Goal: Information Seeking & Learning: Find specific page/section

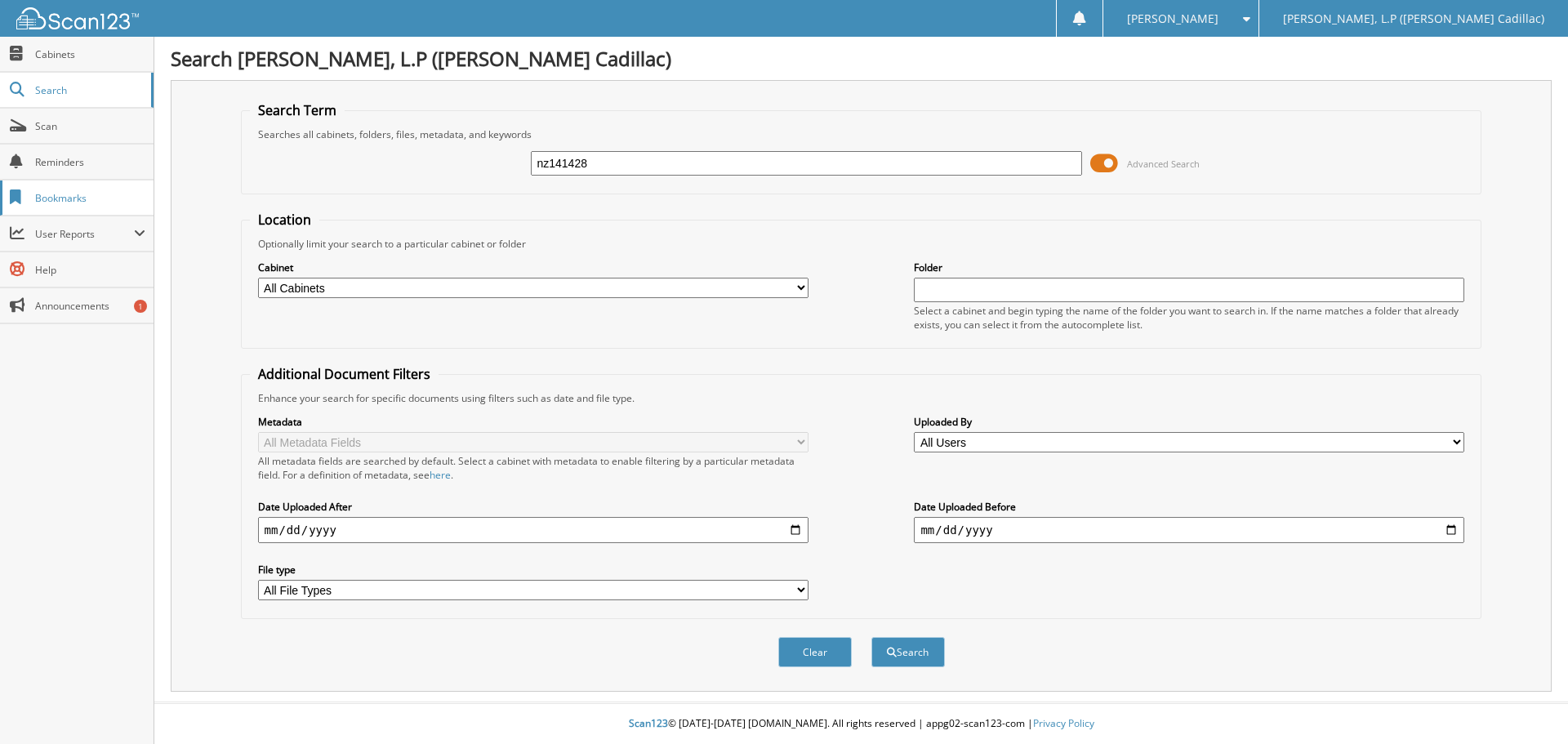
type input "nz141428"
click at [871, 636] on button "Search" at bounding box center [908, 651] width 74 height 30
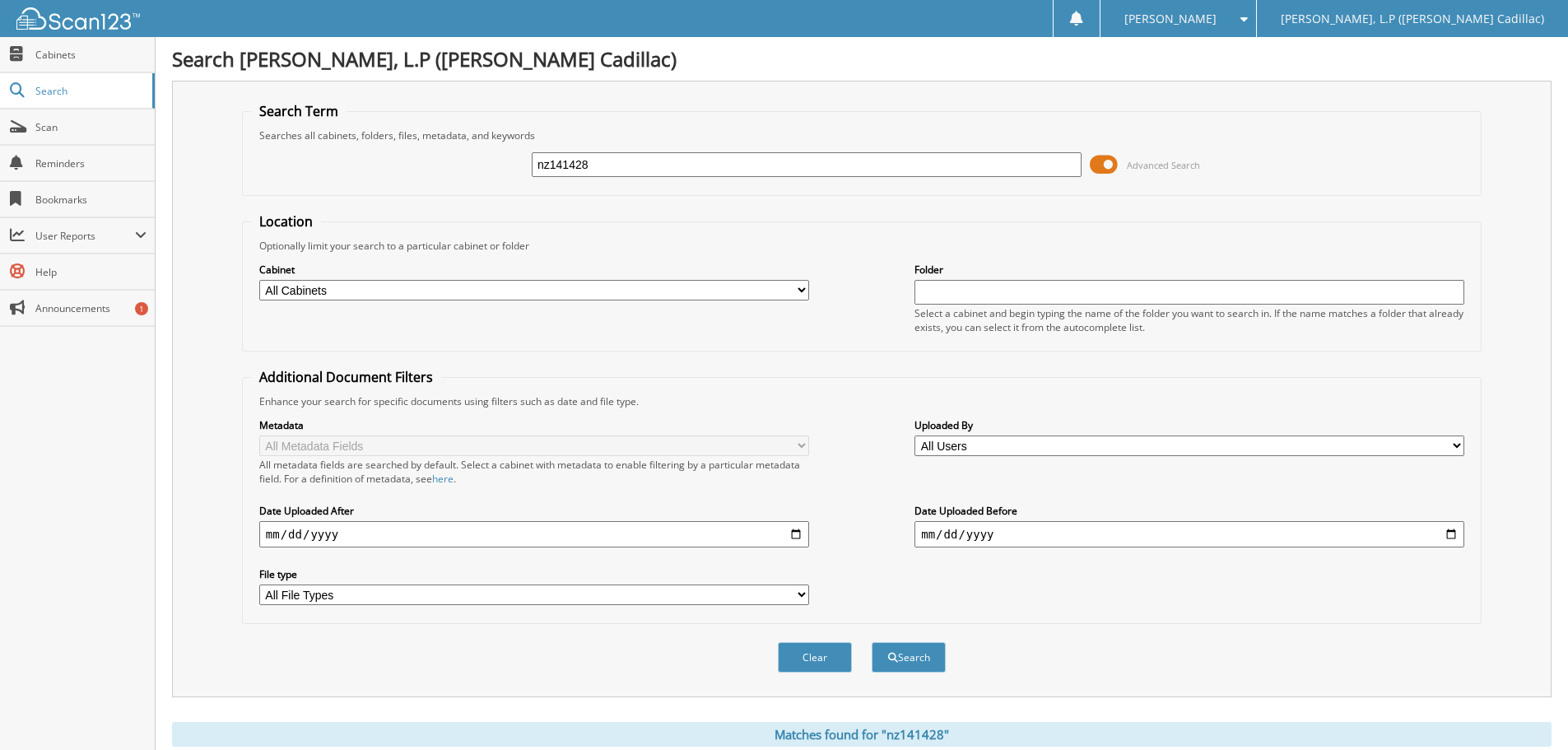
click at [619, 165] on input "nz141428" at bounding box center [806, 164] width 550 height 25
drag, startPoint x: 591, startPoint y: 166, endPoint x: 531, endPoint y: 157, distance: 60.7
click at [567, 164] on input "nz141428" at bounding box center [806, 164] width 550 height 25
type input "nz105511"
click at [872, 642] on button "Search" at bounding box center [909, 656] width 74 height 31
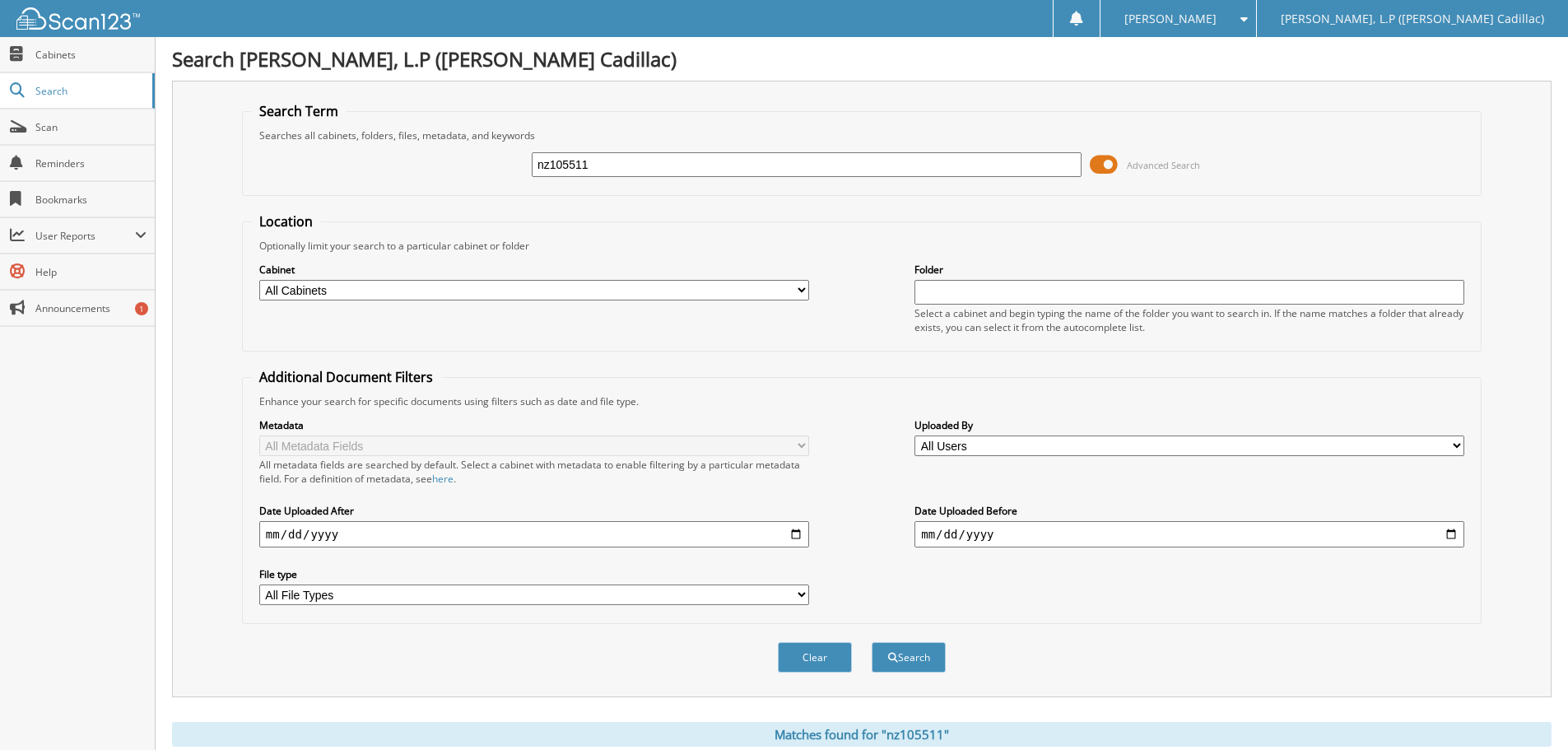
drag, startPoint x: 619, startPoint y: 165, endPoint x: 524, endPoint y: 166, distance: 95.0
click at [524, 166] on div "nz105511 Advanced Search" at bounding box center [861, 165] width 1221 height 44
type input "NZ105511"
click at [872, 642] on button "Search" at bounding box center [909, 656] width 74 height 31
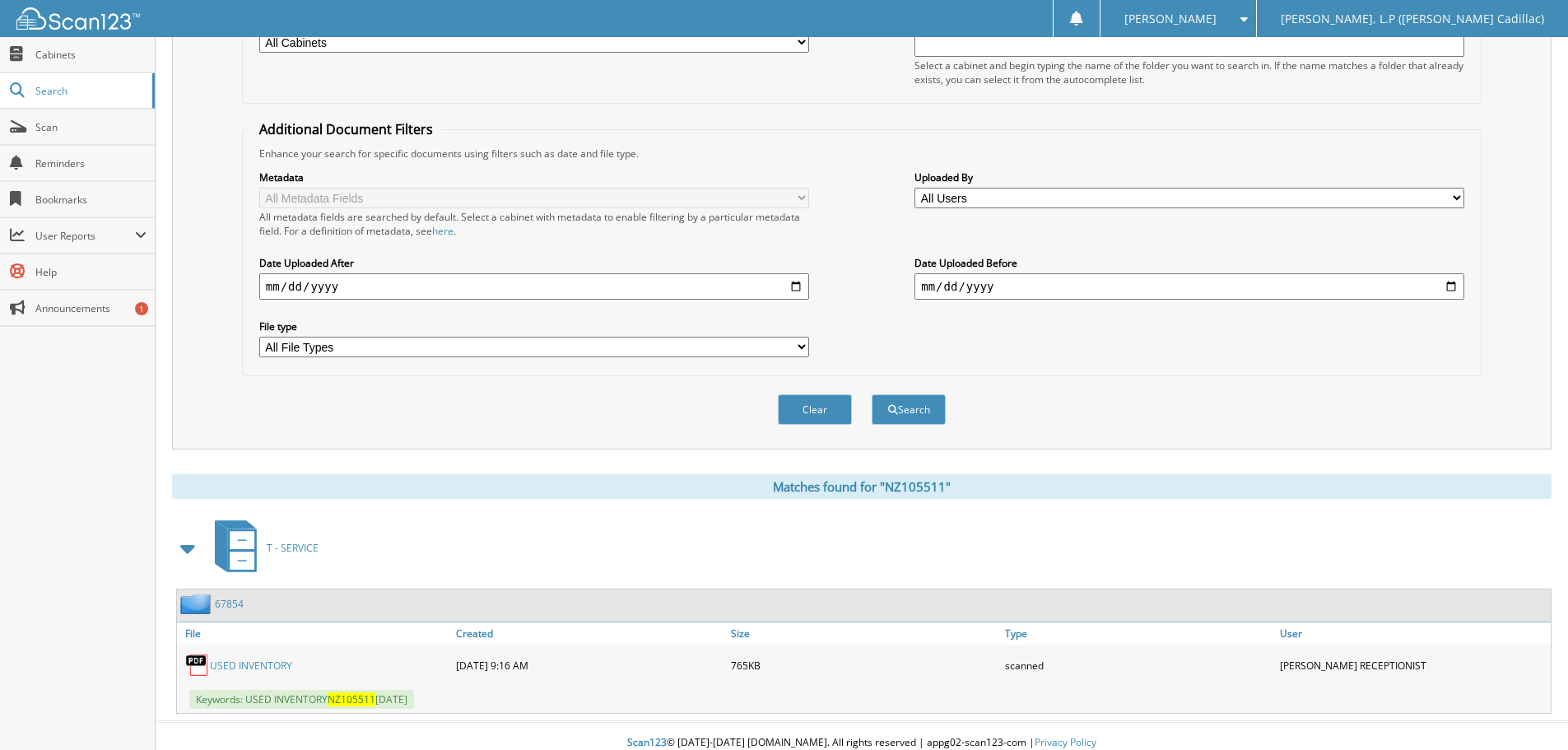
scroll to position [261, 0]
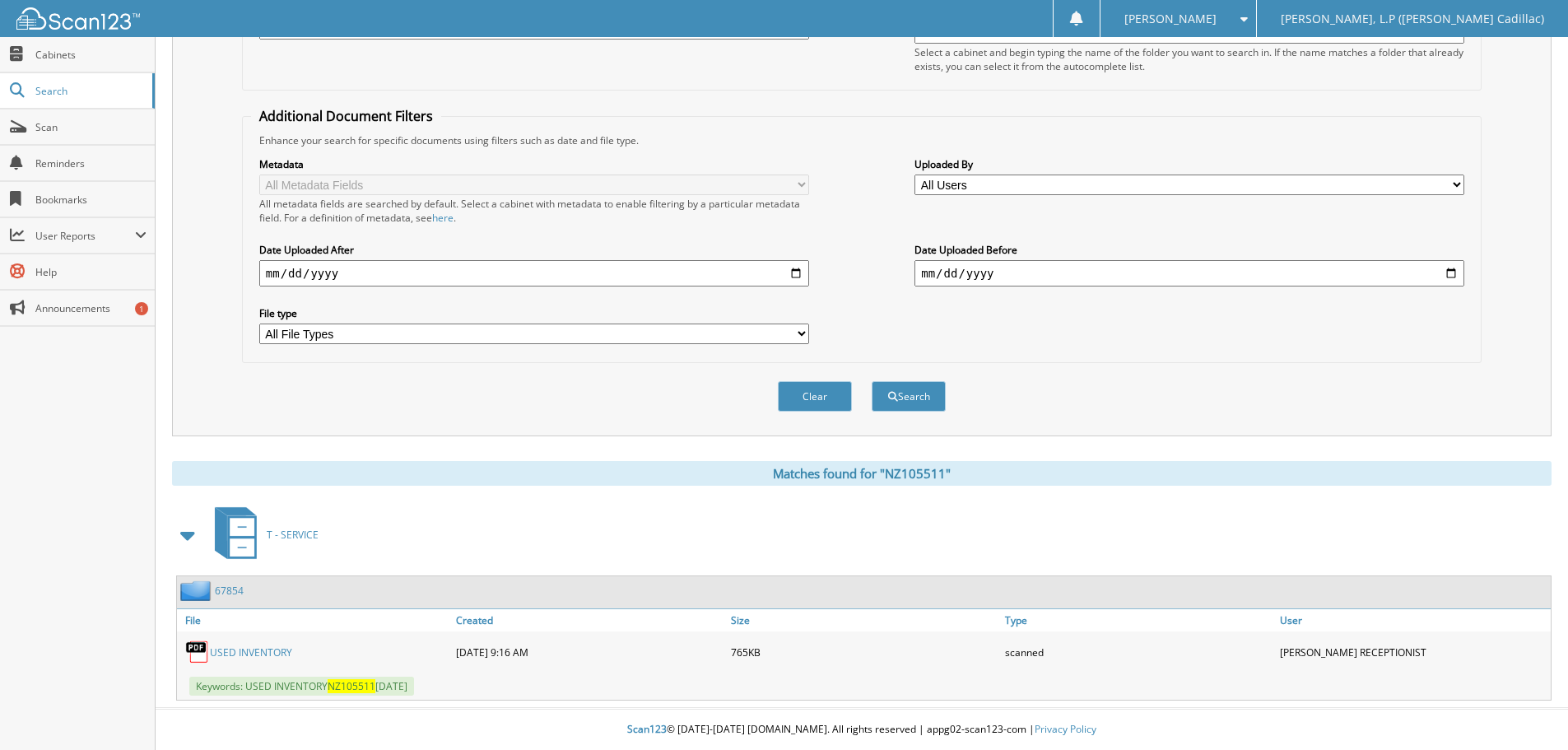
click at [255, 649] on link "USED INVENTORY" at bounding box center [250, 652] width 83 height 14
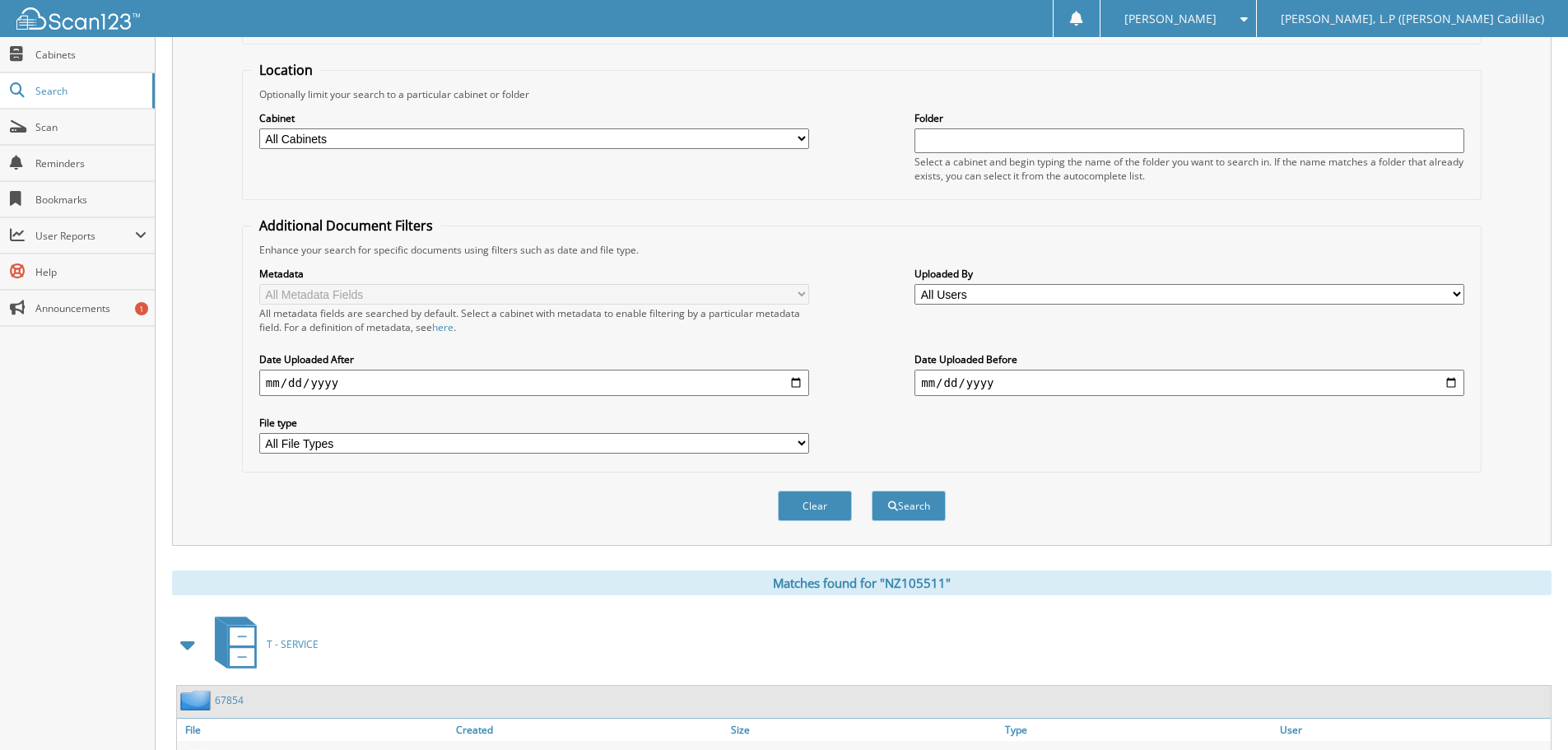
scroll to position [0, 0]
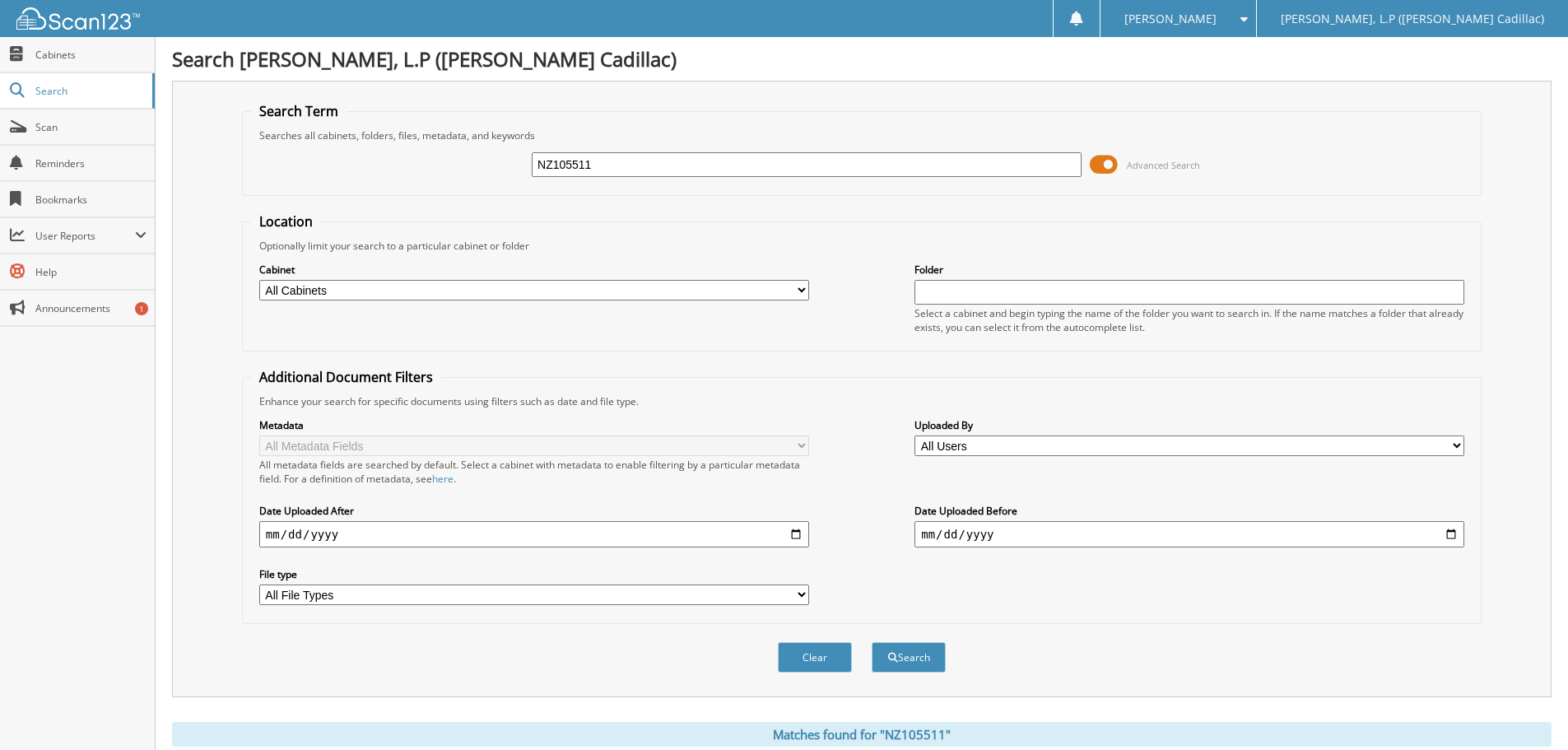
drag, startPoint x: 627, startPoint y: 171, endPoint x: 487, endPoint y: 170, distance: 140.0
click at [487, 170] on div "NZ105511 Advanced Search" at bounding box center [861, 165] width 1221 height 44
type input "DOWDY"
click at [872, 642] on button "Search" at bounding box center [909, 656] width 74 height 31
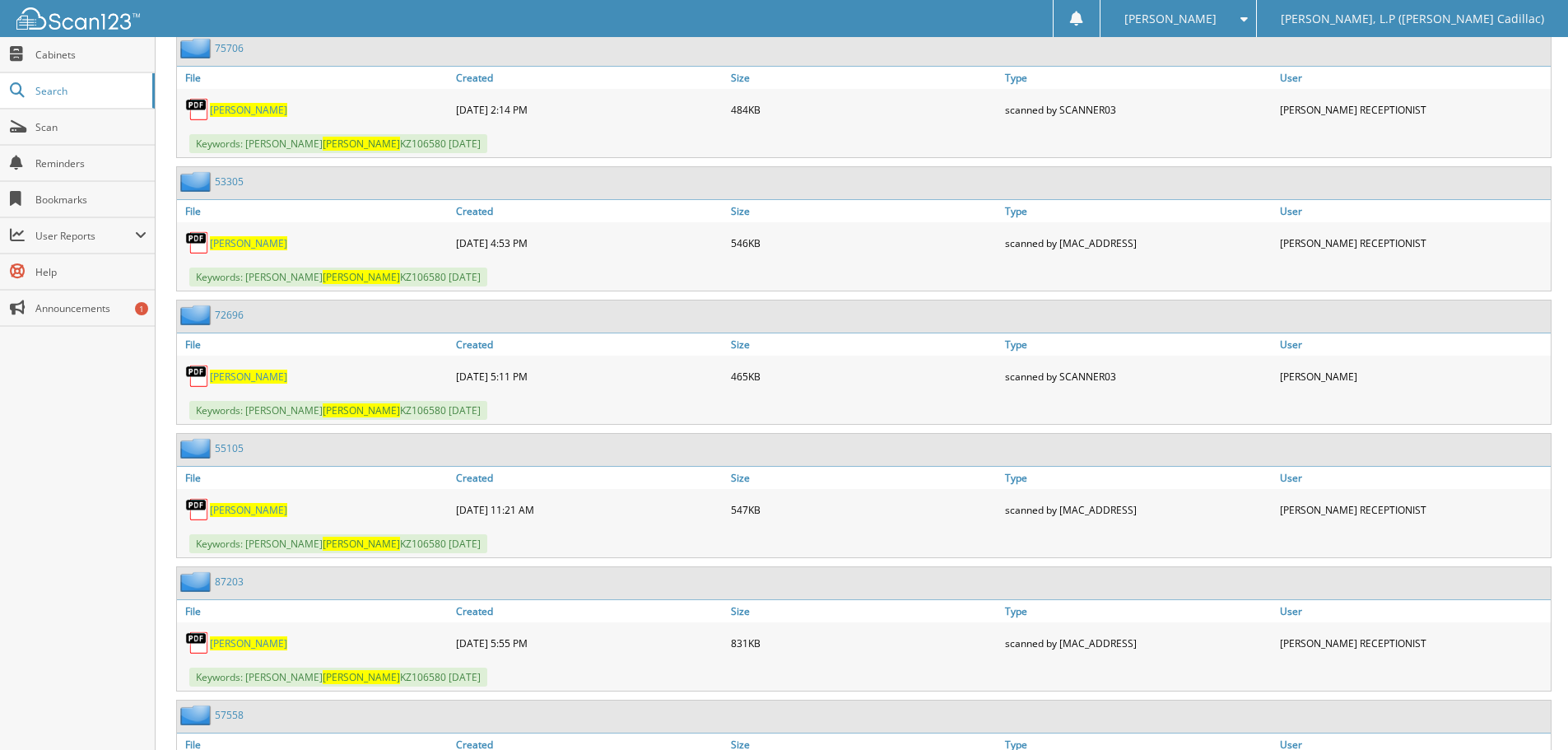
scroll to position [908, 0]
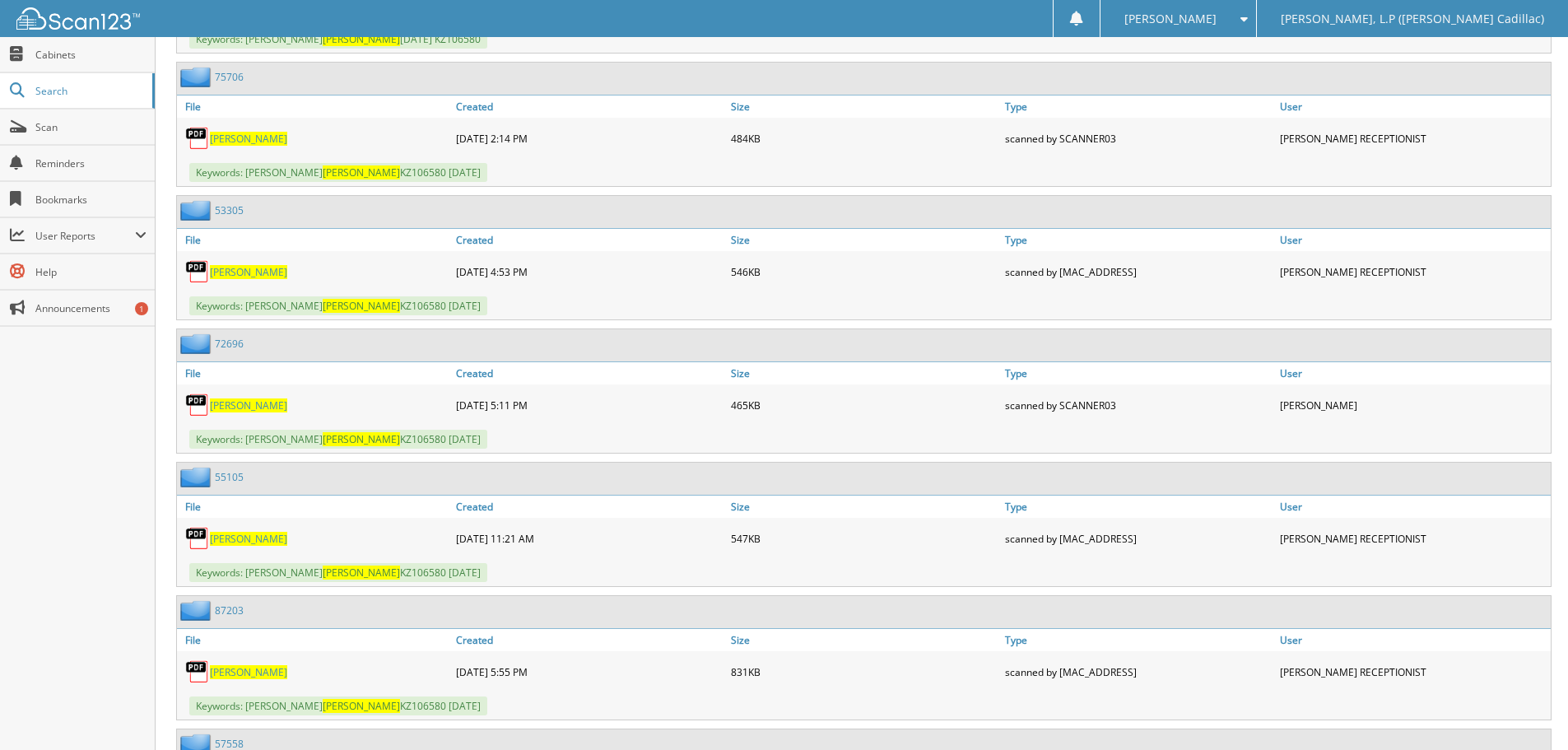
click at [215, 142] on span "DOWDY" at bounding box center [248, 138] width 77 height 14
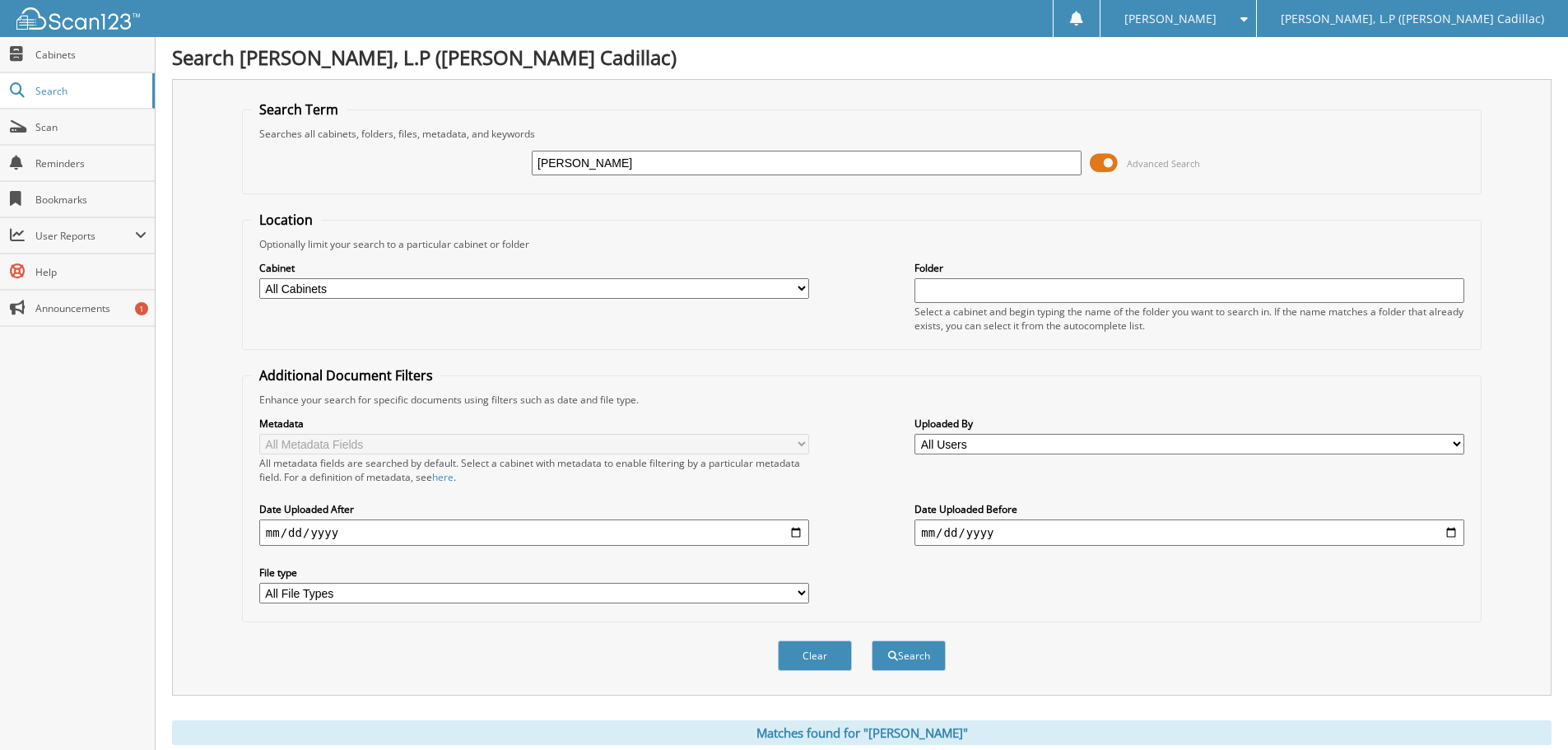
scroll to position [0, 0]
drag, startPoint x: 606, startPoint y: 169, endPoint x: 550, endPoint y: 165, distance: 56.1
click at [551, 165] on input "DOWDY" at bounding box center [806, 164] width 550 height 25
type input "D"
type input "NZ153455"
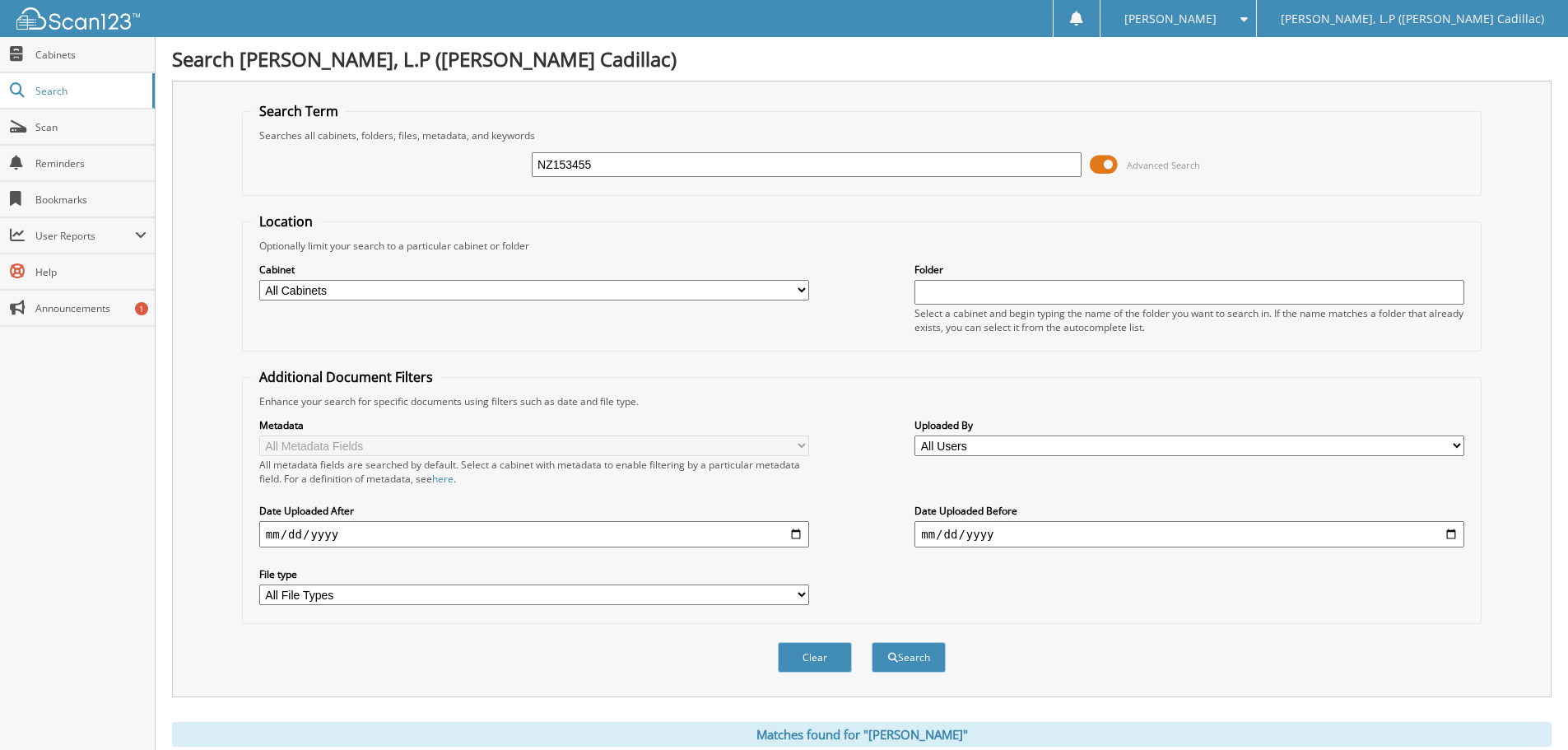
click at [872, 642] on button "Search" at bounding box center [909, 656] width 74 height 31
drag, startPoint x: 632, startPoint y: 162, endPoint x: 504, endPoint y: 165, distance: 128.0
click at [514, 165] on div "NZ153455 Advanced Search" at bounding box center [861, 165] width 1221 height 44
type input "[PERSON_NAME]"
click at [872, 642] on button "Search" at bounding box center [909, 656] width 74 height 31
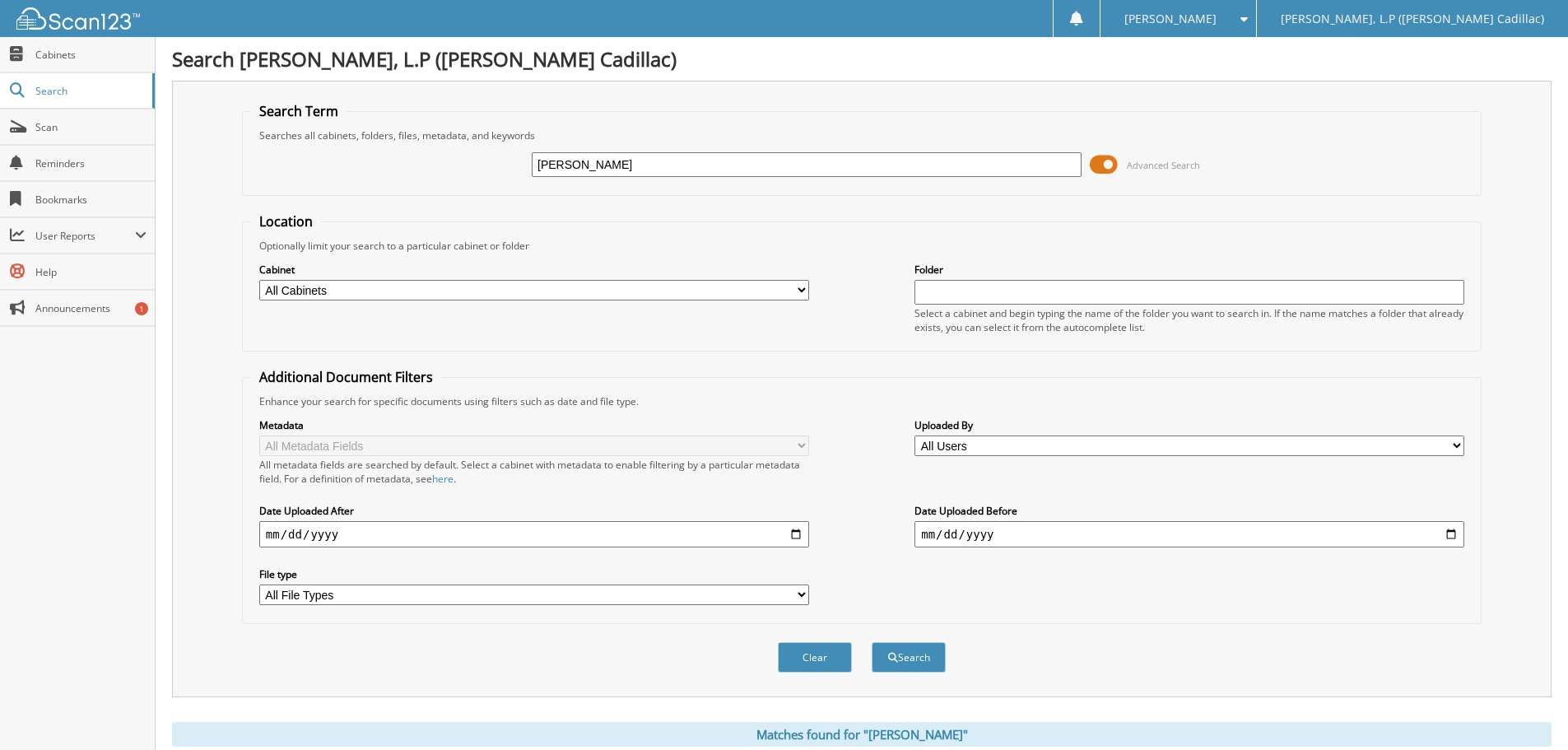
click at [604, 296] on select "All Cabinets T - BODY SHOP T - FINANCE AND INSURANCE T - PARTS T - SERVICE Need…" at bounding box center [534, 290] width 550 height 20
select select "11253"
click at [260, 280] on select "All Cabinets T - BODY SHOP T - FINANCE AND INSURANCE T - PARTS T - SERVICE Need…" at bounding box center [534, 290] width 550 height 20
click at [912, 670] on button "Search" at bounding box center [909, 656] width 74 height 31
drag, startPoint x: 610, startPoint y: 163, endPoint x: 499, endPoint y: 164, distance: 111.0
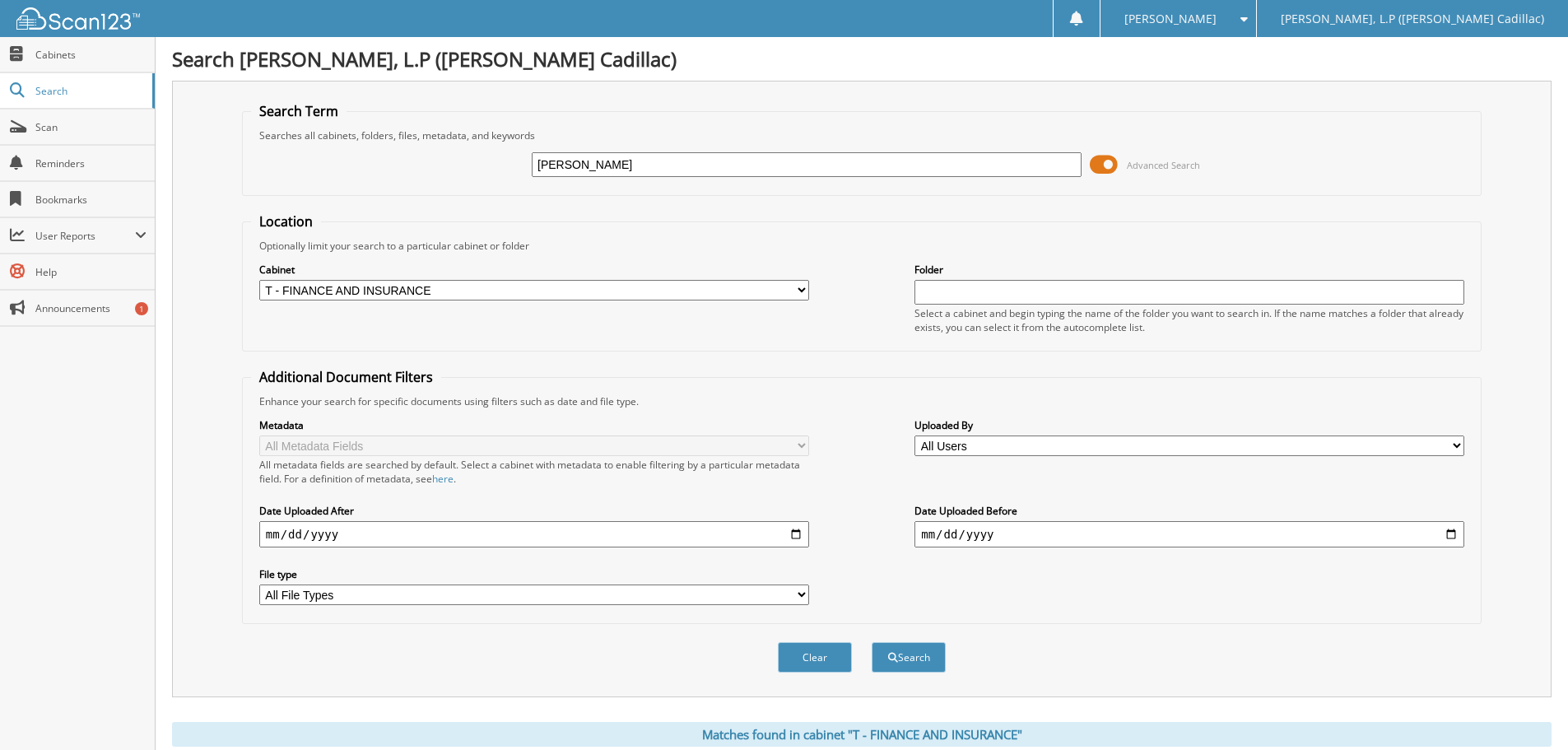
click at [499, 164] on div "[PERSON_NAME] Advanced Search" at bounding box center [861, 165] width 1221 height 44
type input "RICKY THOMPSON"
click at [872, 642] on button "Search" at bounding box center [909, 656] width 74 height 31
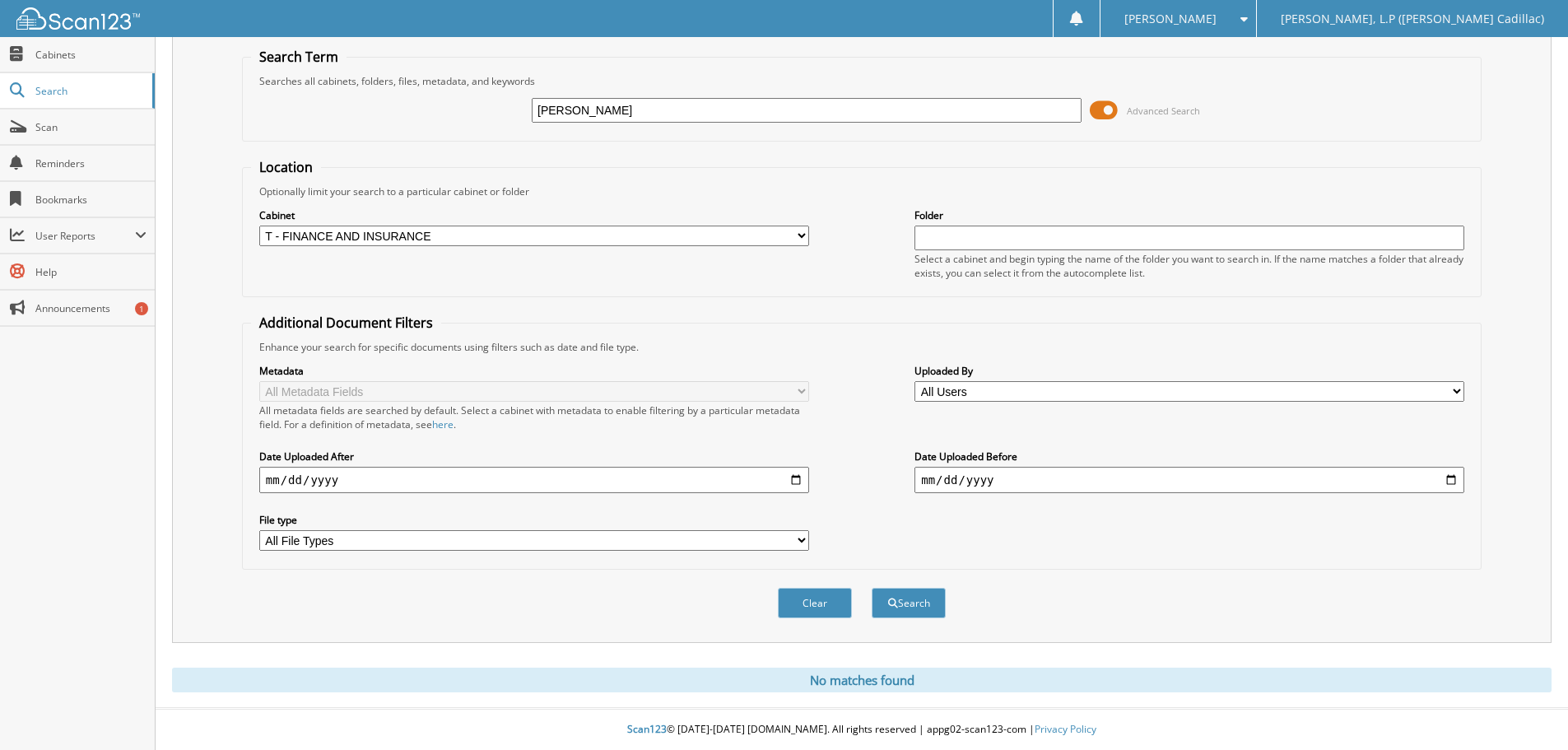
drag, startPoint x: 643, startPoint y: 114, endPoint x: 395, endPoint y: 114, distance: 248.0
click at [401, 114] on div "RICKY THOMPSON Advanced Search" at bounding box center [861, 110] width 1221 height 44
type input "NZ153455"
click at [872, 588] on button "Search" at bounding box center [909, 603] width 74 height 31
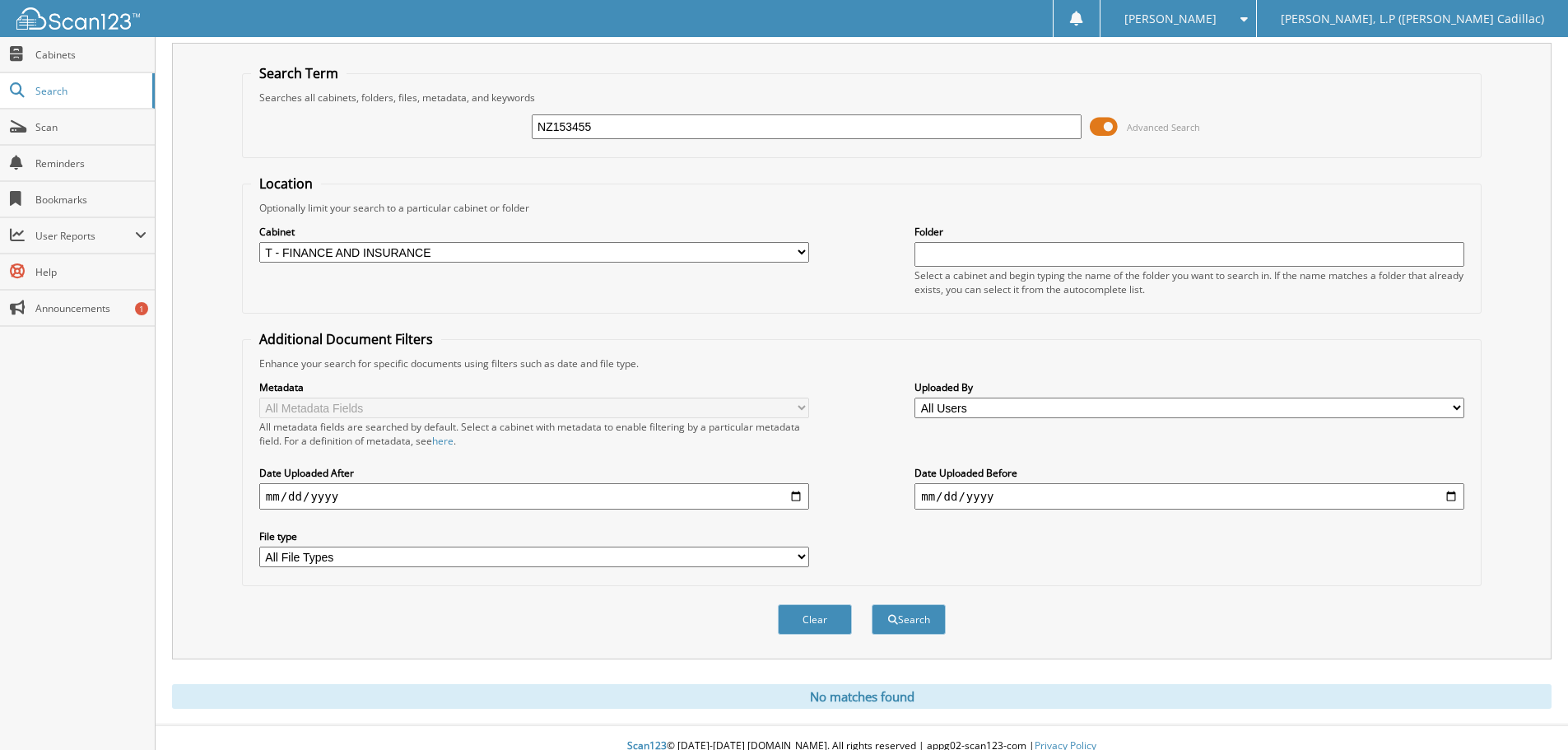
scroll to position [55, 0]
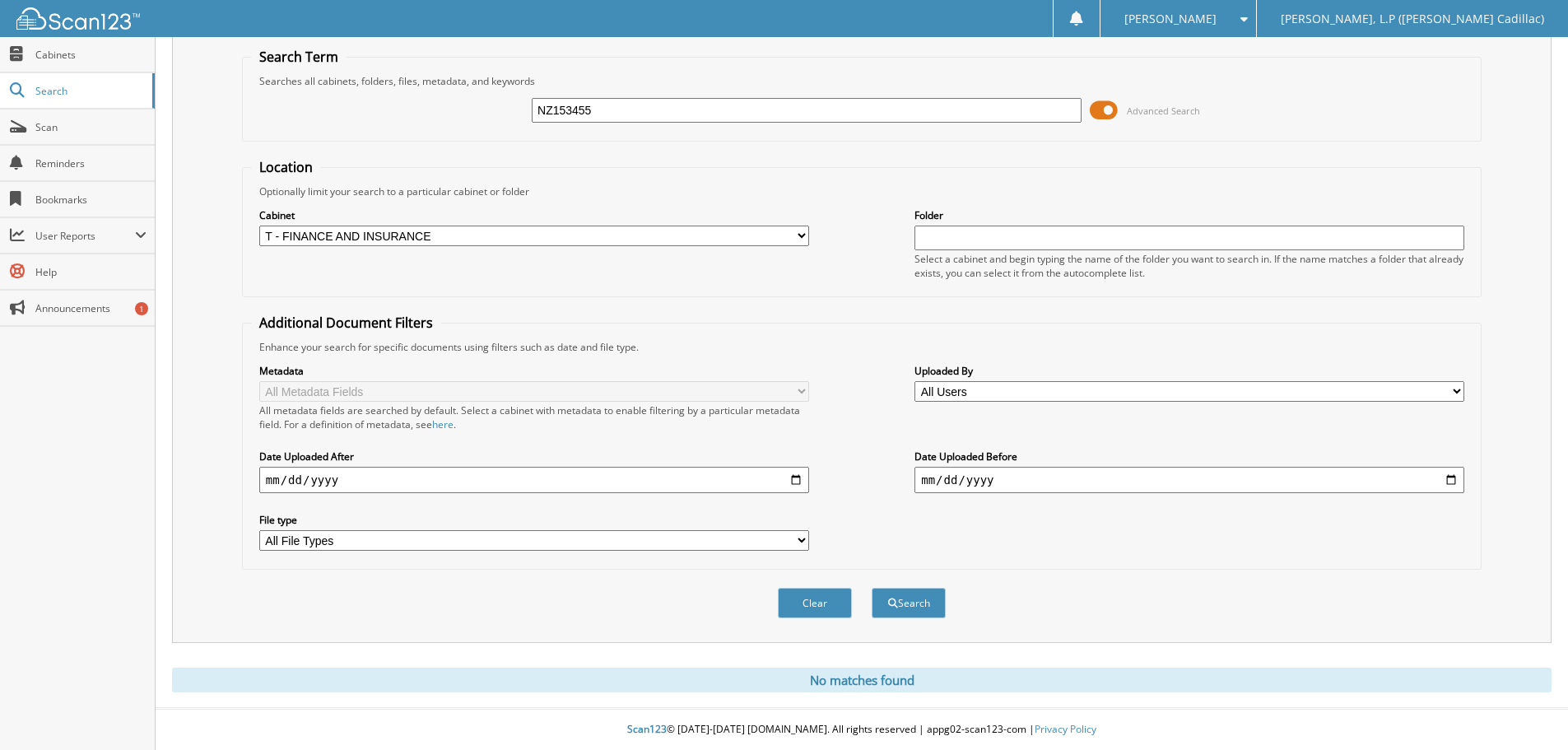
drag, startPoint x: 611, startPoint y: 107, endPoint x: 503, endPoint y: 108, distance: 108.0
click at [503, 108] on div "NZ153455 Advanced Search" at bounding box center [861, 110] width 1221 height 44
type input "PR289433"
click at [872, 588] on button "Search" at bounding box center [909, 603] width 74 height 31
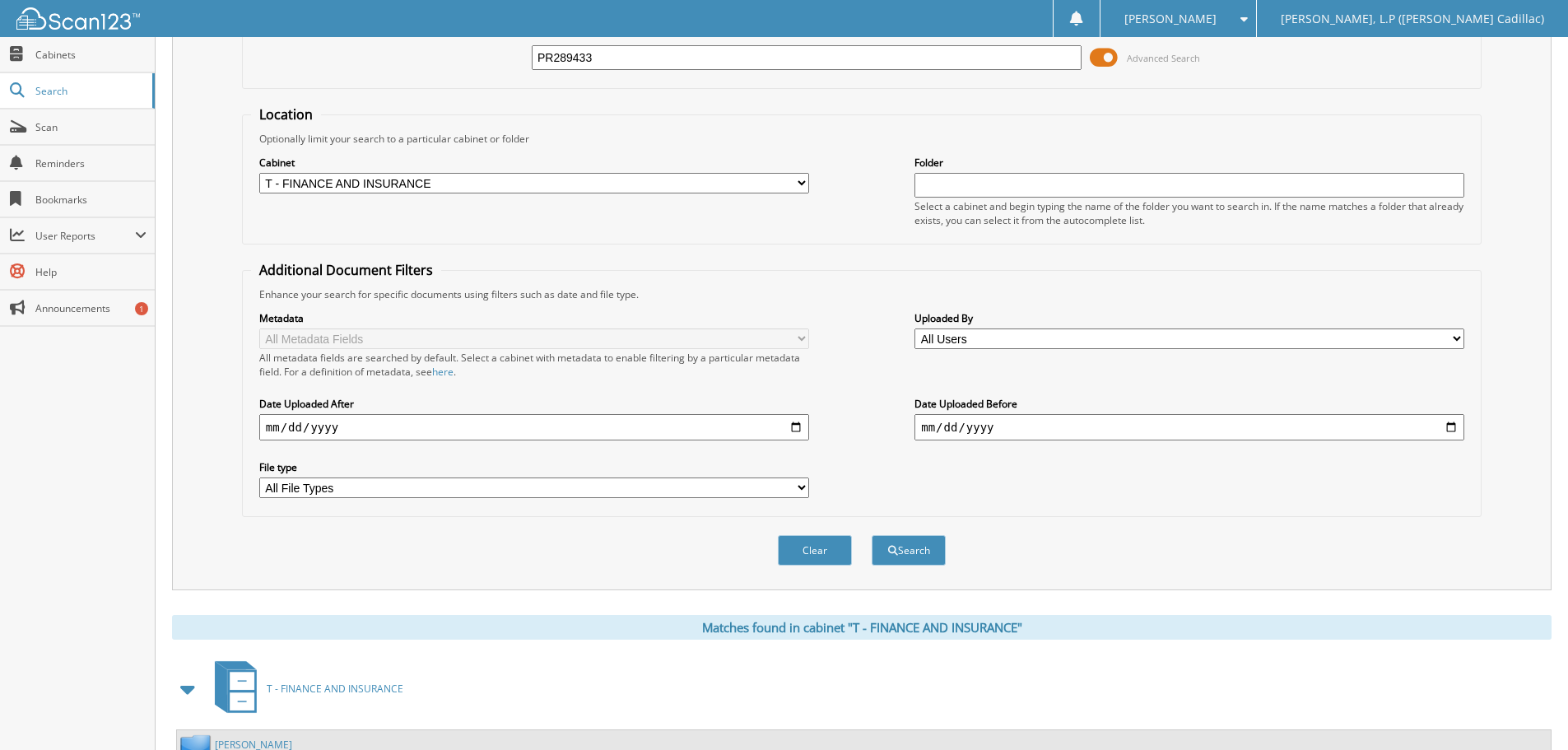
scroll to position [395, 0]
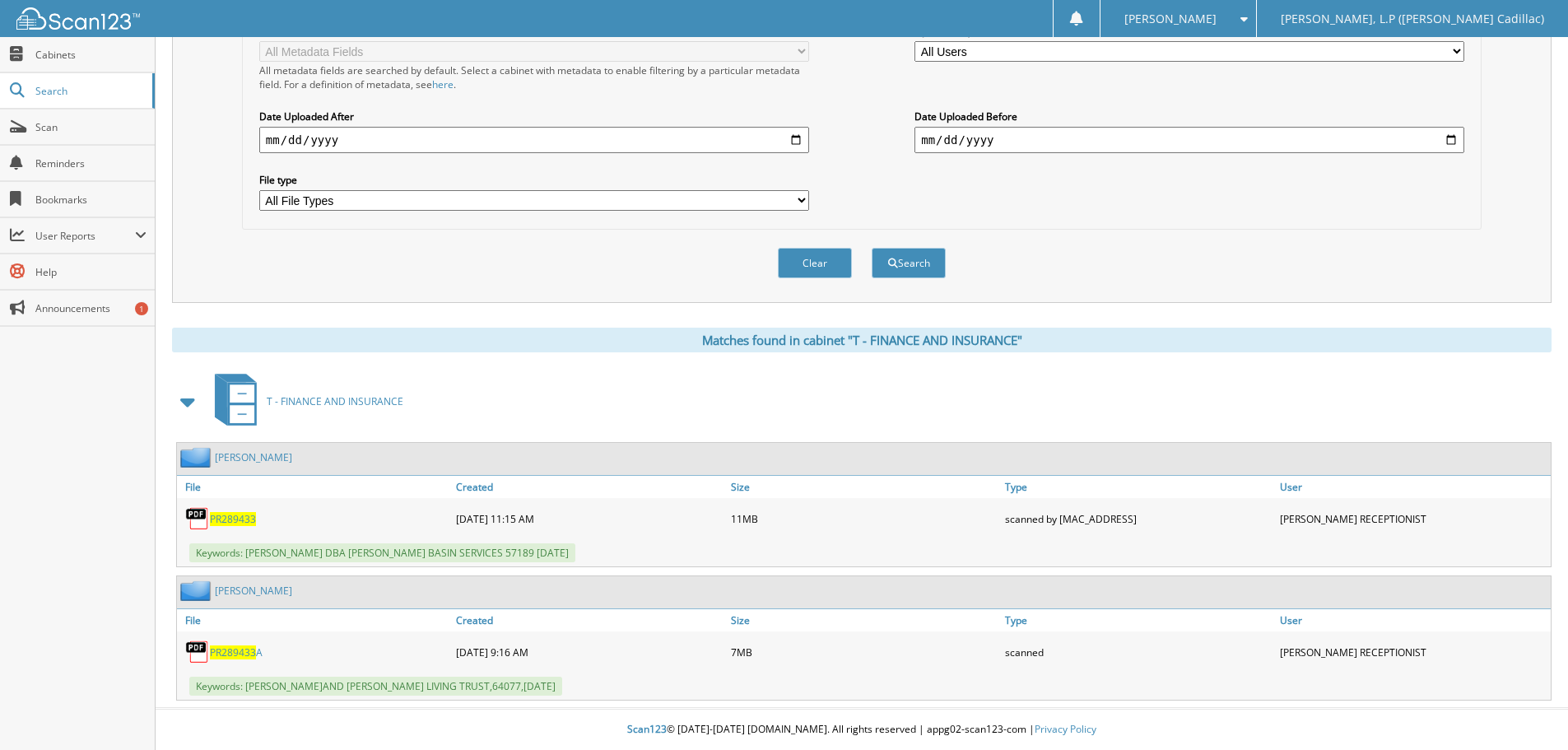
click at [231, 655] on span "PR289433" at bounding box center [233, 652] width 46 height 14
click at [227, 521] on span "PR289433" at bounding box center [233, 518] width 46 height 14
click at [223, 655] on span "PR289433" at bounding box center [233, 652] width 46 height 14
click at [234, 652] on span "PR289433" at bounding box center [233, 652] width 46 height 14
click at [239, 521] on span "PR289433" at bounding box center [233, 518] width 46 height 14
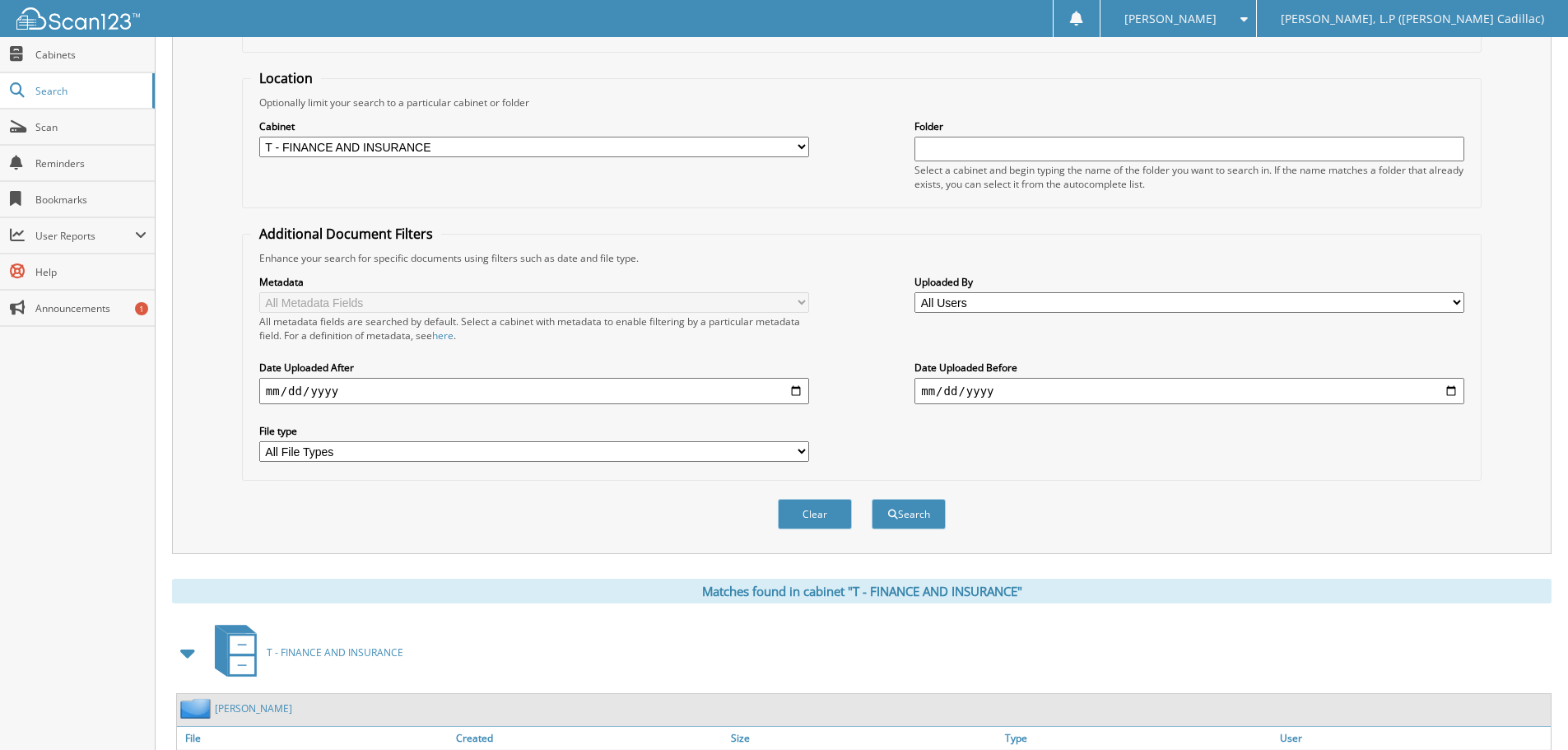
scroll to position [0, 0]
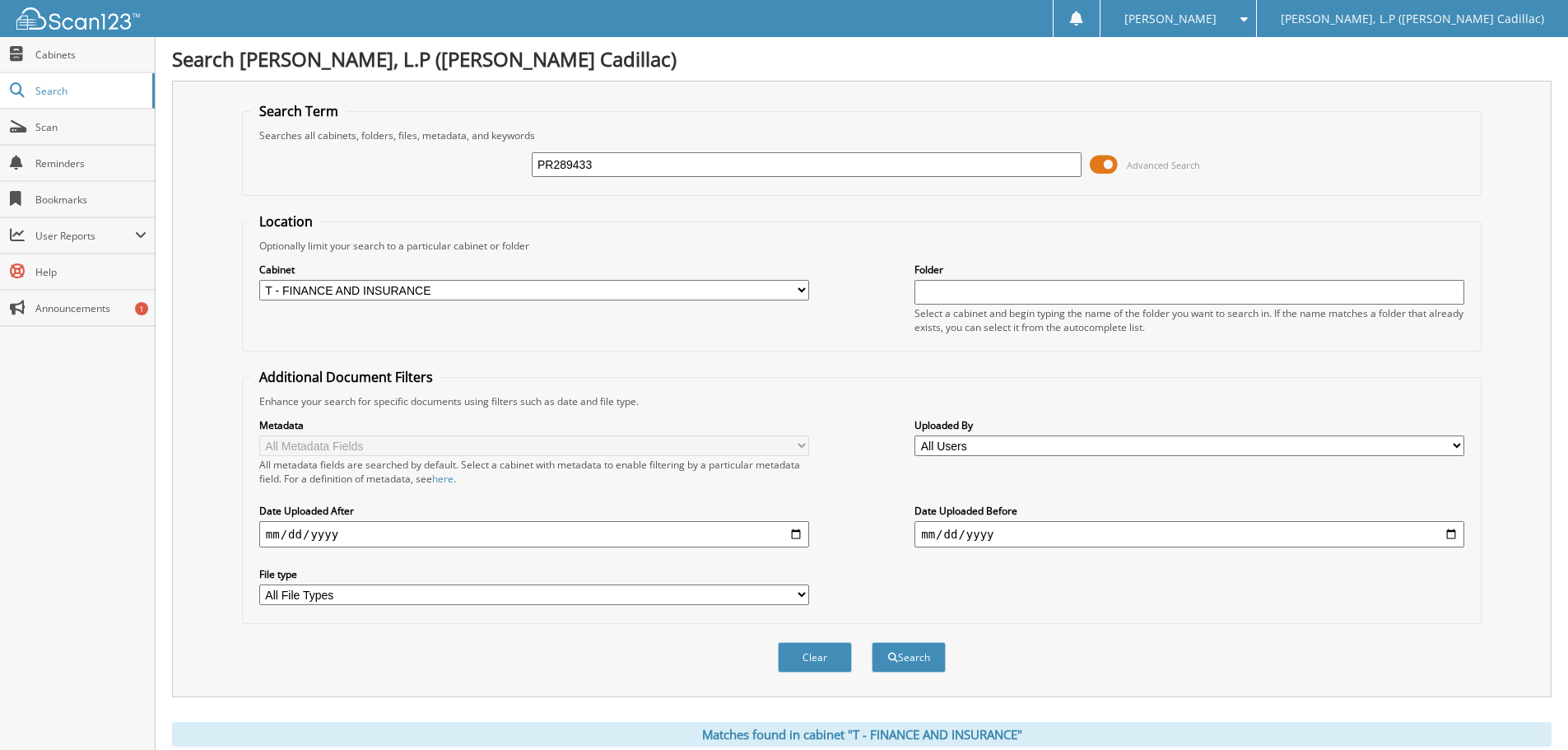
drag, startPoint x: 550, startPoint y: 171, endPoint x: 476, endPoint y: 171, distance: 74.0
click at [476, 171] on div "PR289433 Advanced Search" at bounding box center [861, 165] width 1221 height 44
type input "PZ184973"
click at [872, 642] on button "Search" at bounding box center [909, 656] width 74 height 31
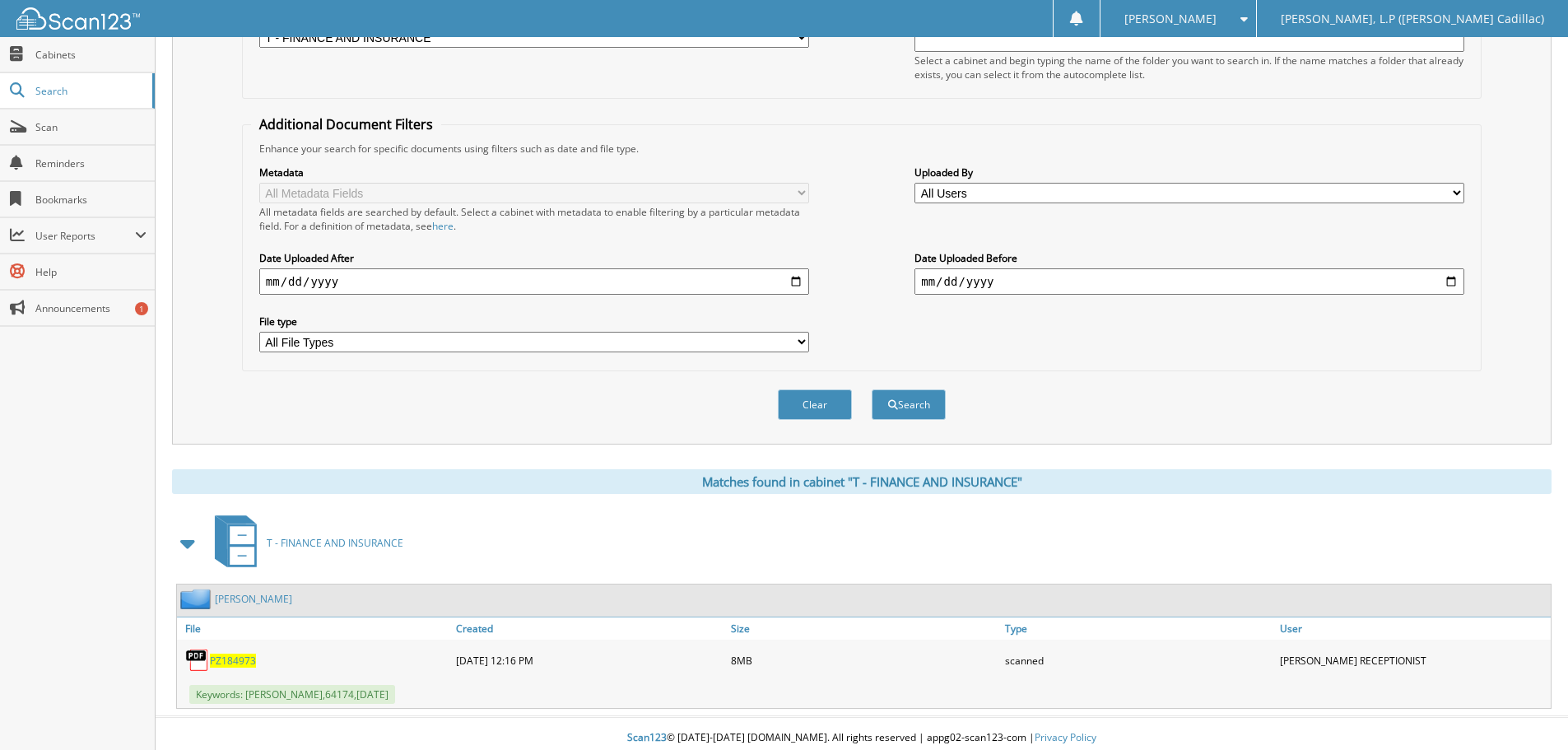
scroll to position [261, 0]
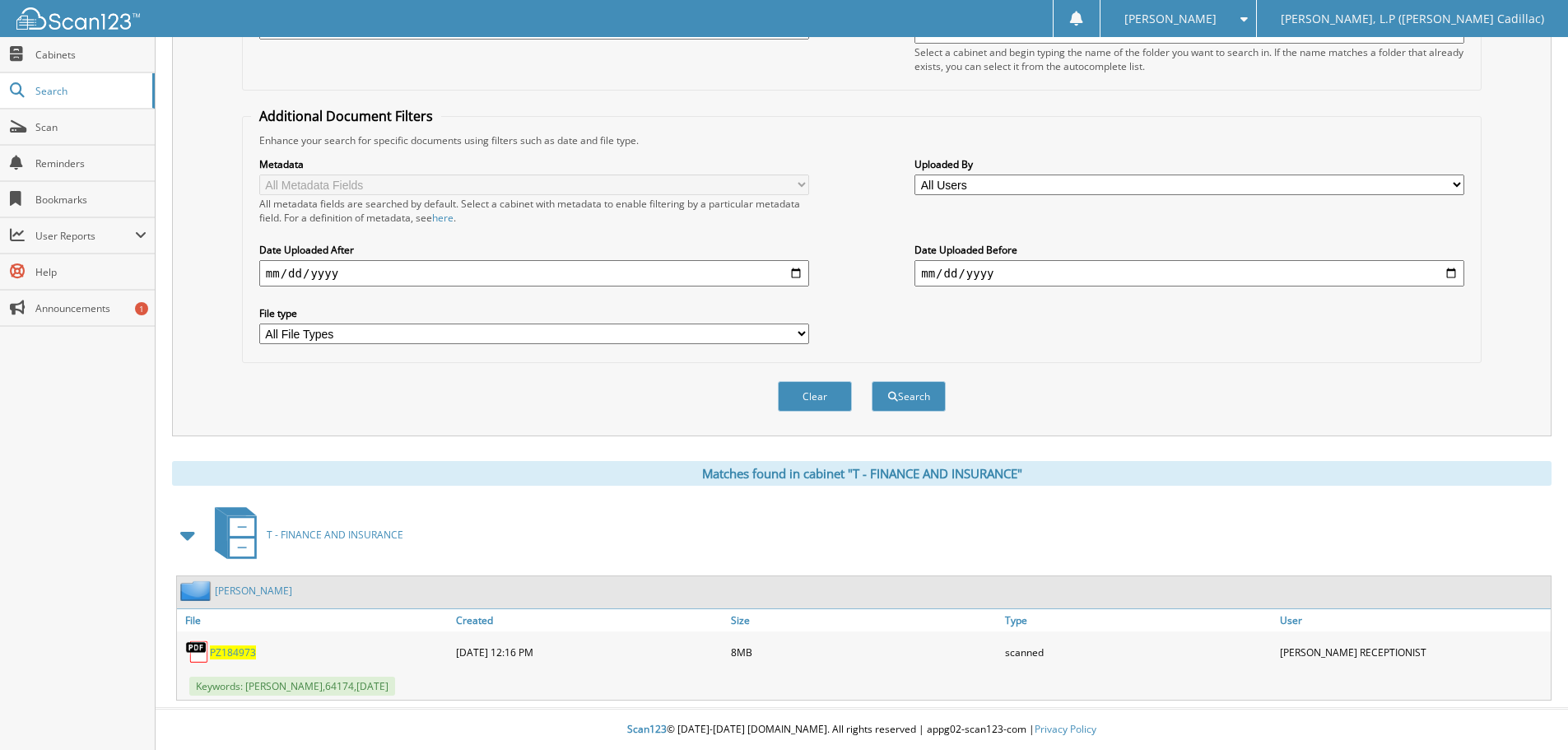
click at [238, 655] on span "PZ184973" at bounding box center [233, 652] width 46 height 14
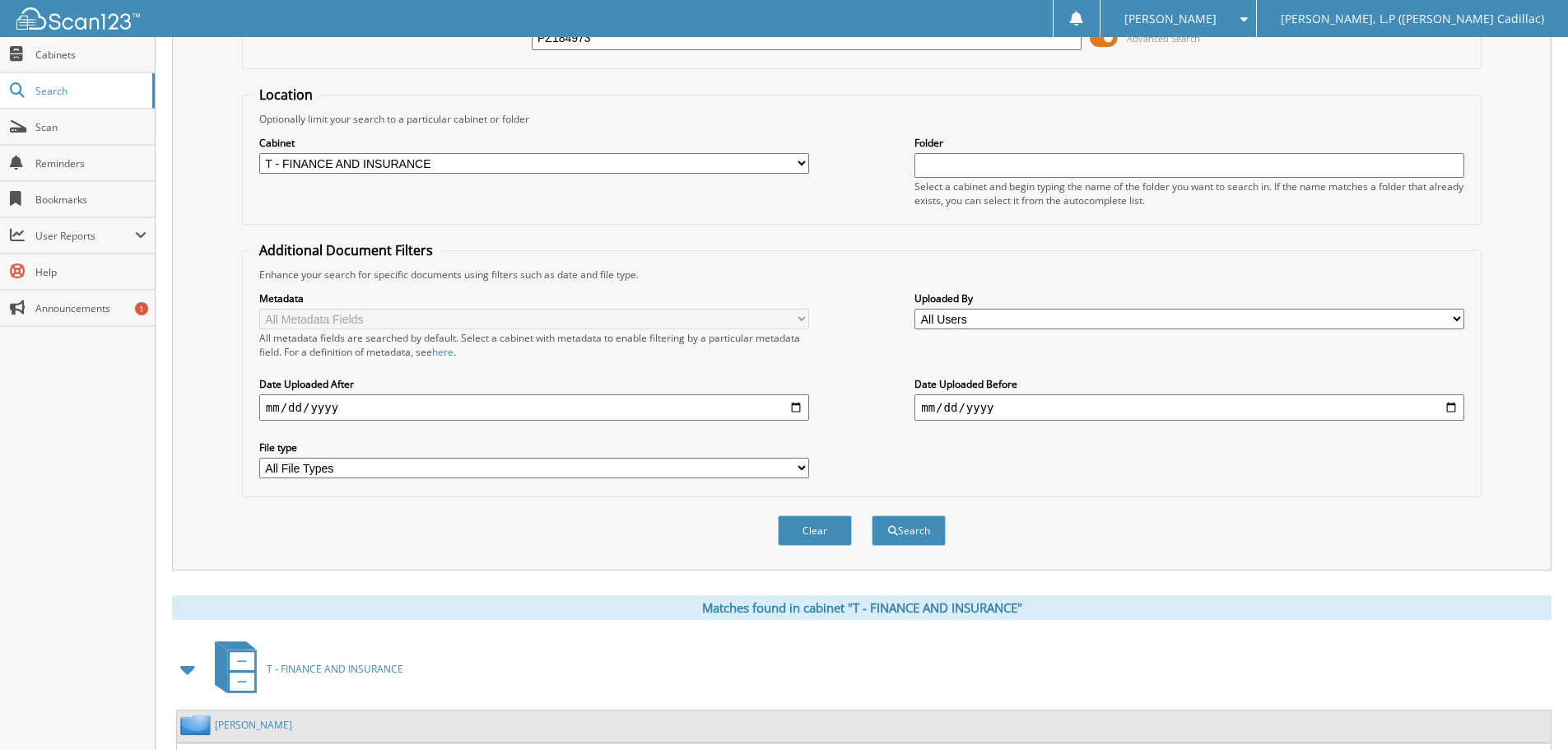
scroll to position [0, 0]
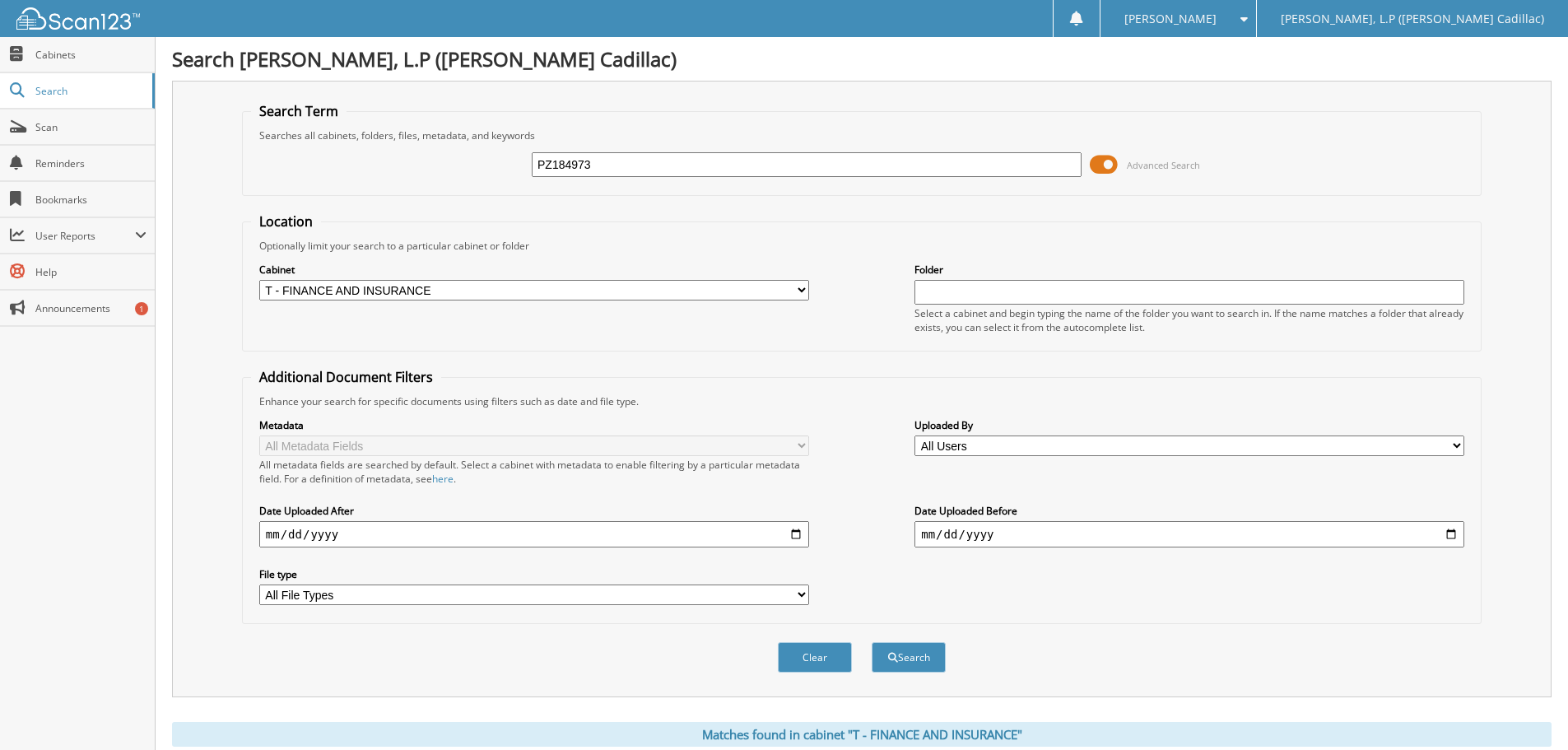
drag, startPoint x: 613, startPoint y: 171, endPoint x: 530, endPoint y: 168, distance: 83.1
click at [532, 168] on input "PZ184973" at bounding box center [806, 164] width 550 height 25
type input "PR180845A"
click at [872, 642] on button "Search" at bounding box center [909, 656] width 74 height 31
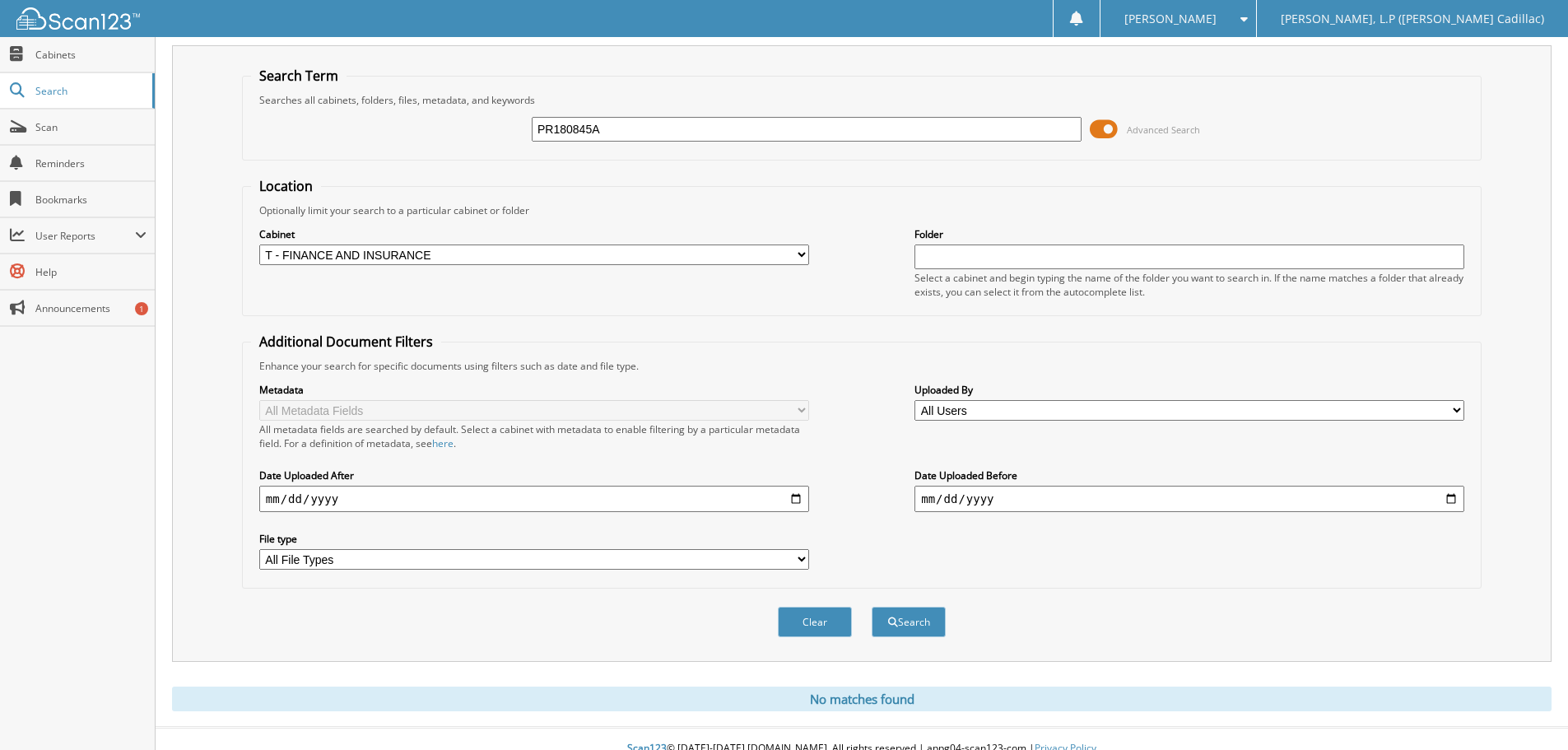
scroll to position [55, 0]
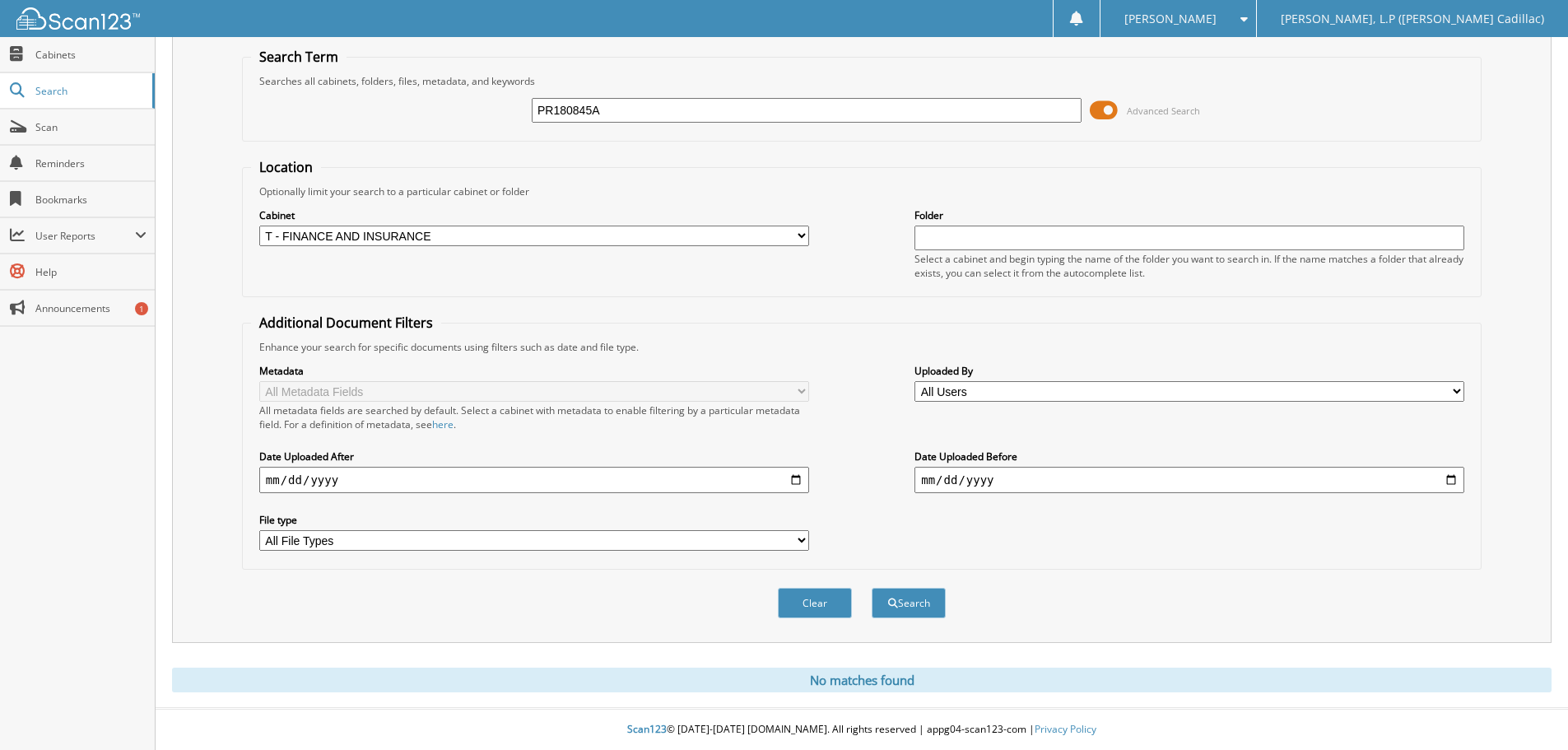
click at [622, 119] on input "PR180845A" at bounding box center [806, 110] width 550 height 25
type input "PR180845"
click at [872, 588] on button "Search" at bounding box center [909, 603] width 74 height 31
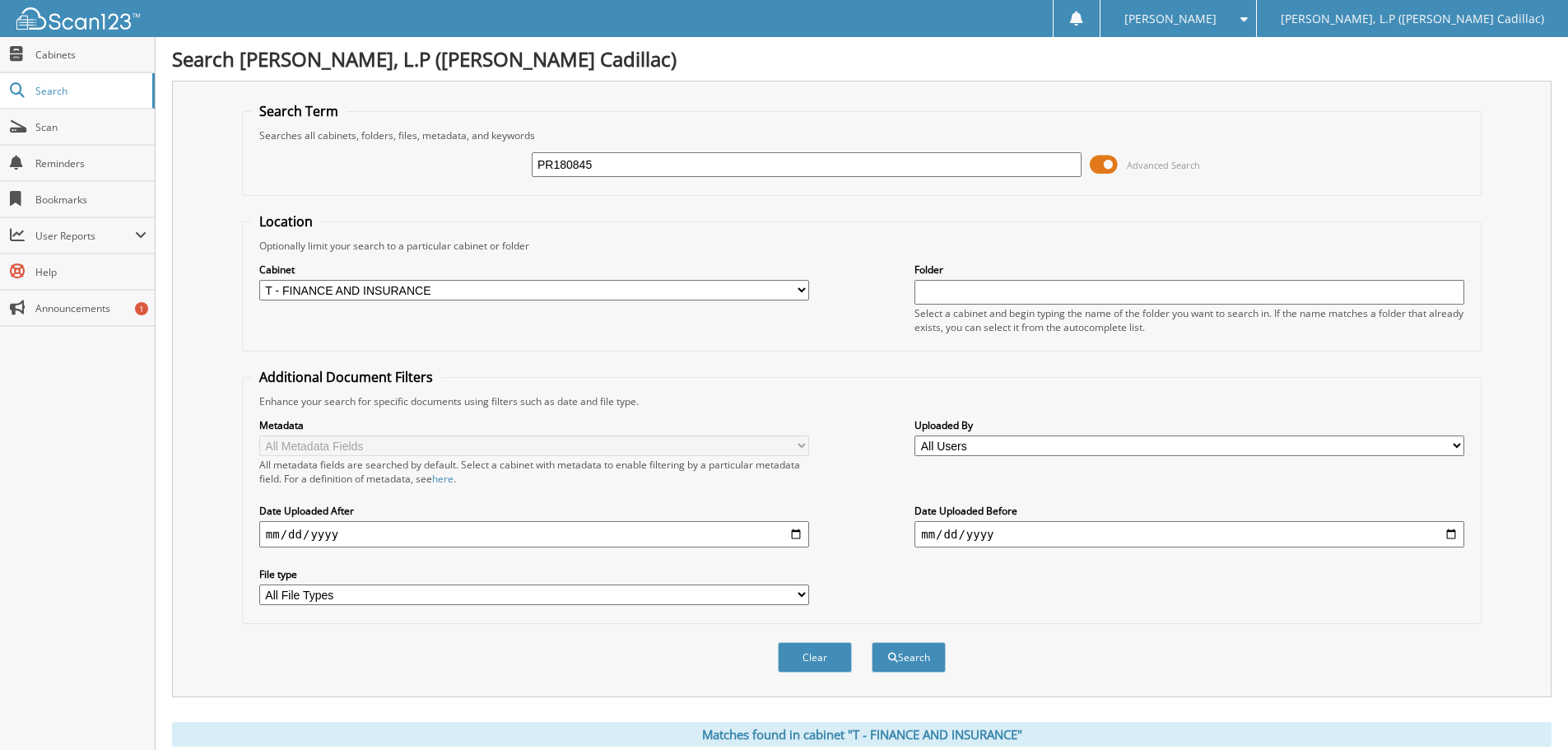
click at [605, 167] on input "PR180845" at bounding box center [806, 164] width 550 height 25
type input "PR180845A"
click at [872, 642] on button "Search" at bounding box center [909, 656] width 74 height 31
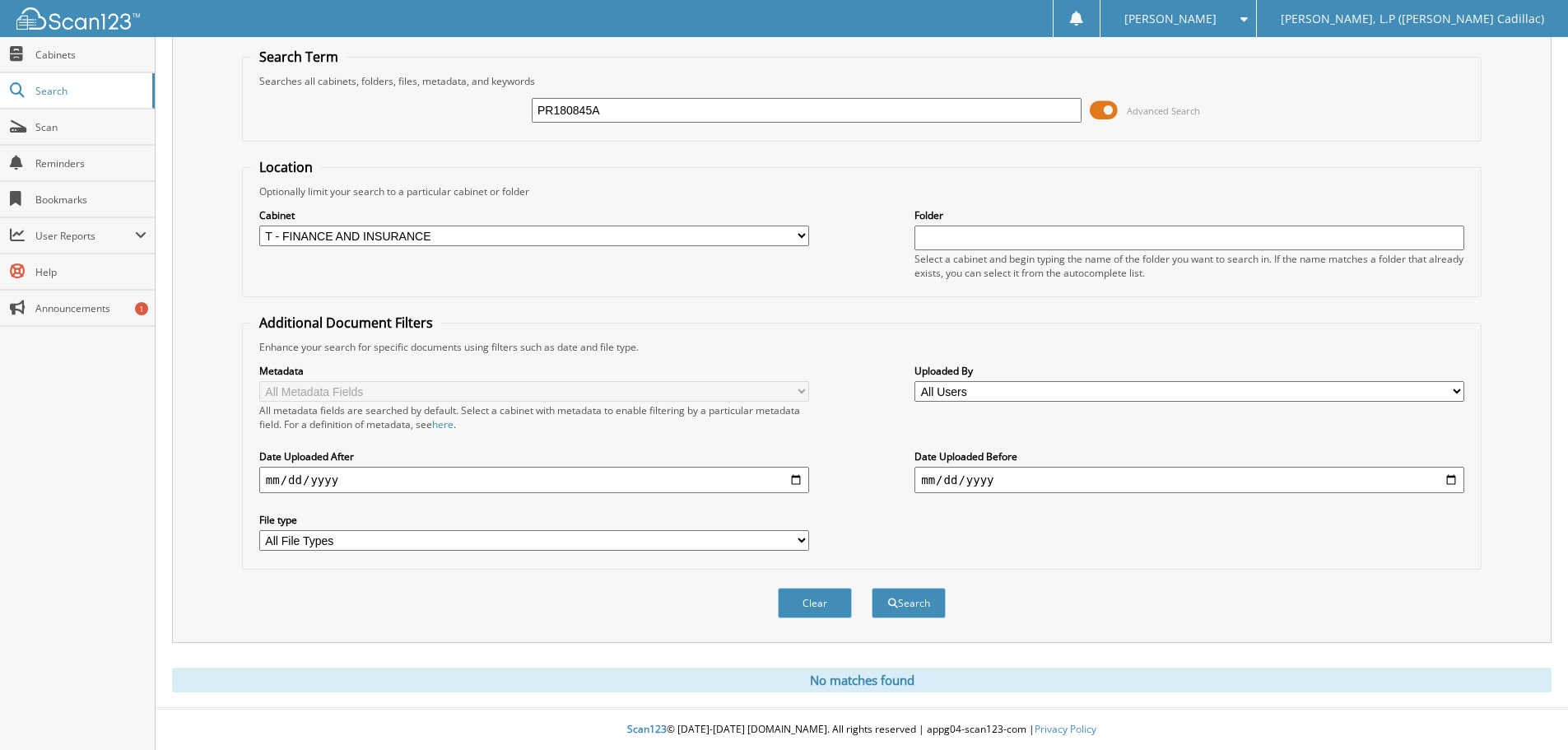
click at [612, 103] on input "PR180845A" at bounding box center [806, 110] width 550 height 25
type input "P"
type input "0064230"
click at [872, 588] on button "Search" at bounding box center [909, 603] width 74 height 31
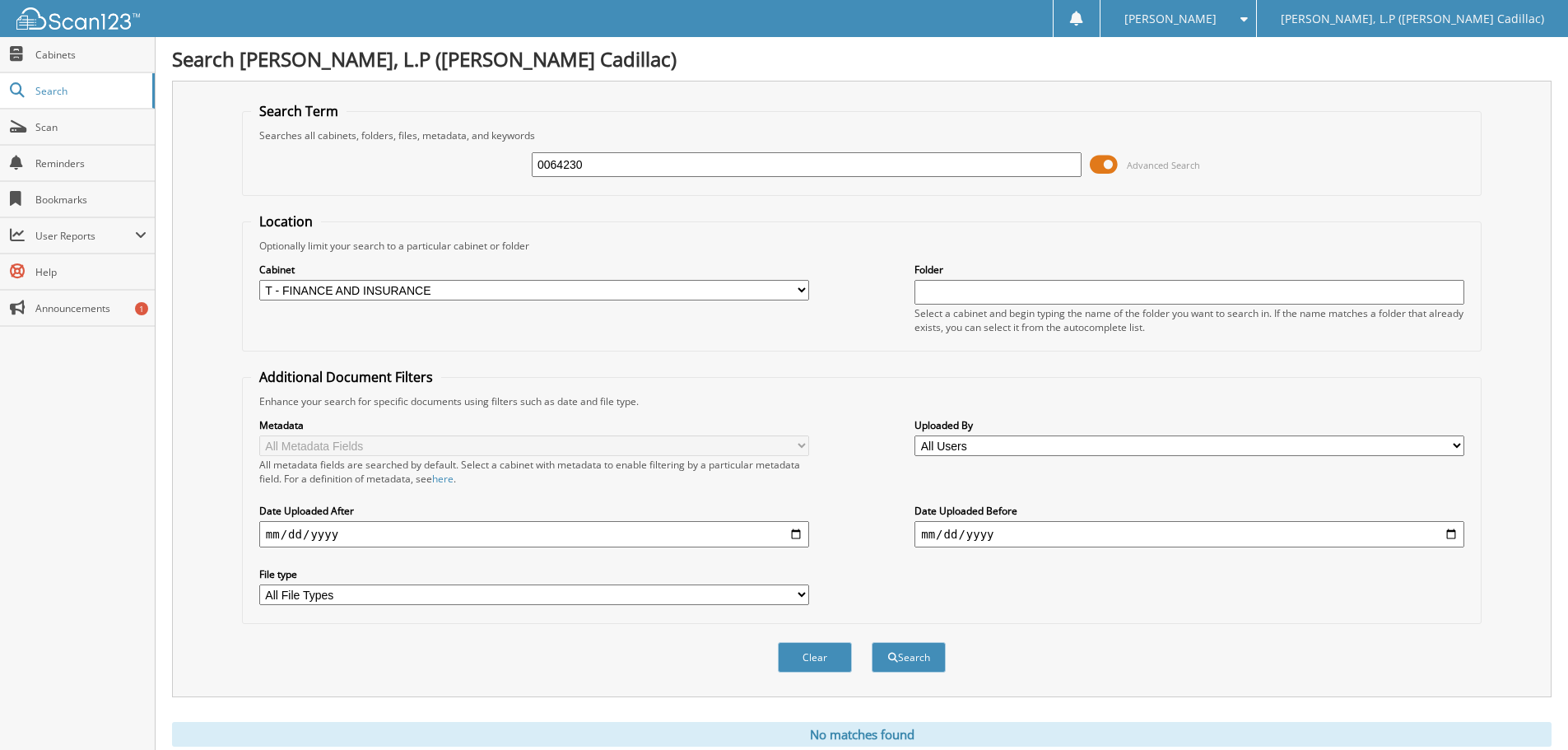
drag, startPoint x: 602, startPoint y: 168, endPoint x: 504, endPoint y: 168, distance: 98.0
click at [522, 168] on div "0064230 Advanced Search" at bounding box center [861, 165] width 1221 height 44
type input "[PERSON_NAME]"
click at [872, 642] on button "Search" at bounding box center [909, 656] width 74 height 31
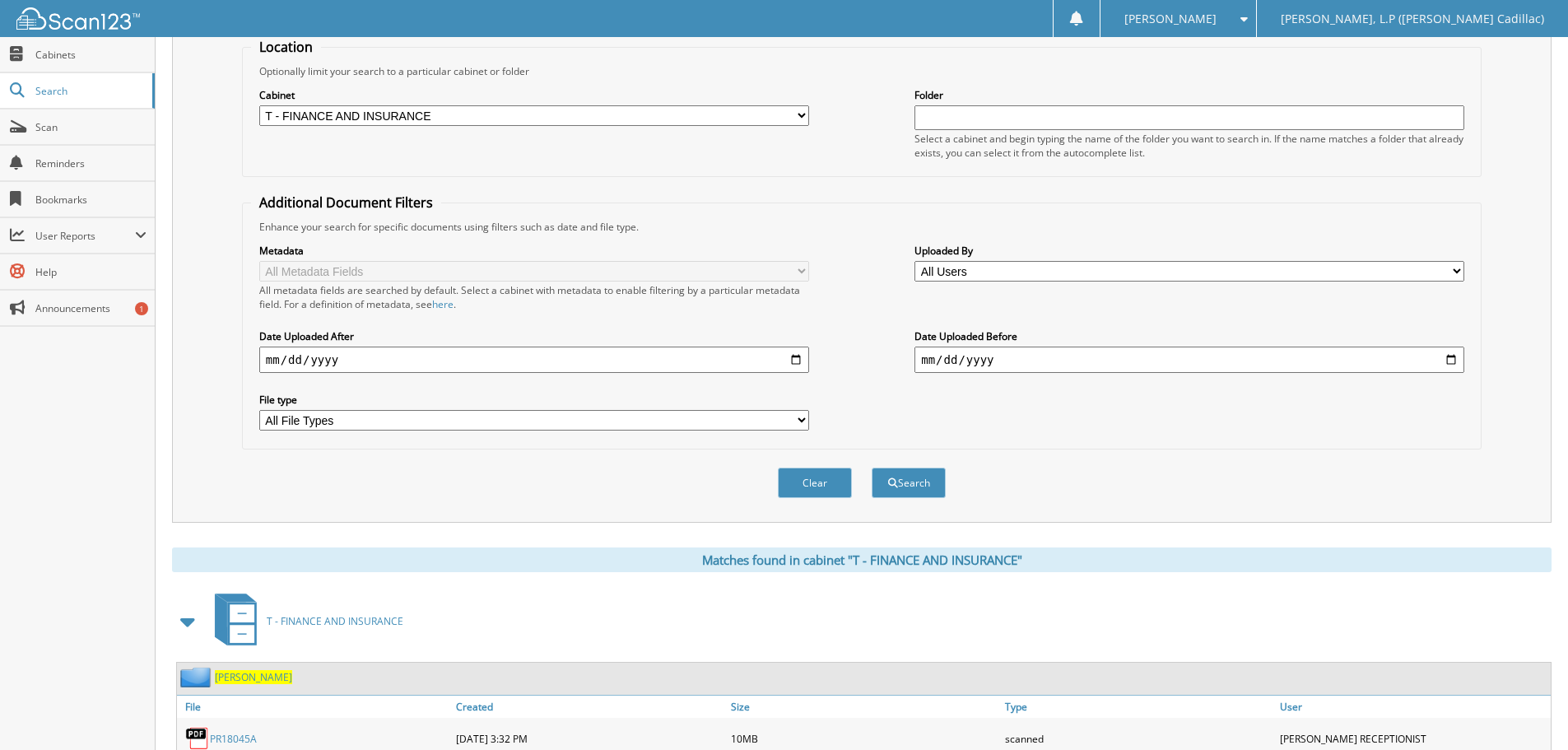
scroll to position [261, 0]
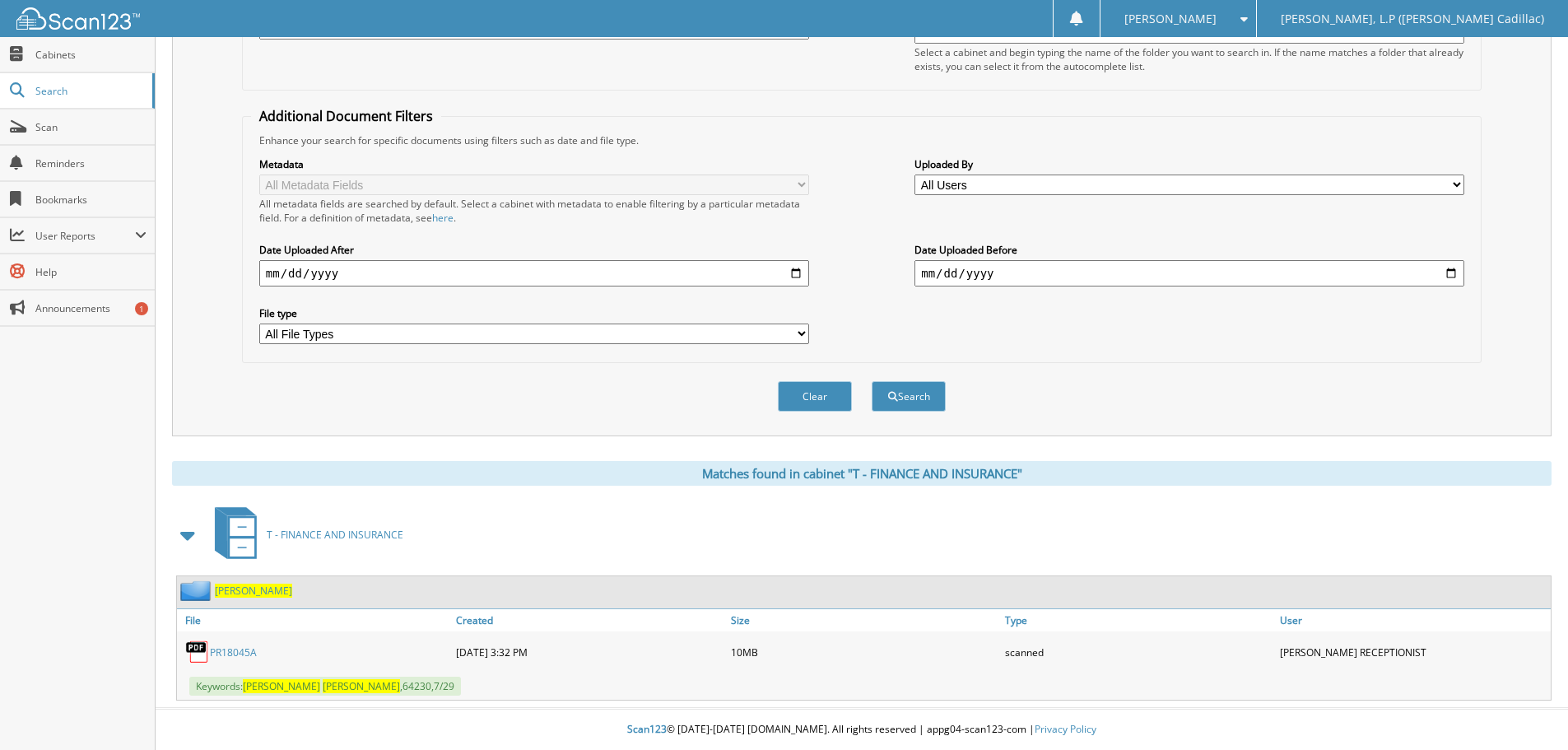
click at [238, 654] on link "PR18045A" at bounding box center [233, 652] width 47 height 14
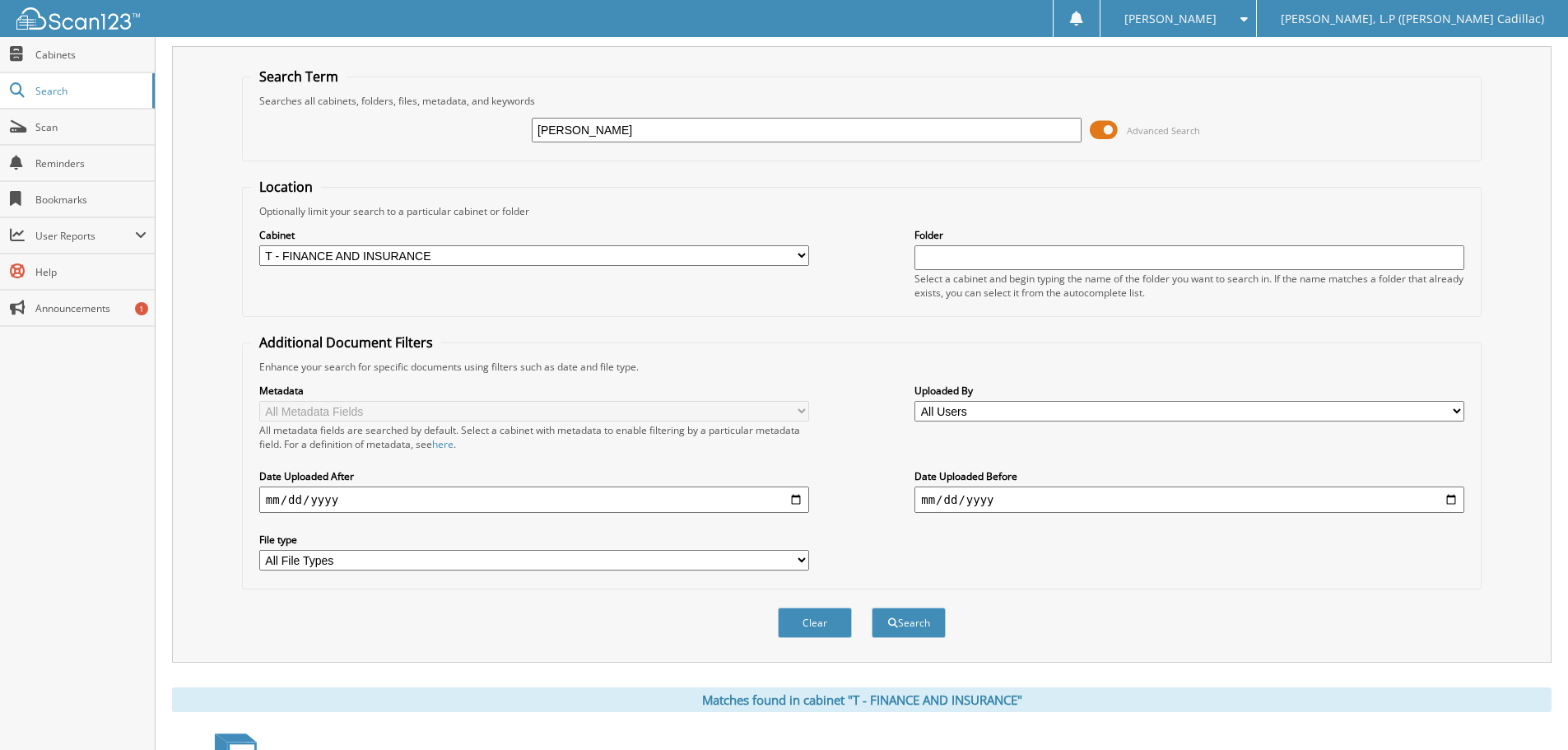
scroll to position [0, 0]
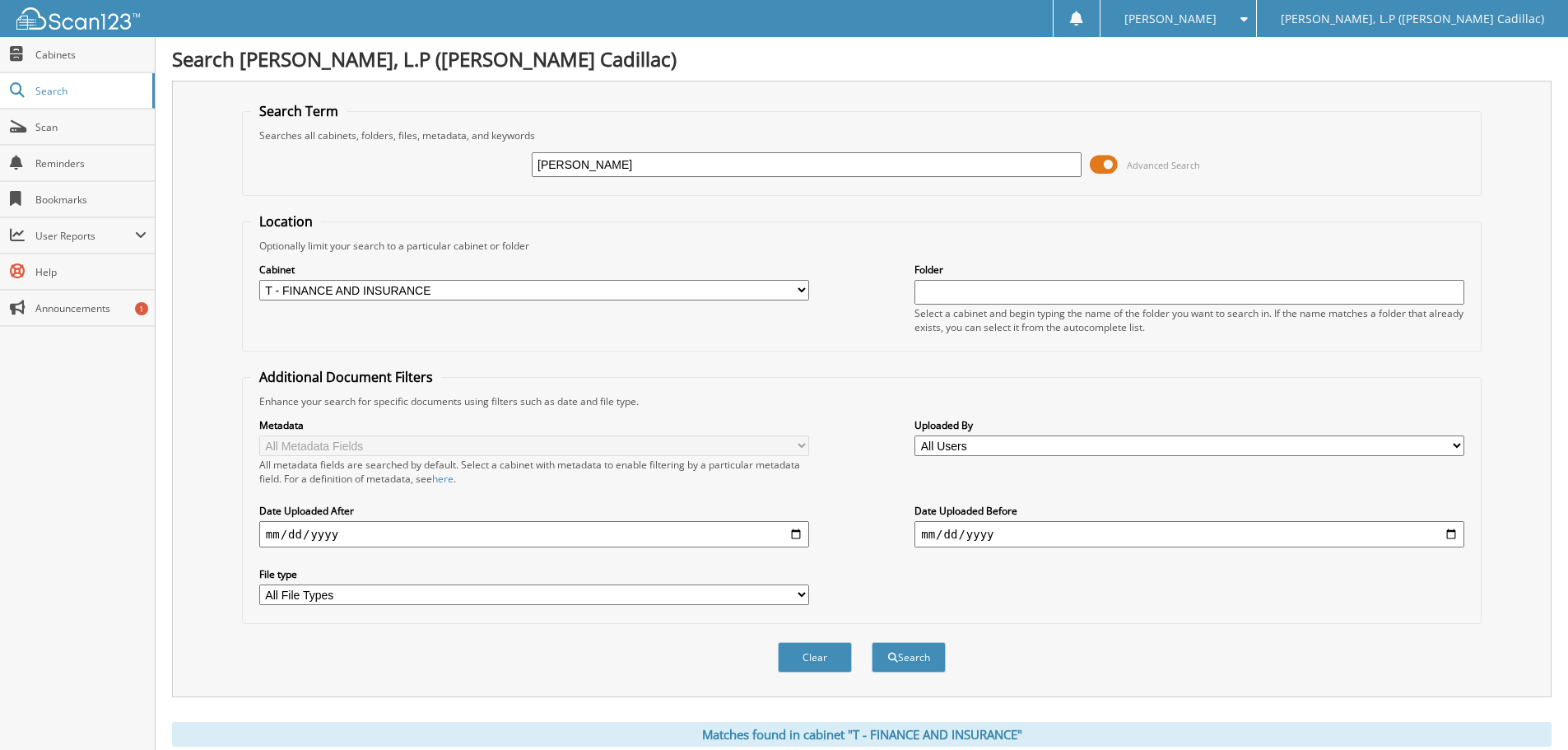
drag, startPoint x: 664, startPoint y: 168, endPoint x: 492, endPoint y: 153, distance: 172.7
click at [492, 153] on div "DOYLE JACKSON Advanced Search" at bounding box center [861, 165] width 1221 height 44
type input "PAMELA STILLWAGON"
click at [872, 642] on button "Search" at bounding box center [909, 656] width 74 height 31
drag, startPoint x: 676, startPoint y: 166, endPoint x: 411, endPoint y: 165, distance: 265.0
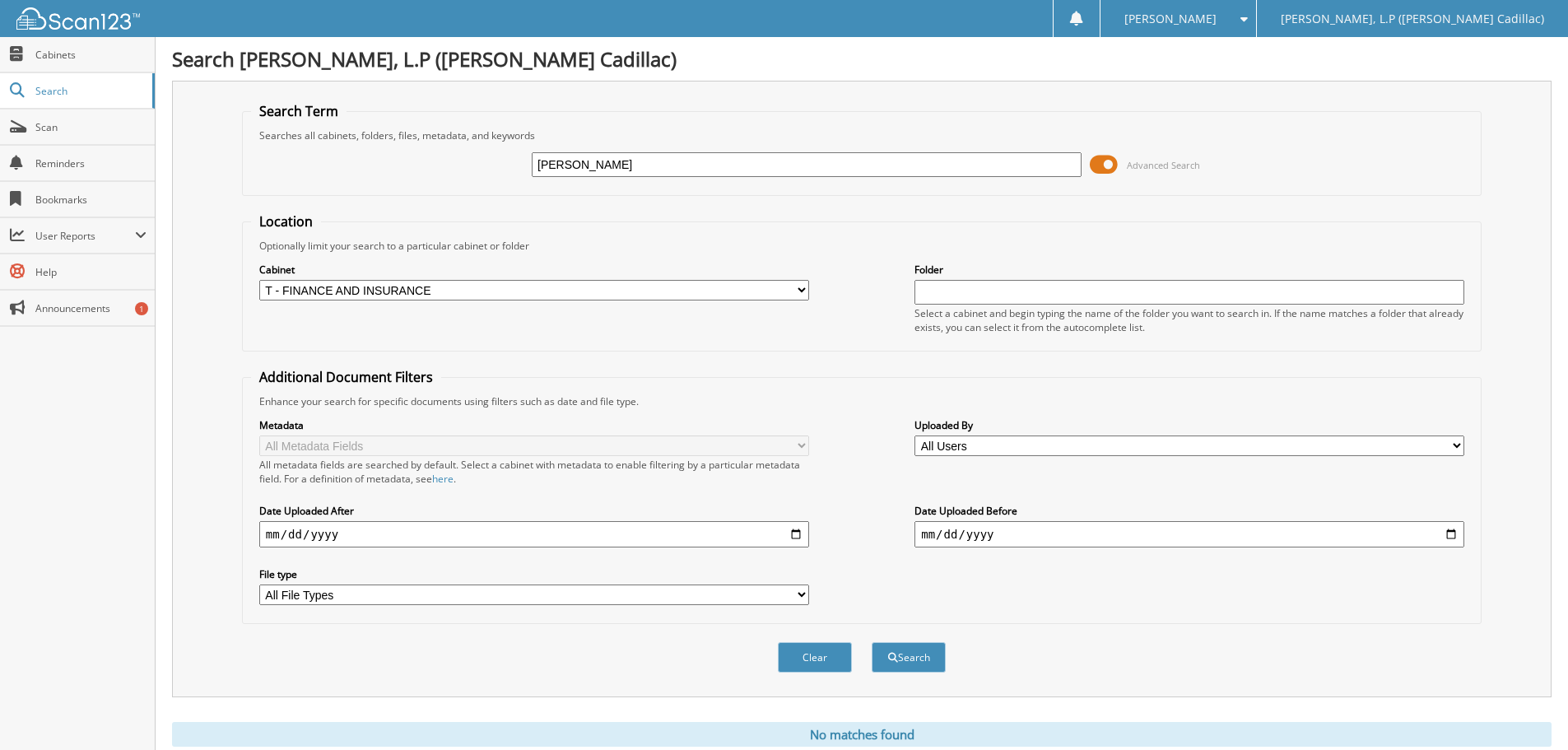
click at [411, 165] on div "PAMELA STILLWAGON Advanced Search" at bounding box center [861, 165] width 1221 height 44
type input "PR535760A"
click at [872, 642] on button "Search" at bounding box center [909, 656] width 74 height 31
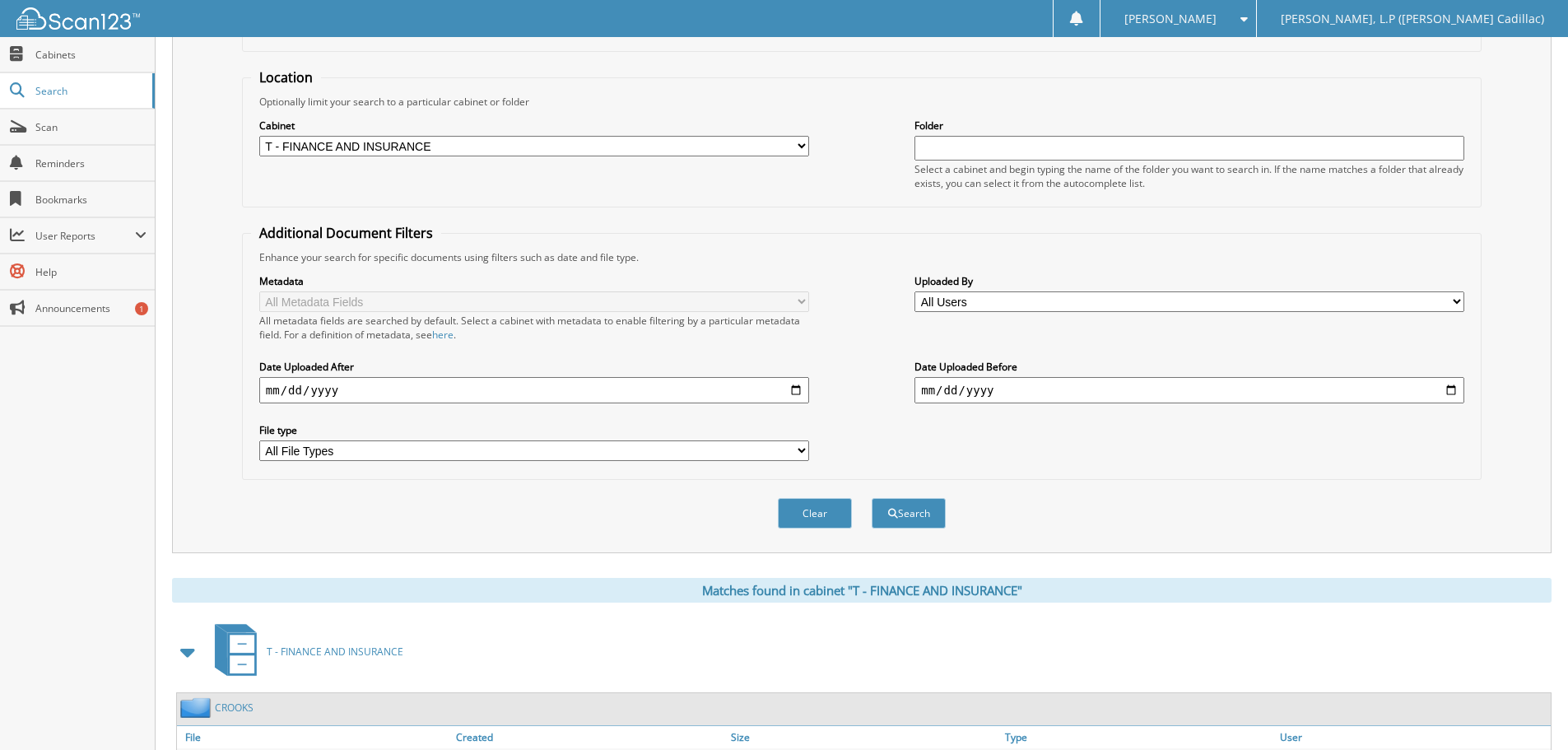
scroll to position [261, 0]
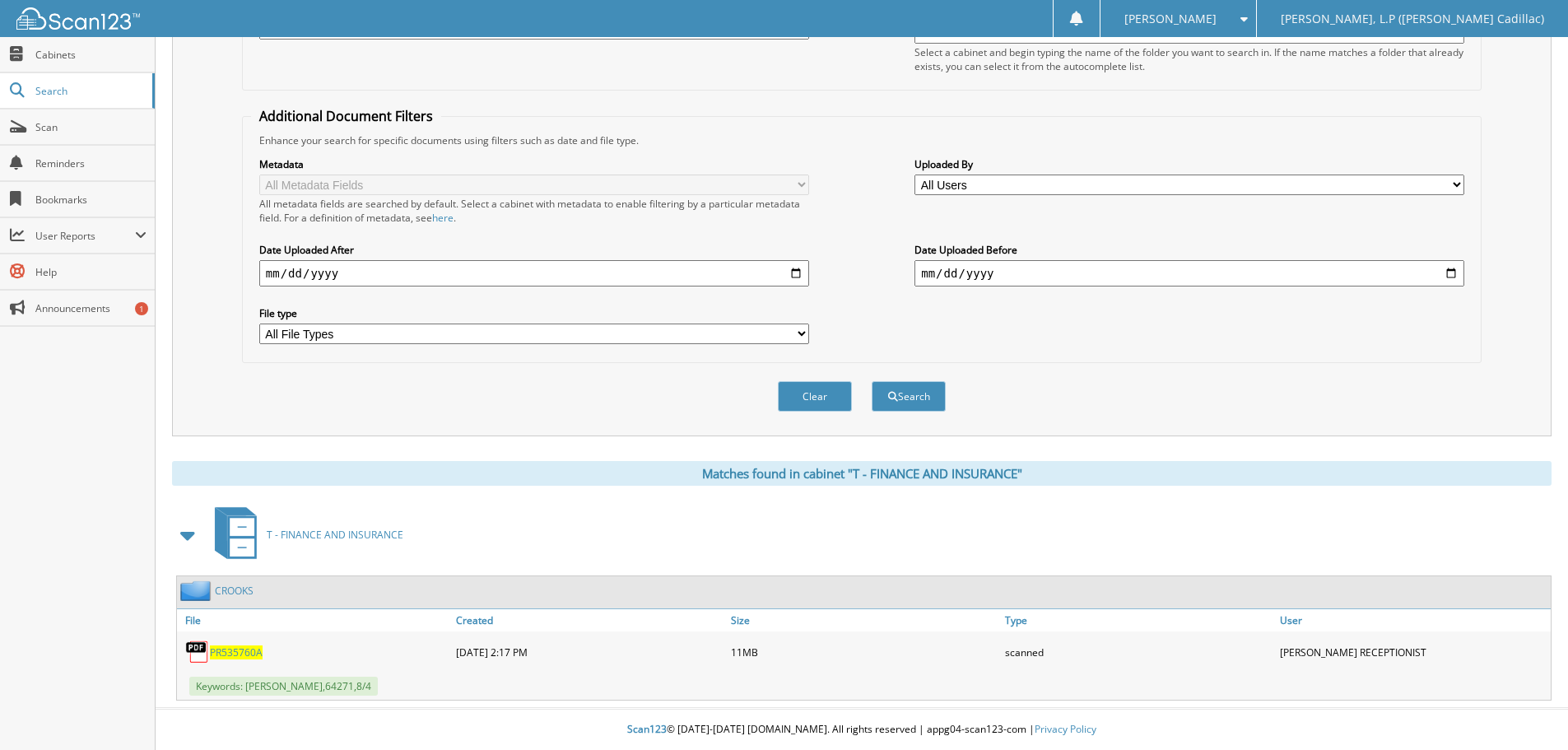
click at [224, 654] on span "PR535760A" at bounding box center [236, 652] width 53 height 14
click at [218, 654] on span "PR535760A" at bounding box center [236, 652] width 53 height 14
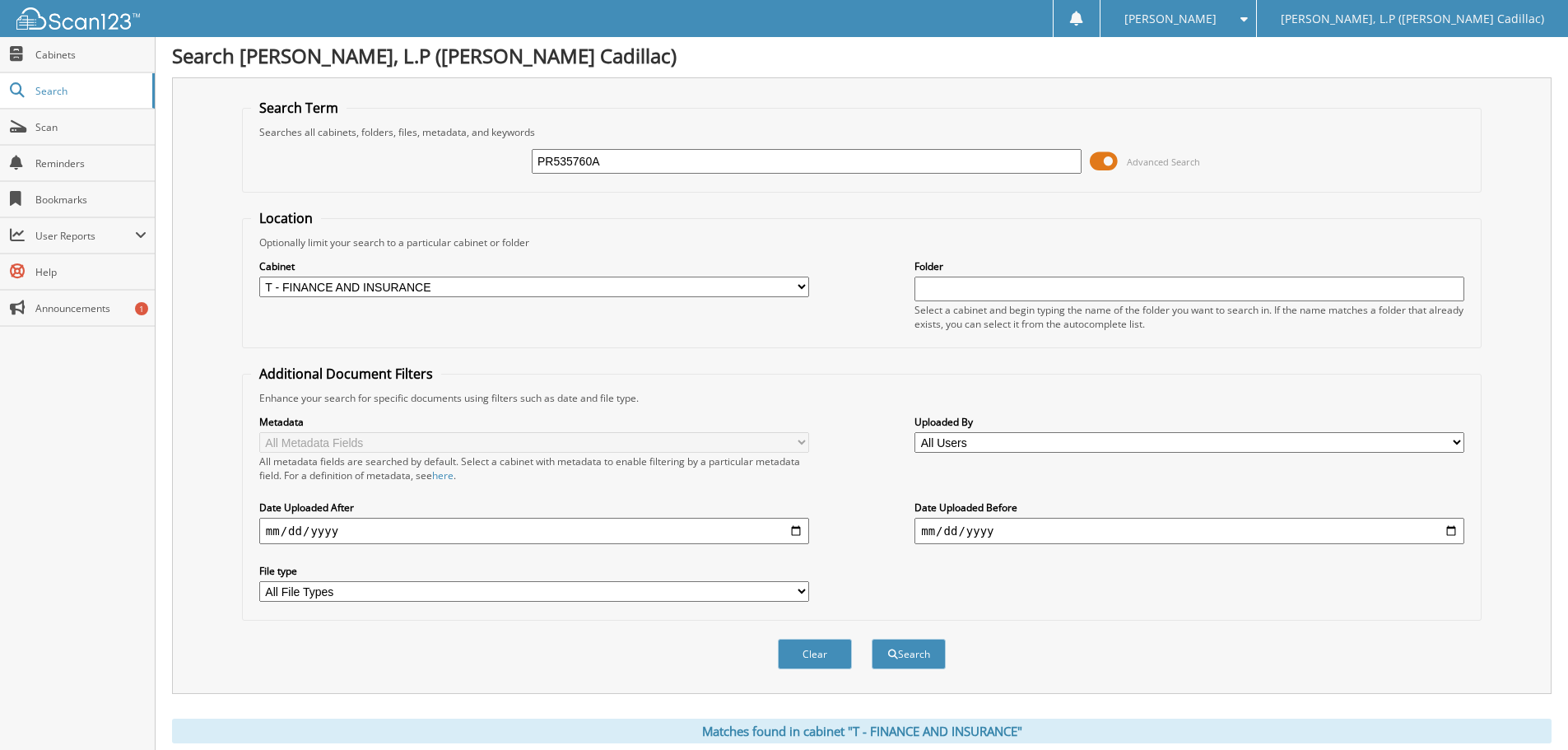
scroll to position [0, 0]
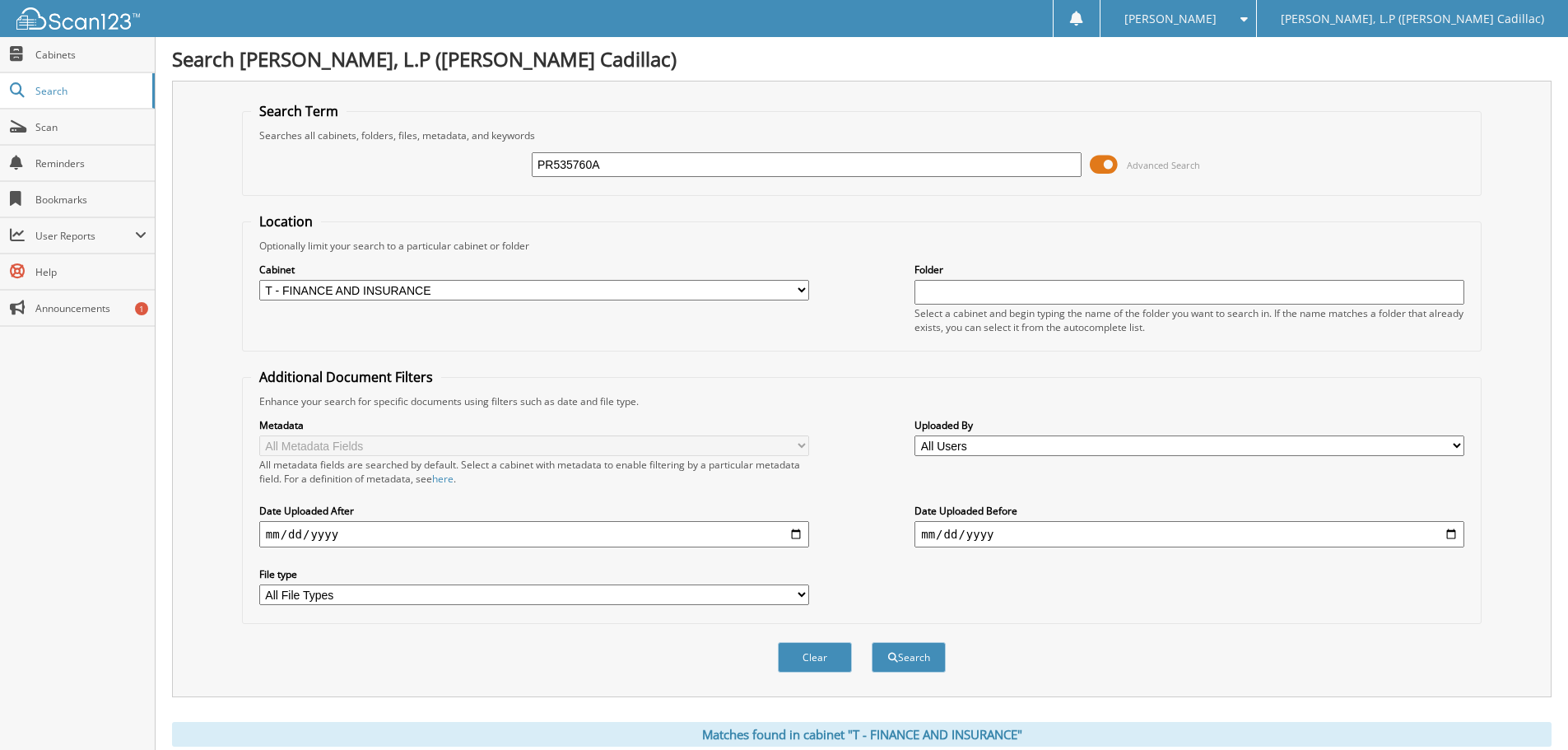
drag, startPoint x: 628, startPoint y: 163, endPoint x: 466, endPoint y: 163, distance: 162.0
click at [473, 163] on div "PR535760A Advanced Search" at bounding box center [861, 165] width 1221 height 44
type input "PR496221A"
click at [872, 642] on button "Search" at bounding box center [909, 656] width 74 height 31
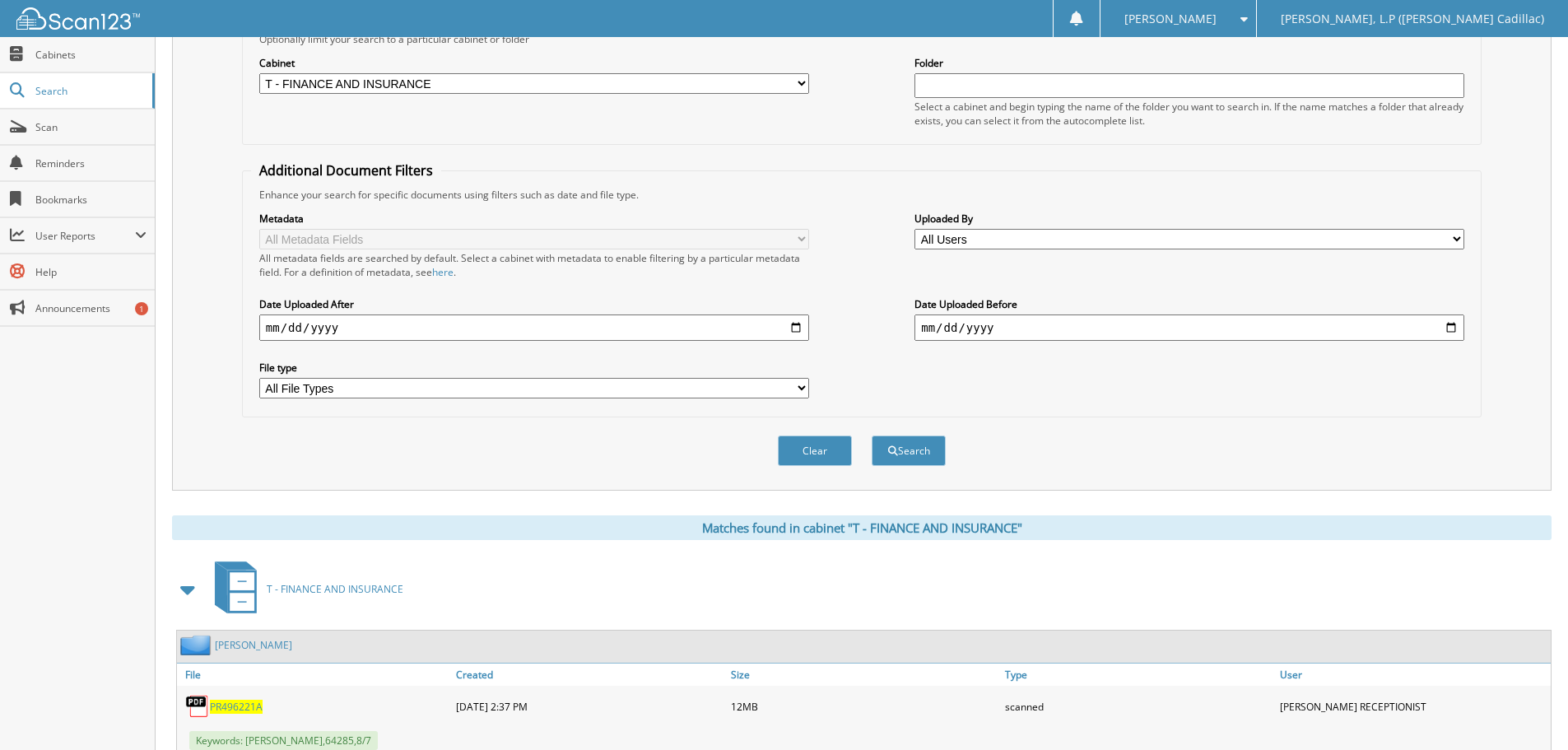
scroll to position [261, 0]
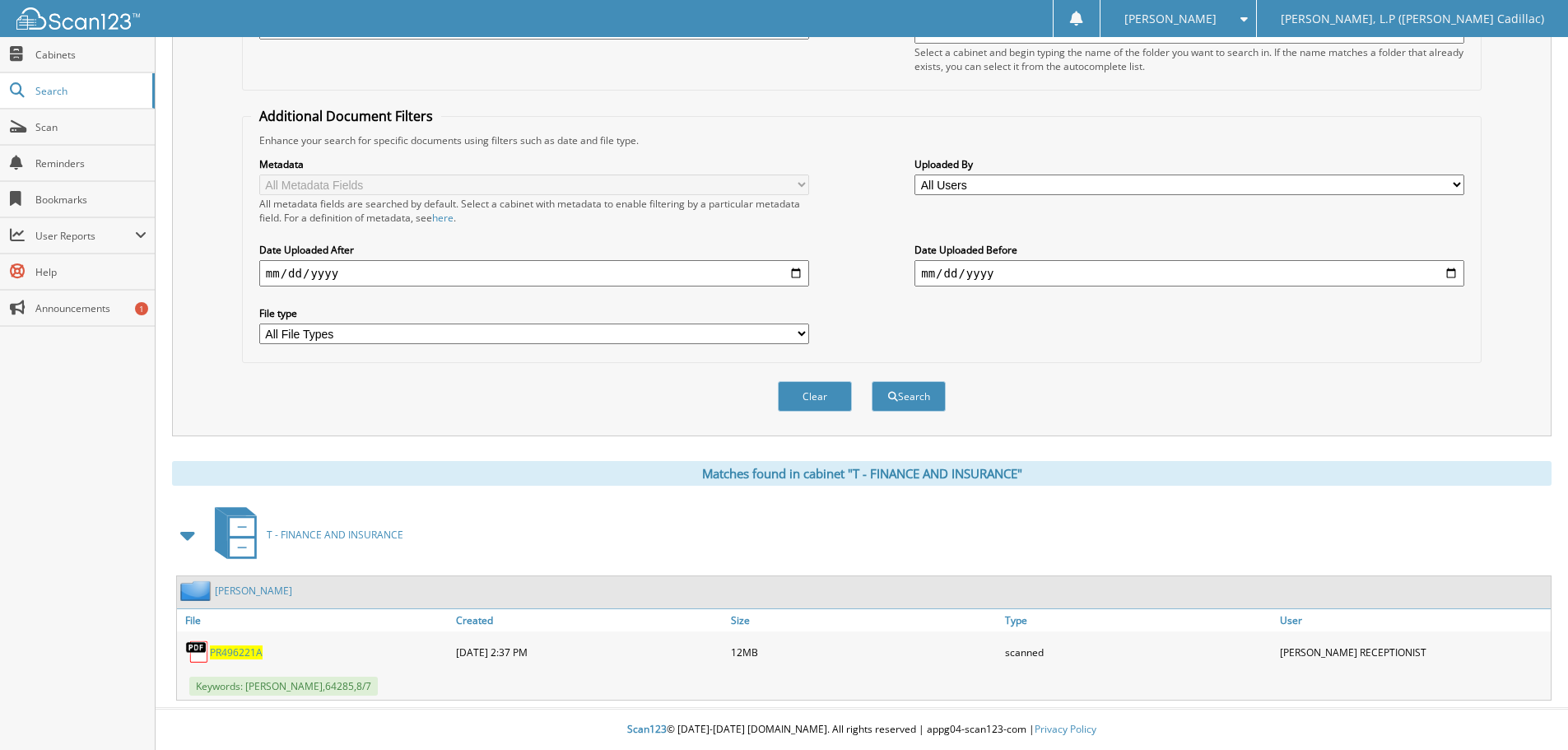
click at [228, 656] on span "PR496221A" at bounding box center [236, 652] width 53 height 14
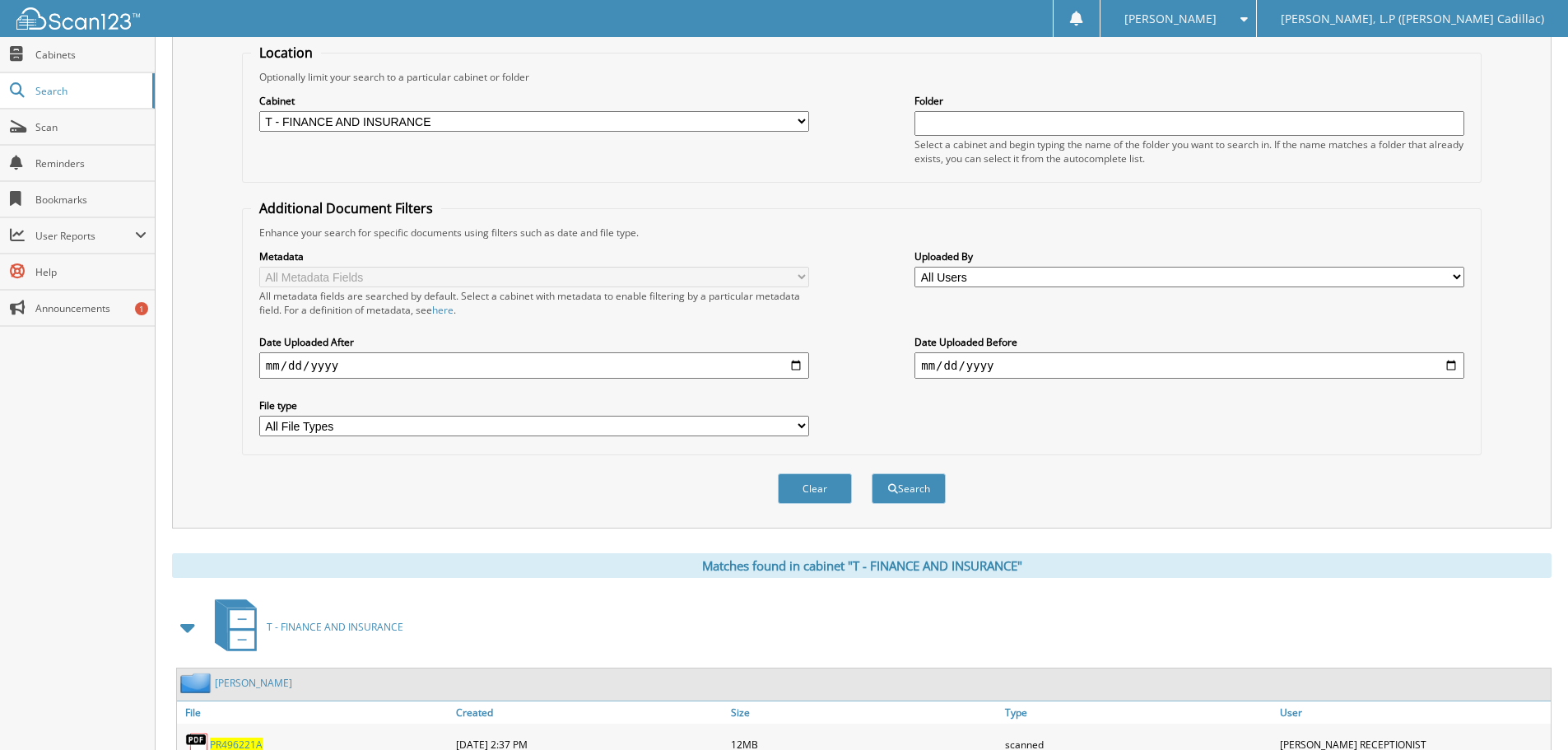
scroll to position [0, 0]
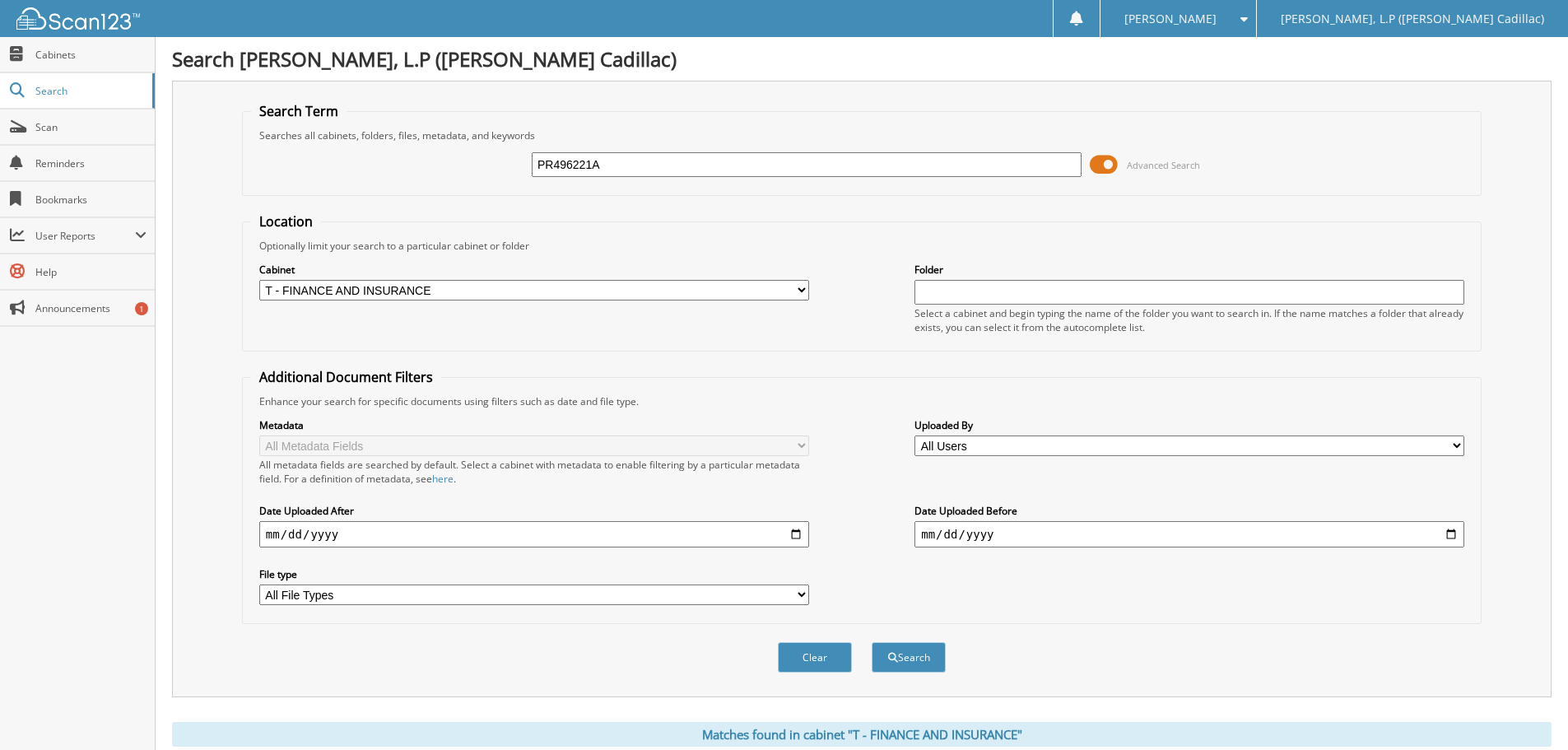
drag, startPoint x: 623, startPoint y: 166, endPoint x: 464, endPoint y: 161, distance: 159.1
click at [464, 161] on div "PR496221A Advanced Search" at bounding box center [861, 165] width 1221 height 44
type input "PZ172612"
click at [872, 642] on button "Search" at bounding box center [909, 656] width 74 height 31
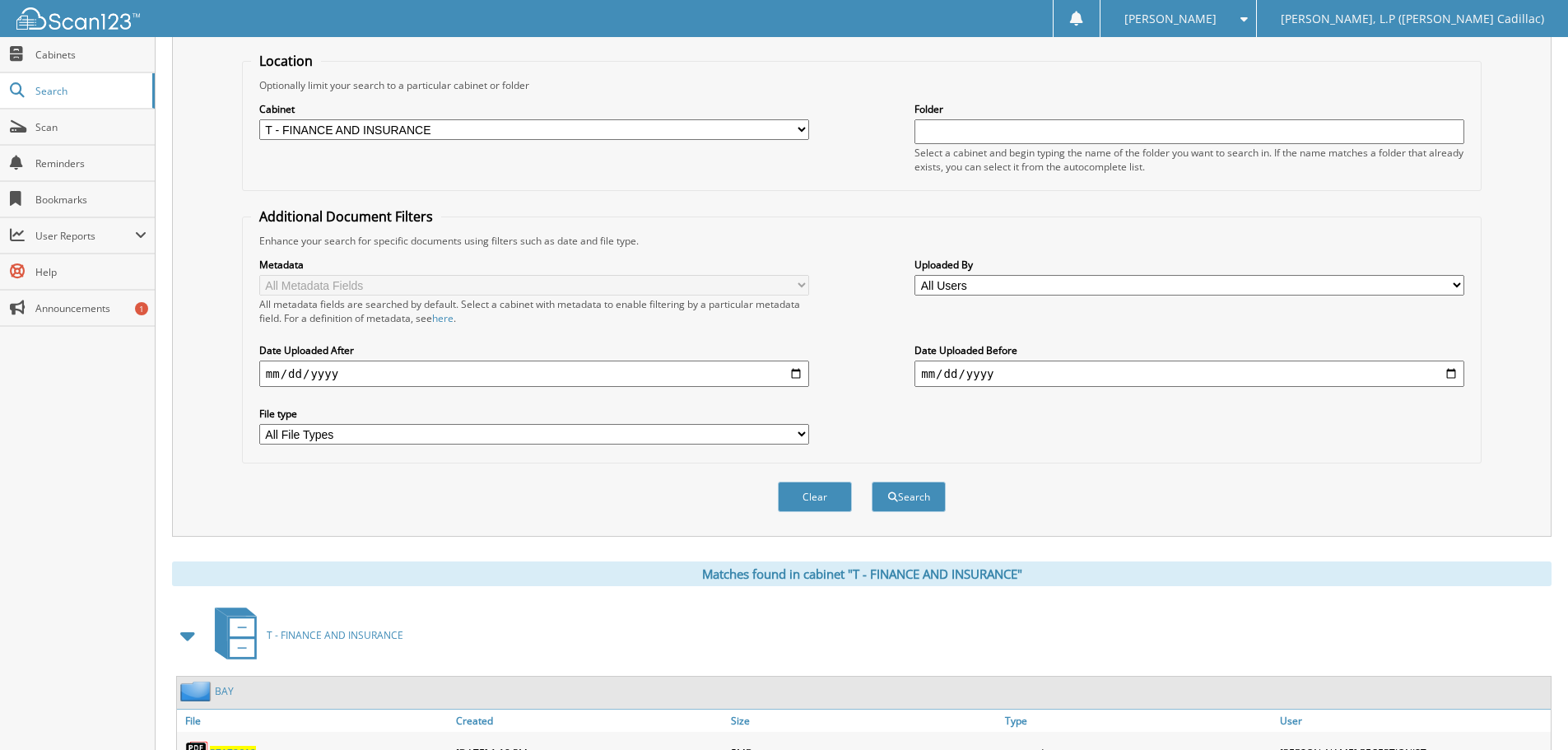
scroll to position [261, 0]
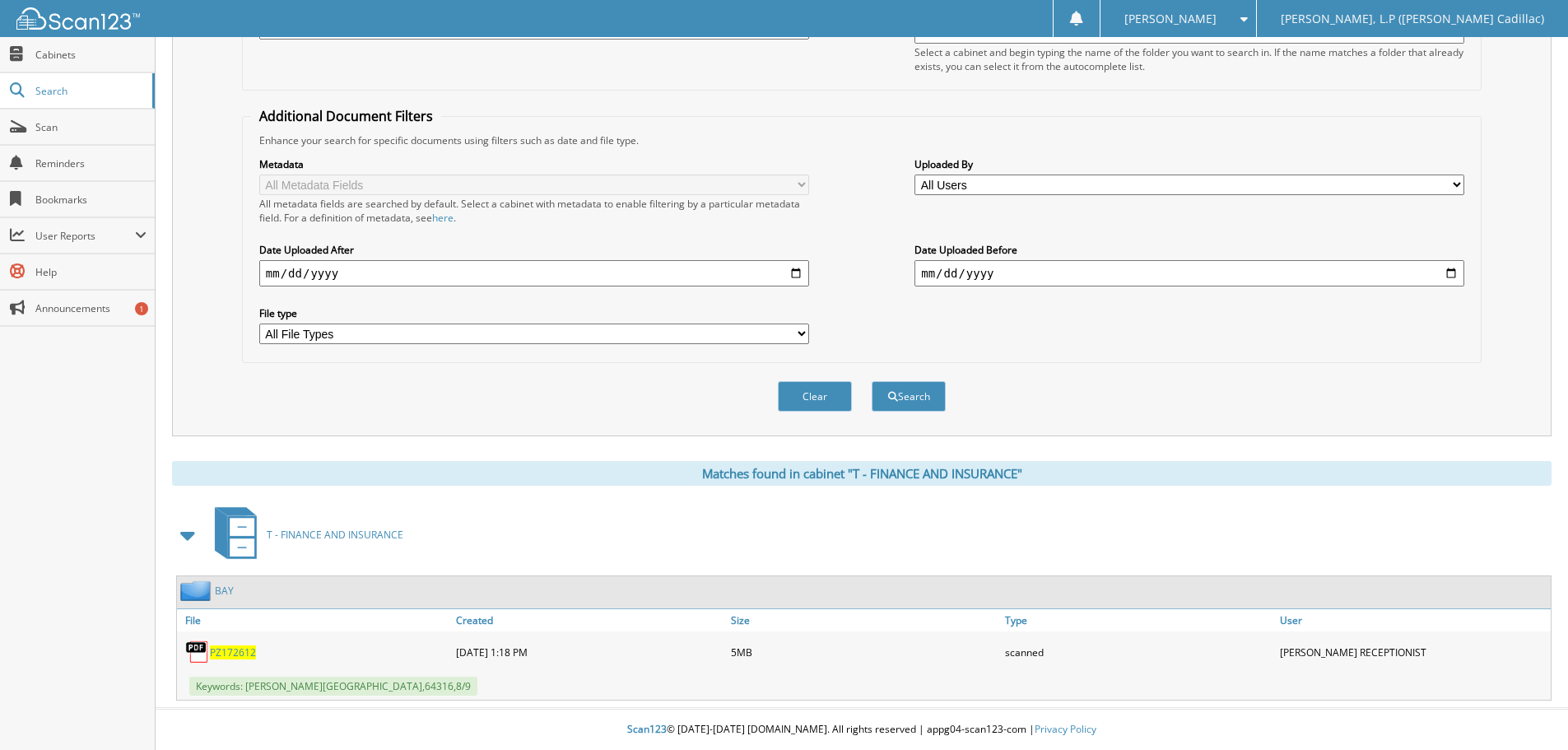
click at [231, 651] on span "PZ172612" at bounding box center [233, 652] width 46 height 14
click at [236, 651] on span "PZ172612" at bounding box center [233, 652] width 46 height 14
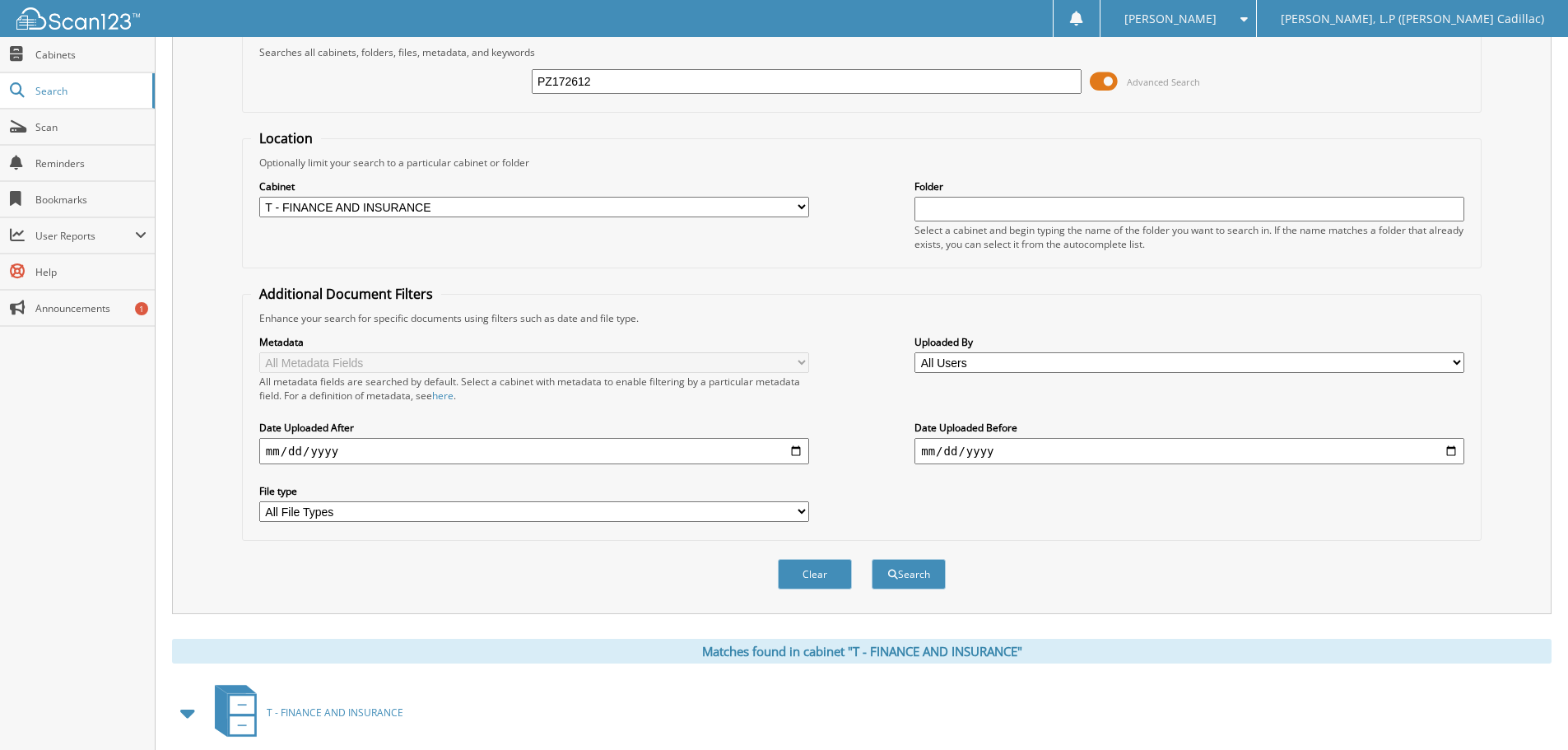
scroll to position [0, 0]
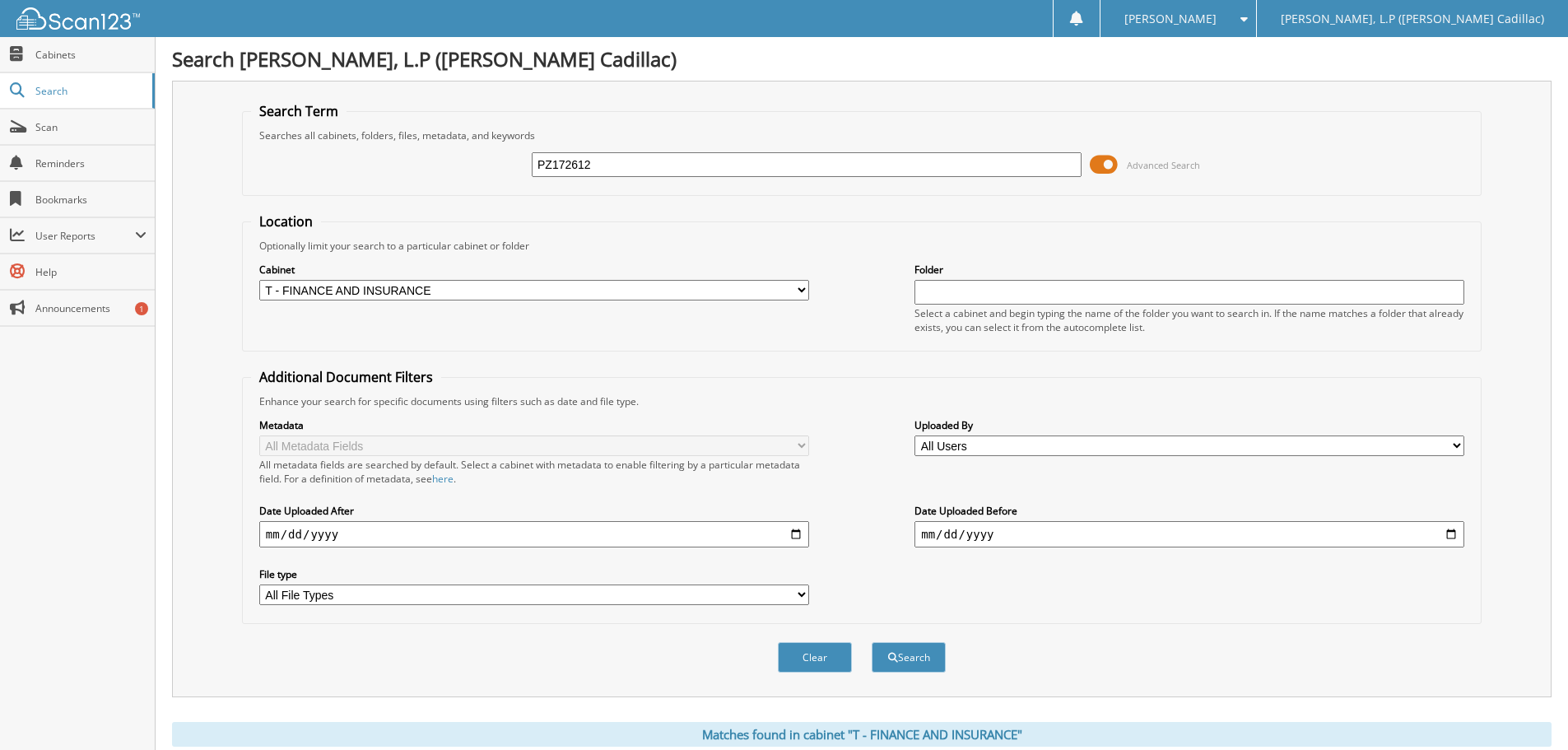
drag, startPoint x: 613, startPoint y: 166, endPoint x: 518, endPoint y: 155, distance: 95.6
click at [518, 155] on div "PZ172612 Advanced Search" at bounding box center [861, 165] width 1221 height 44
type input "PZ215149B"
click at [872, 642] on button "Search" at bounding box center [909, 656] width 74 height 31
drag, startPoint x: 607, startPoint y: 156, endPoint x: 427, endPoint y: 158, distance: 180.0
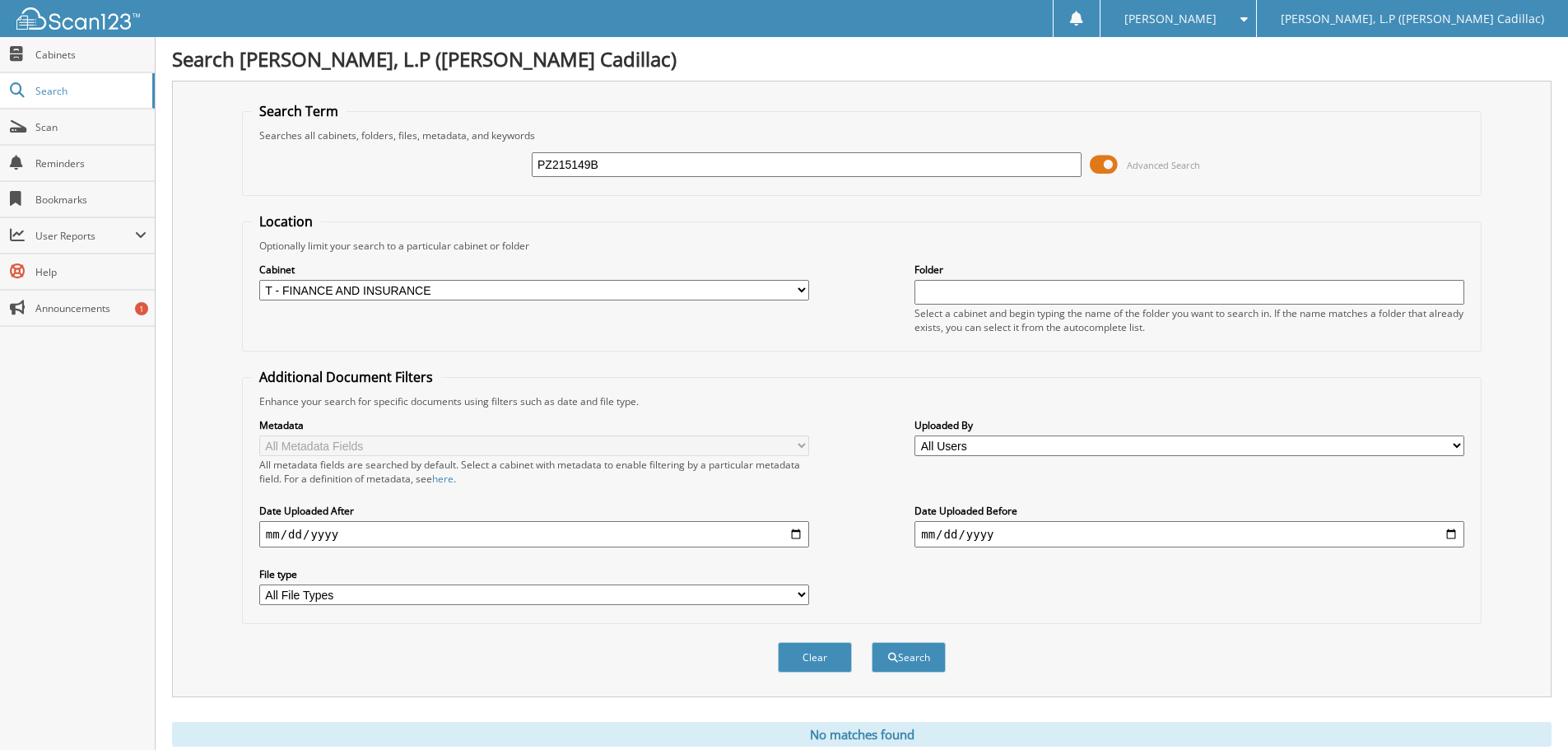
click at [427, 158] on div "PZ215149B Advanced Search" at bounding box center [861, 165] width 1221 height 44
type input "KANAAR"
click at [872, 642] on button "Search" at bounding box center [909, 656] width 74 height 31
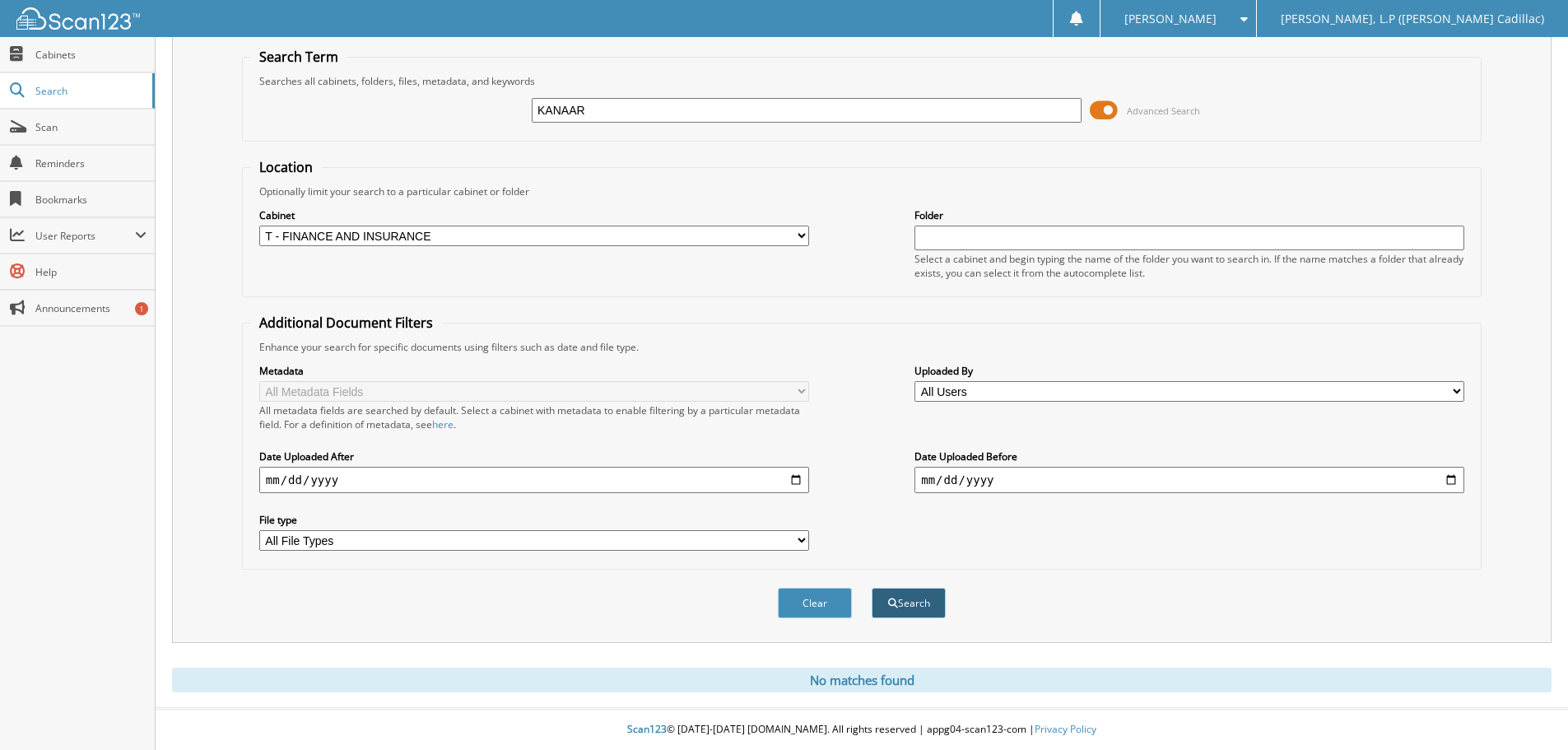
click at [896, 600] on span "submit" at bounding box center [893, 603] width 10 height 10
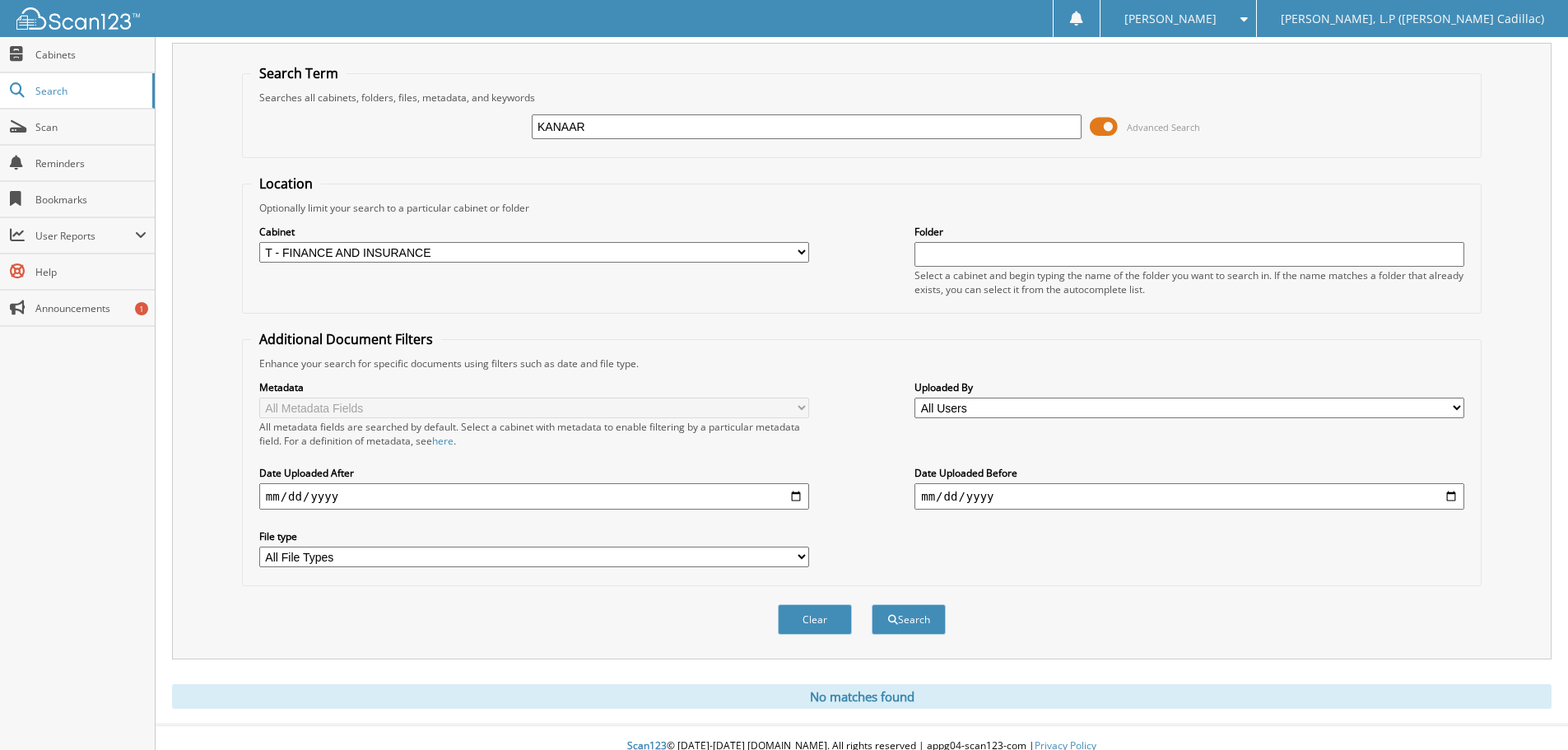
scroll to position [55, 0]
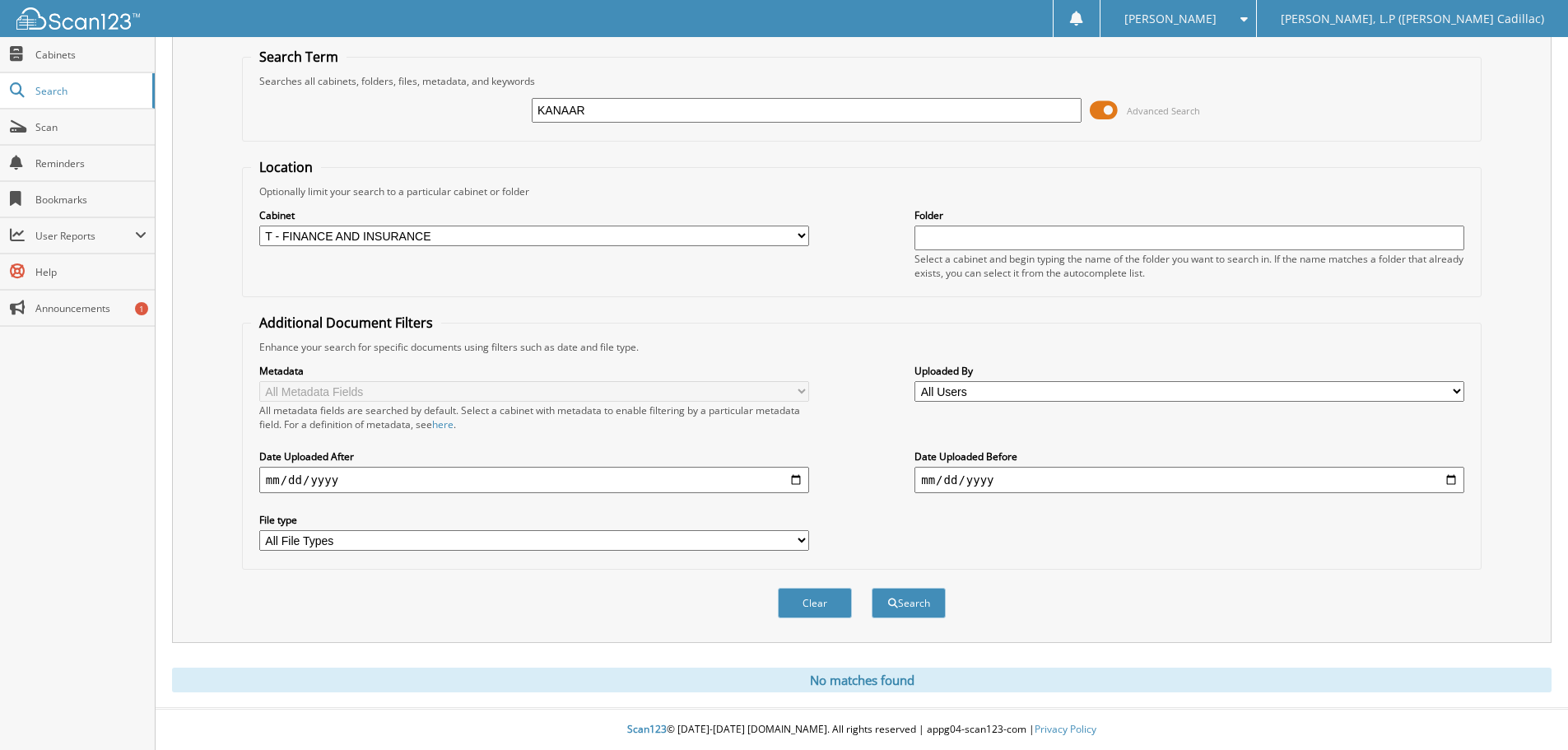
click at [633, 114] on input "KANAAR" at bounding box center [806, 110] width 550 height 25
type input "[PERSON_NAME]"
click at [872, 588] on button "Search" at bounding box center [909, 603] width 74 height 31
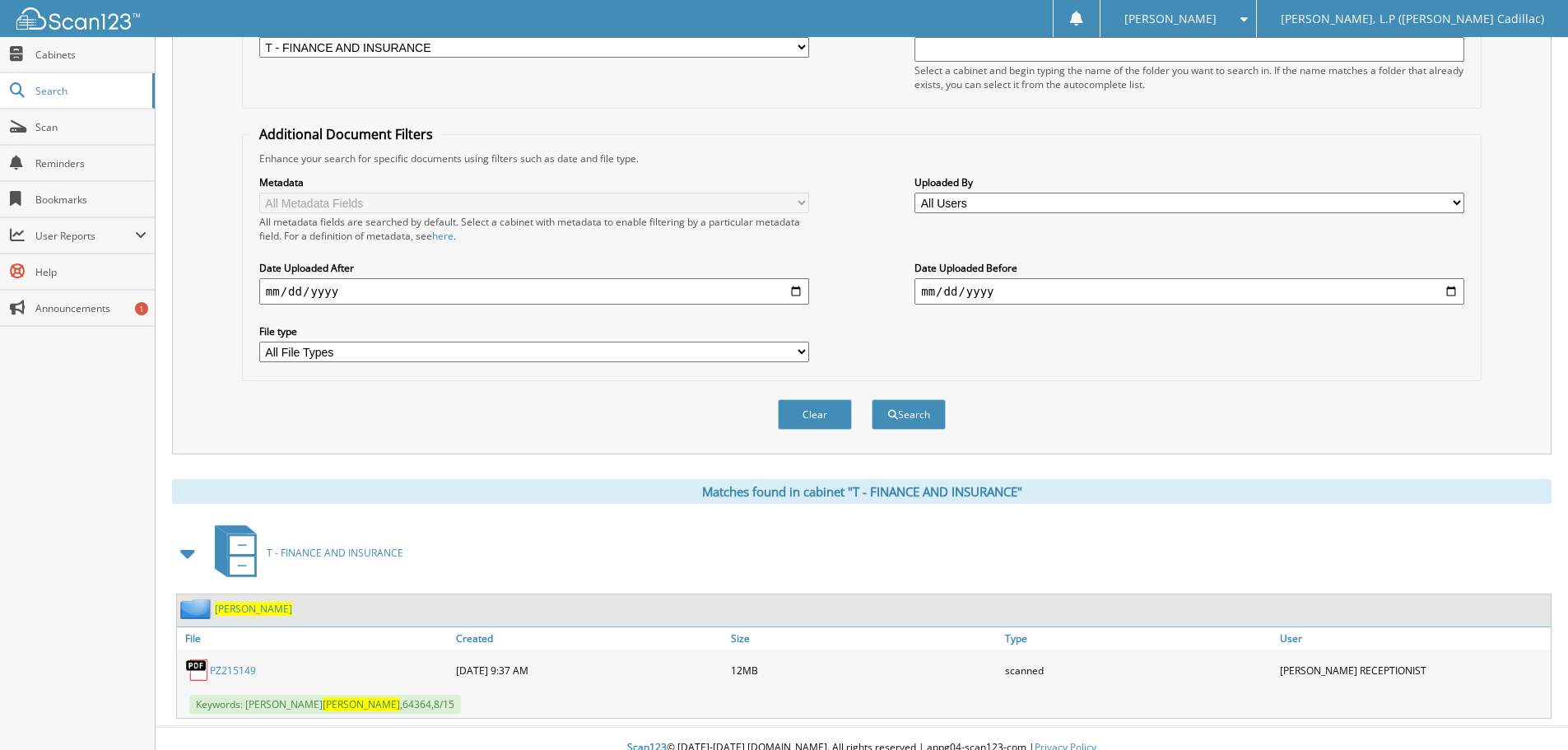
scroll to position [261, 0]
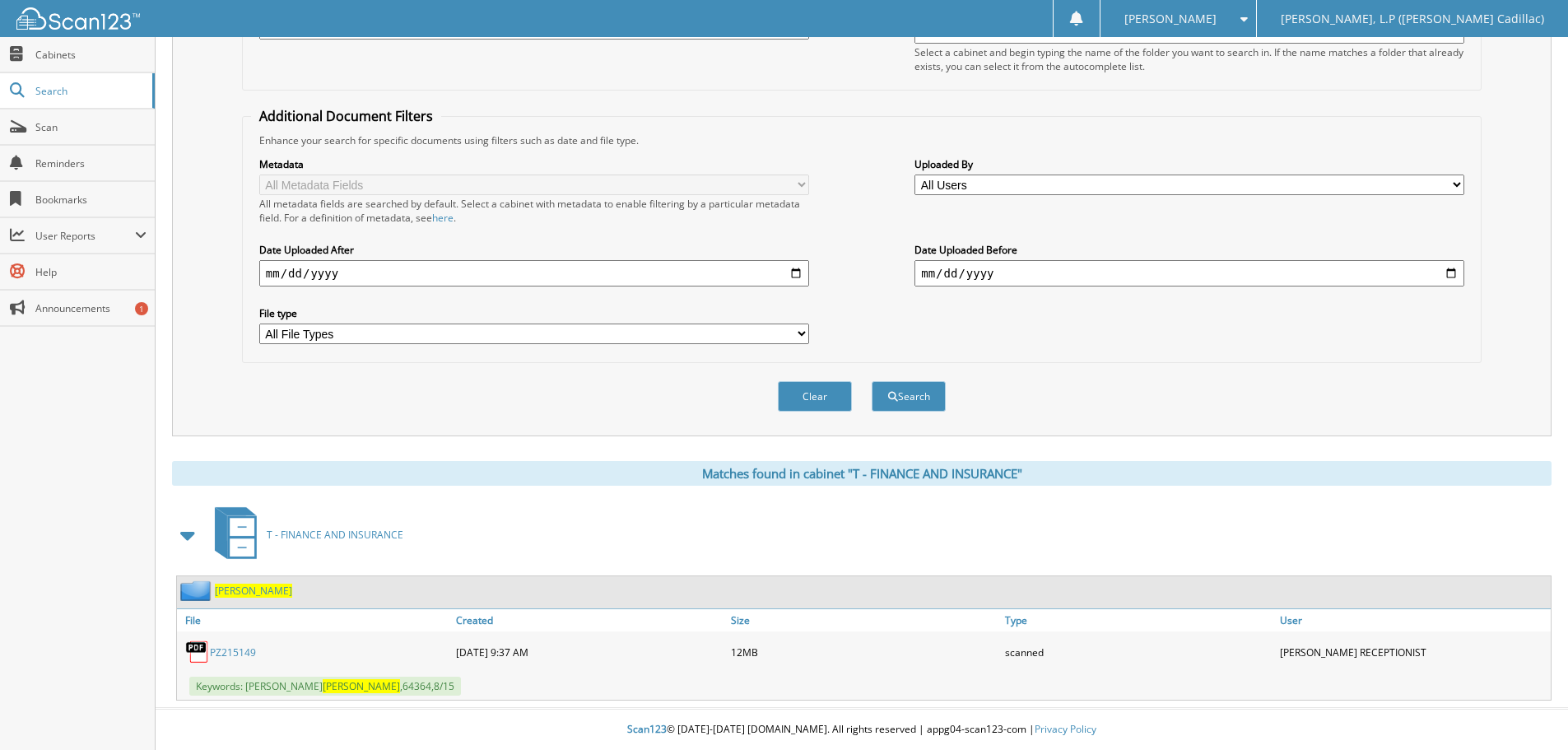
click at [235, 656] on link "PZ215149" at bounding box center [233, 652] width 46 height 14
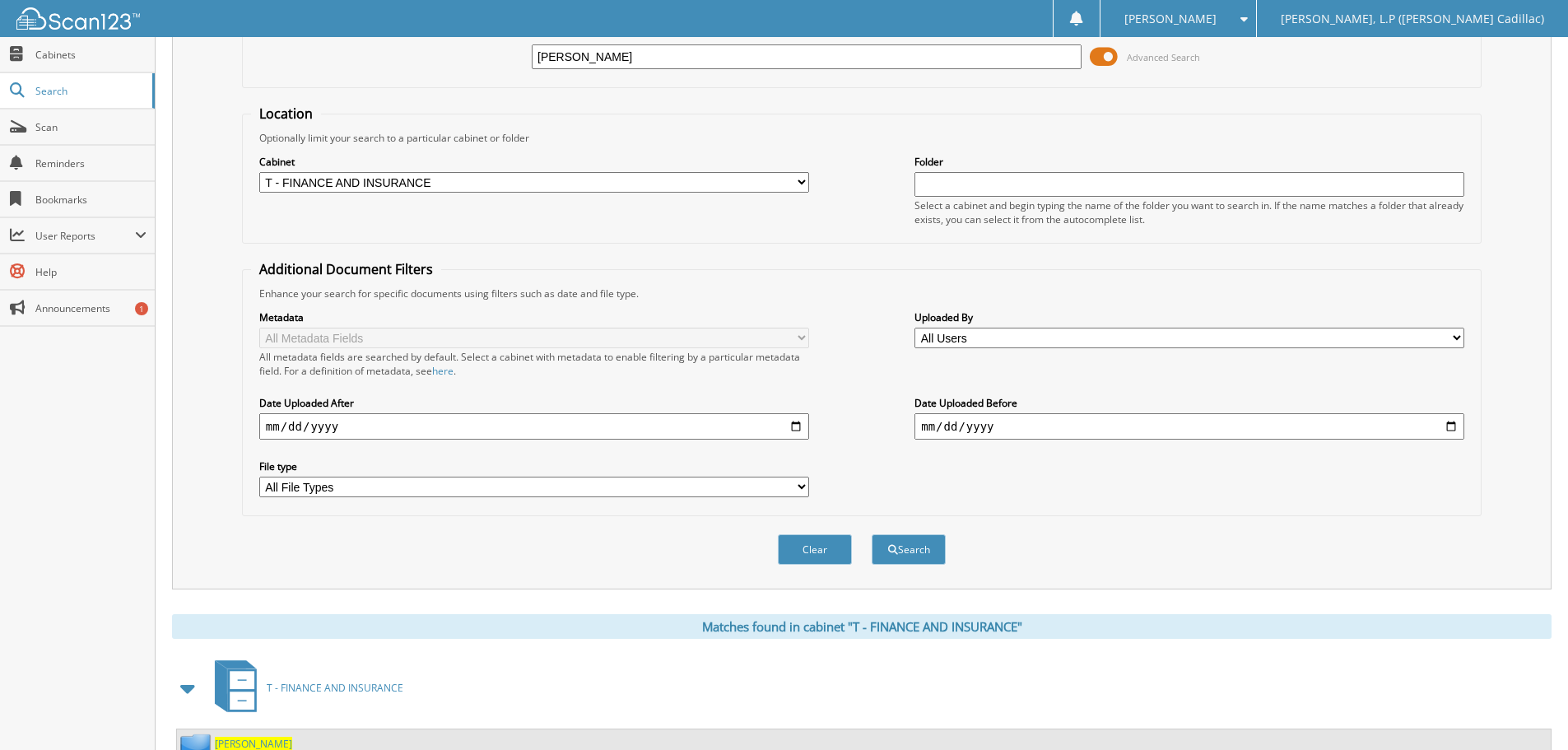
scroll to position [0, 0]
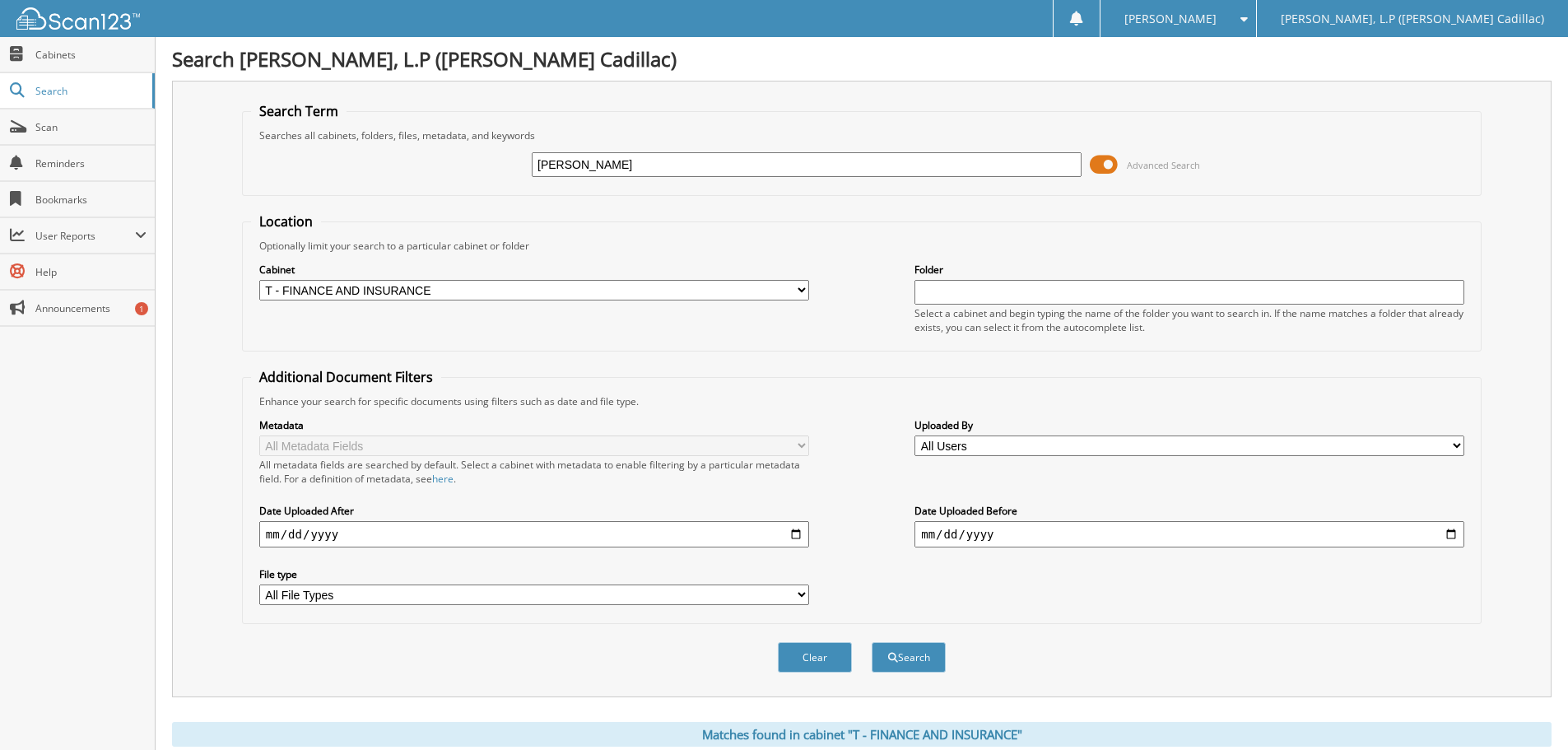
drag, startPoint x: 531, startPoint y: 159, endPoint x: 483, endPoint y: 159, distance: 48.0
click at [483, 159] on div "KANARR Advanced Search" at bounding box center [861, 165] width 1221 height 44
type input "OSBORN"
click at [872, 642] on button "Search" at bounding box center [909, 656] width 74 height 31
drag, startPoint x: 488, startPoint y: 168, endPoint x: 363, endPoint y: 148, distance: 126.6
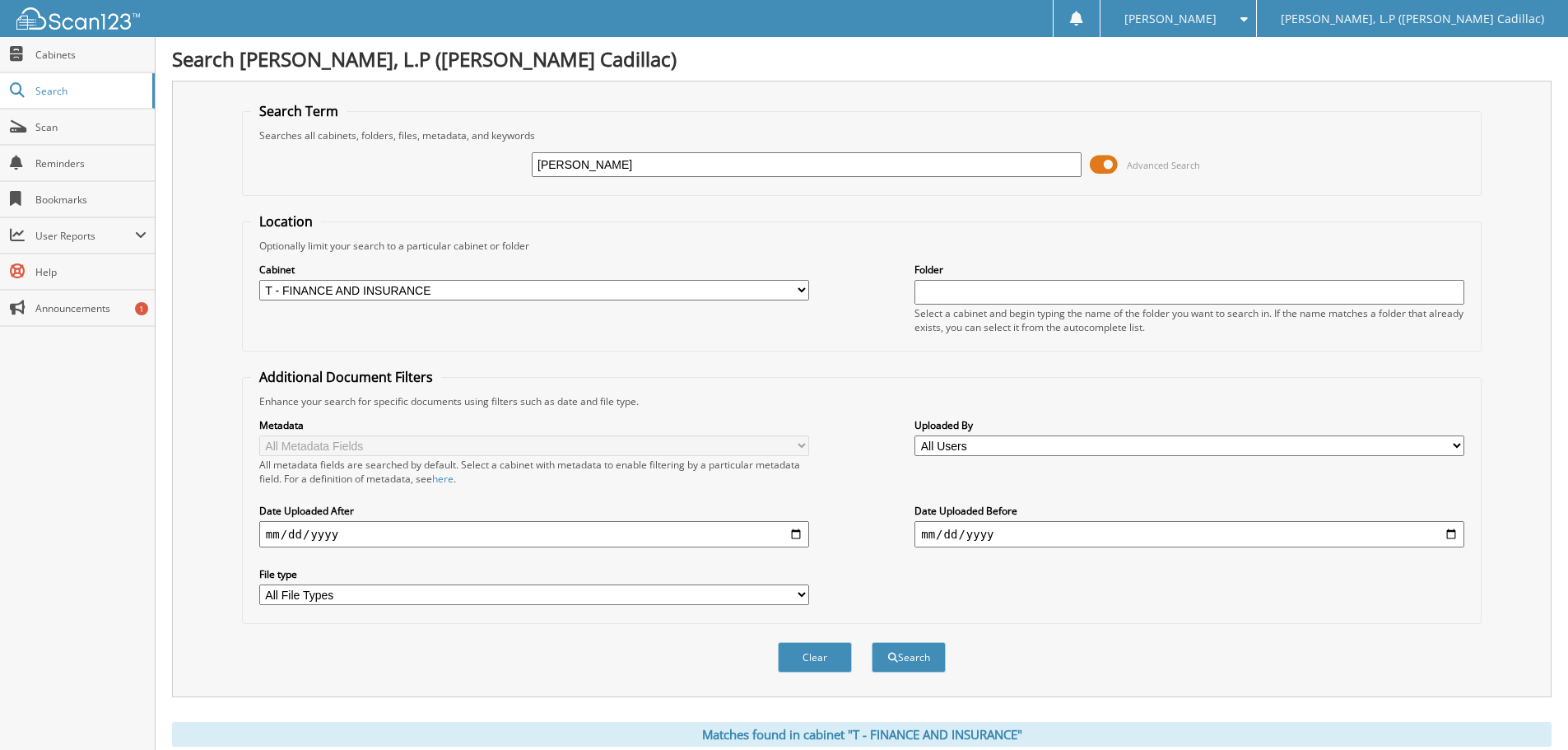
click at [367, 149] on div "OSBORN Advanced Search" at bounding box center [861, 165] width 1221 height 44
type input "PR170835A"
click at [872, 642] on button "Search" at bounding box center [909, 656] width 74 height 31
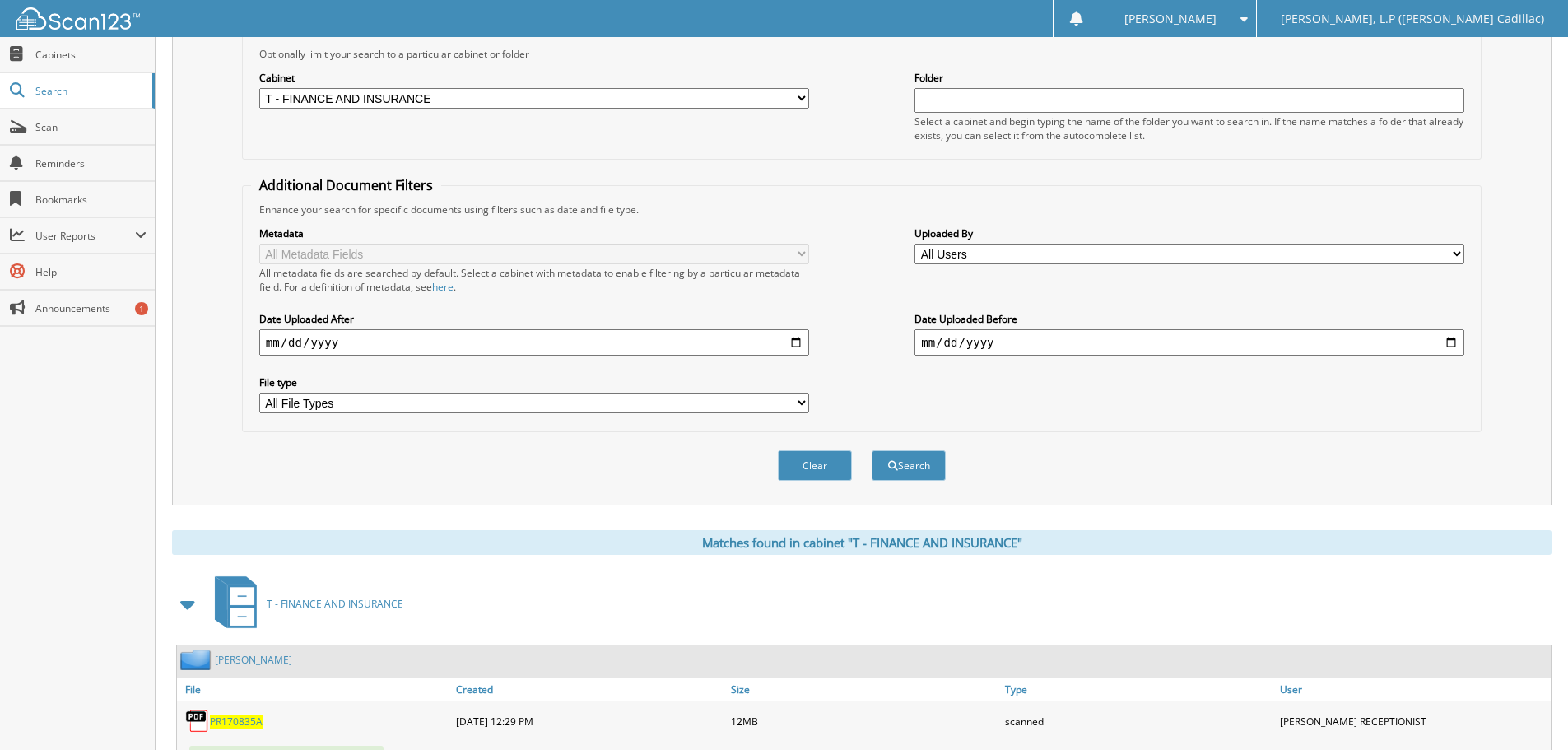
scroll to position [261, 0]
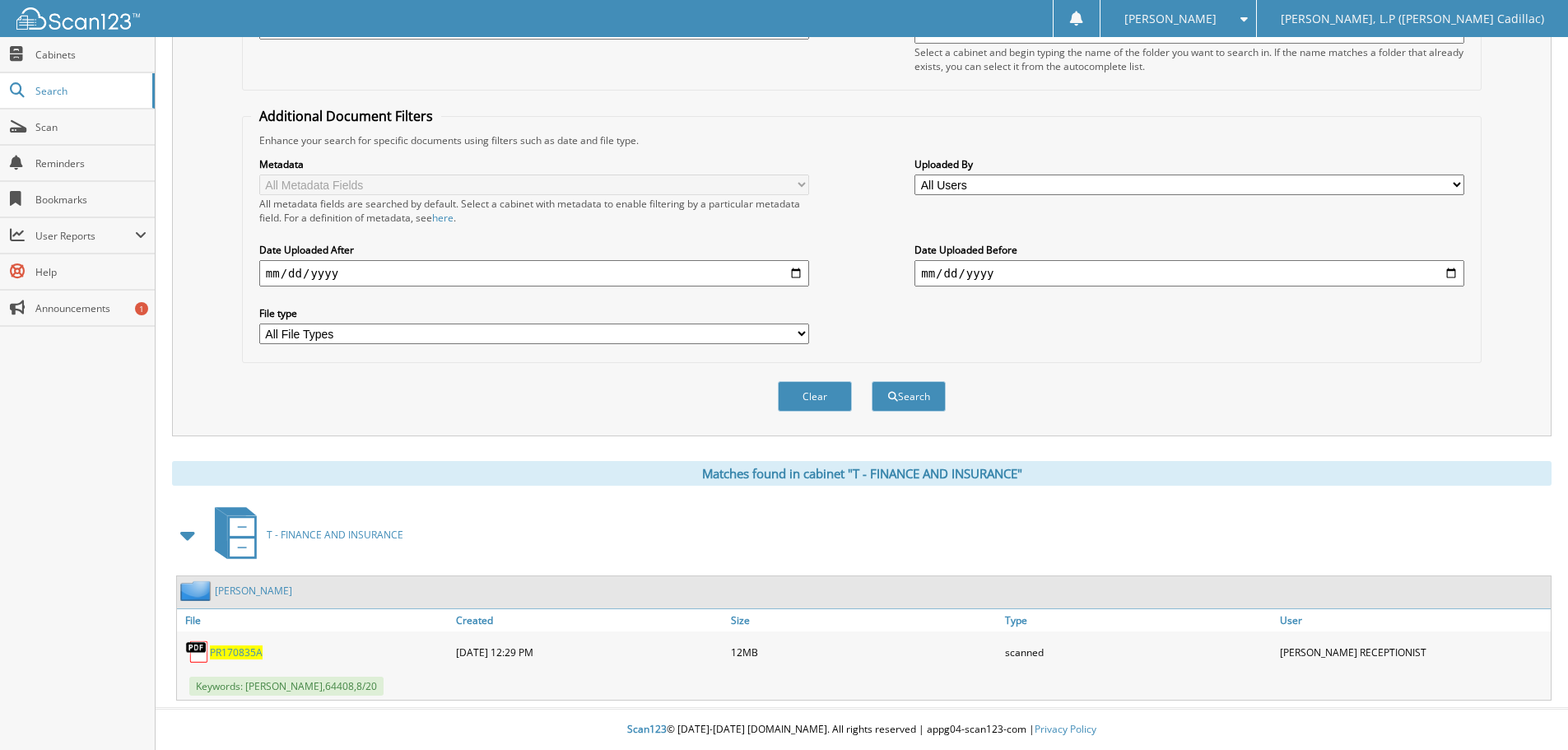
click at [238, 649] on span "PR170835A" at bounding box center [236, 652] width 53 height 14
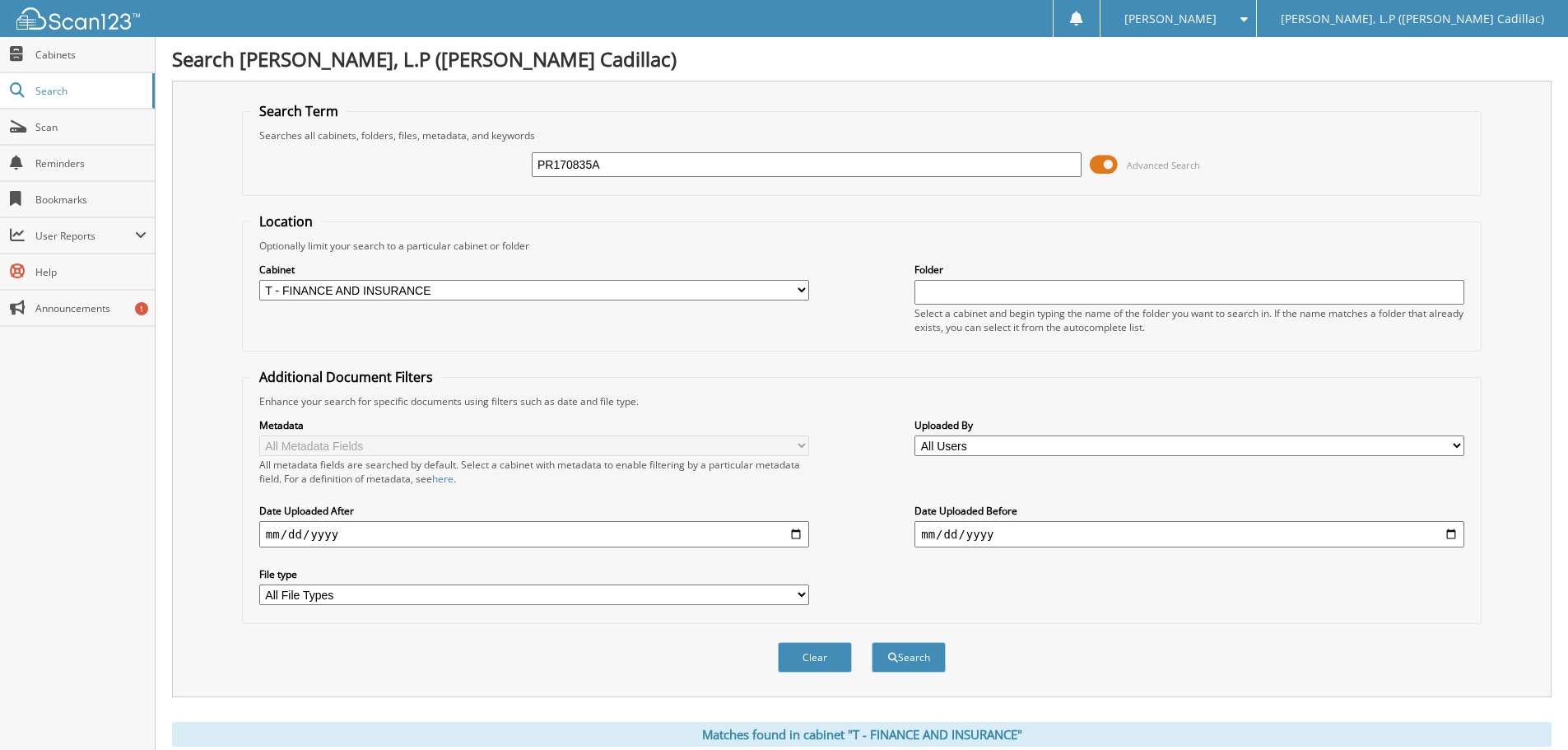
drag, startPoint x: 621, startPoint y: 162, endPoint x: 542, endPoint y: 162, distance: 79.0
click at [543, 162] on input "PR170835A" at bounding box center [806, 164] width 550 height 25
type input "P"
type input "PZ341360A"
click at [872, 642] on button "Search" at bounding box center [909, 656] width 74 height 31
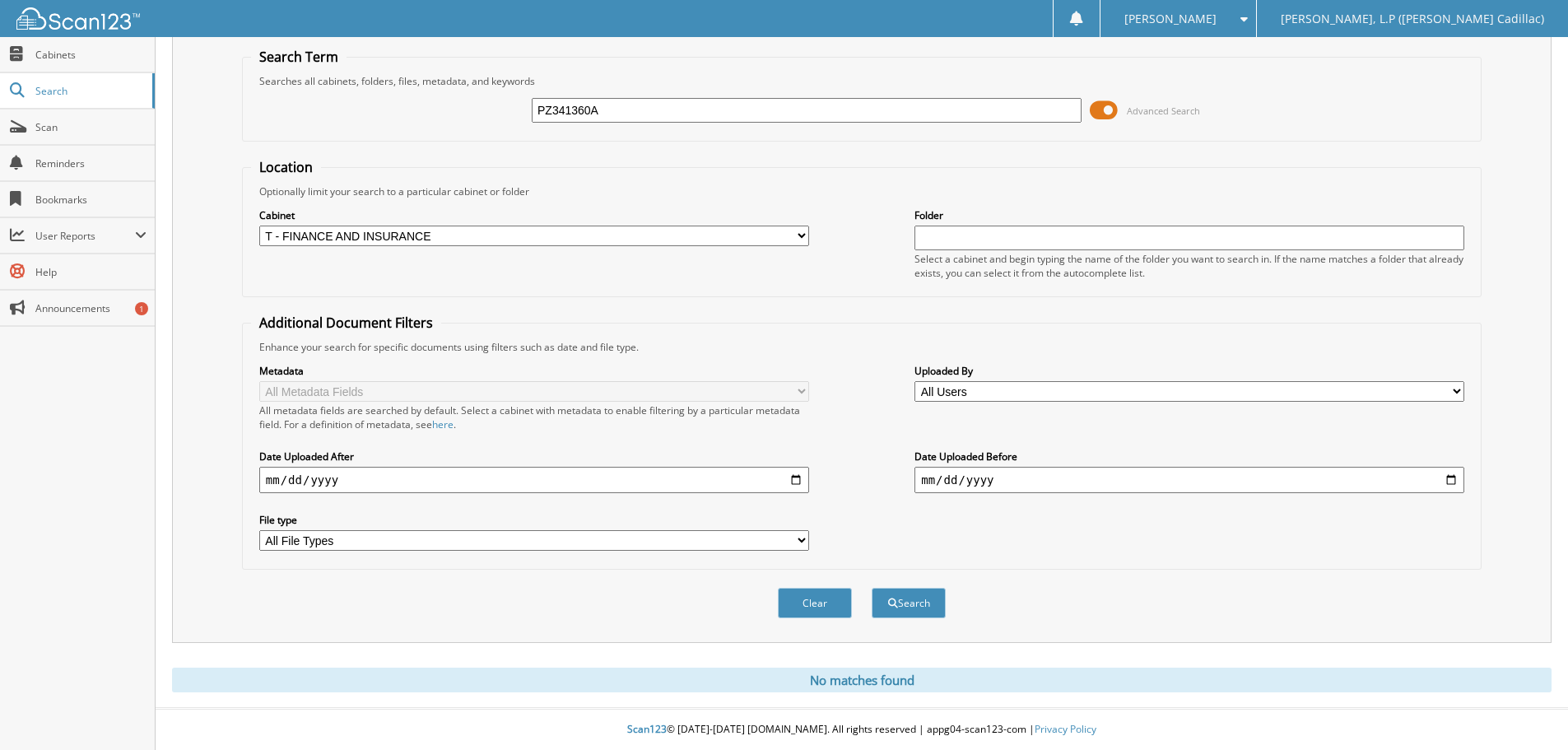
drag, startPoint x: 613, startPoint y: 110, endPoint x: 487, endPoint y: 110, distance: 126.0
click at [494, 110] on div "PZ341360A Advanced Search" at bounding box center [861, 110] width 1221 height 44
type input "[PERSON_NAME]"
click at [872, 588] on button "Search" at bounding box center [909, 603] width 74 height 31
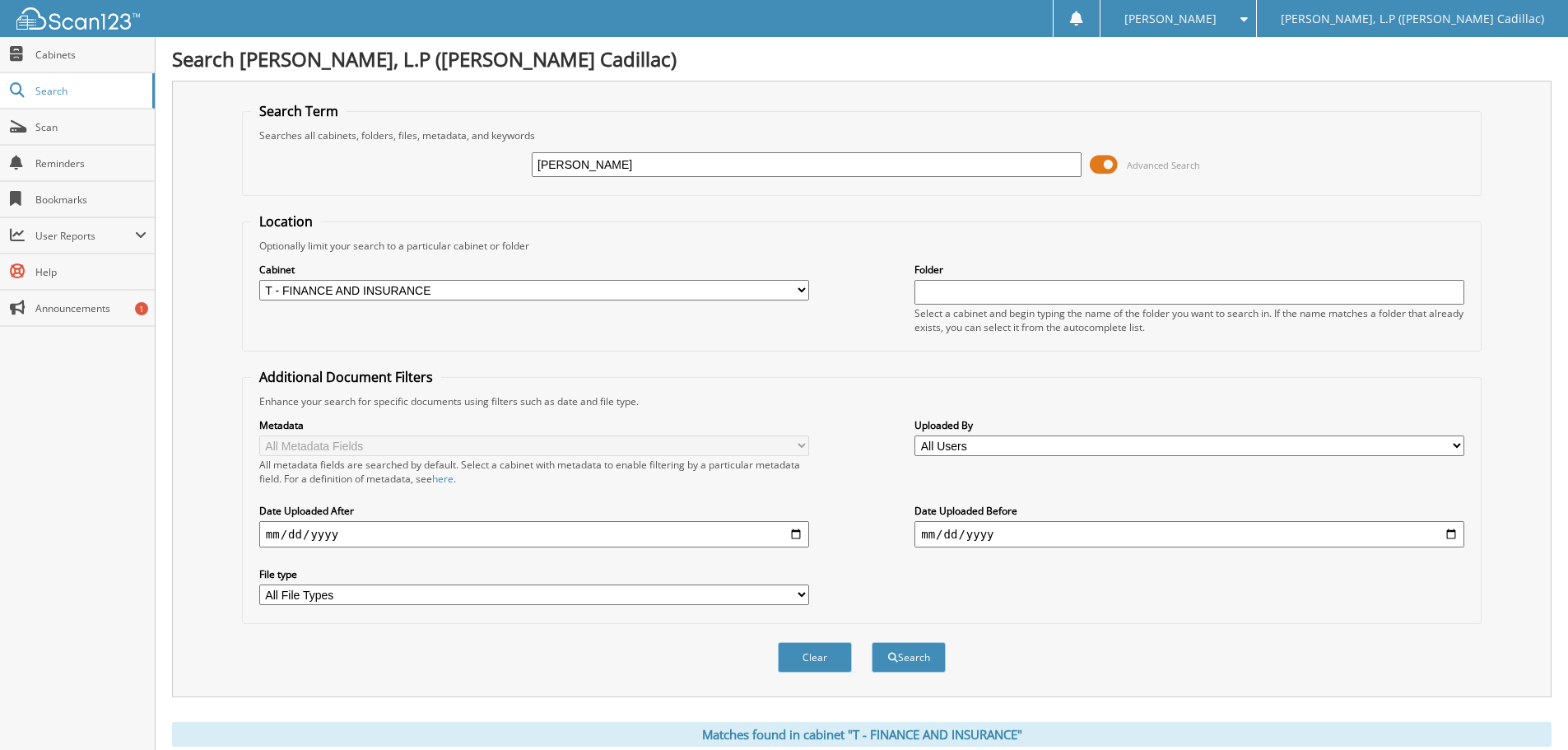
click at [443, 164] on div "SHEPARD Advanced Search" at bounding box center [861, 165] width 1221 height 44
type input "PR341360"
click at [872, 642] on button "Search" at bounding box center [909, 656] width 74 height 31
drag, startPoint x: 576, startPoint y: 163, endPoint x: 363, endPoint y: 132, distance: 215.2
click at [369, 138] on fieldset "Search Term Searches all cabinets, folders, files, metadata, and keywords PR341…" at bounding box center [861, 148] width 1240 height 94
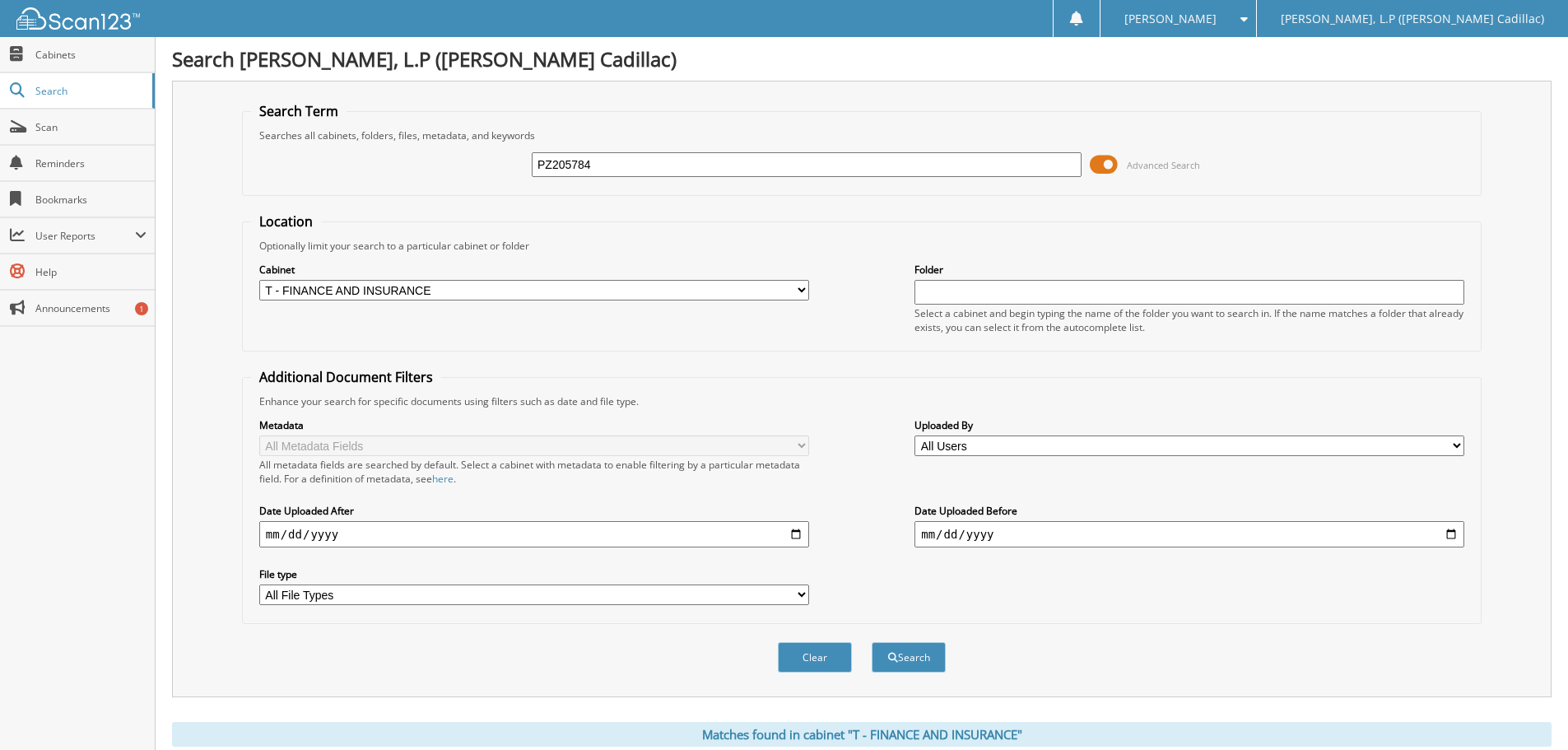
type input "PZ205784"
click at [872, 642] on button "Search" at bounding box center [909, 656] width 74 height 31
drag, startPoint x: 621, startPoint y: 166, endPoint x: 495, endPoint y: 162, distance: 126.1
click at [502, 162] on div "PZ205784 Advanced Search" at bounding box center [861, 165] width 1221 height 44
type input "SALAS"
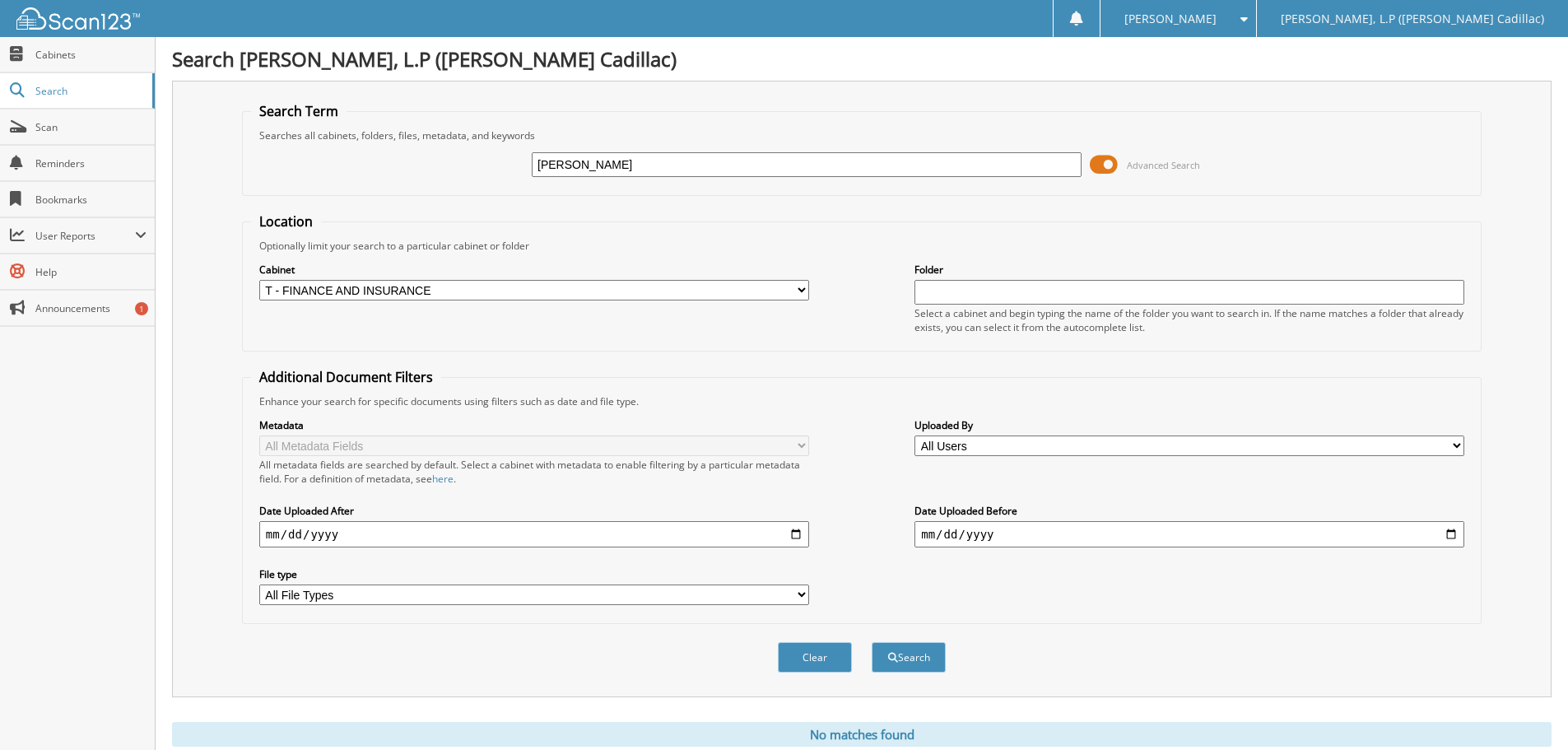
click at [872, 642] on button "Search" at bounding box center [909, 656] width 74 height 31
drag, startPoint x: 555, startPoint y: 166, endPoint x: 482, endPoint y: 158, distance: 73.4
click at [482, 159] on div "[PERSON_NAME] Advanced Search" at bounding box center [861, 165] width 1221 height 44
type input "R0103055"
click at [872, 642] on button "Search" at bounding box center [909, 656] width 74 height 31
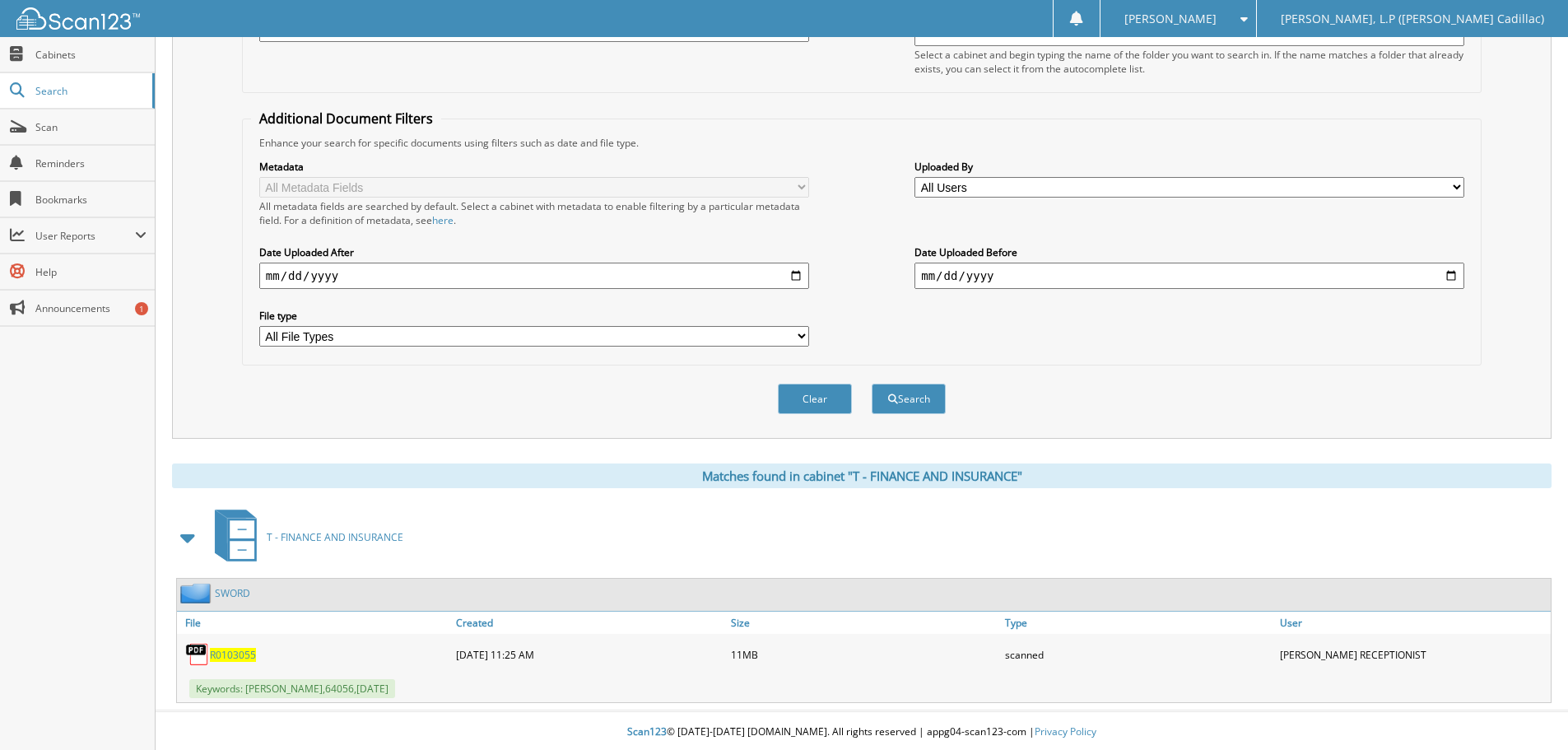
scroll to position [261, 0]
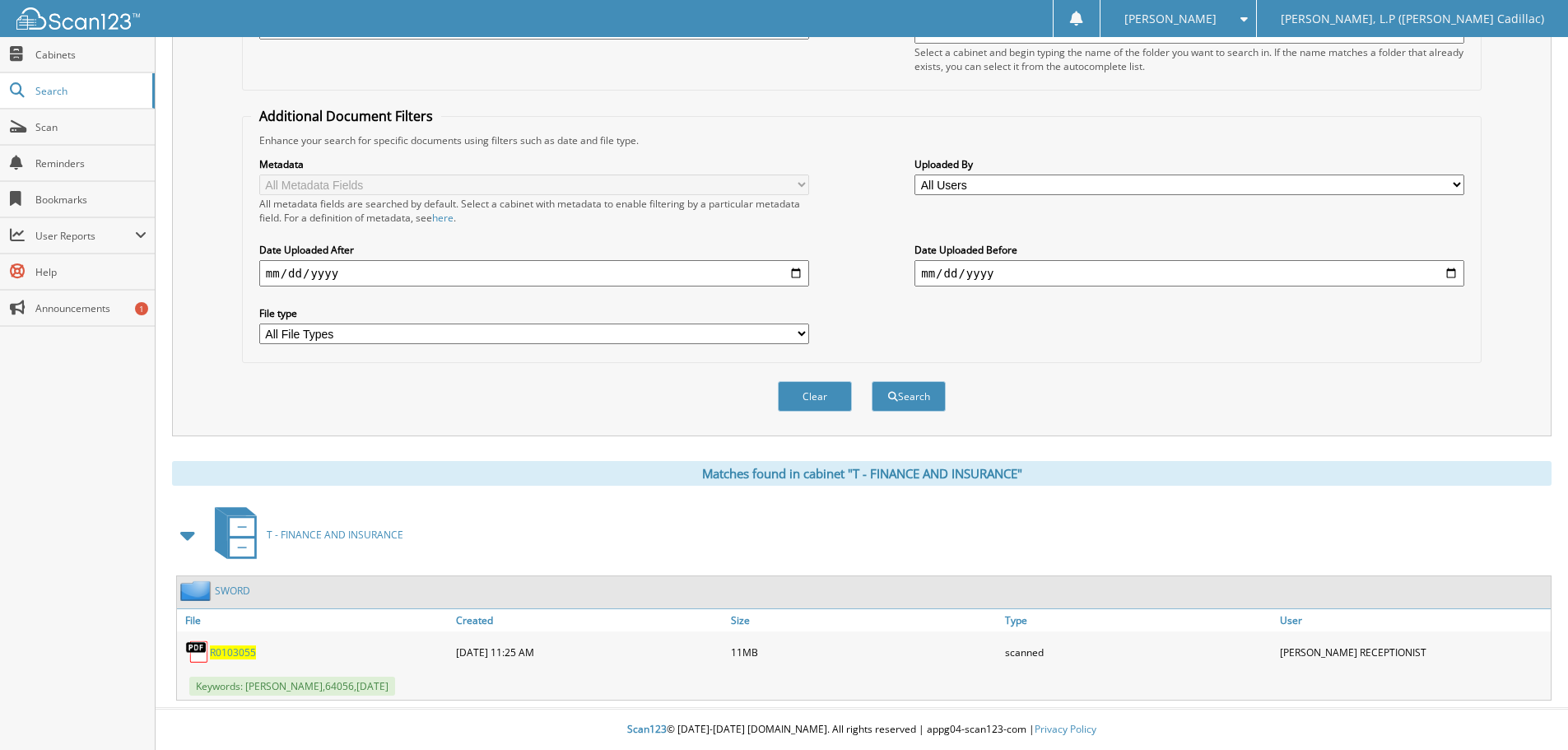
click at [245, 652] on span "R0103055" at bounding box center [233, 652] width 46 height 14
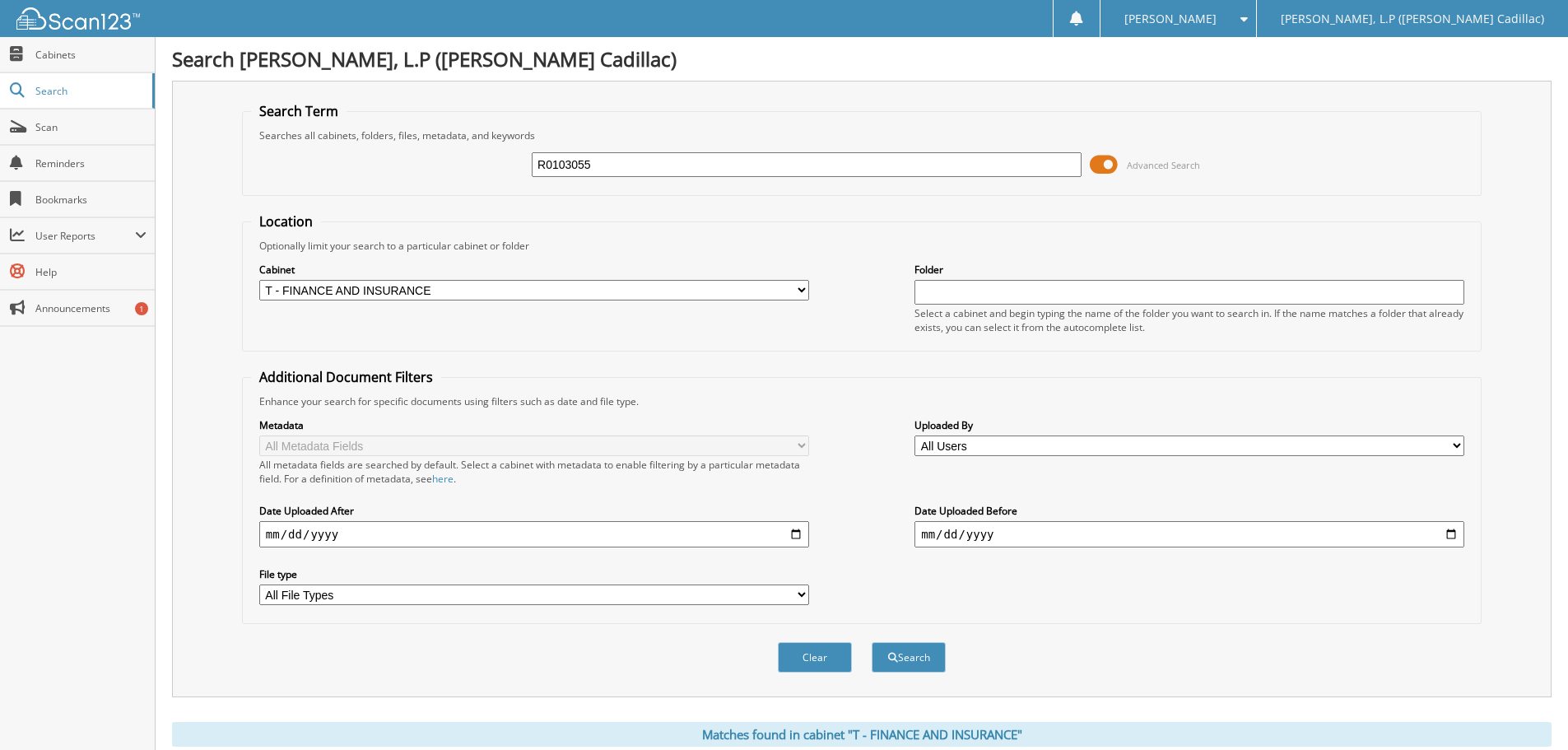
click at [419, 160] on div "R0103055 Advanced Search" at bounding box center [861, 165] width 1221 height 44
type input "[GEOGRAPHIC_DATA]"
click at [872, 642] on button "Search" at bounding box center [909, 656] width 74 height 31
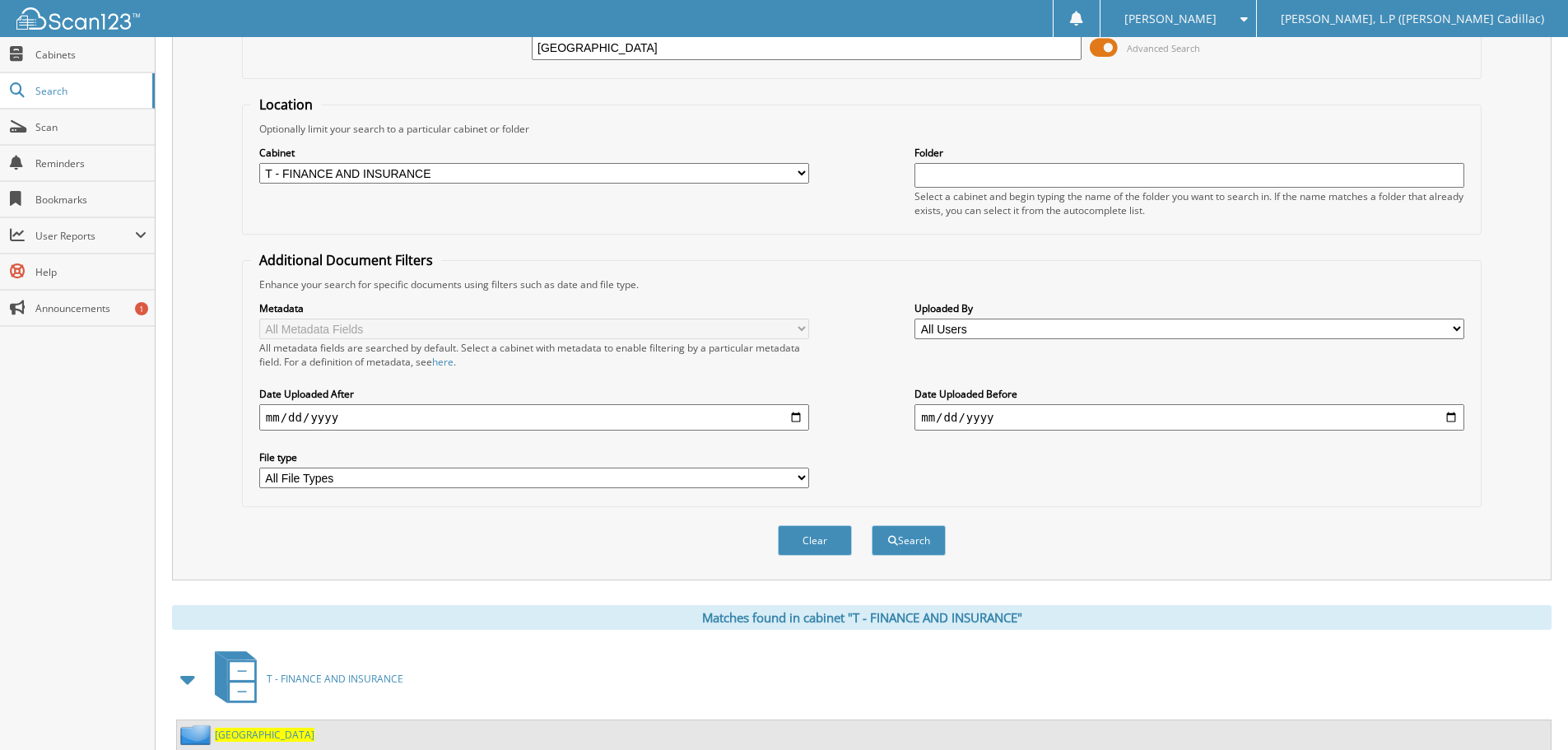
scroll to position [261, 0]
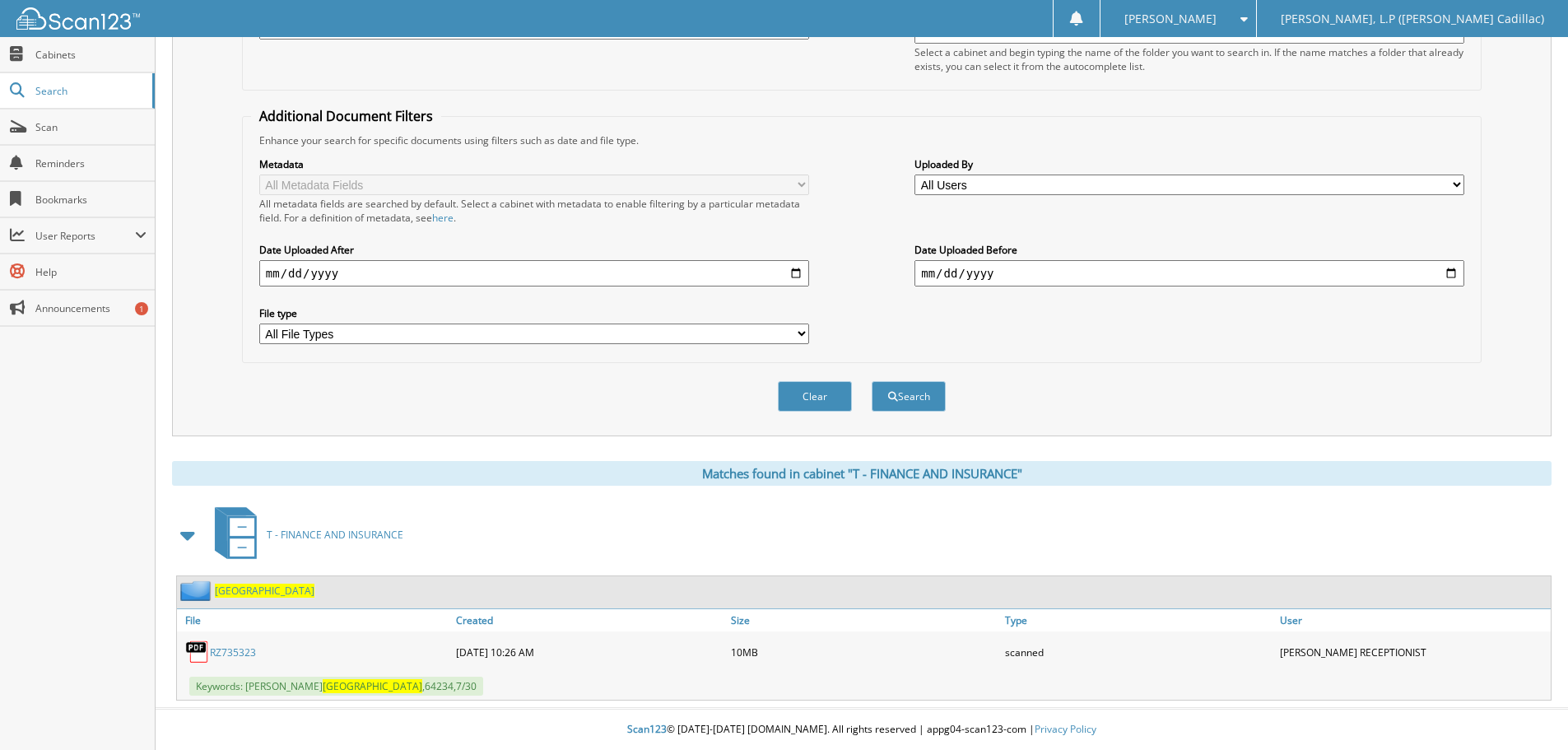
click at [241, 655] on link "RZ735323" at bounding box center [233, 652] width 46 height 14
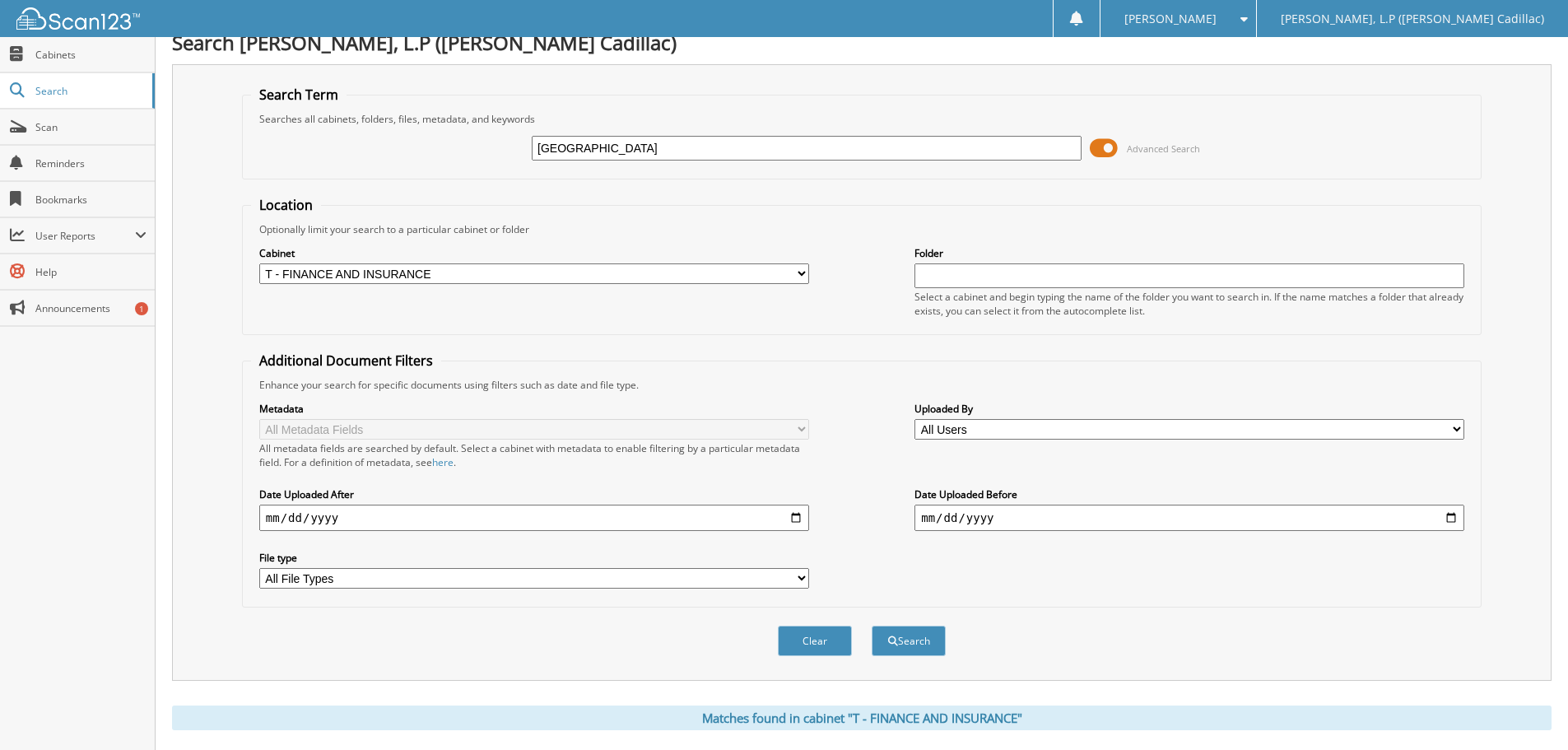
scroll to position [0, 0]
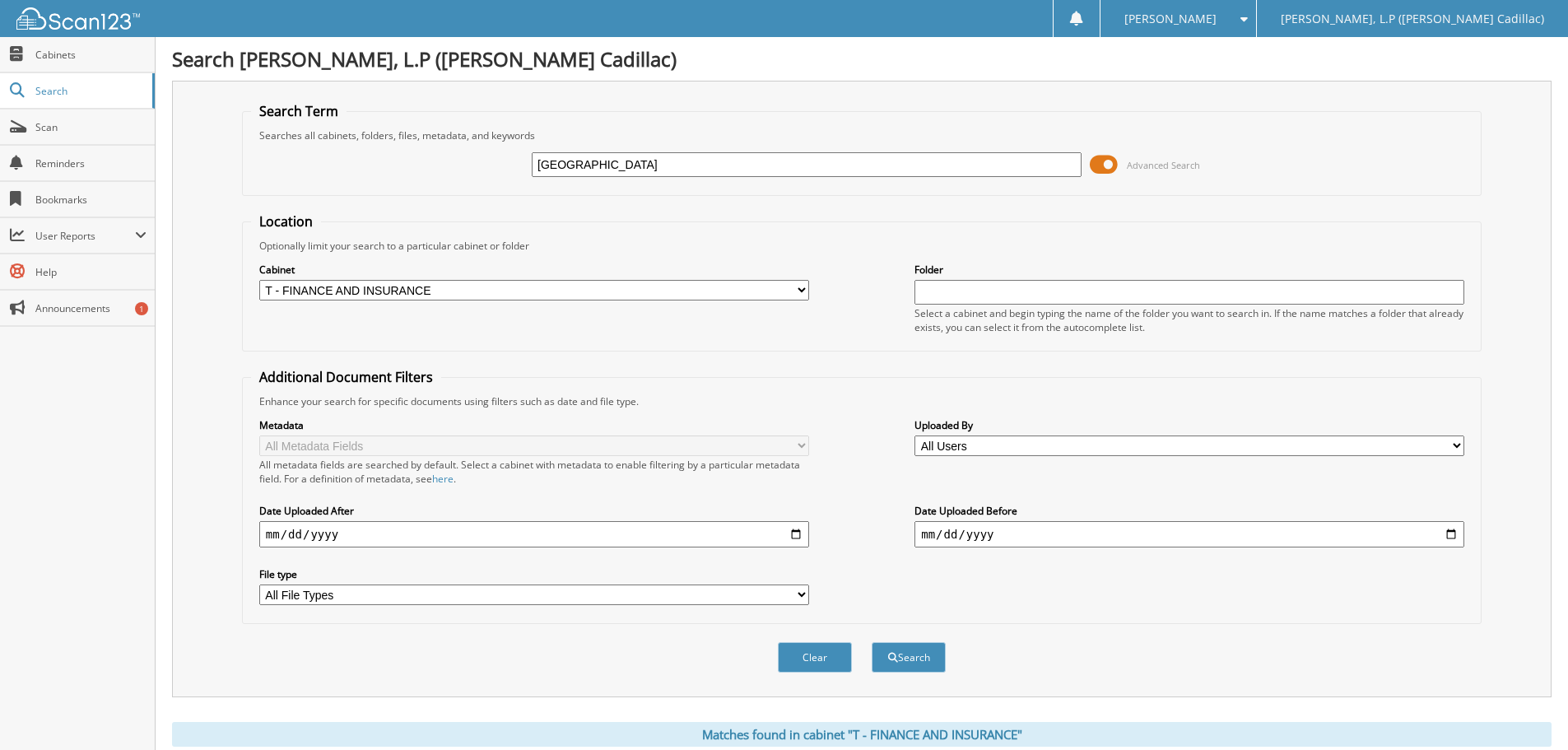
click at [537, 169] on input "DUBLIN" at bounding box center [806, 164] width 550 height 25
type input "PICKARD"
click at [872, 642] on button "Search" at bounding box center [909, 656] width 74 height 31
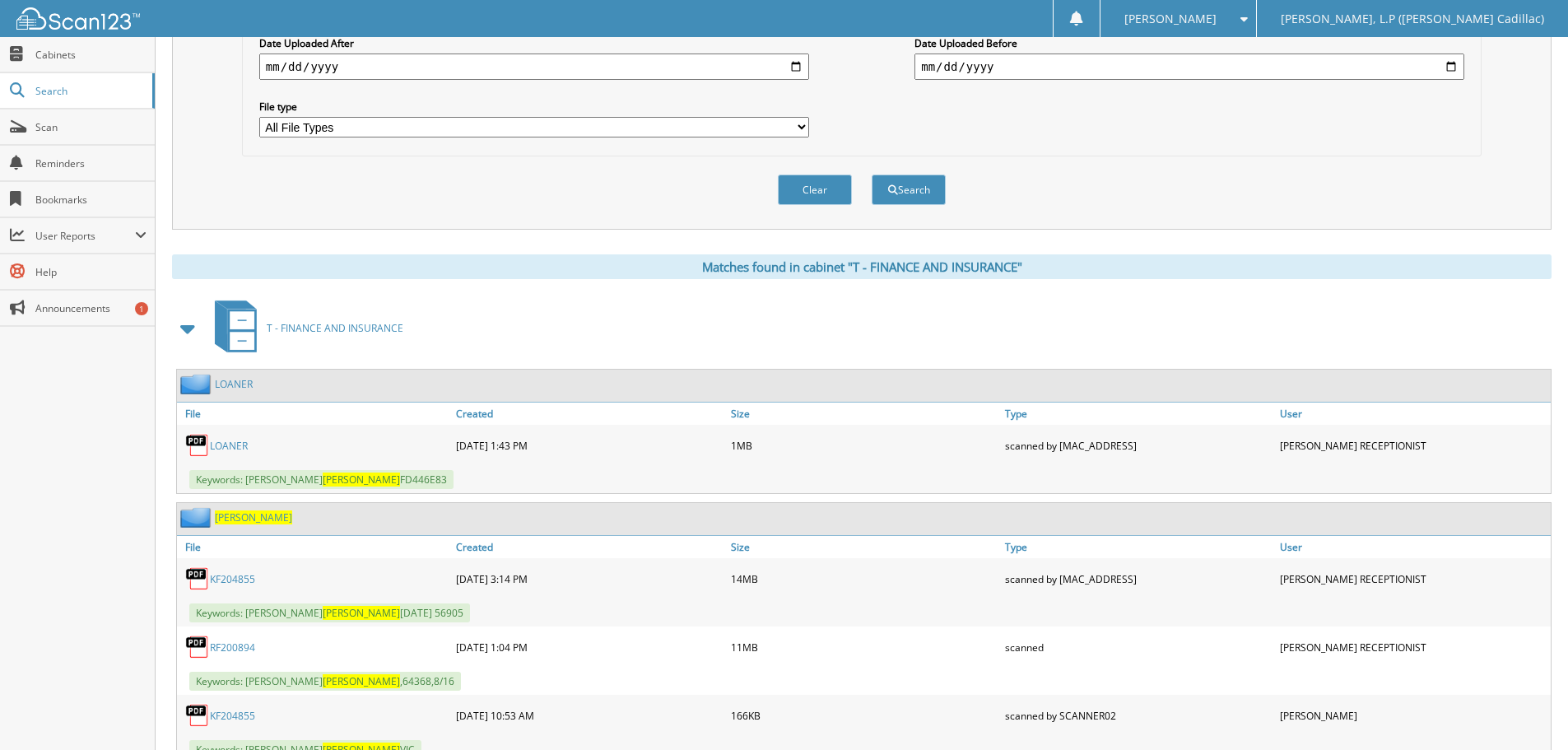
scroll to position [576, 0]
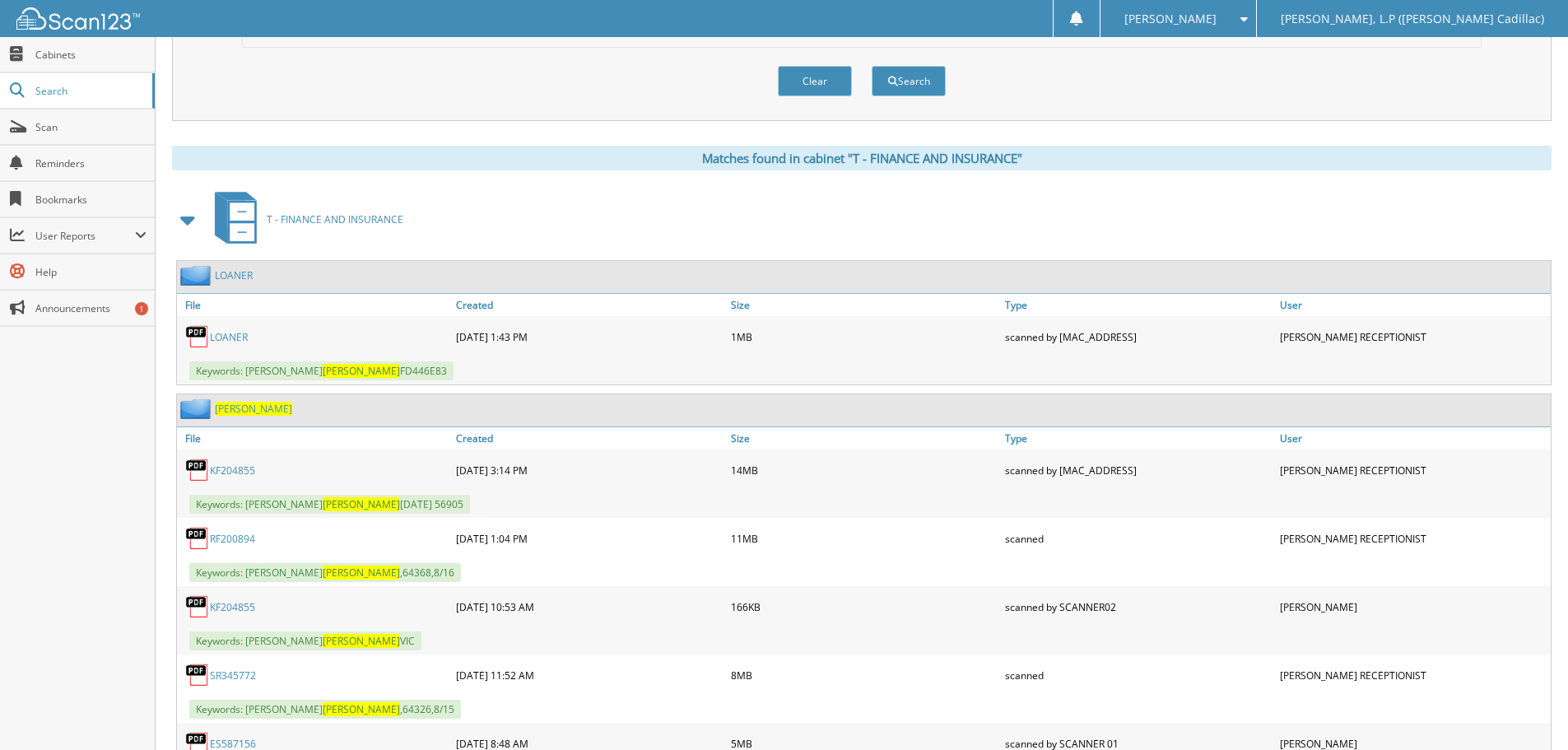
click at [247, 544] on link "RF200894" at bounding box center [232, 538] width 45 height 14
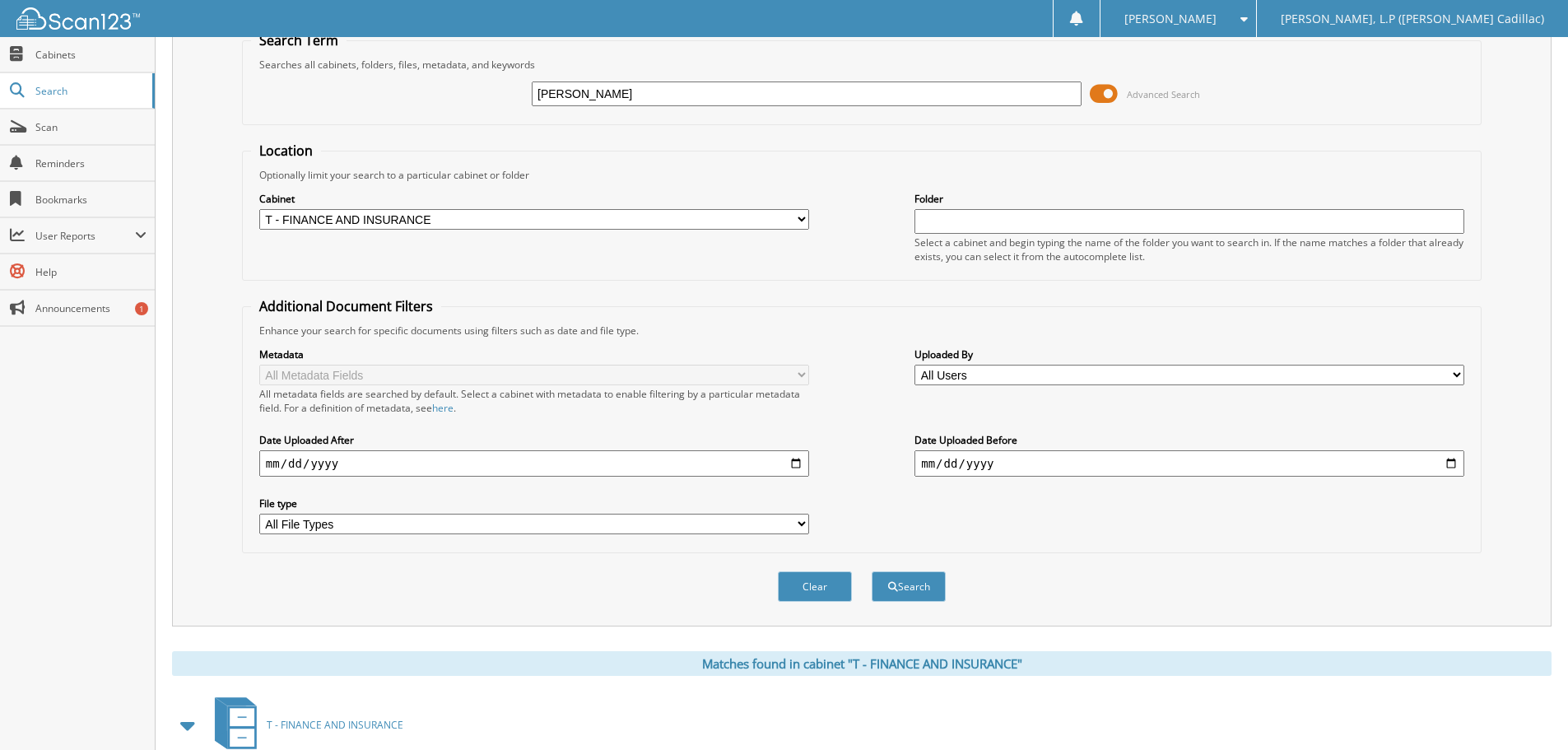
scroll to position [0, 0]
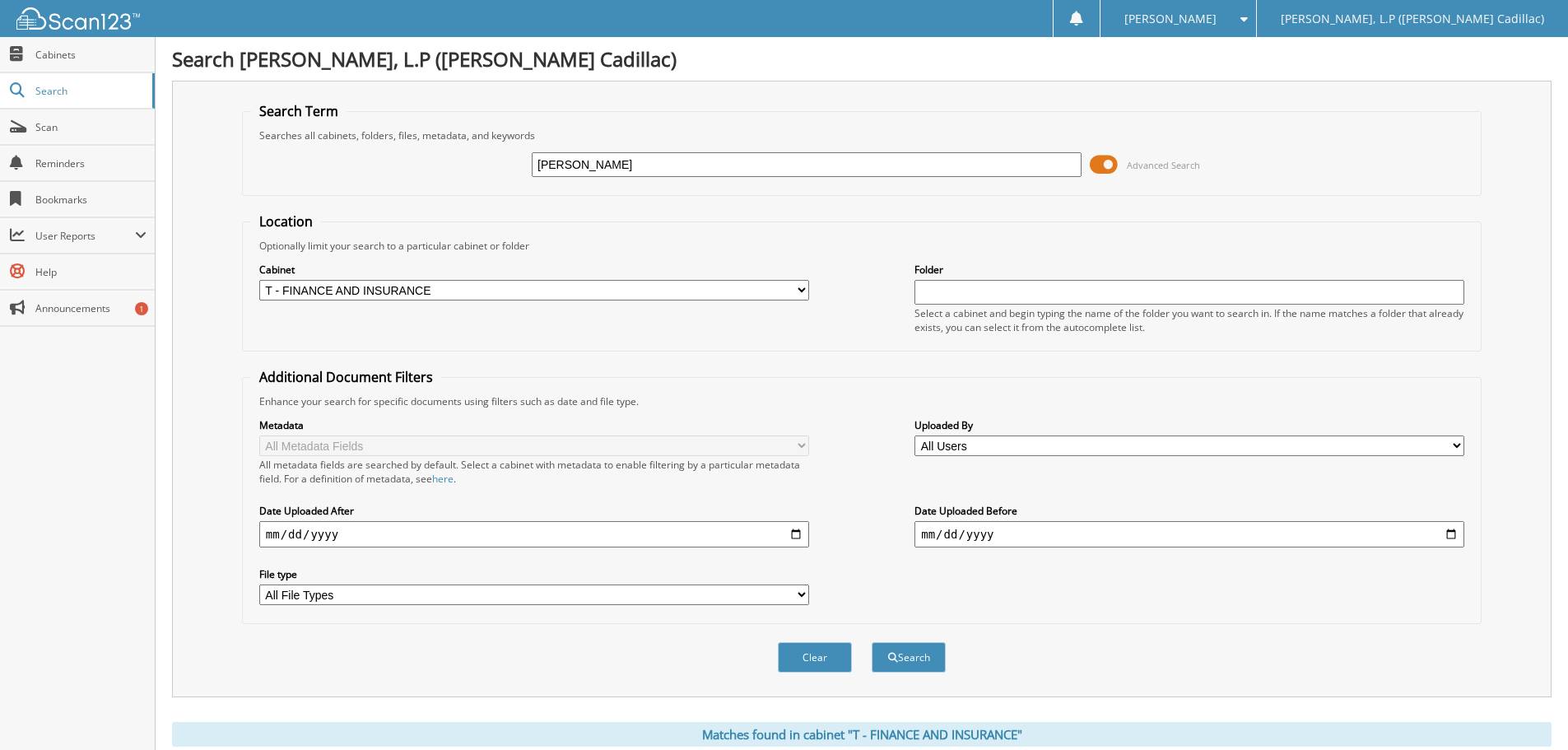
drag, startPoint x: 607, startPoint y: 172, endPoint x: 461, endPoint y: 159, distance: 146.6
click at [465, 159] on div "[PERSON_NAME] Advanced Search" at bounding box center [861, 165] width 1221 height 44
type input "CARLDWELL"
click at [872, 642] on button "Search" at bounding box center [909, 656] width 74 height 31
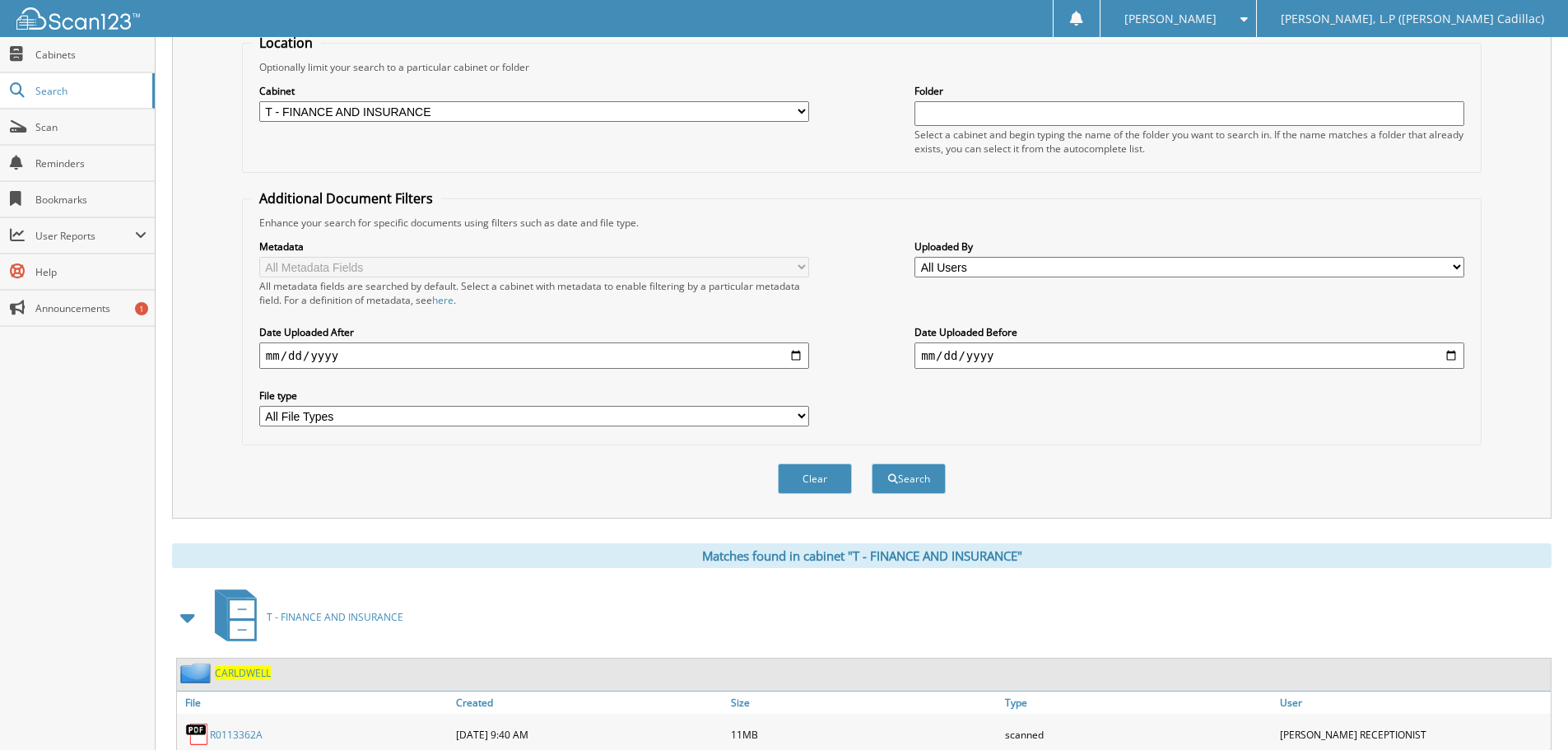
scroll to position [261, 0]
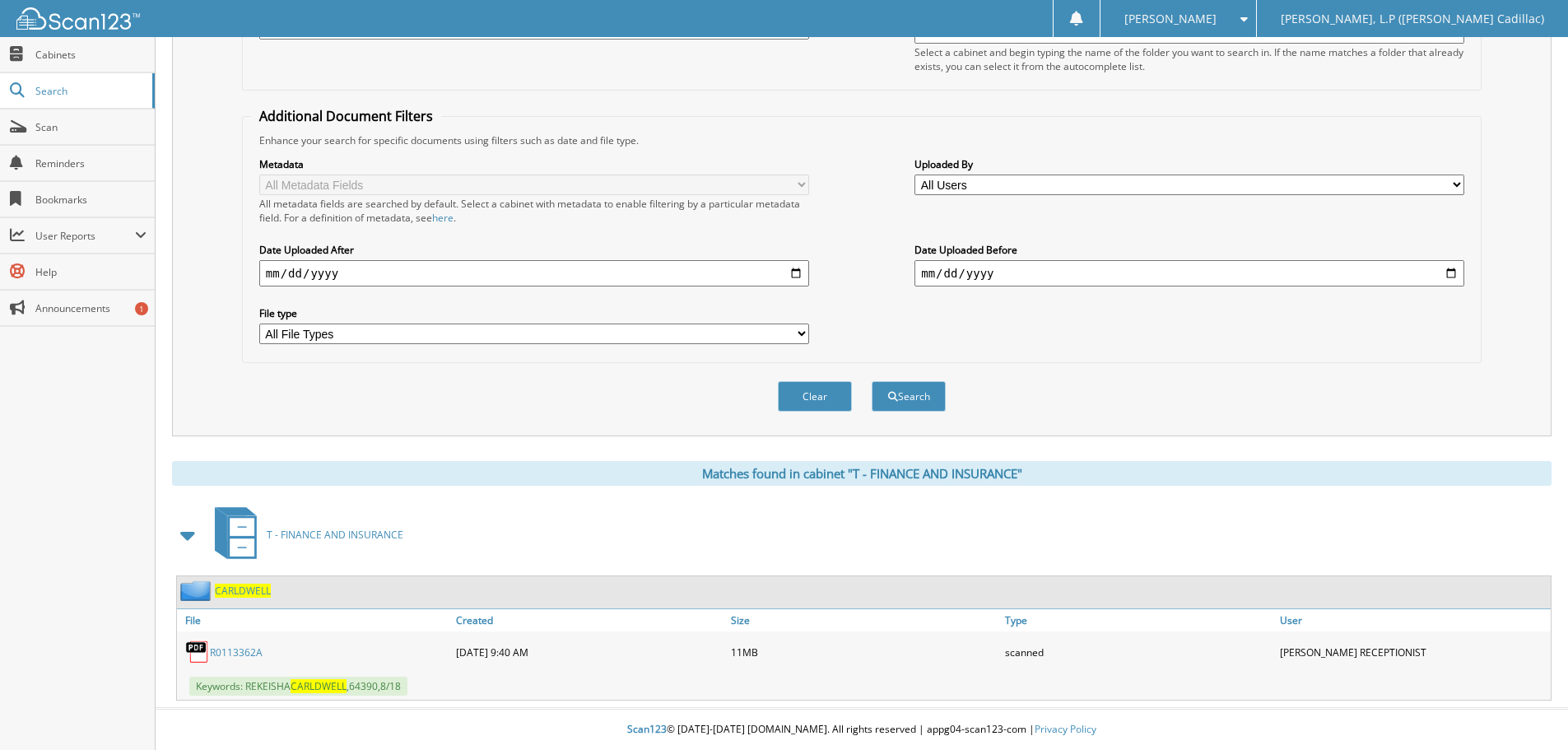
click at [232, 656] on link "R0113362A" at bounding box center [236, 652] width 53 height 14
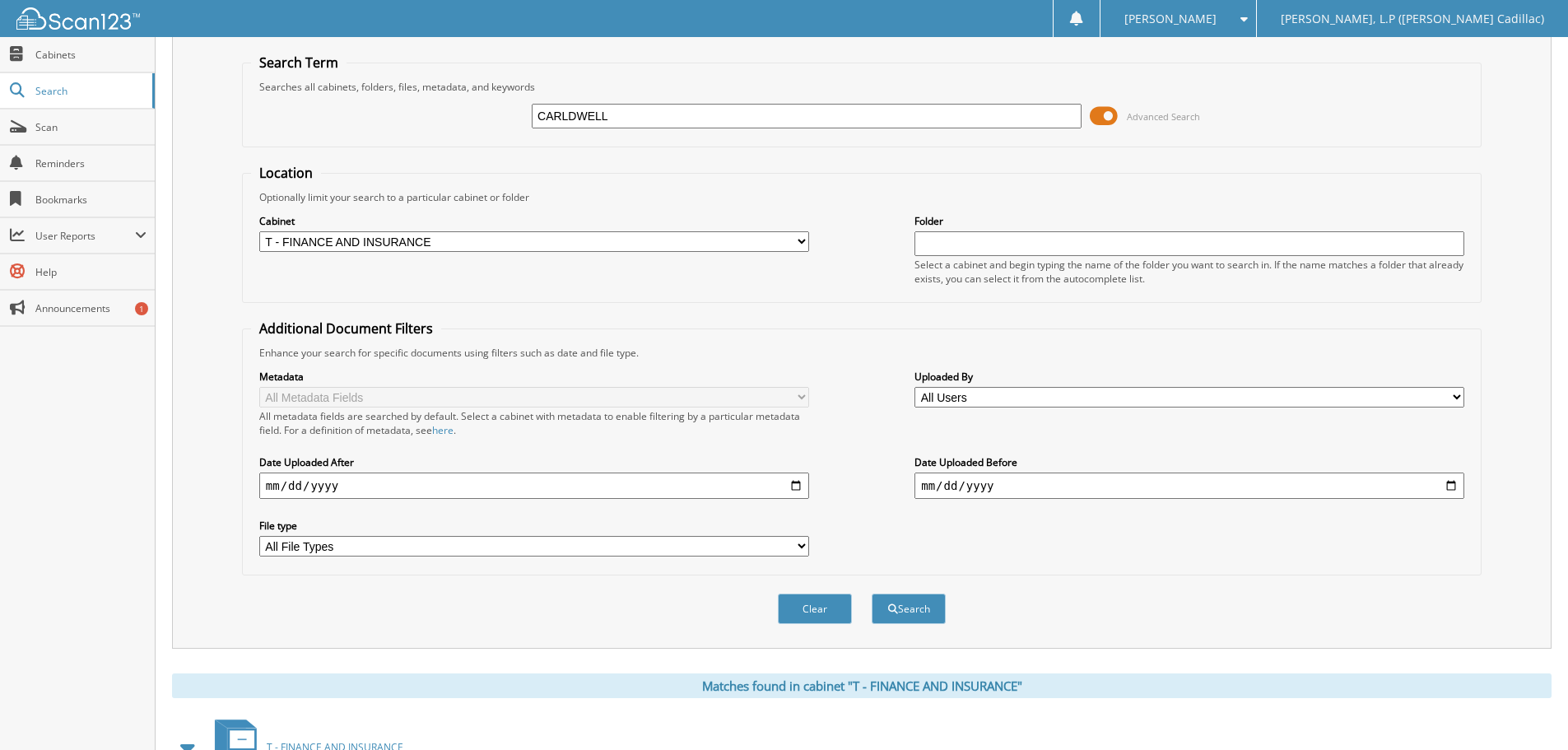
scroll to position [0, 0]
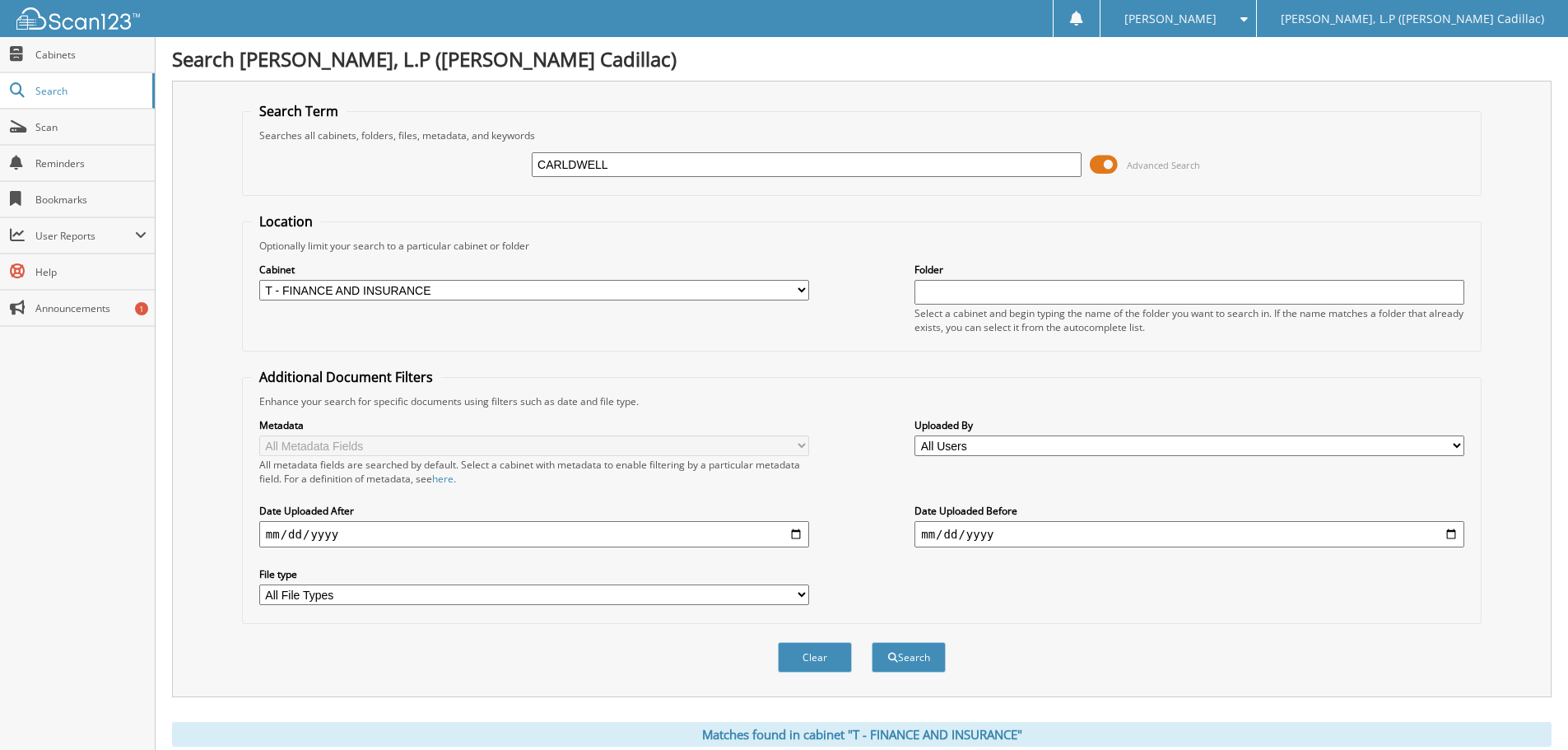
drag, startPoint x: 648, startPoint y: 165, endPoint x: 502, endPoint y: 161, distance: 146.1
click at [507, 161] on div "CARLDWELL Advanced Search" at bounding box center [861, 165] width 1221 height 44
type input "E"
type input "RR305504"
click at [872, 642] on button "Search" at bounding box center [909, 656] width 74 height 31
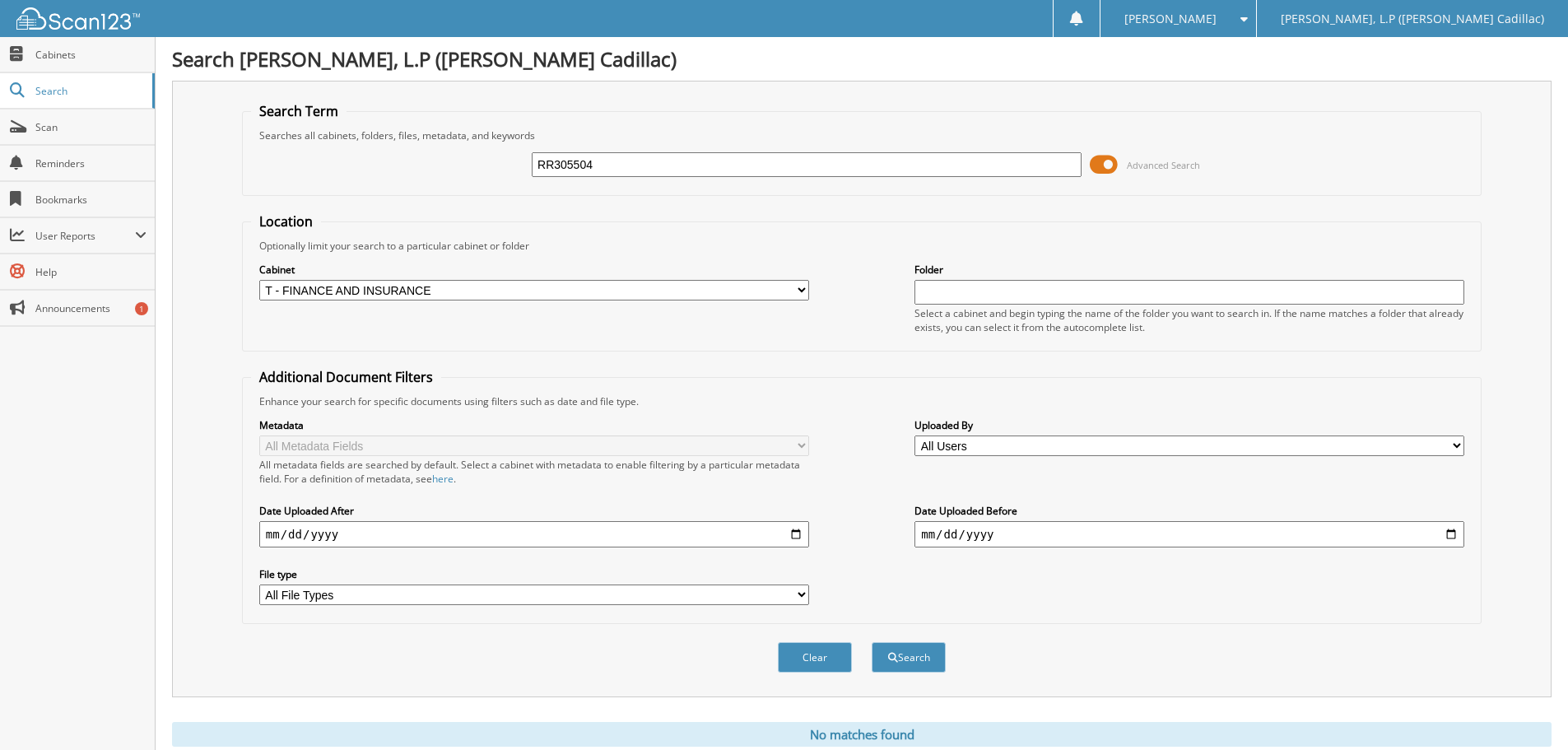
scroll to position [55, 0]
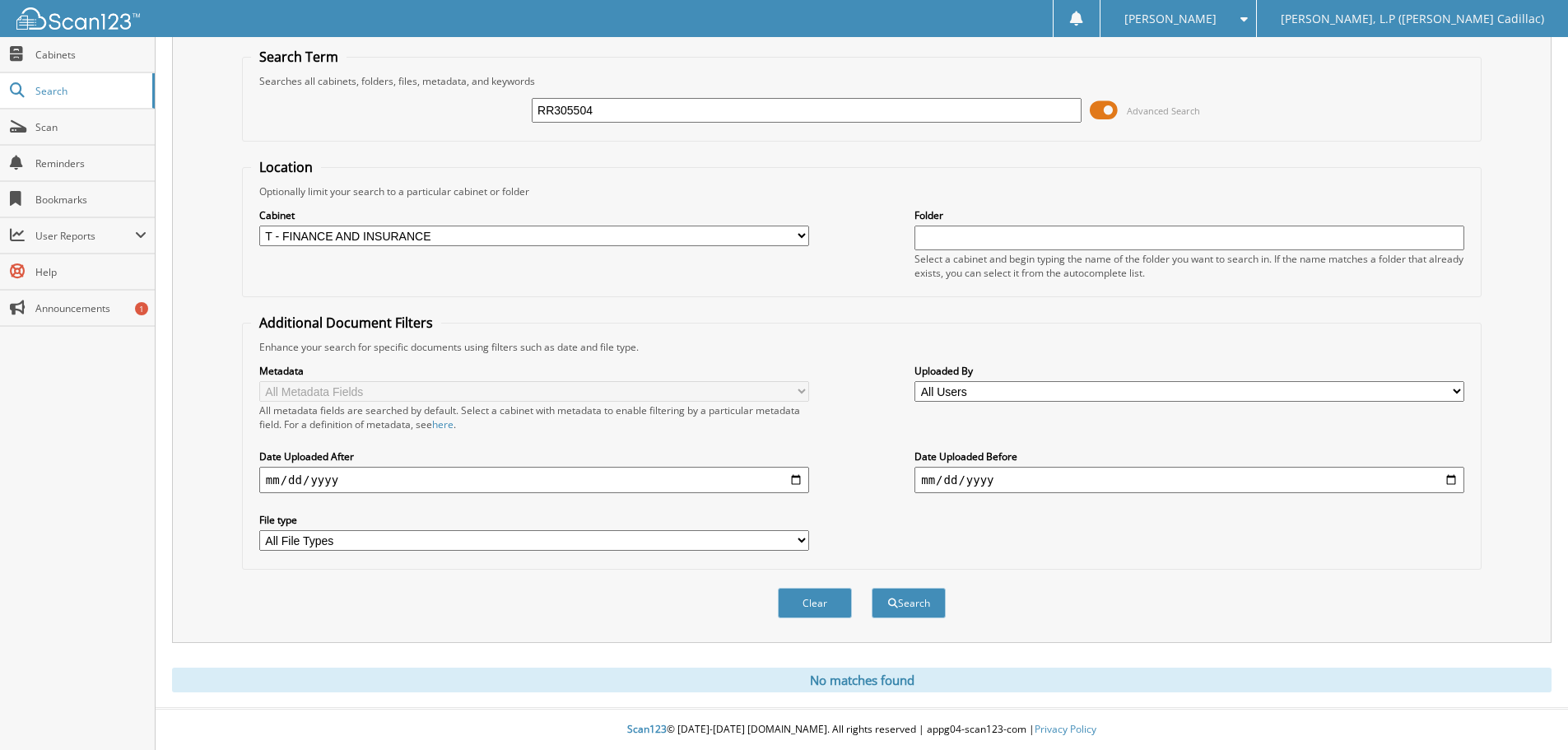
drag, startPoint x: 600, startPoint y: 108, endPoint x: 425, endPoint y: 88, distance: 176.1
click at [426, 88] on div "RR305504 Advanced Search" at bounding box center [861, 110] width 1221 height 44
type input "[PERSON_NAME]"
click at [872, 588] on button "Search" at bounding box center [909, 603] width 74 height 31
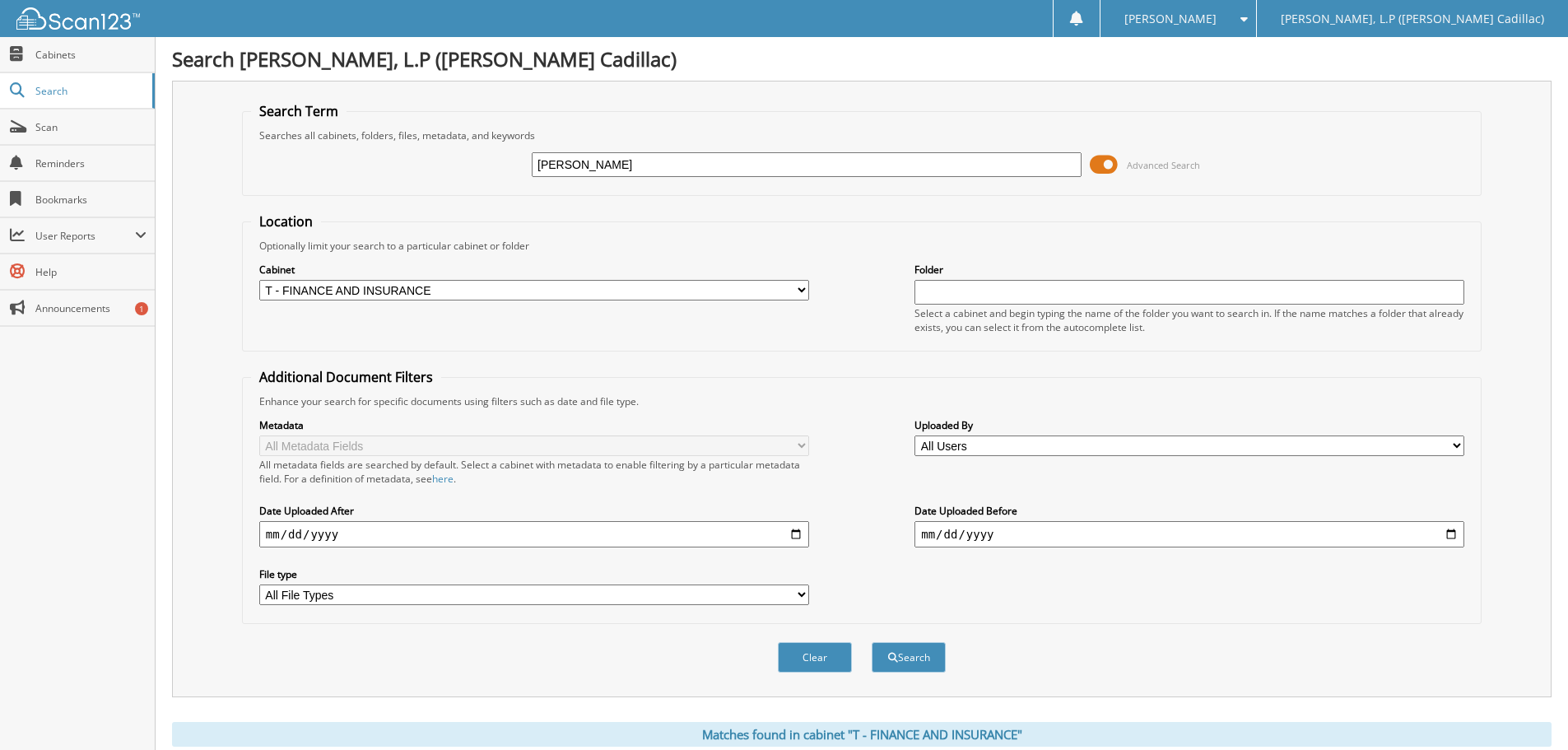
drag, startPoint x: 596, startPoint y: 165, endPoint x: 465, endPoint y: 175, distance: 131.4
click at [465, 175] on div "[PERSON_NAME] Advanced Search" at bounding box center [861, 165] width 1221 height 44
type input "IMAGEWORKS"
click at [872, 642] on button "Search" at bounding box center [909, 656] width 74 height 31
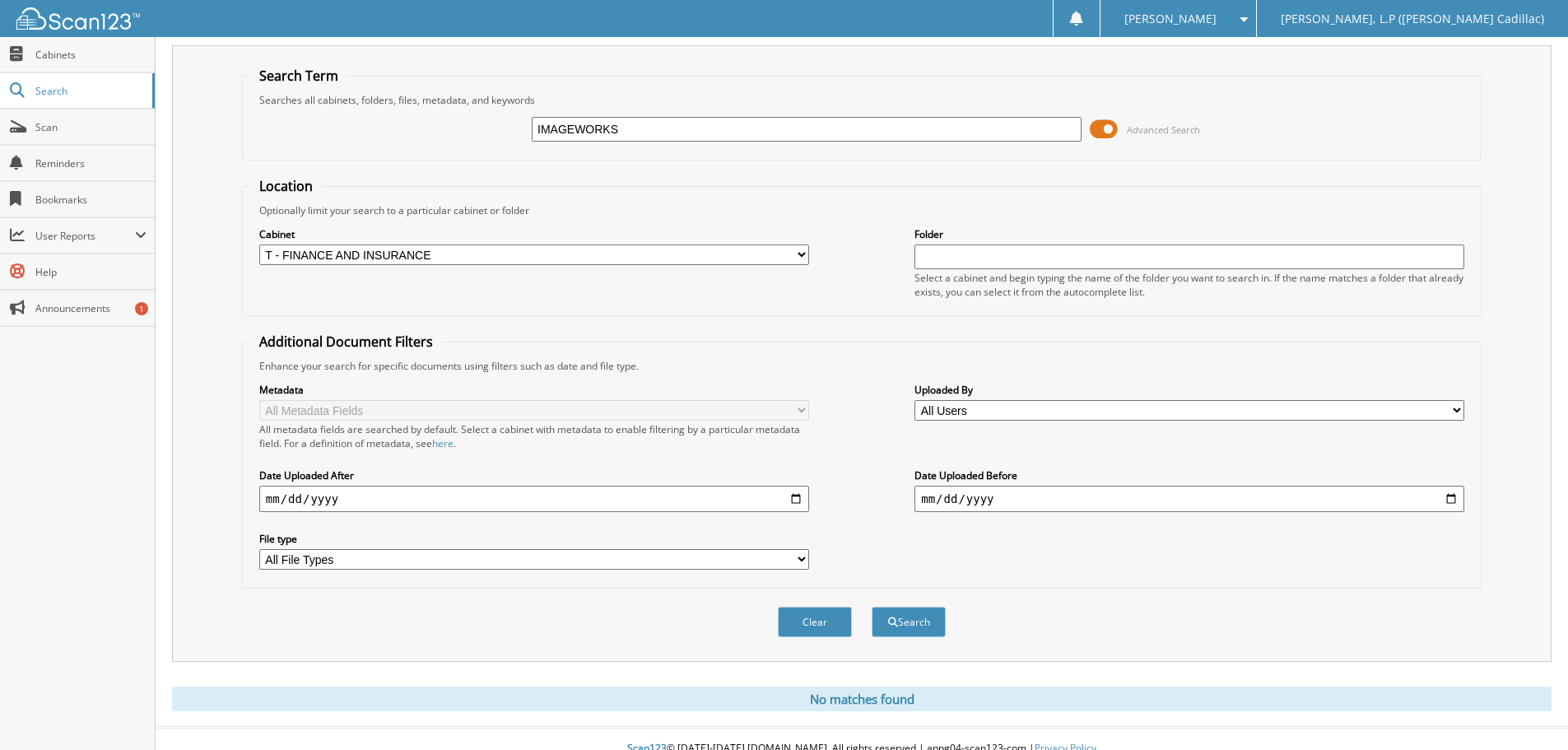
scroll to position [55, 0]
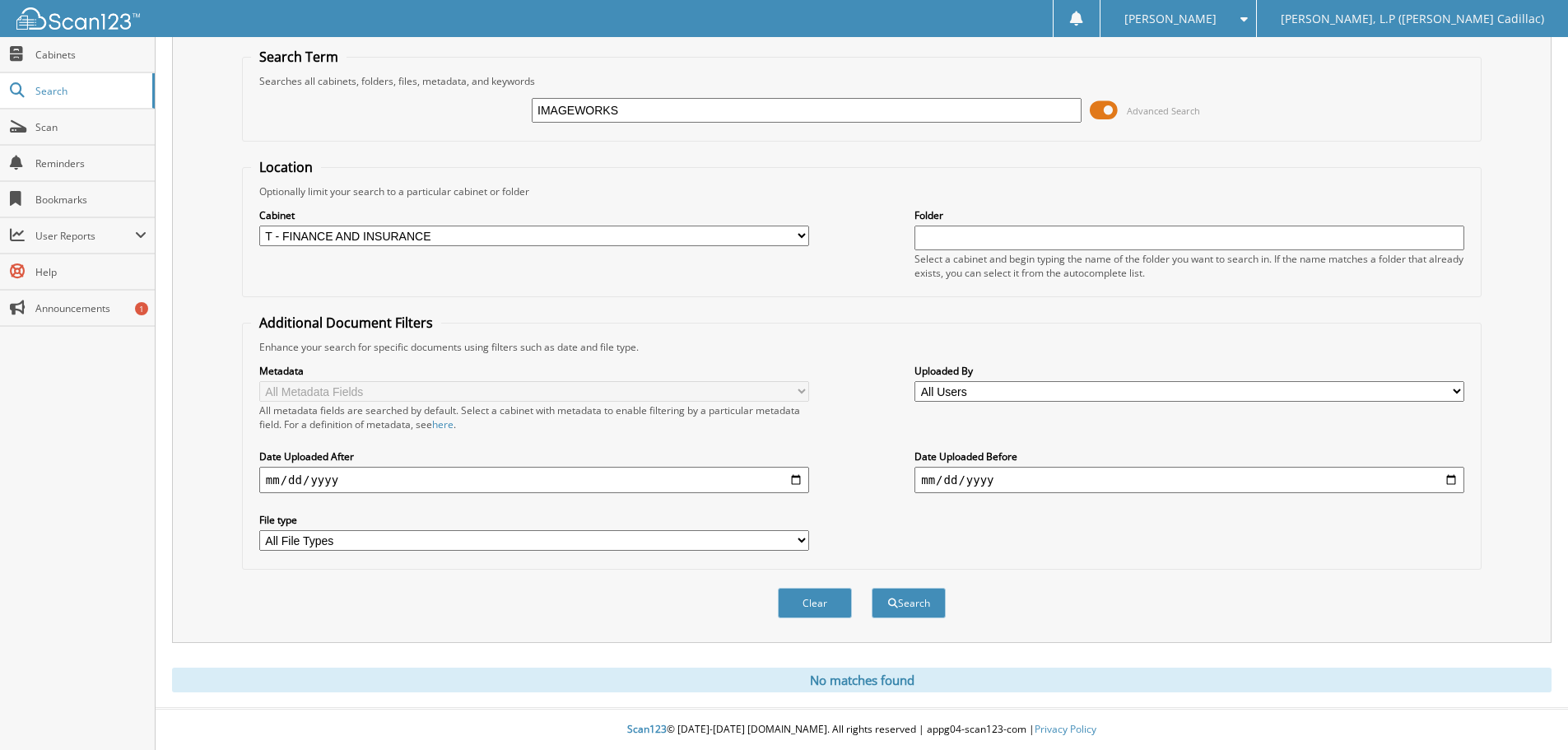
drag, startPoint x: 642, startPoint y: 101, endPoint x: 482, endPoint y: 103, distance: 160.0
click at [482, 103] on div "IMAGEWORKS Advanced Search" at bounding box center [861, 110] width 1221 height 44
type input "RR305504"
click at [872, 588] on button "Search" at bounding box center [909, 603] width 74 height 31
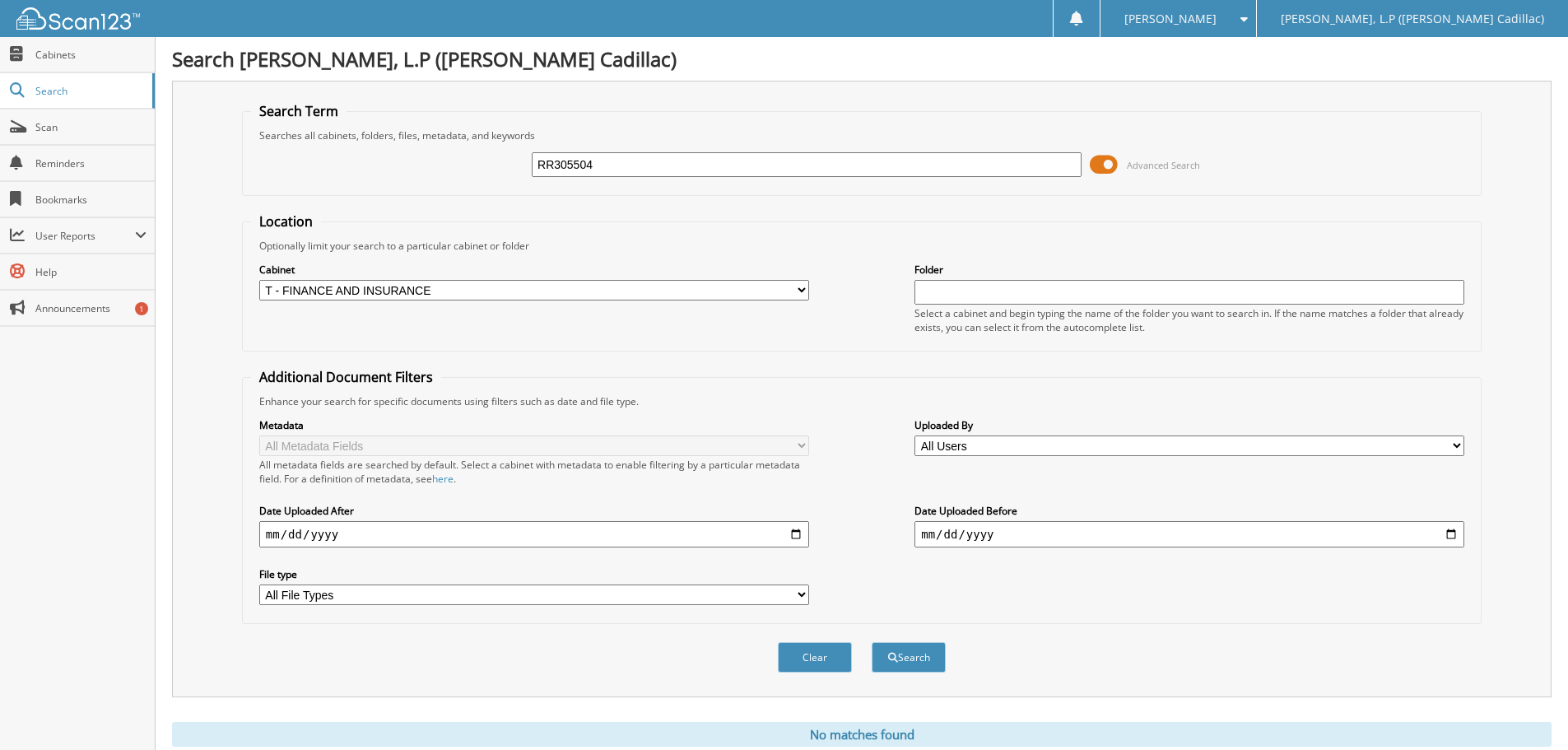
drag, startPoint x: 613, startPoint y: 165, endPoint x: 394, endPoint y: 165, distance: 219.0
click at [394, 165] on div "RR305504 Advanced Search" at bounding box center [861, 165] width 1221 height 44
type input "IMPRESSIVE"
click at [872, 642] on button "Search" at bounding box center [909, 656] width 74 height 31
drag, startPoint x: 654, startPoint y: 162, endPoint x: 349, endPoint y: 159, distance: 305.0
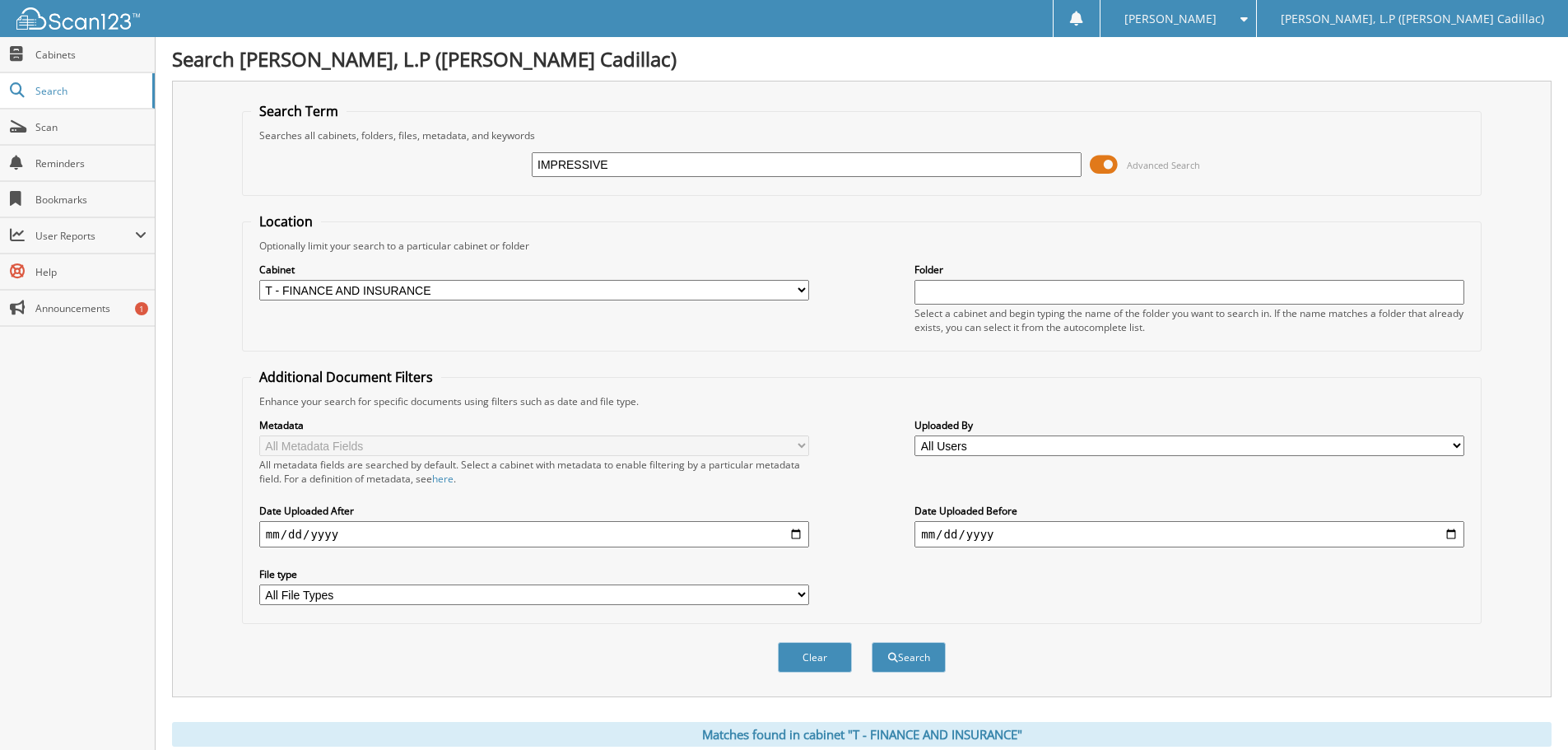
click at [349, 159] on div "IMPRESSIVE Advanced Search" at bounding box center [861, 165] width 1221 height 44
type input "RF100145"
click at [872, 642] on button "Search" at bounding box center [909, 656] width 74 height 31
drag, startPoint x: 606, startPoint y: 165, endPoint x: 443, endPoint y: 164, distance: 163.0
click at [471, 164] on div "RF100145 Advanced Search" at bounding box center [861, 165] width 1221 height 44
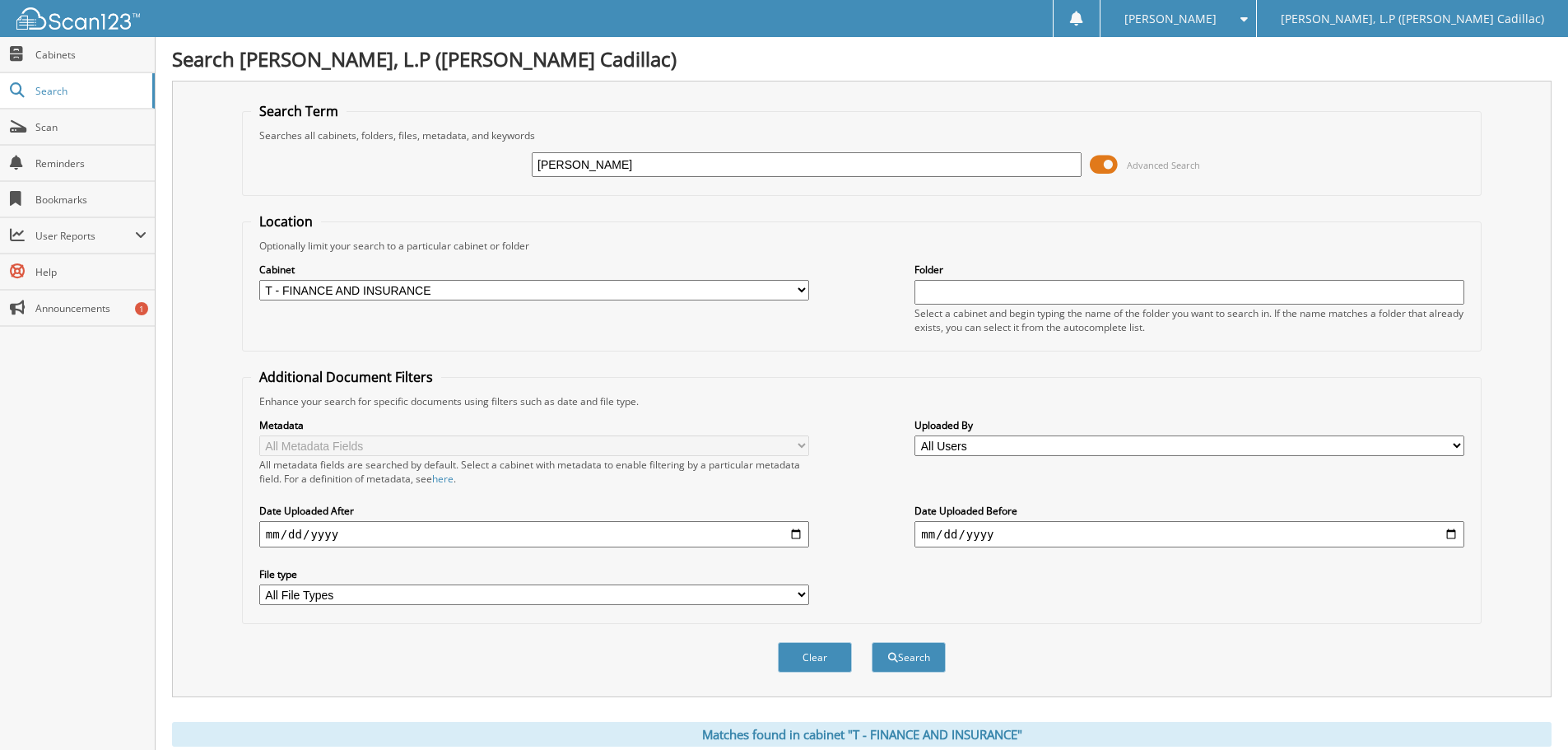
type input "[PERSON_NAME]"
click at [872, 642] on button "Search" at bounding box center [909, 656] width 74 height 31
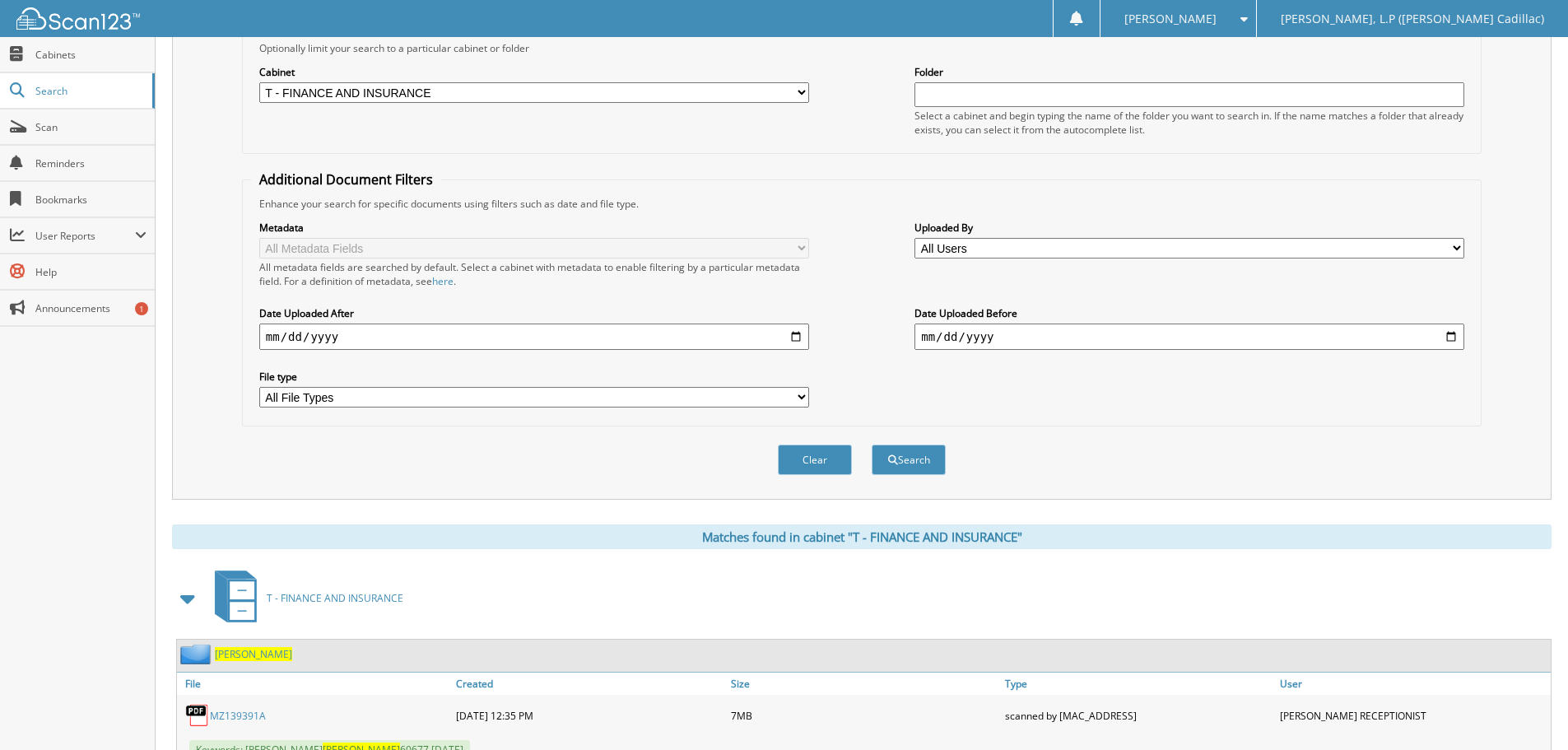
scroll to position [531, 0]
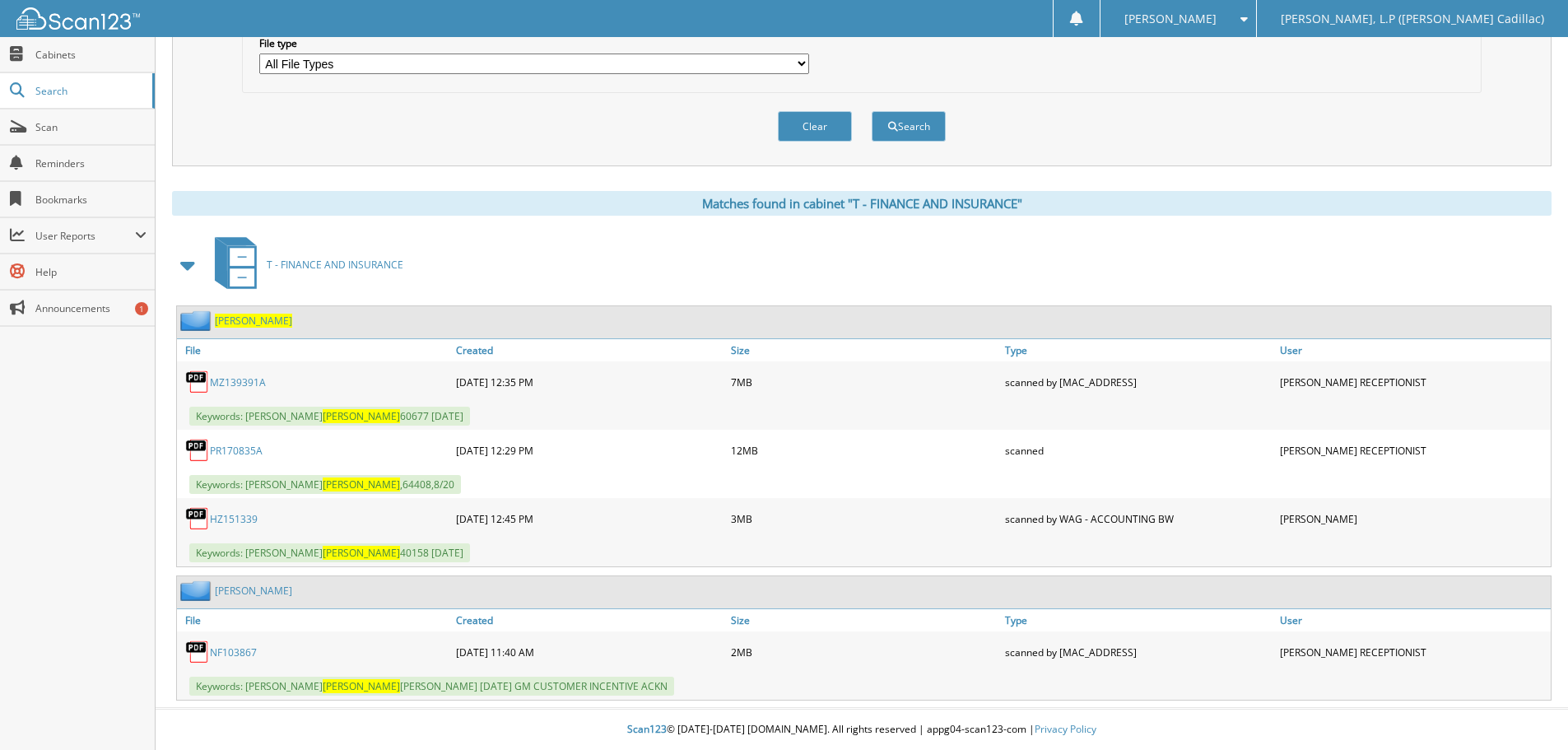
click at [234, 455] on link "PR170835A" at bounding box center [236, 450] width 53 height 14
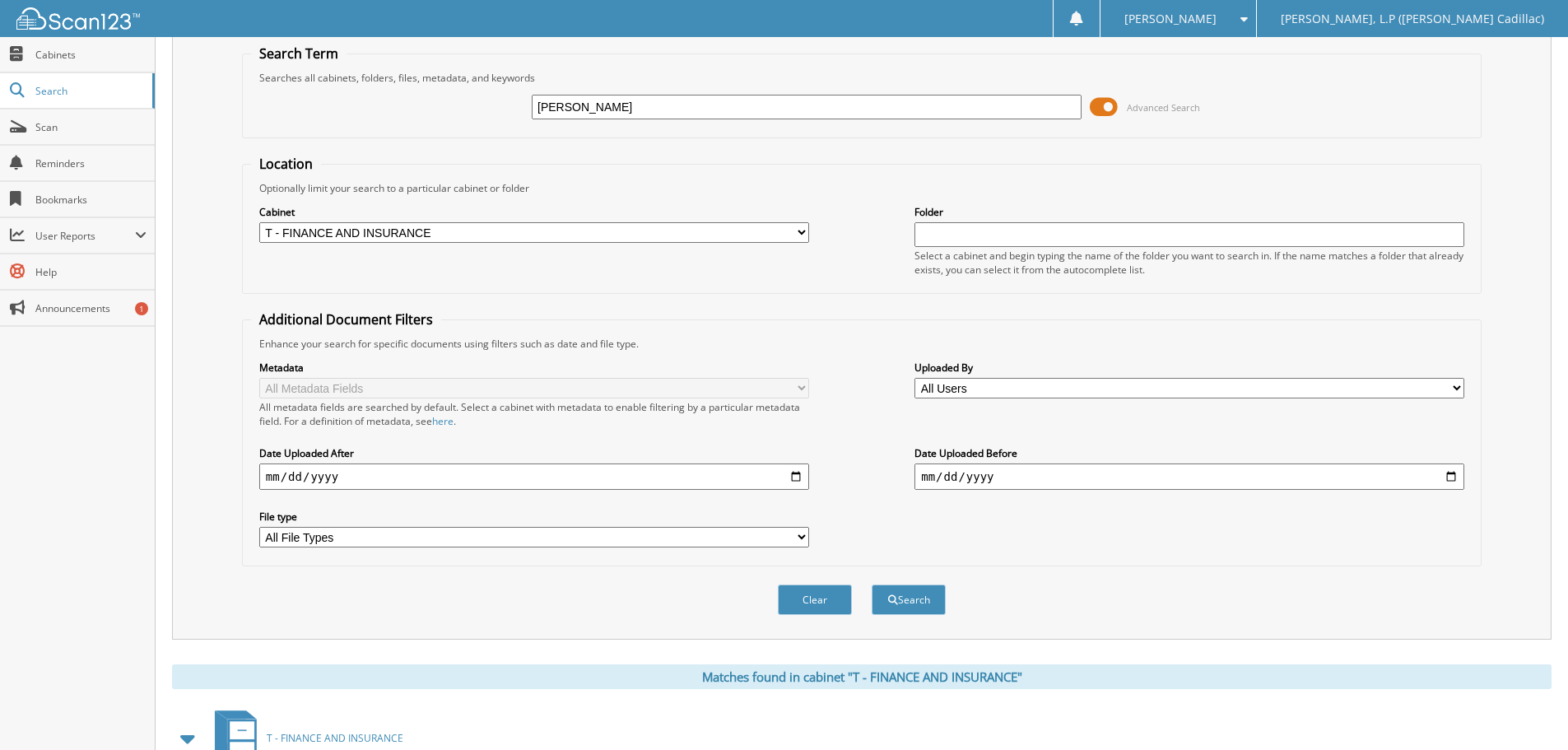
scroll to position [0, 0]
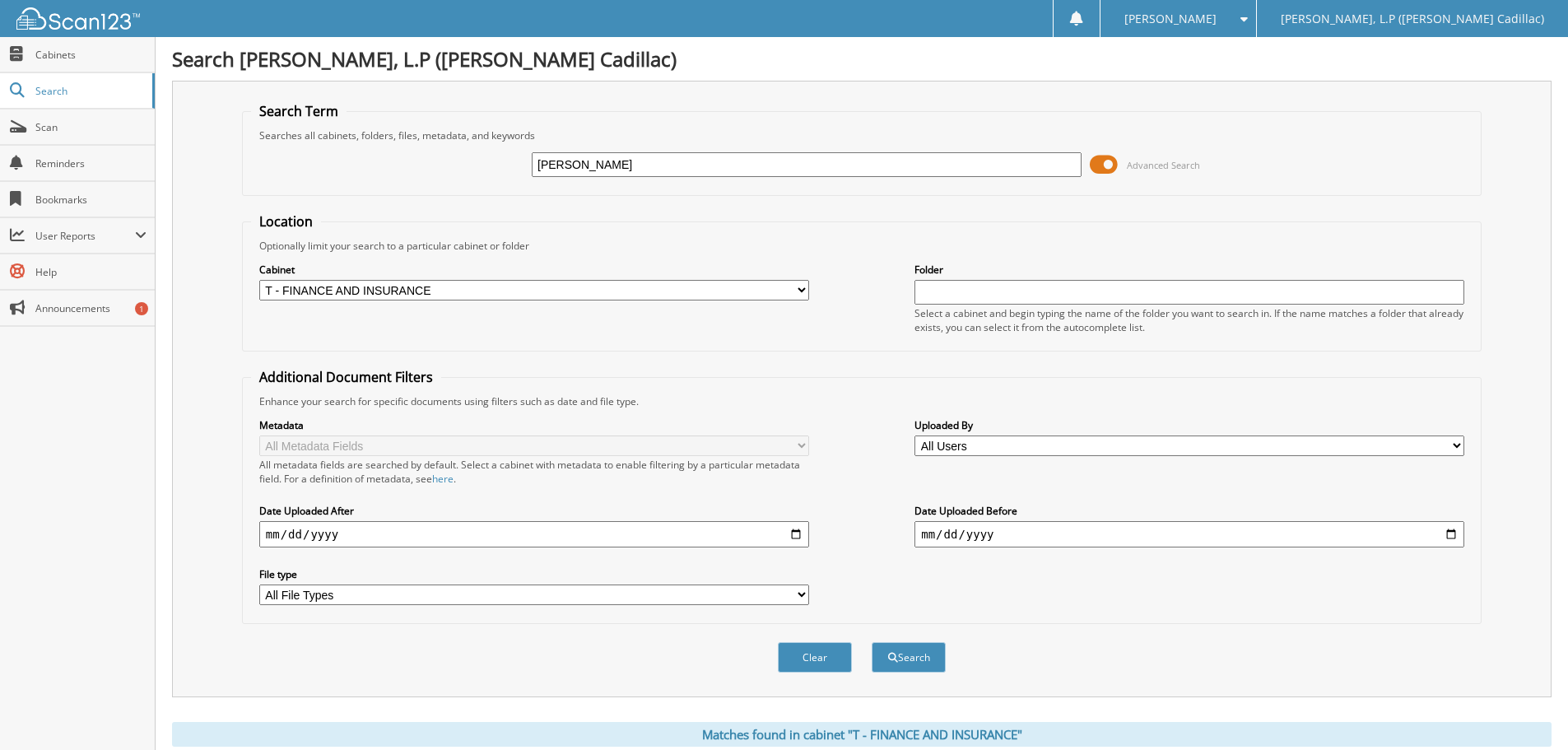
drag, startPoint x: 597, startPoint y: 165, endPoint x: 399, endPoint y: 165, distance: 198.0
click at [399, 165] on div "[PERSON_NAME] Advanced Search" at bounding box center [861, 165] width 1221 height 44
type input "RF100145"
click at [872, 642] on button "Search" at bounding box center [909, 656] width 74 height 31
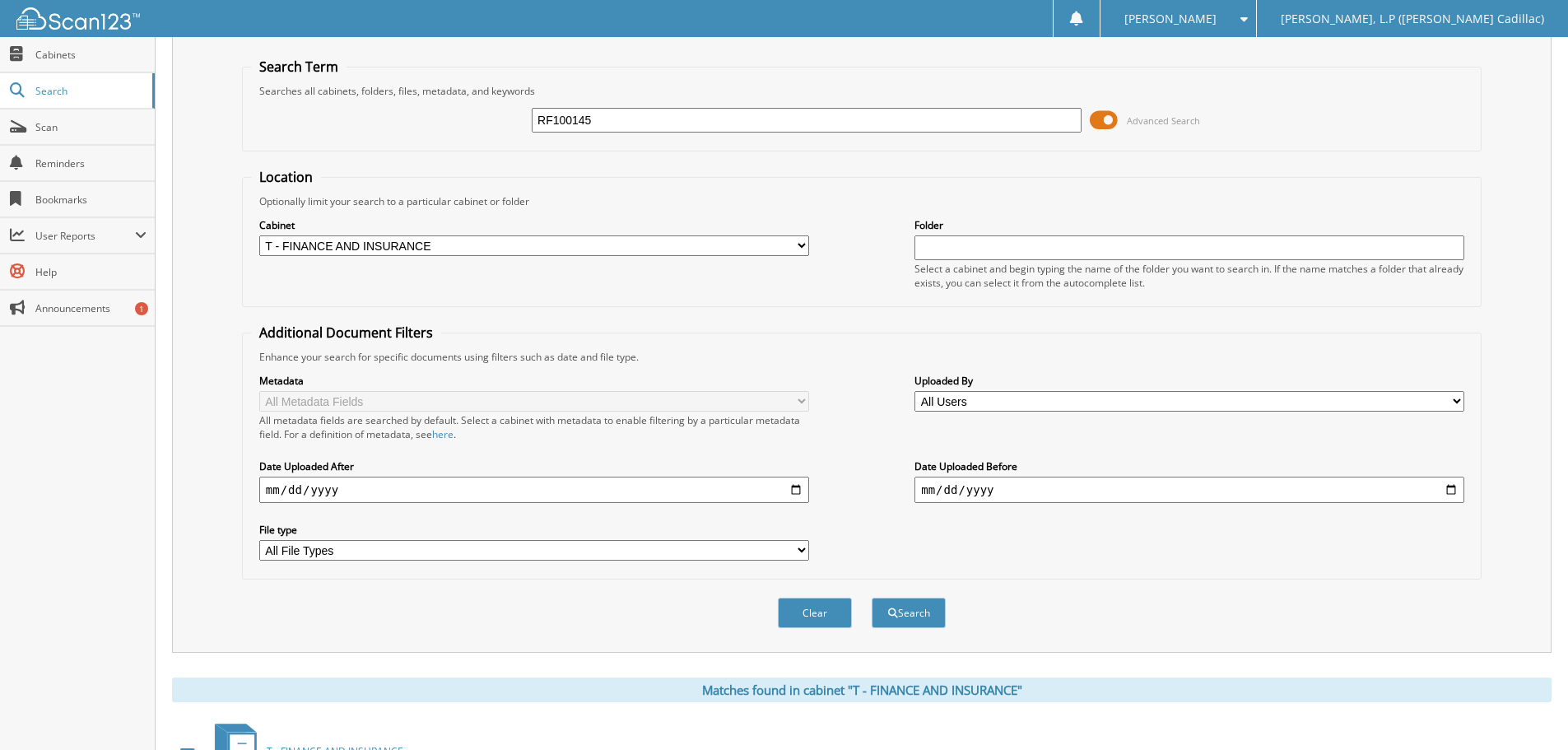
scroll to position [1, 0]
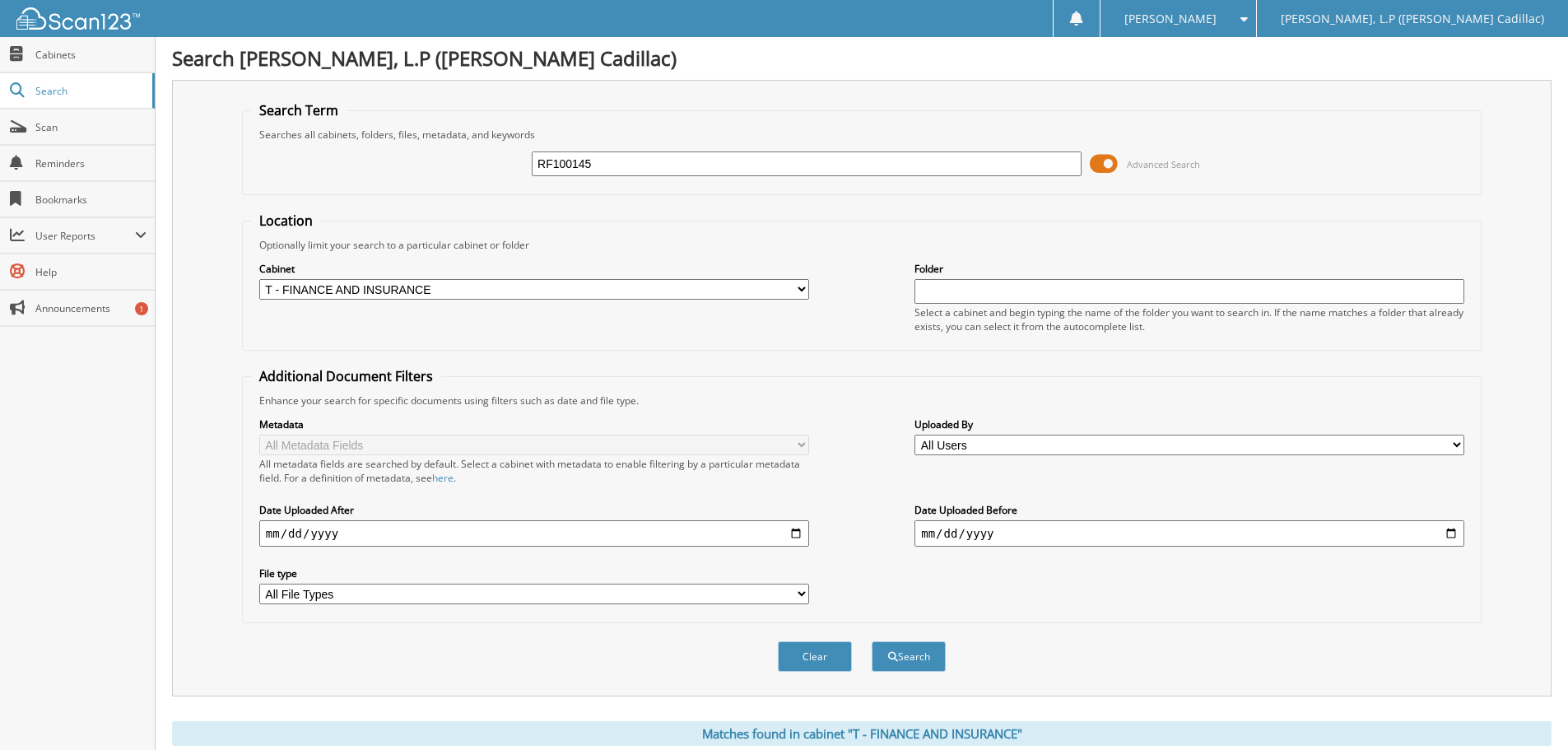
click at [655, 156] on input "RF100145" at bounding box center [806, 163] width 550 height 25
type input "RF100145A"
click at [872, 642] on button "Search" at bounding box center [909, 656] width 74 height 31
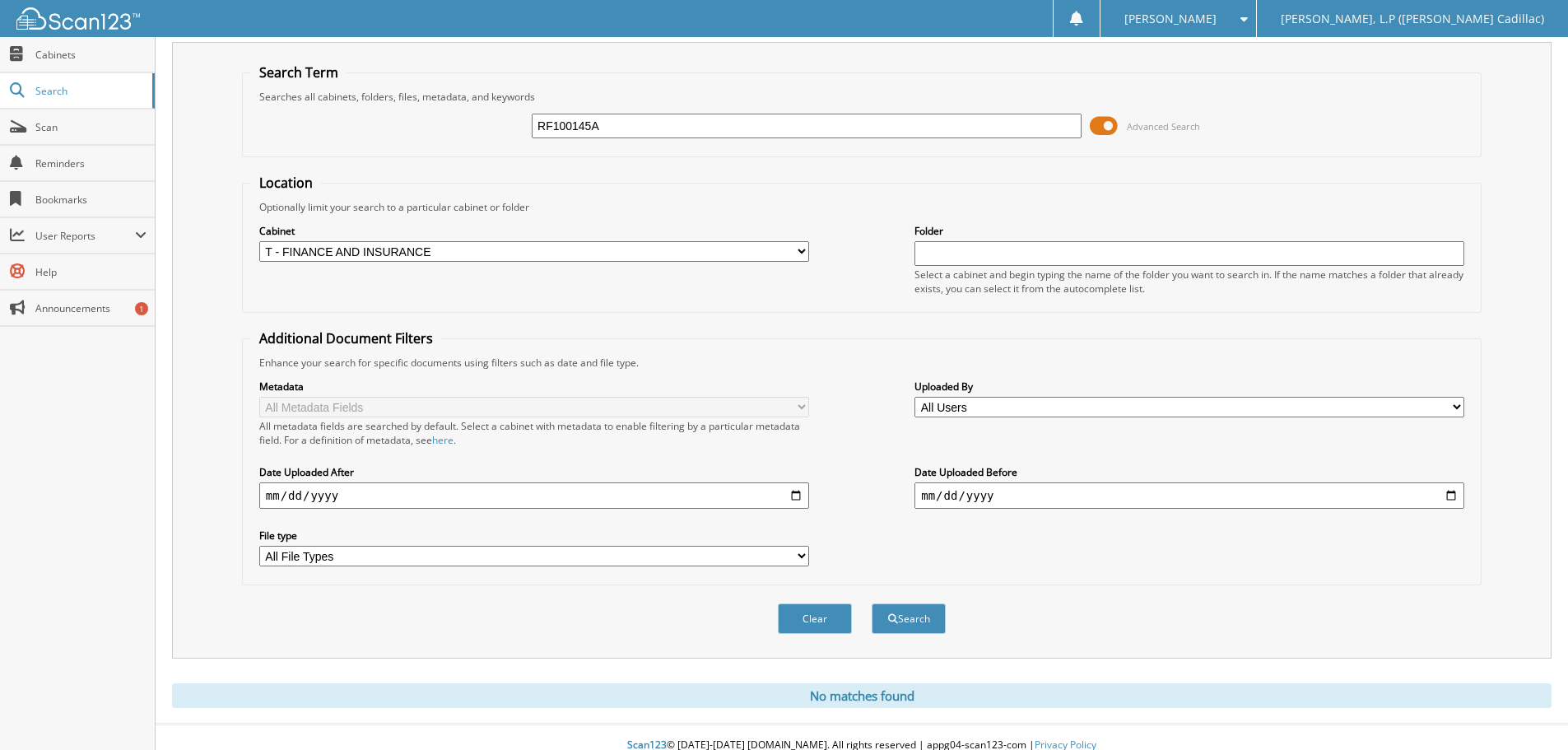
scroll to position [55, 0]
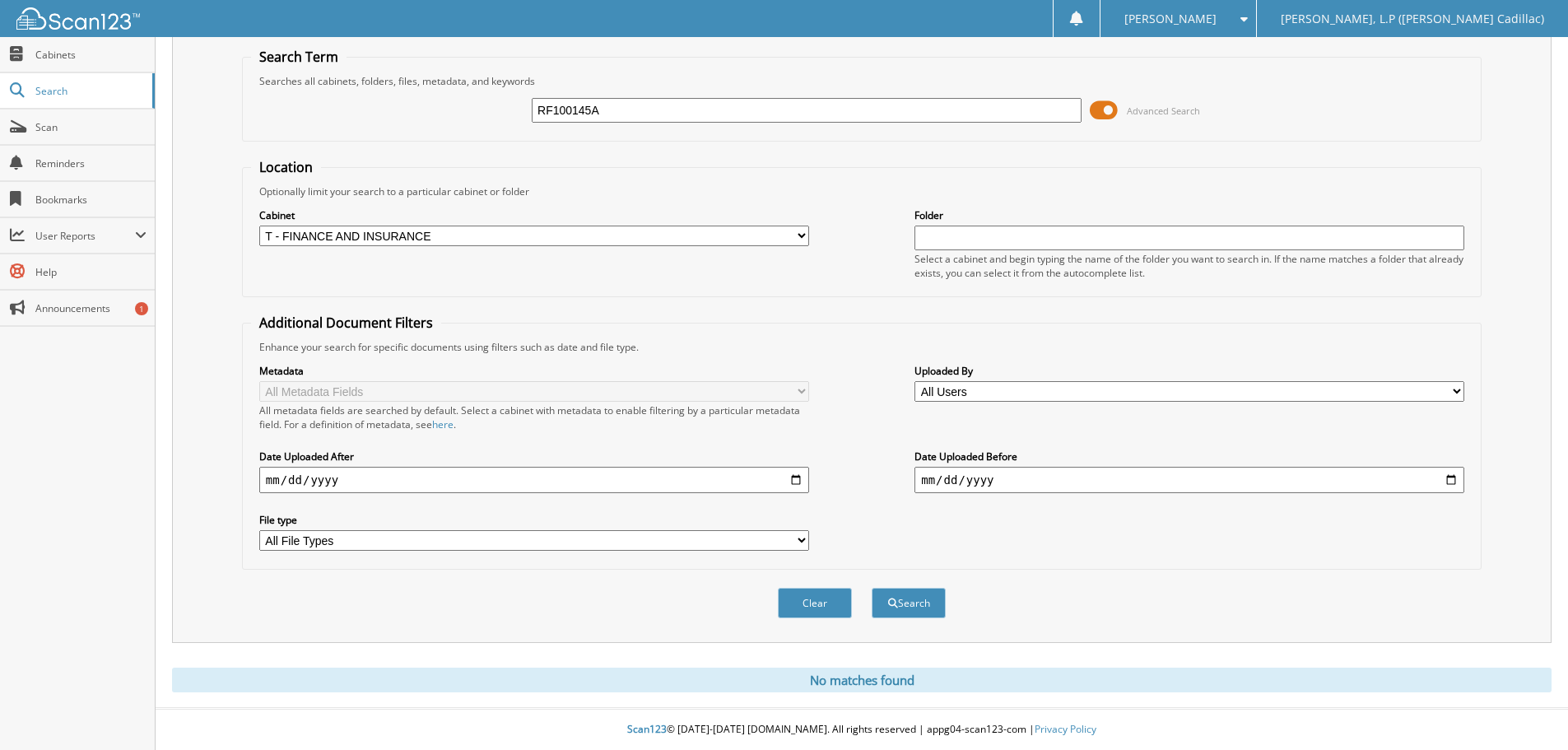
drag, startPoint x: 581, startPoint y: 104, endPoint x: 421, endPoint y: 104, distance: 160.0
click at [421, 104] on div "RF100145A Advanced Search" at bounding box center [861, 110] width 1221 height 44
type input "FOSTER"
click at [872, 588] on button "Search" at bounding box center [909, 603] width 74 height 31
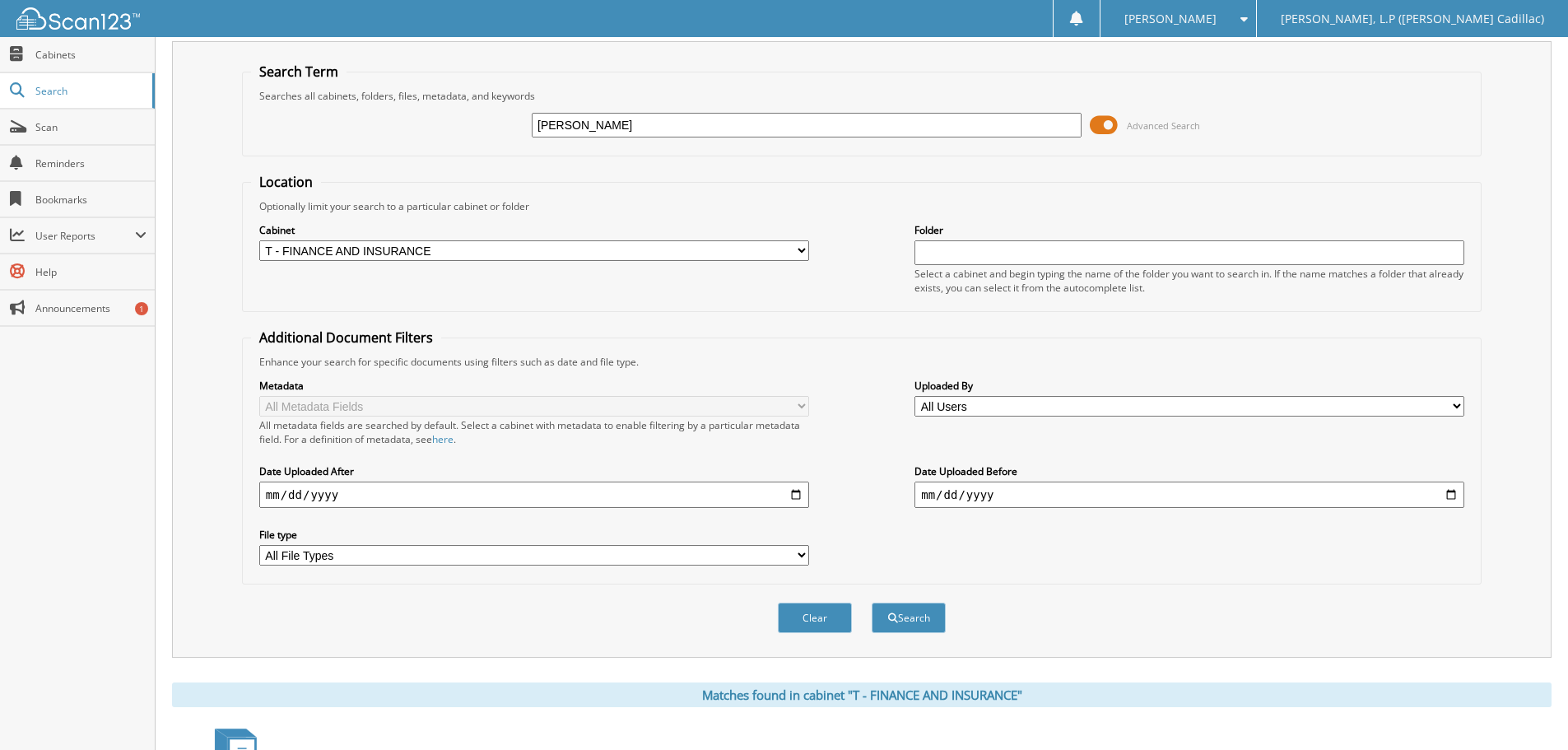
scroll to position [10, 0]
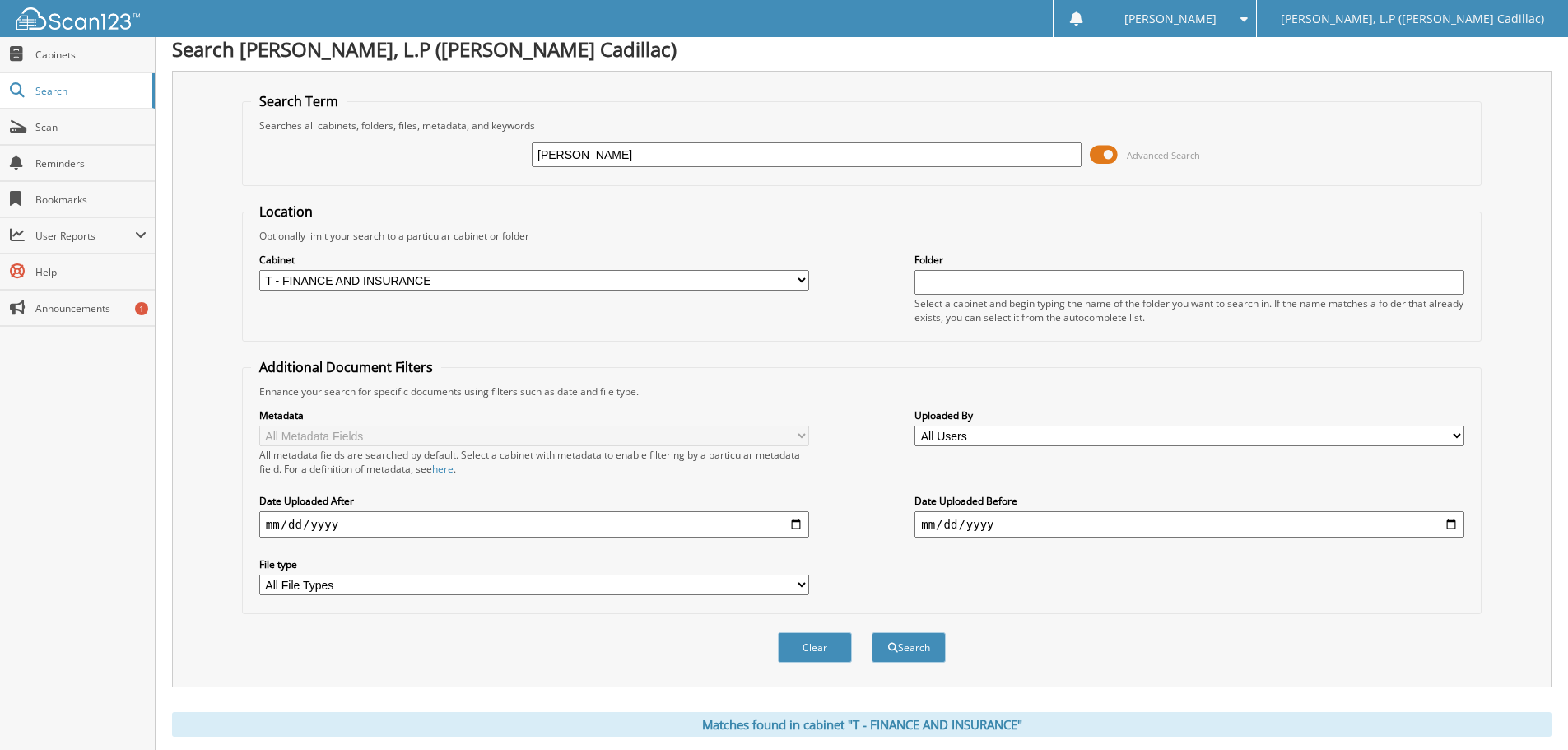
drag, startPoint x: 603, startPoint y: 152, endPoint x: 427, endPoint y: 153, distance: 176.0
click at [449, 157] on div "[PERSON_NAME] Advanced Search" at bounding box center [861, 155] width 1221 height 44
type input "RZ723291A"
click at [872, 632] on button "Search" at bounding box center [909, 647] width 74 height 31
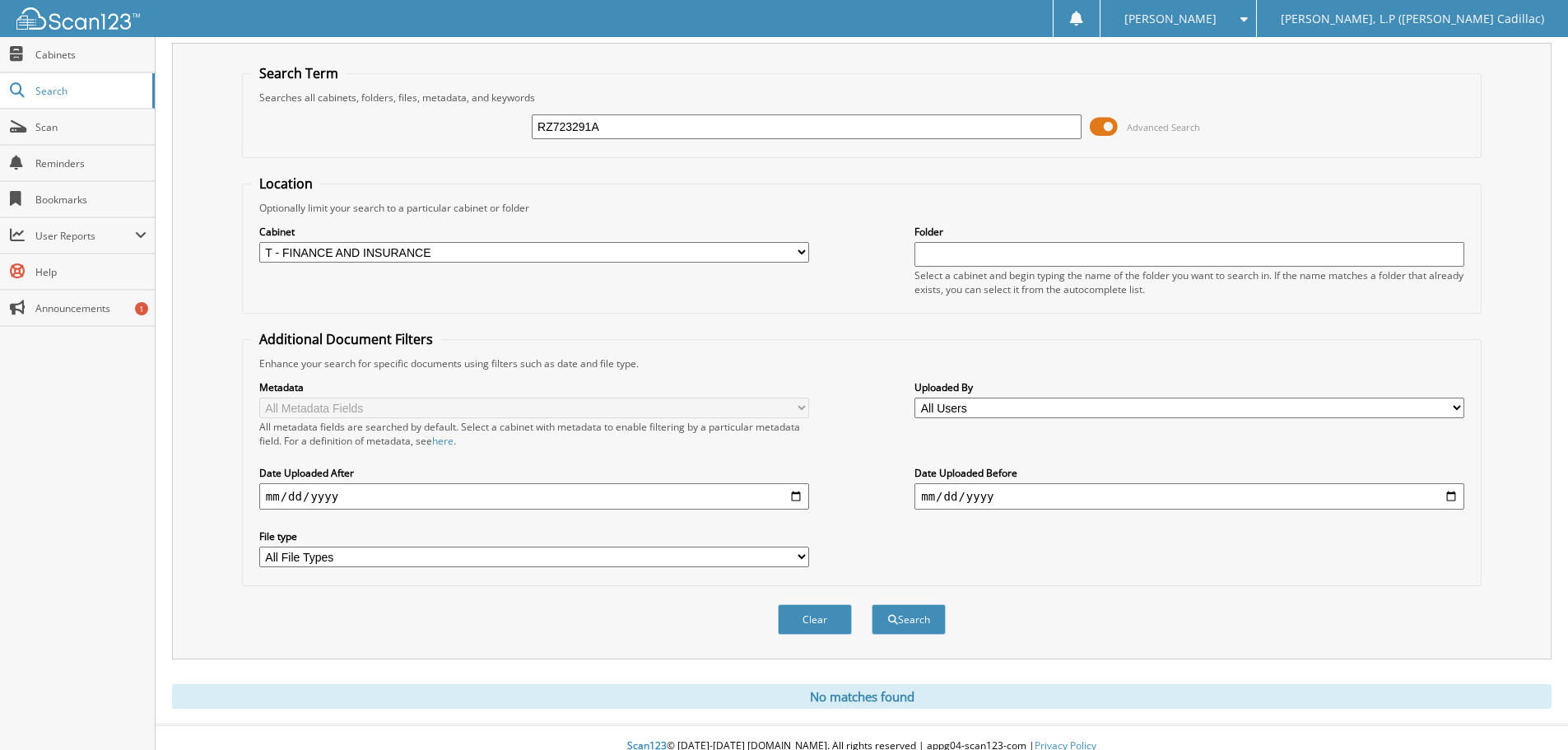
scroll to position [55, 0]
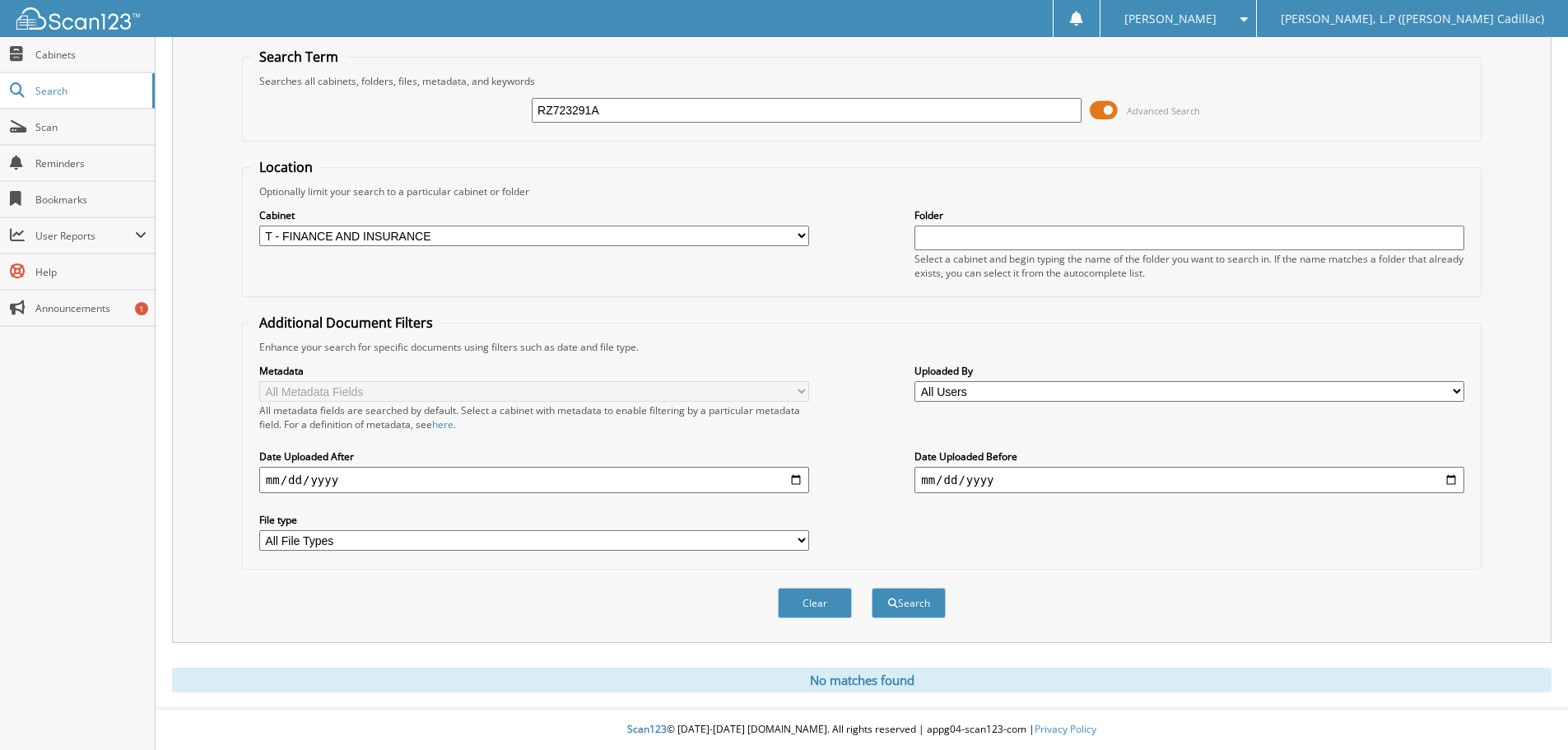
click at [625, 109] on input "RZ723291A" at bounding box center [806, 110] width 550 height 25
type input "RZ723291"
click at [872, 588] on button "Search" at bounding box center [909, 603] width 74 height 31
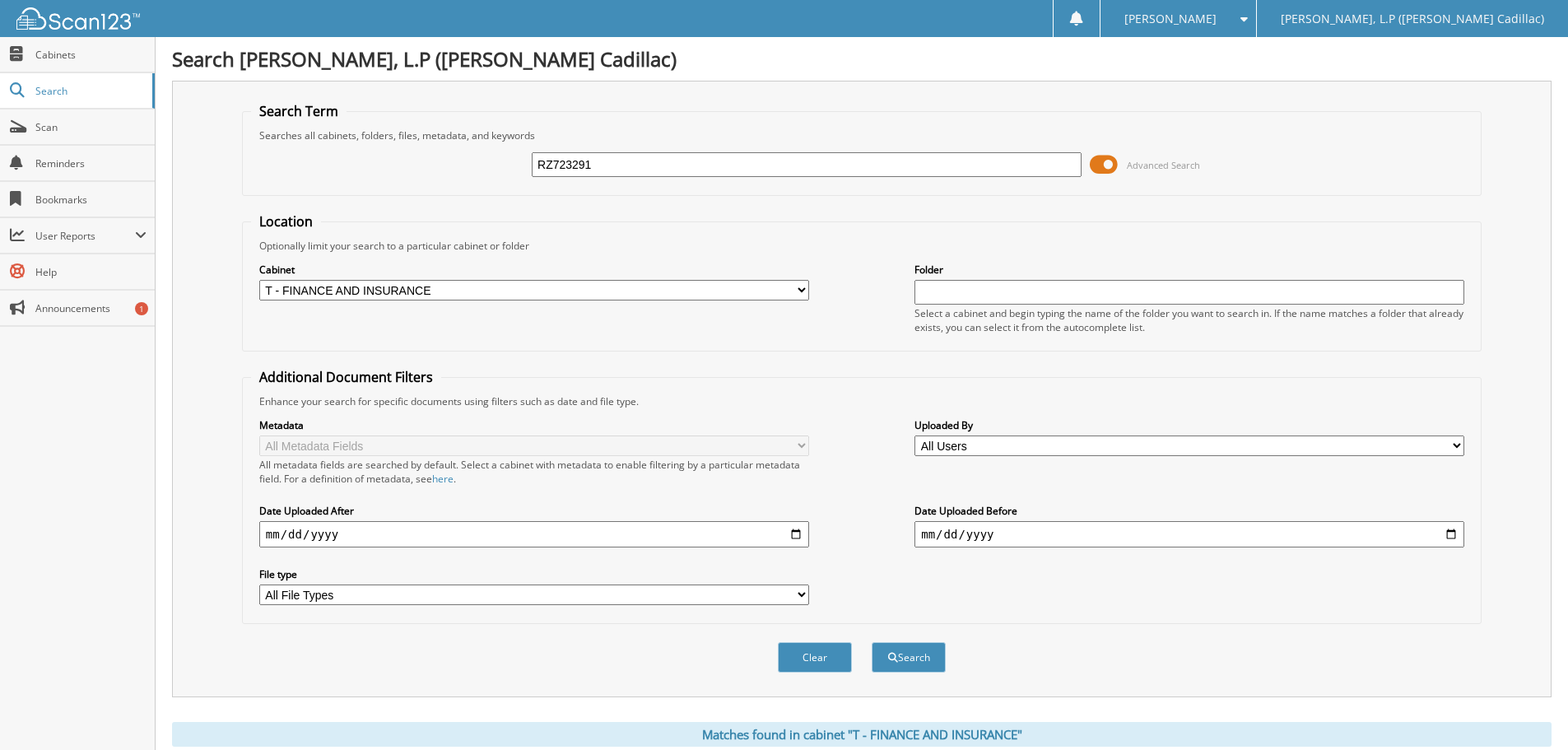
drag, startPoint x: 612, startPoint y: 167, endPoint x: 456, endPoint y: 166, distance: 156.0
click at [456, 166] on div "RZ723291 Advanced Search" at bounding box center [861, 165] width 1221 height 44
type input "SR112789C"
click at [872, 642] on button "Search" at bounding box center [909, 656] width 74 height 31
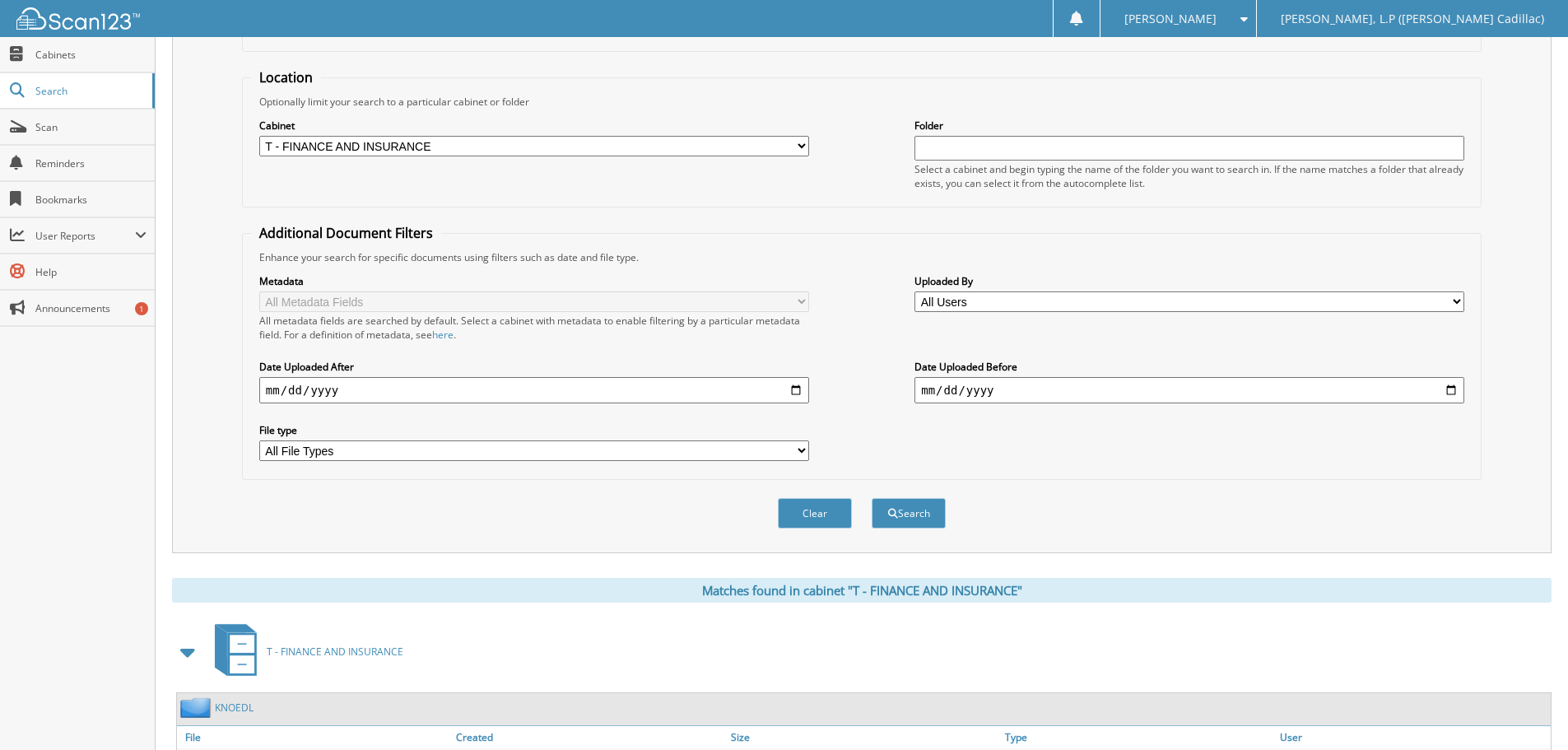
scroll to position [261, 0]
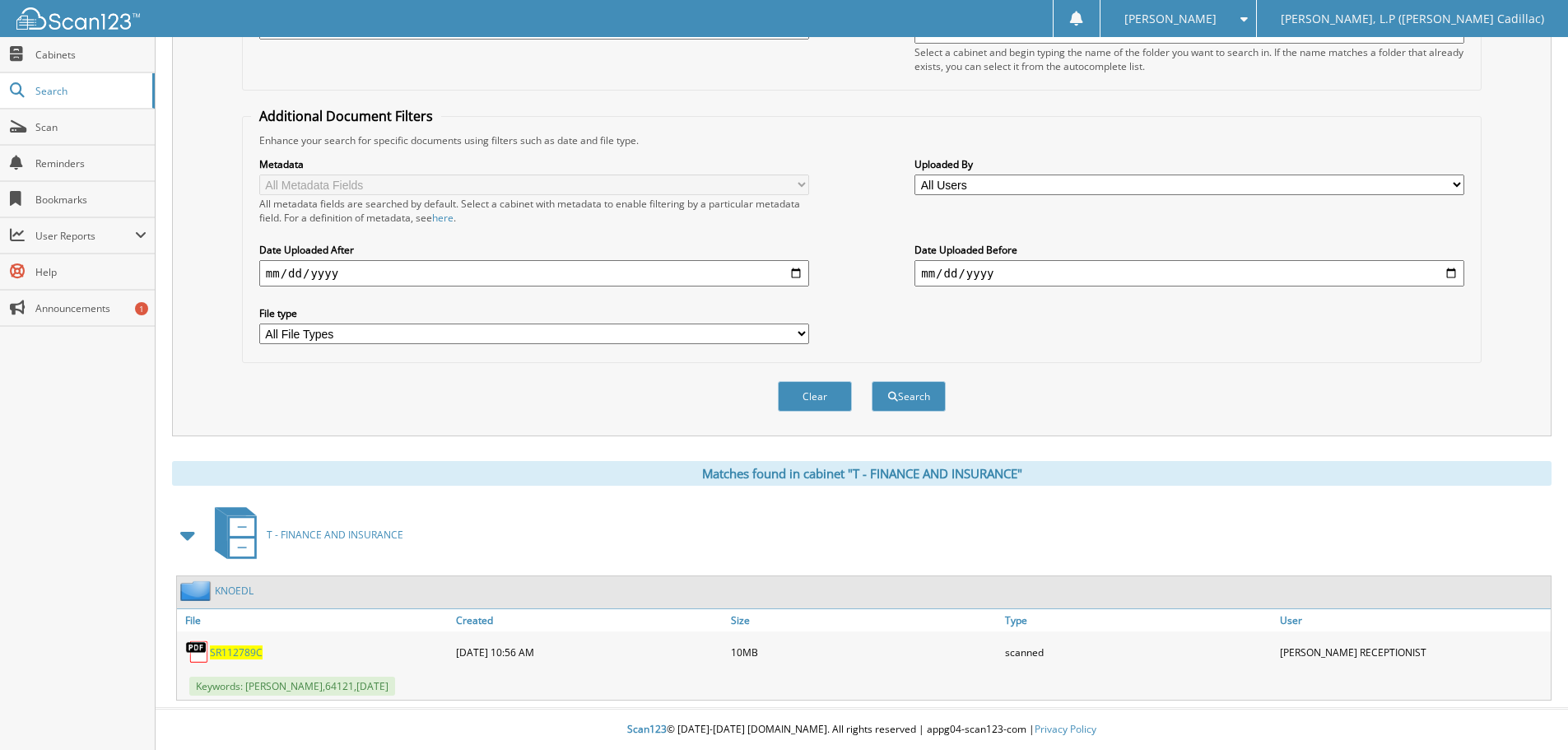
click at [236, 656] on span "SR112789C" at bounding box center [236, 652] width 53 height 14
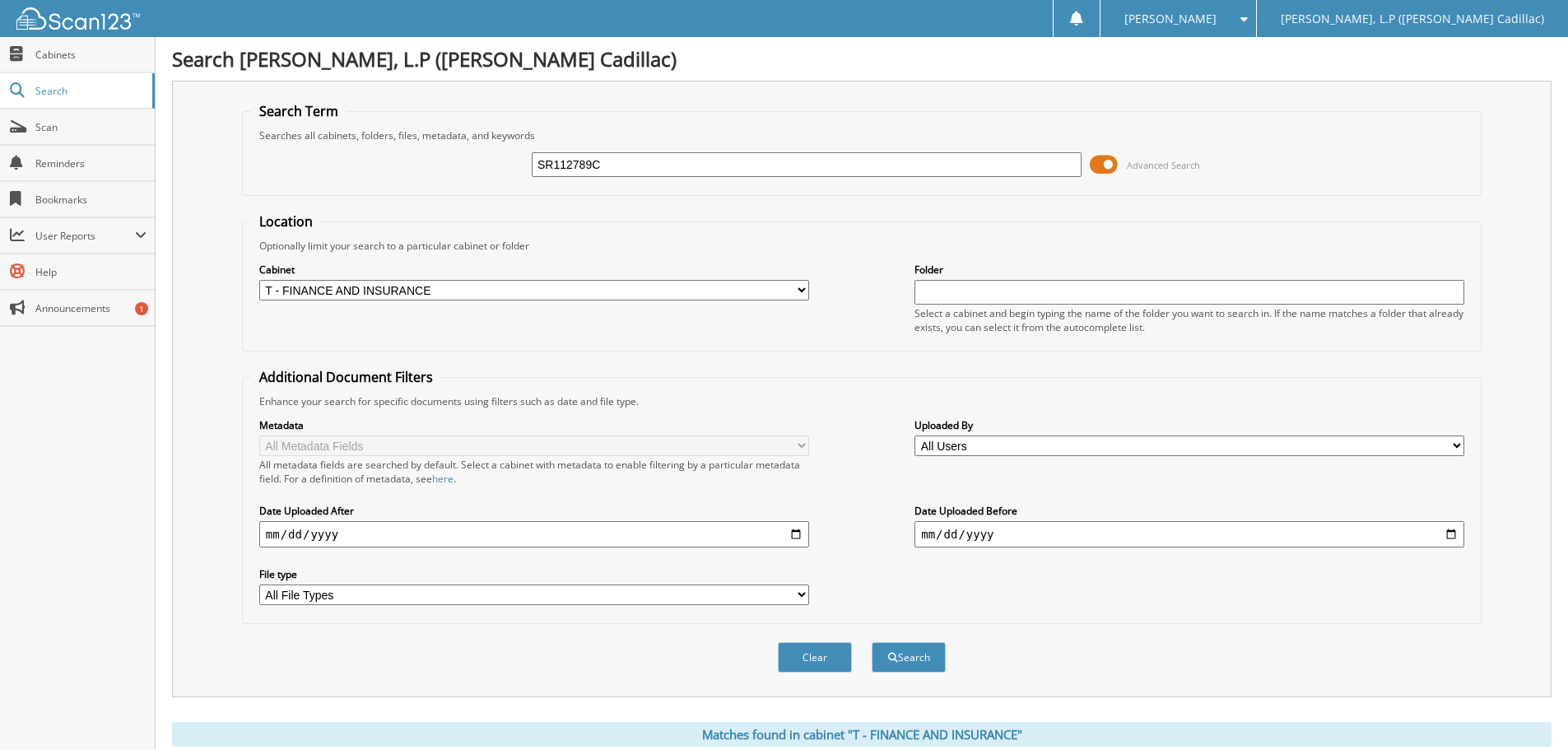
drag, startPoint x: 621, startPoint y: 168, endPoint x: 361, endPoint y: 146, distance: 260.9
click at [361, 146] on div "SR112789C Advanced Search" at bounding box center [861, 165] width 1221 height 44
type input "S0116727A"
click at [872, 642] on button "Search" at bounding box center [909, 656] width 74 height 31
drag, startPoint x: 638, startPoint y: 187, endPoint x: 642, endPoint y: 168, distance: 19.4
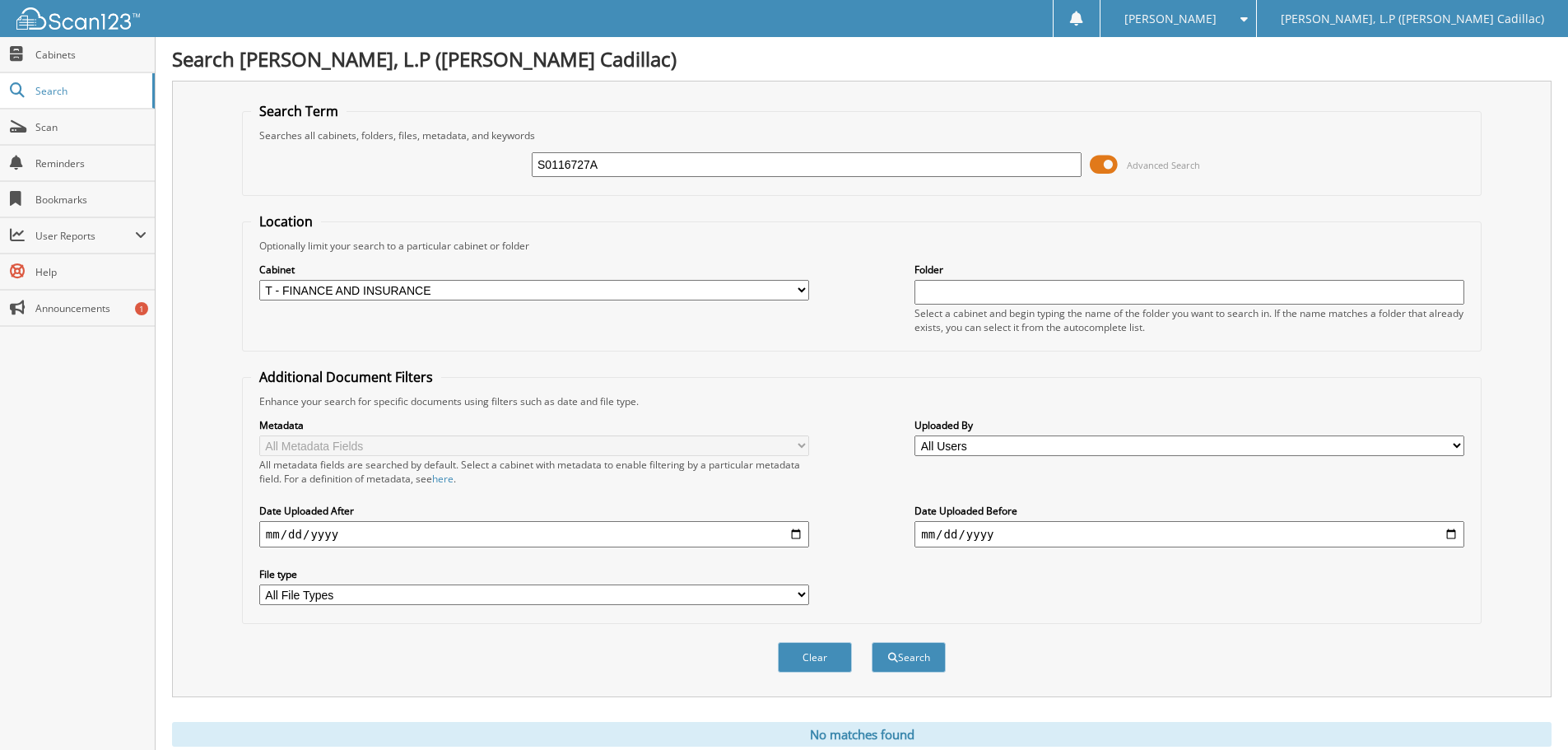
click at [640, 181] on fieldset "Search Term Searches all cabinets, folders, files, metadata, and keywords S0116…" at bounding box center [861, 148] width 1240 height 94
click at [642, 168] on input "S0116727A" at bounding box center [806, 164] width 550 height 25
type input "S0116727"
click at [872, 642] on button "Search" at bounding box center [909, 656] width 74 height 31
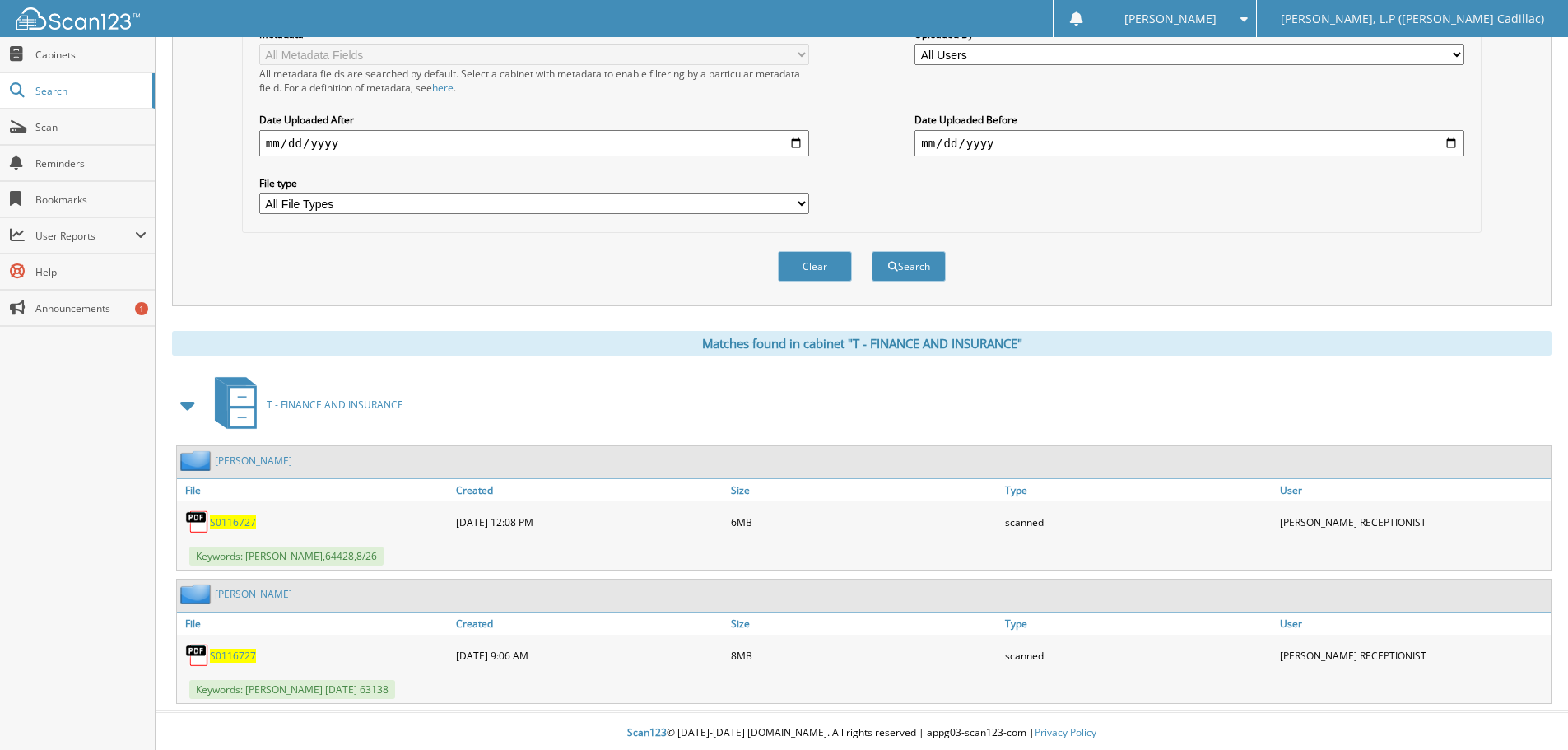
scroll to position [395, 0]
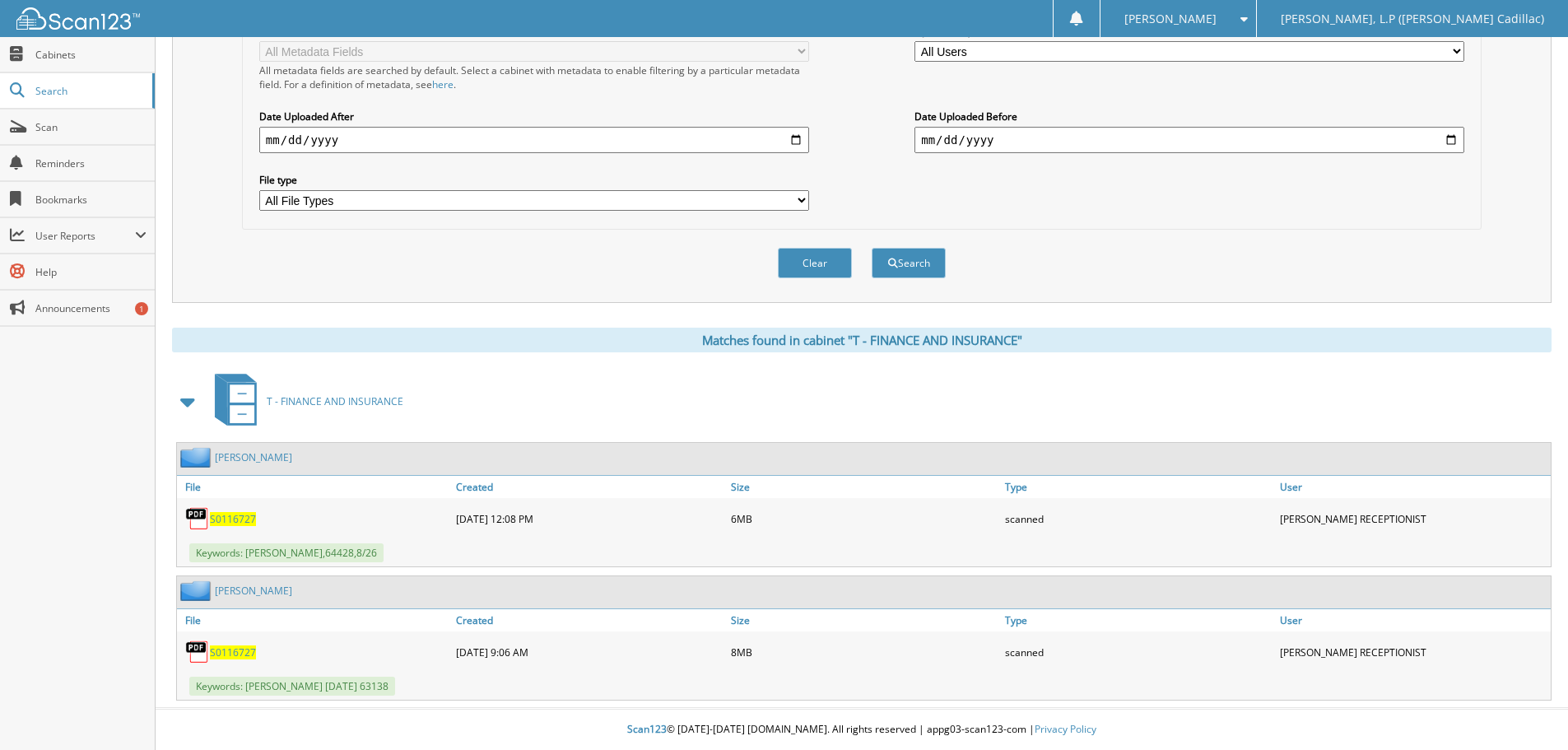
click at [228, 522] on span "S0116727" at bounding box center [233, 518] width 46 height 14
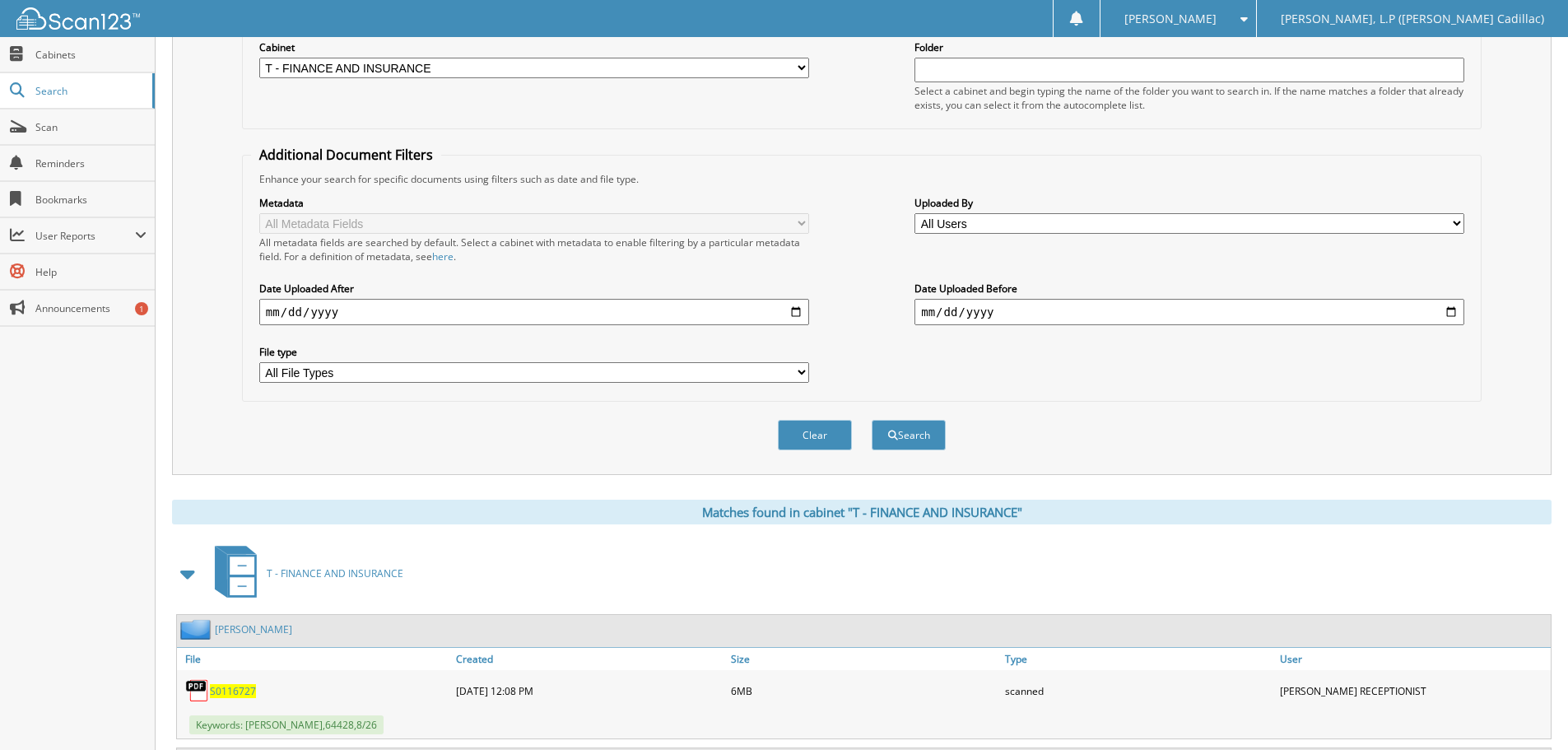
scroll to position [0, 0]
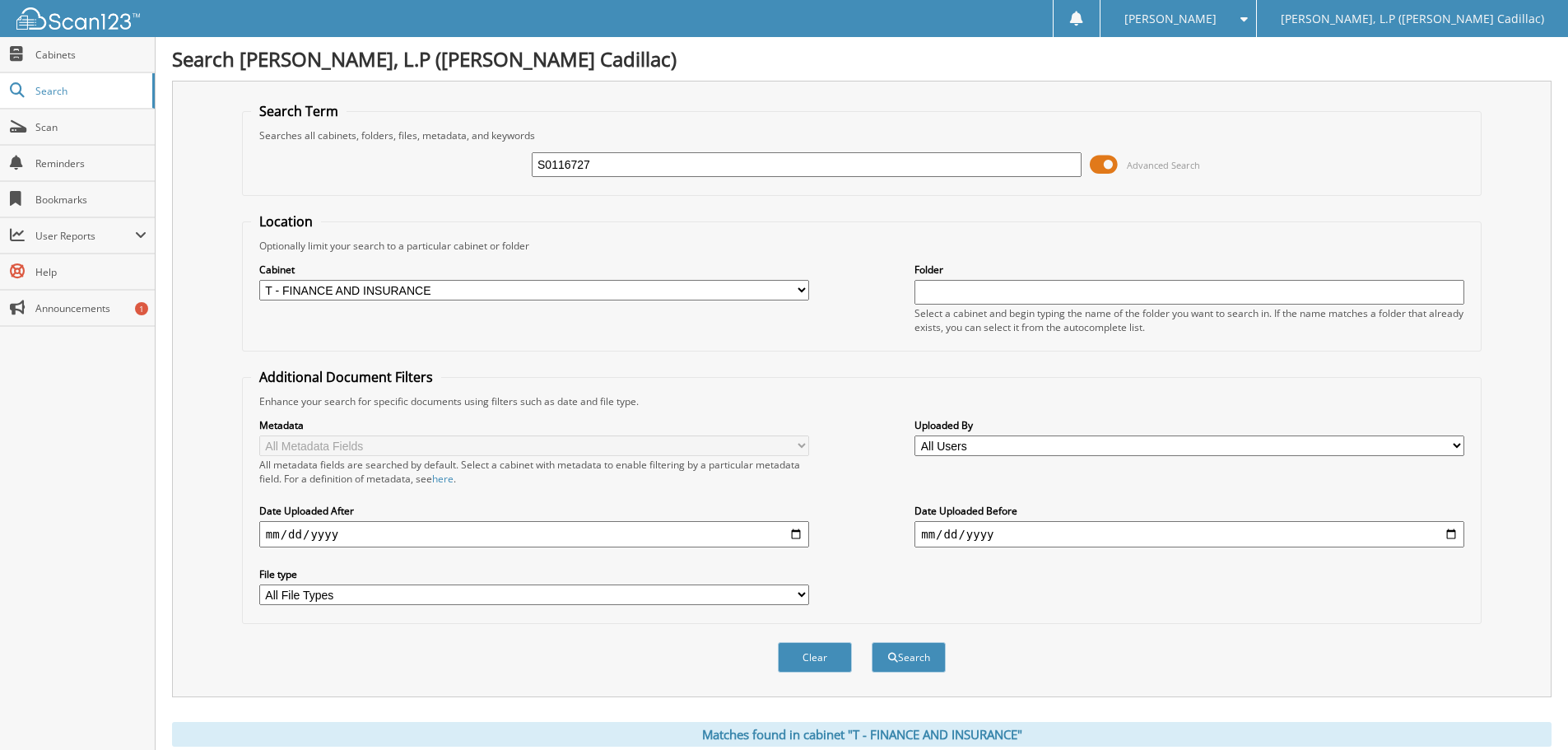
drag, startPoint x: 625, startPoint y: 159, endPoint x: 480, endPoint y: 159, distance: 145.0
click at [500, 159] on div "S0116727 Advanced Search" at bounding box center [861, 165] width 1221 height 44
type input "NZ131473"
click at [872, 642] on button "Search" at bounding box center [909, 656] width 74 height 31
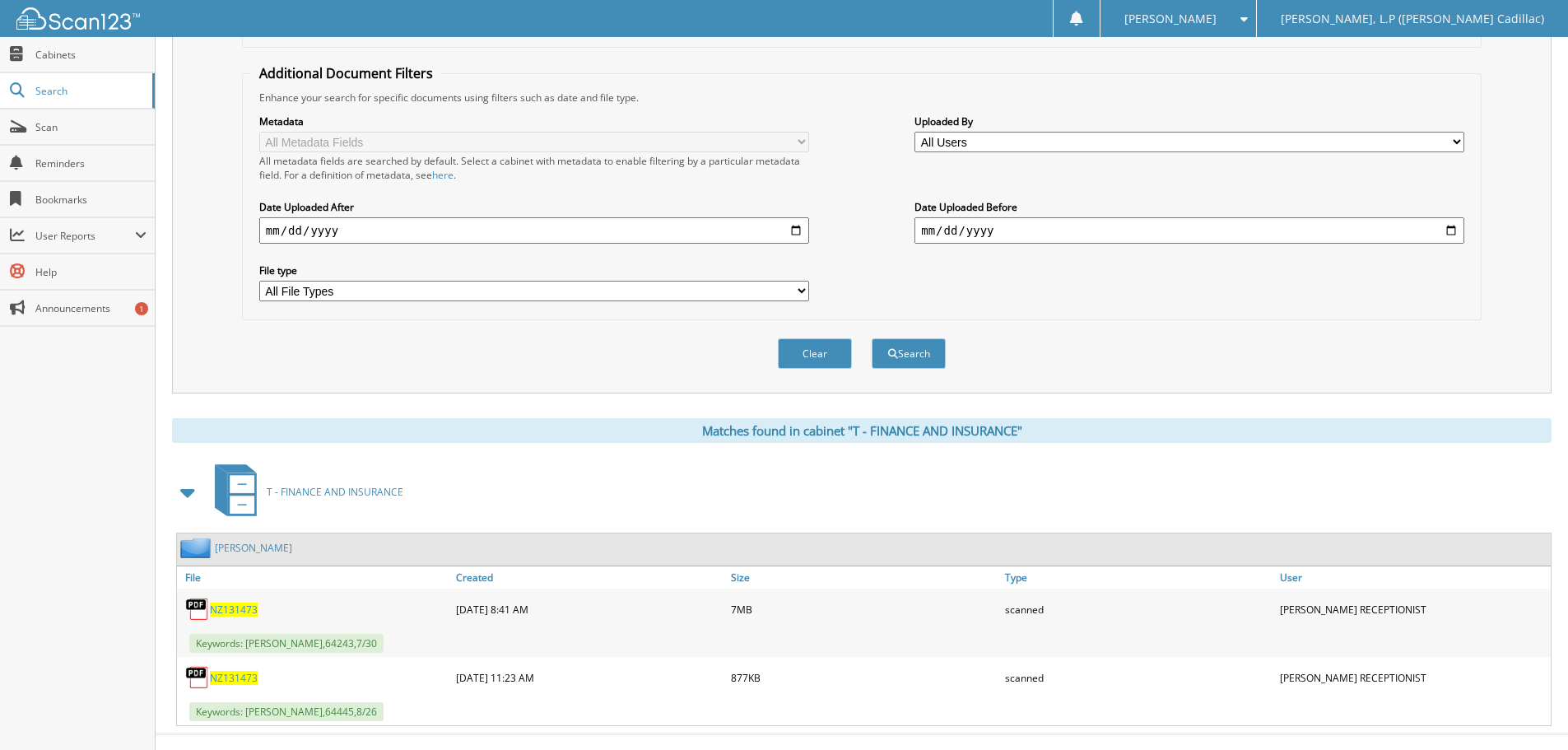
scroll to position [330, 0]
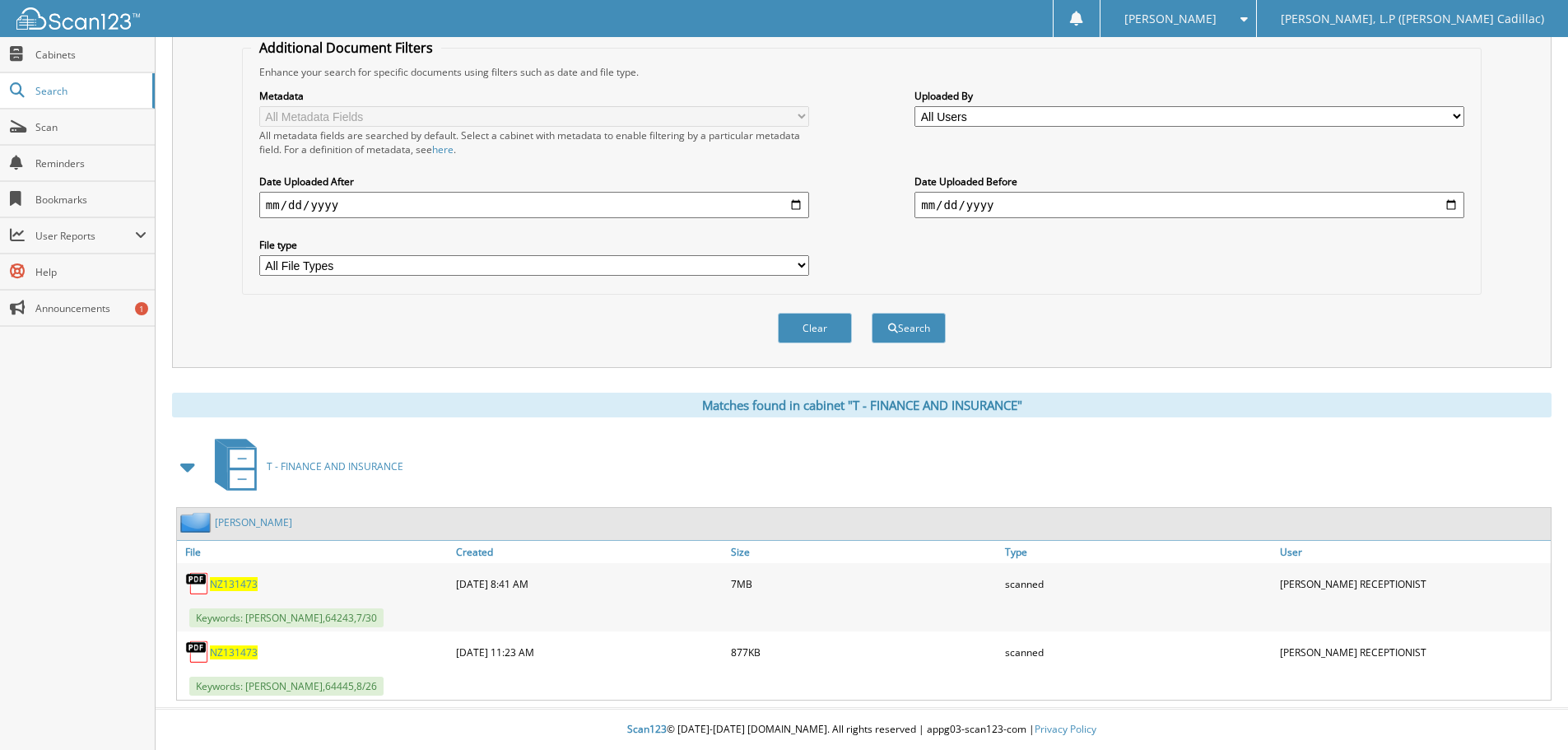
click at [229, 580] on span "NZ131473" at bounding box center [233, 583] width 47 height 14
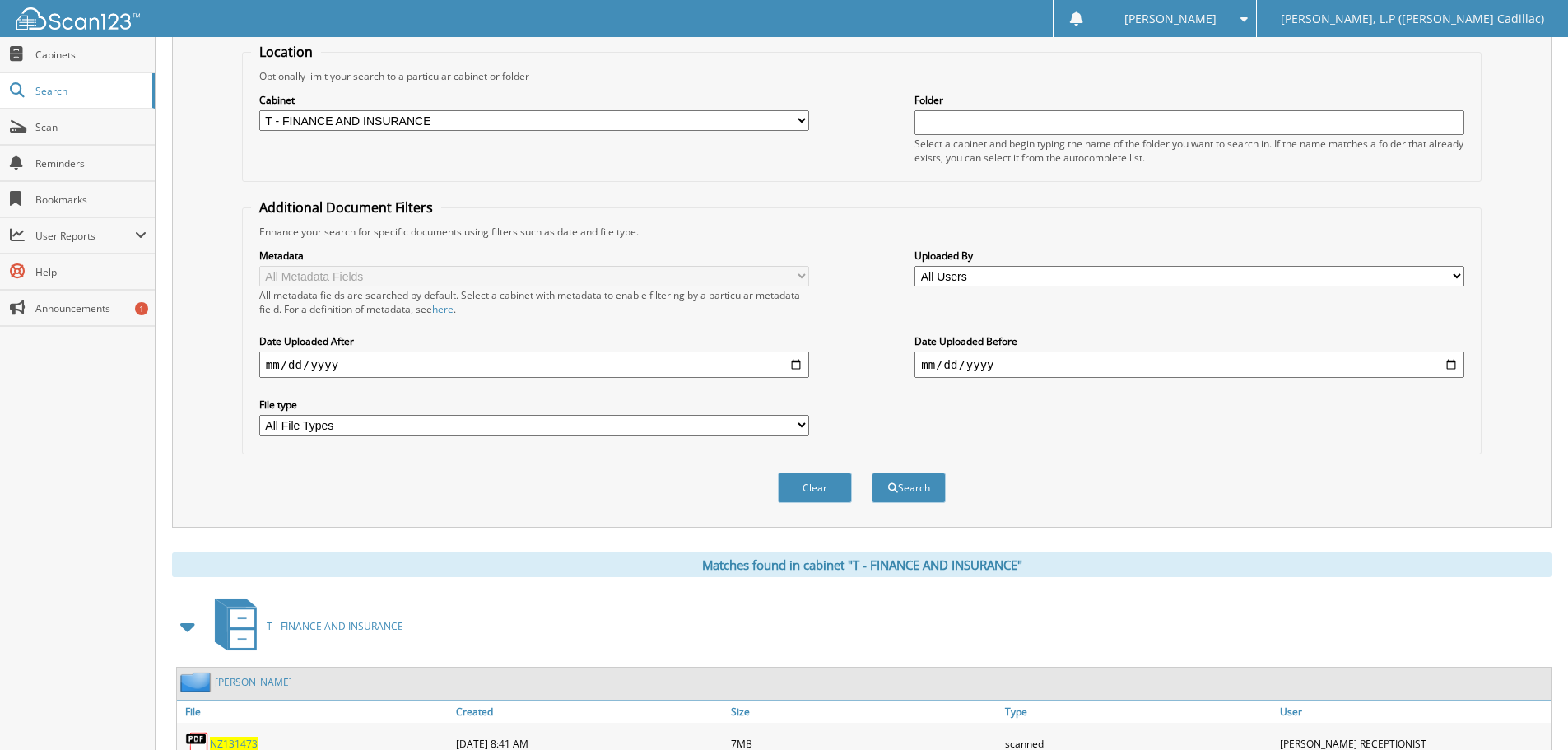
scroll to position [0, 0]
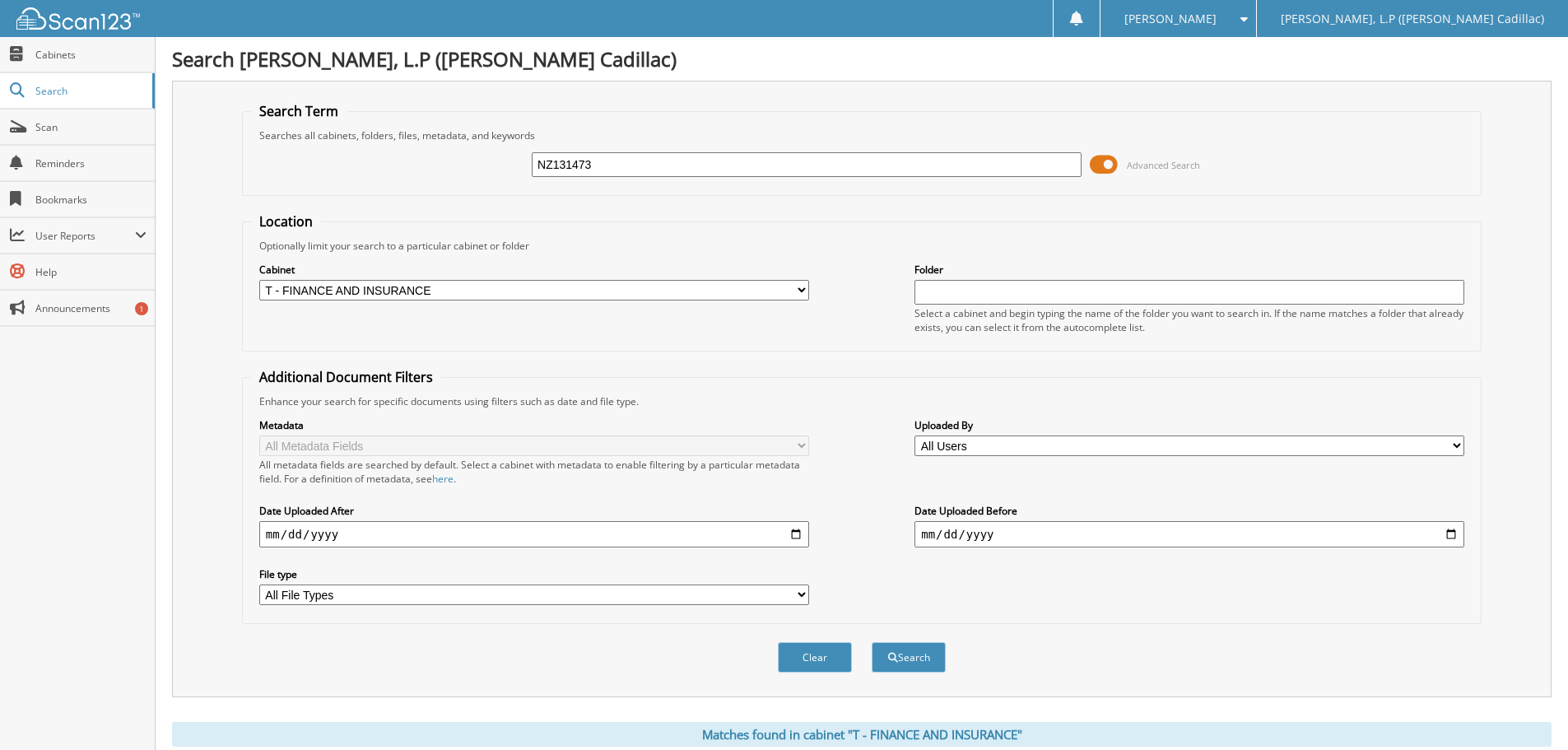
drag, startPoint x: 619, startPoint y: 168, endPoint x: 442, endPoint y: 159, distance: 177.2
click at [442, 165] on div "NZ131473 Advanced Search" at bounding box center [861, 165] width 1221 height 44
type input "NZ117680A"
click at [872, 642] on button "Search" at bounding box center [909, 656] width 74 height 31
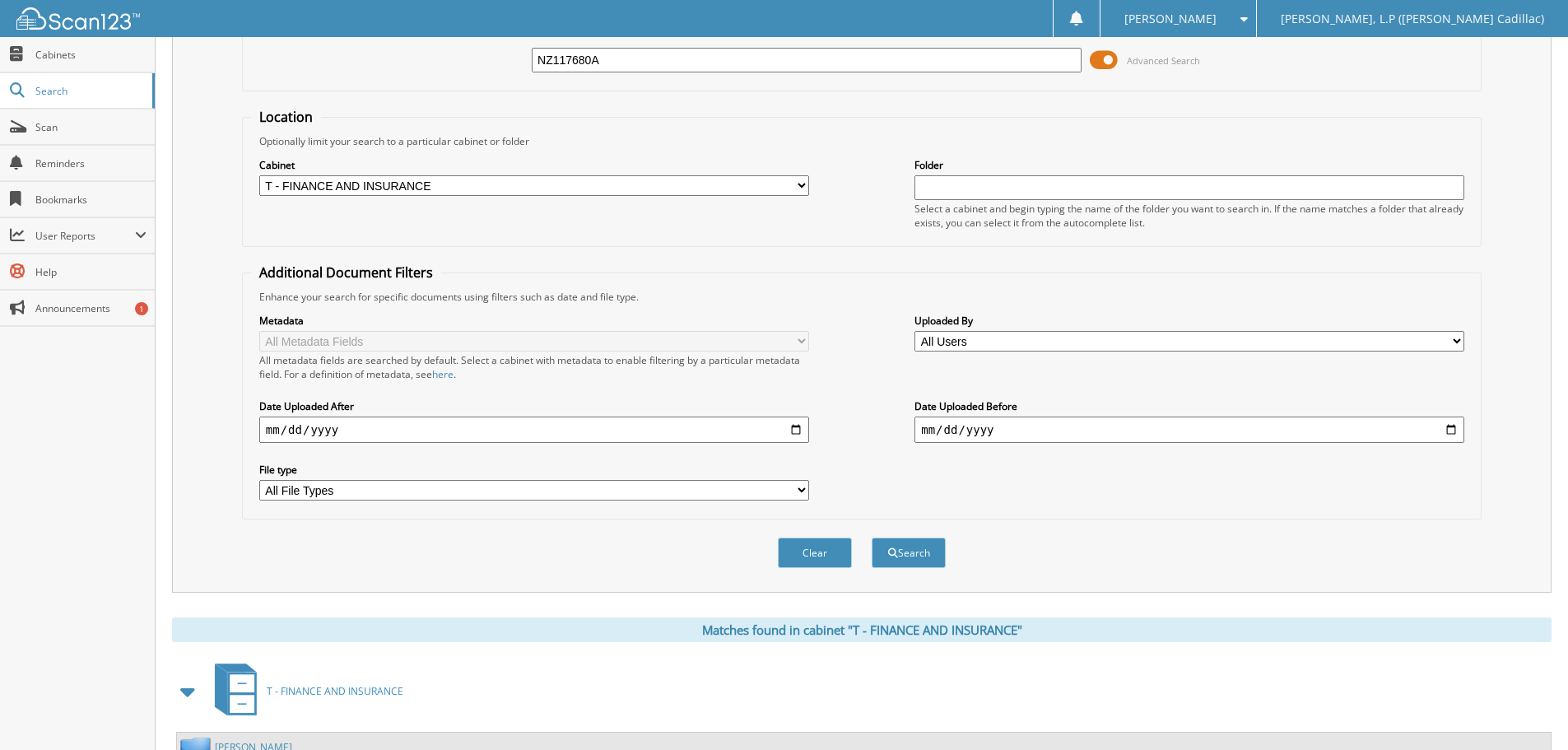
scroll to position [261, 0]
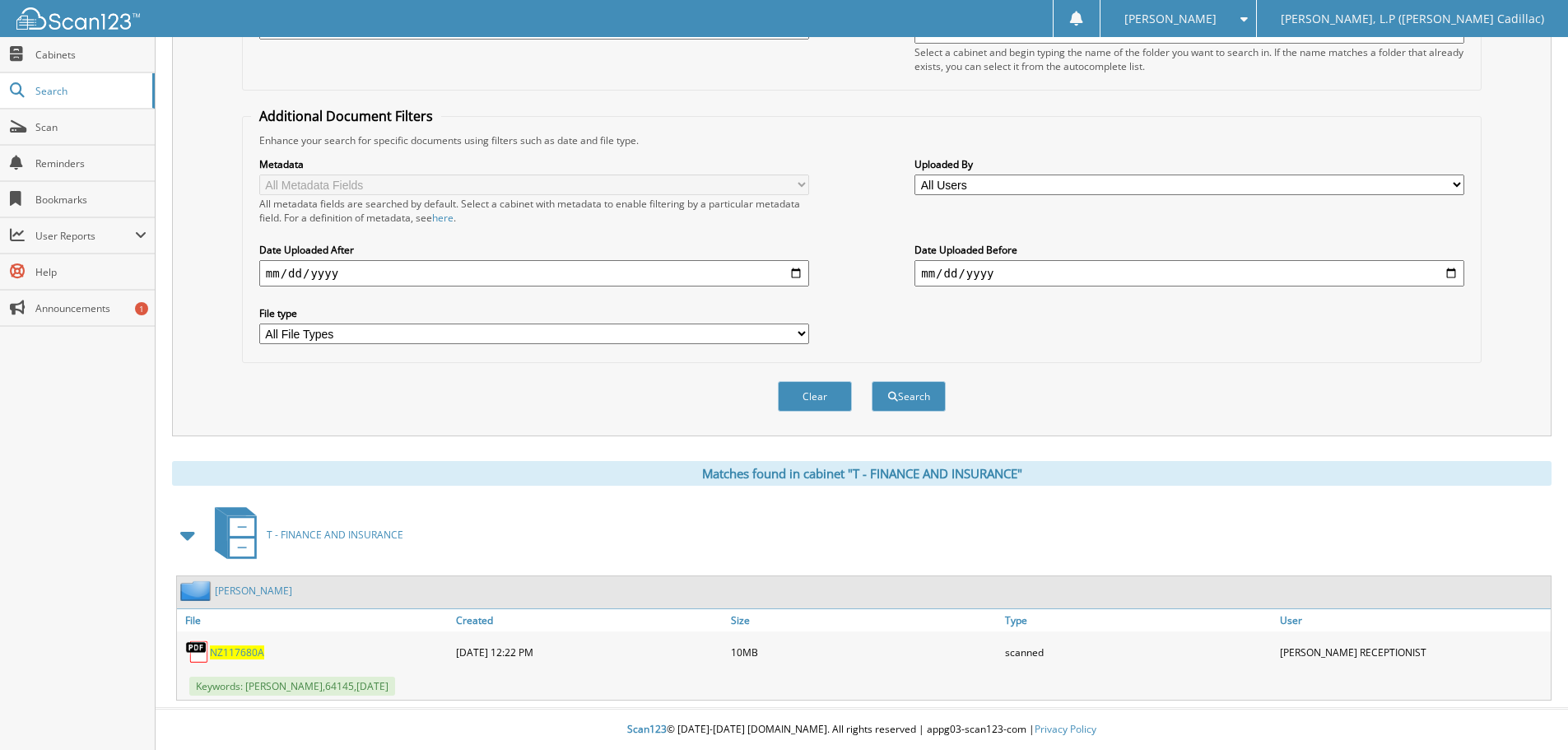
click at [226, 653] on span "NZ117680A" at bounding box center [236, 652] width 55 height 14
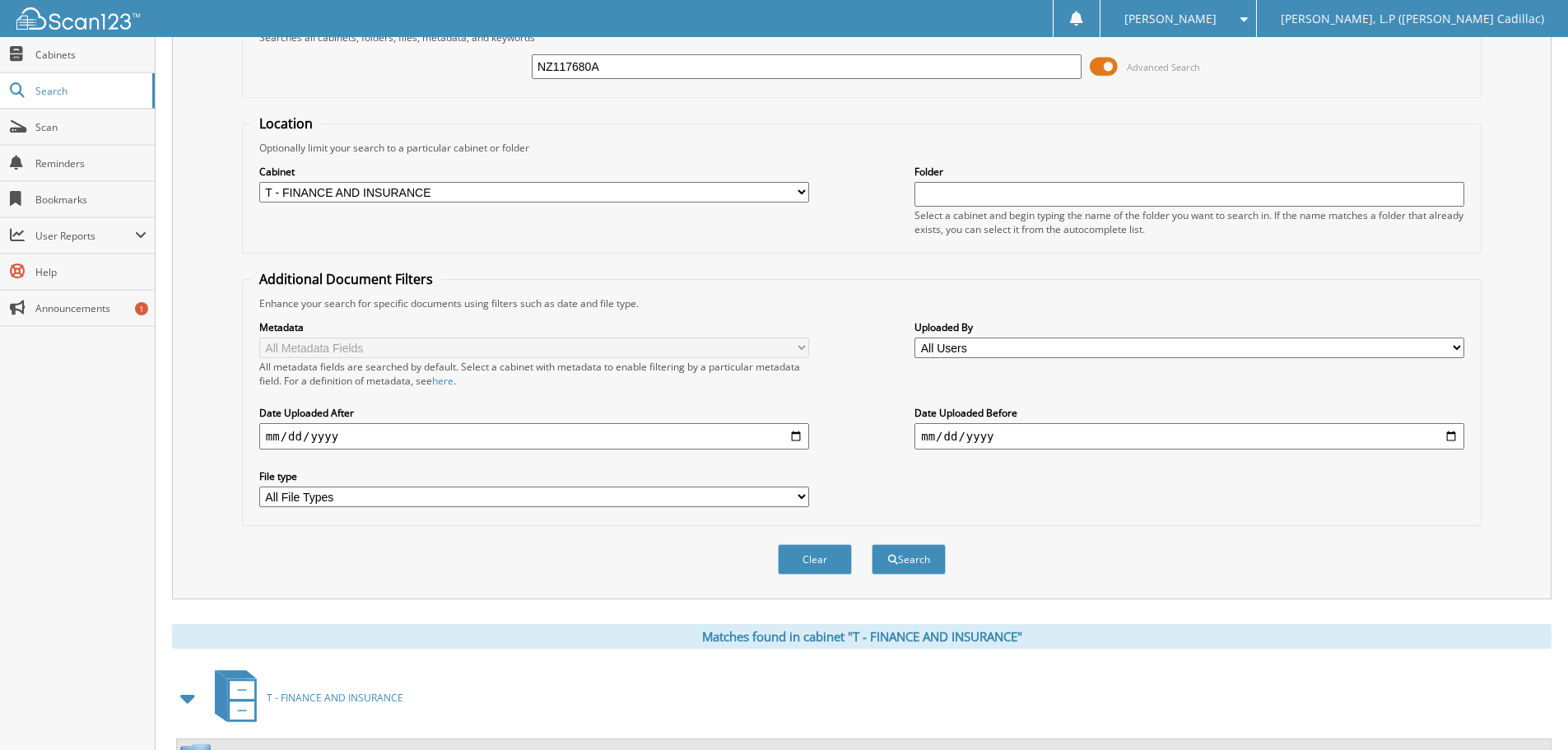
scroll to position [0, 0]
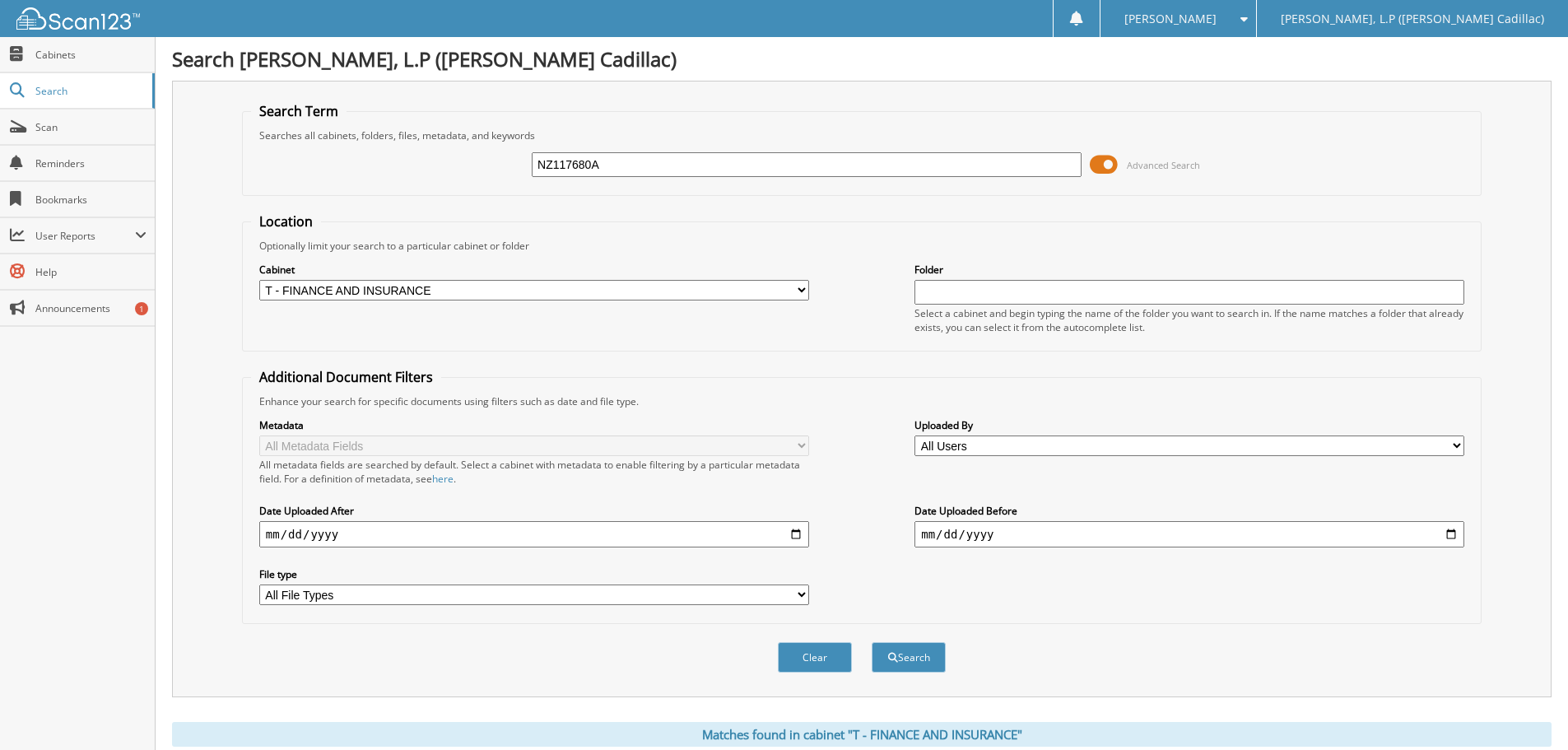
drag, startPoint x: 630, startPoint y: 165, endPoint x: 428, endPoint y: 163, distance: 202.0
click at [442, 163] on div "NZ117680A Advanced Search" at bounding box center [861, 165] width 1221 height 44
type input "NR322332A"
click at [872, 642] on button "Search" at bounding box center [909, 656] width 74 height 31
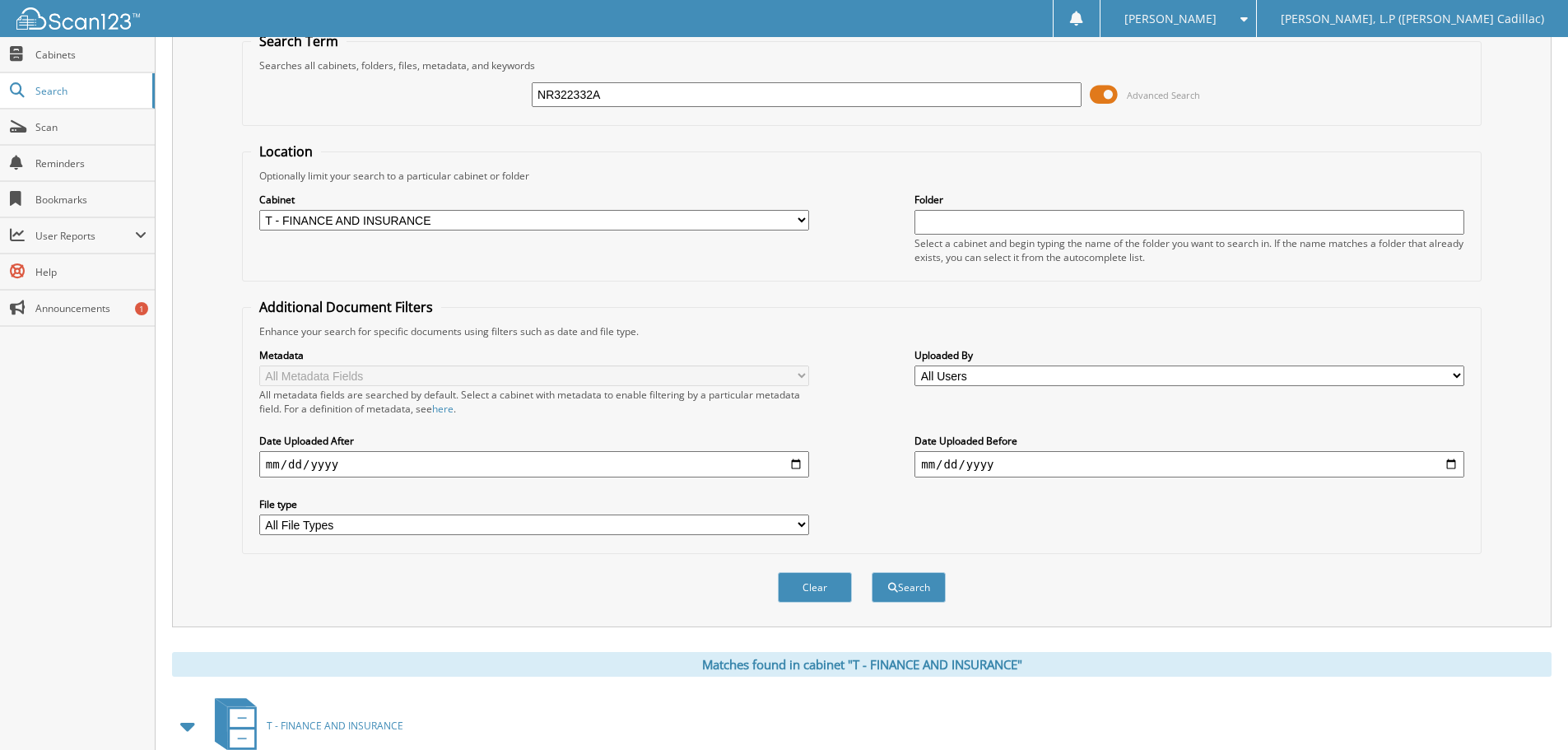
scroll to position [261, 0]
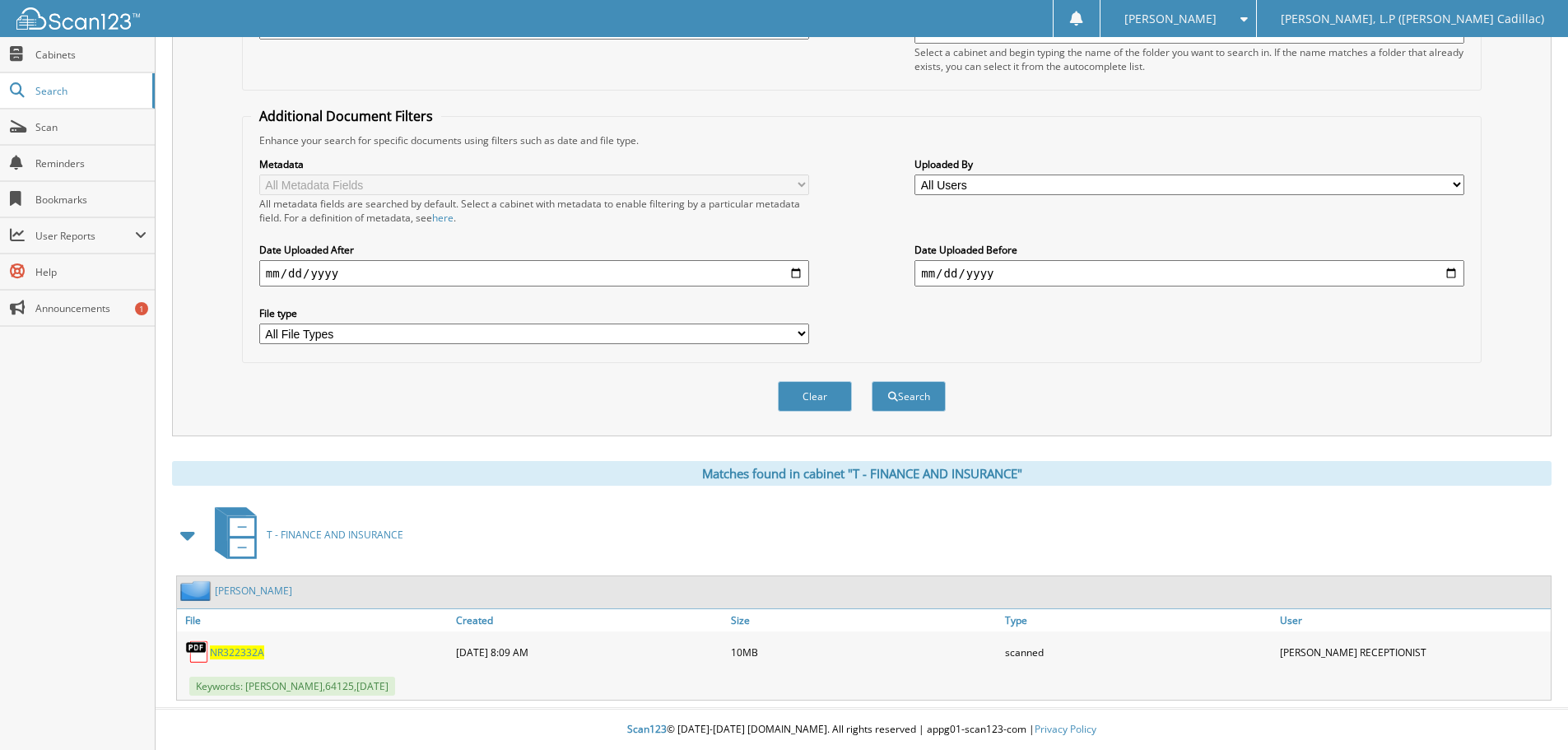
click at [240, 645] on span "NR322332A" at bounding box center [236, 652] width 55 height 14
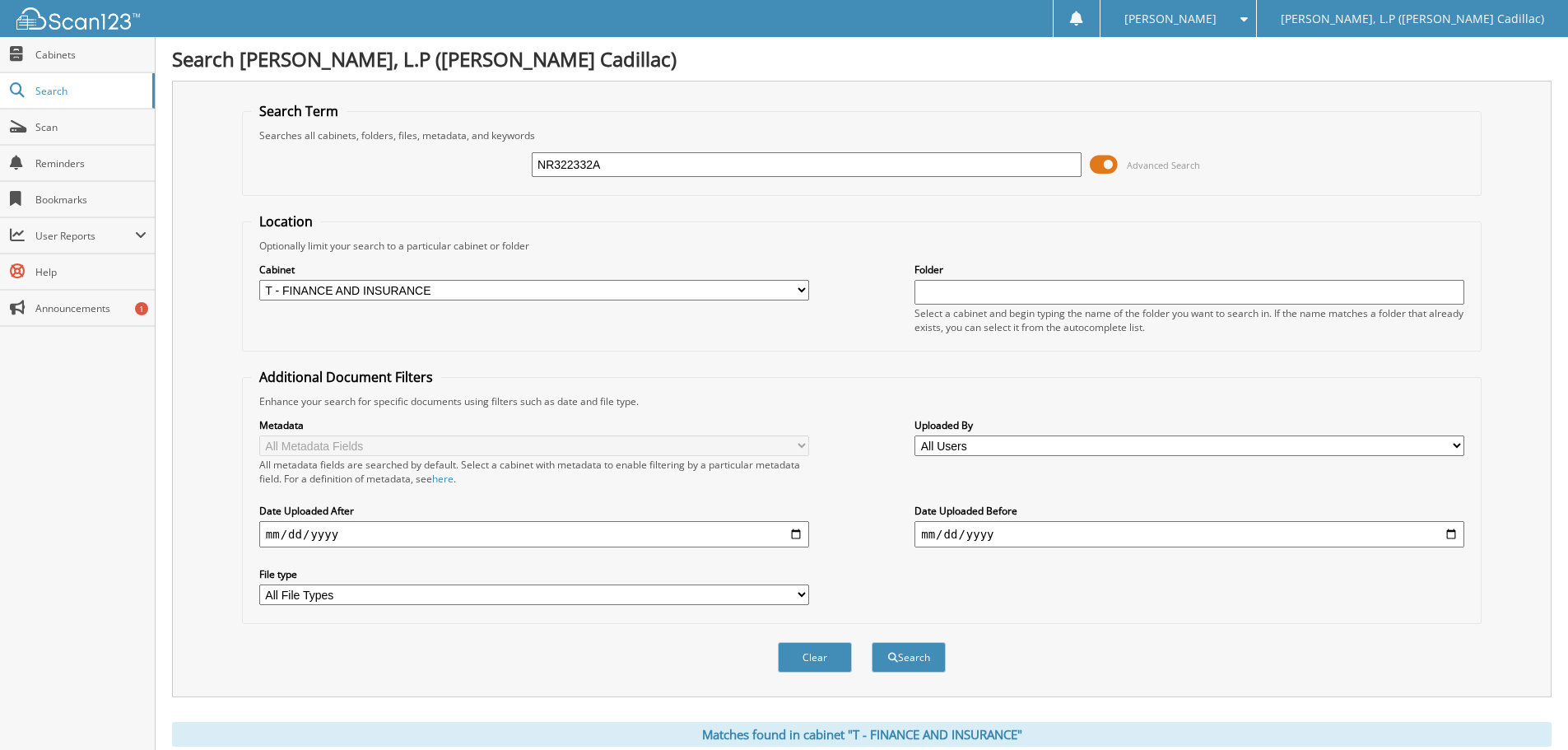
click at [453, 167] on div "NR322332A Advanced Search" at bounding box center [861, 165] width 1221 height 44
type input "NZ149578A"
click at [872, 642] on button "Search" at bounding box center [909, 656] width 74 height 31
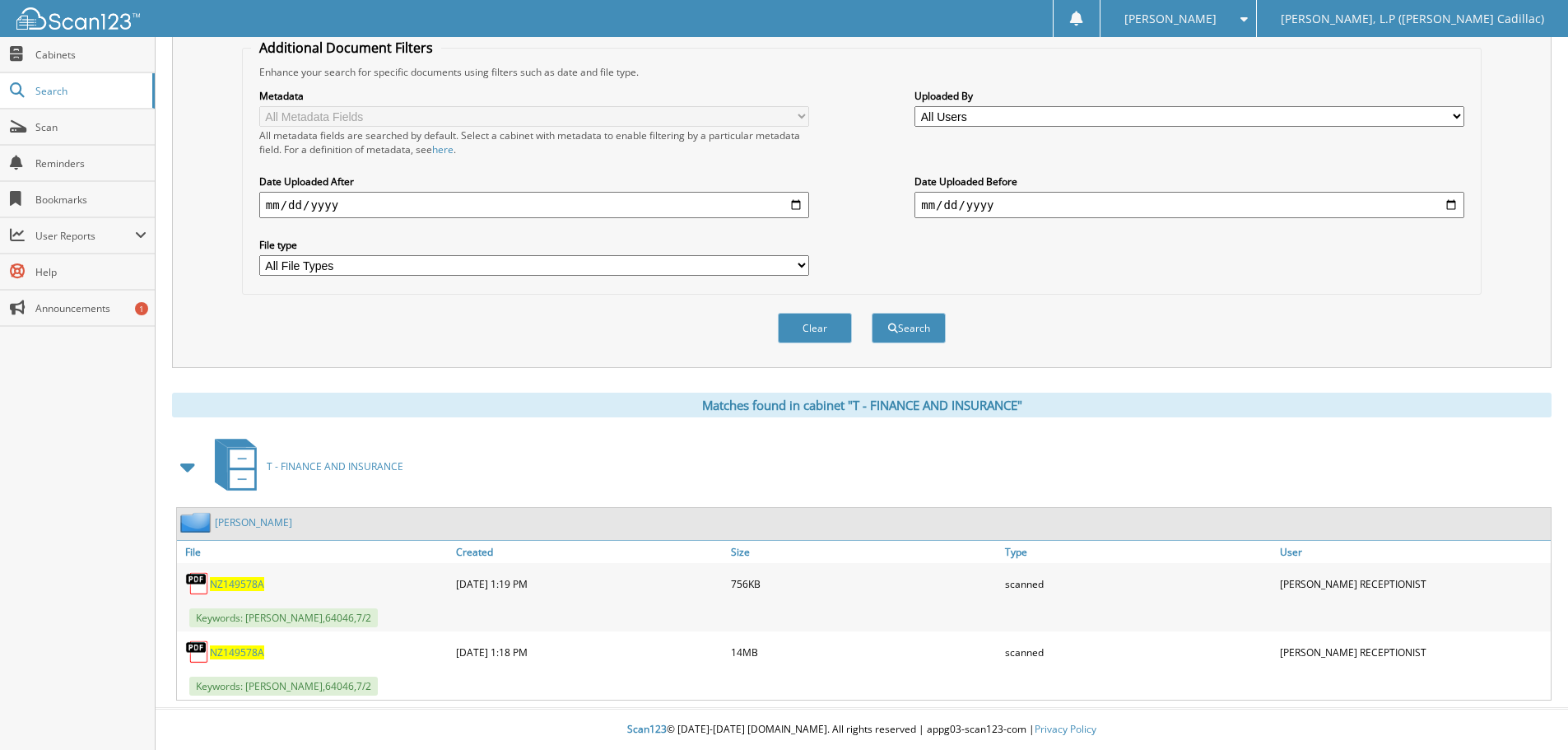
click at [223, 650] on span "NZ149578A" at bounding box center [236, 652] width 55 height 14
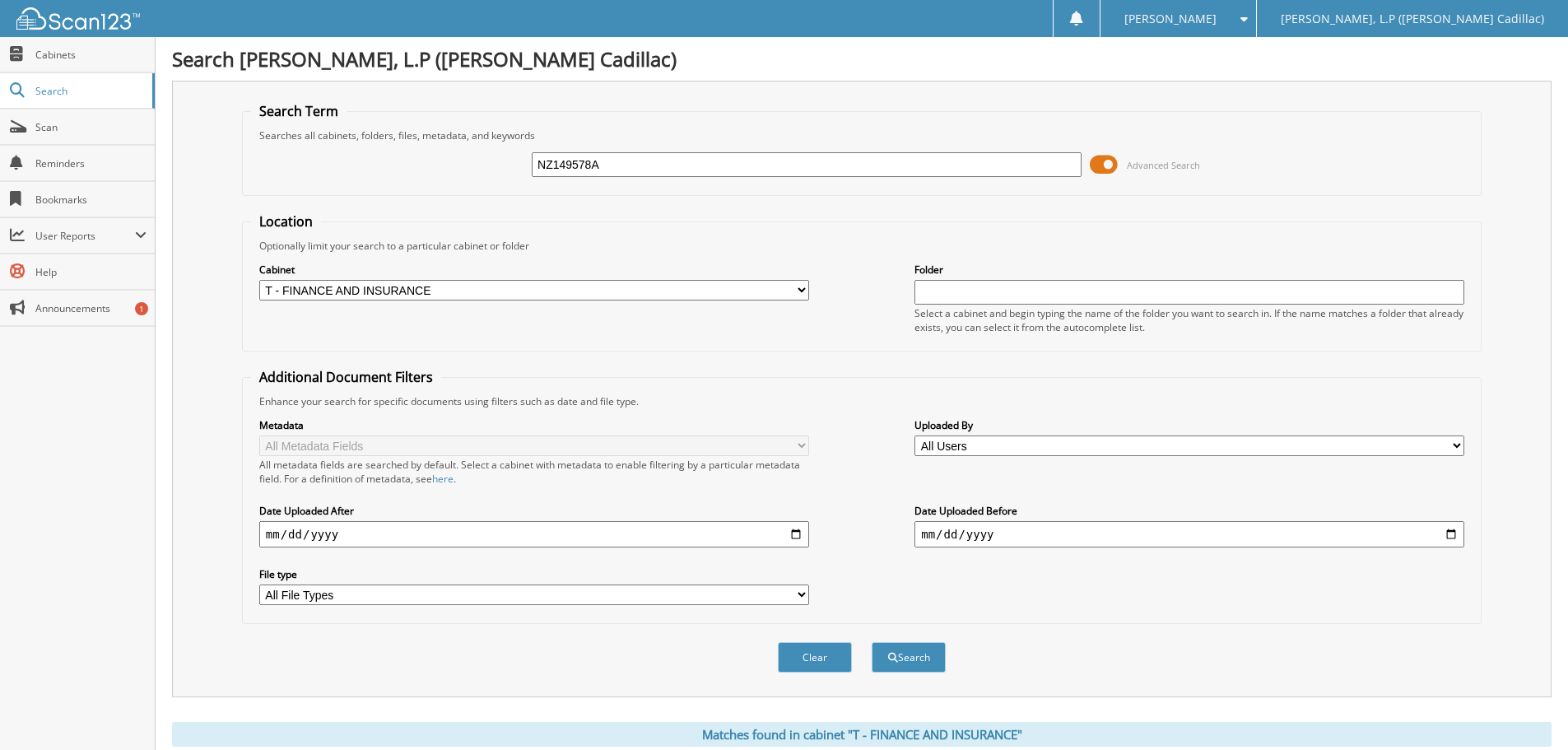
drag, startPoint x: 537, startPoint y: 171, endPoint x: 442, endPoint y: 171, distance: 95.0
click at [443, 171] on div "NZ149578A Advanced Search" at bounding box center [861, 165] width 1221 height 44
type input "MZ159634"
click at [872, 642] on button "Search" at bounding box center [909, 656] width 74 height 31
drag, startPoint x: 611, startPoint y: 167, endPoint x: 407, endPoint y: 139, distance: 205.9
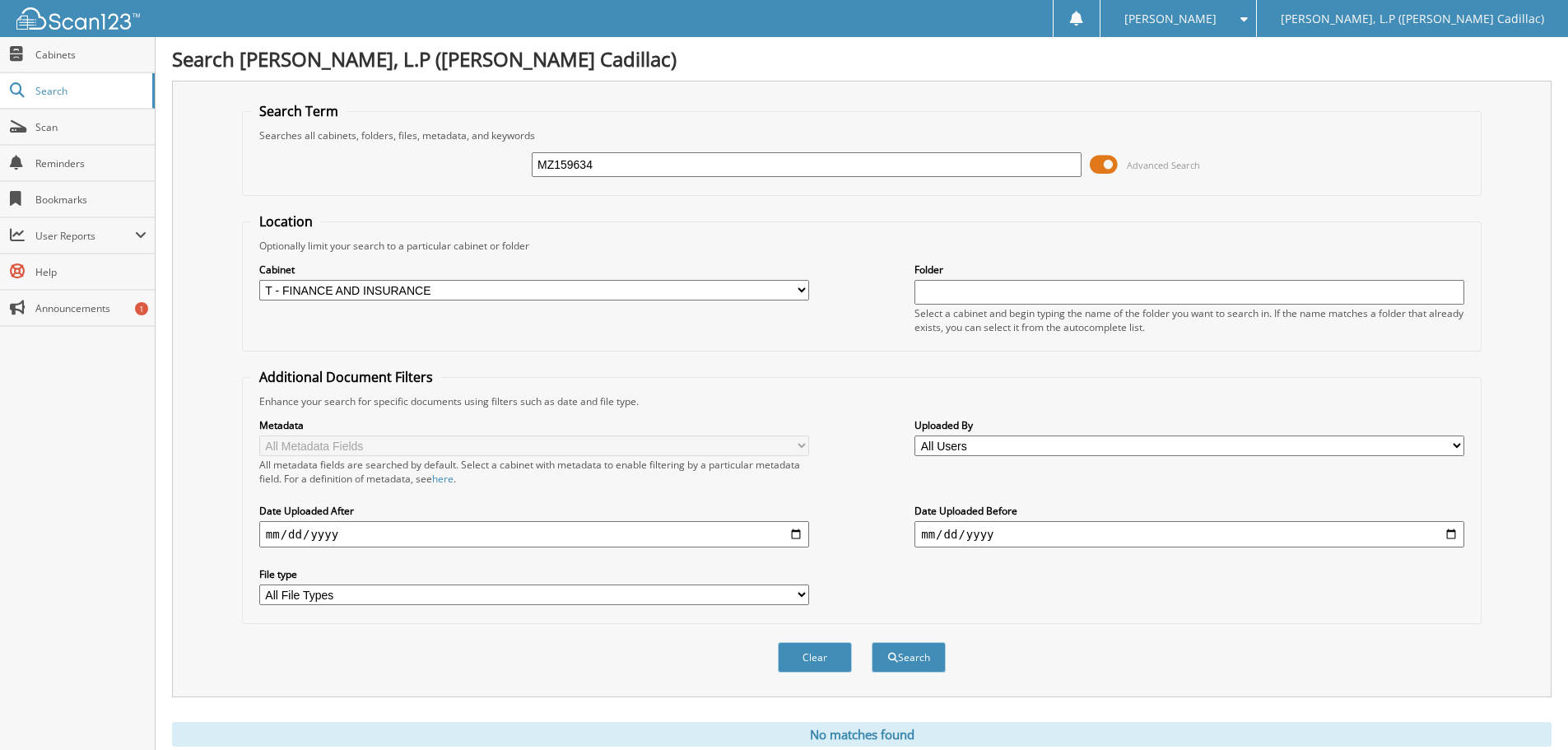
click at [414, 141] on fieldset "Search Term Searches all cabinets, folders, files, metadata, and keywords MZ159…" at bounding box center [861, 148] width 1240 height 94
type input "IZARD"
click at [872, 642] on button "Search" at bounding box center [909, 656] width 74 height 31
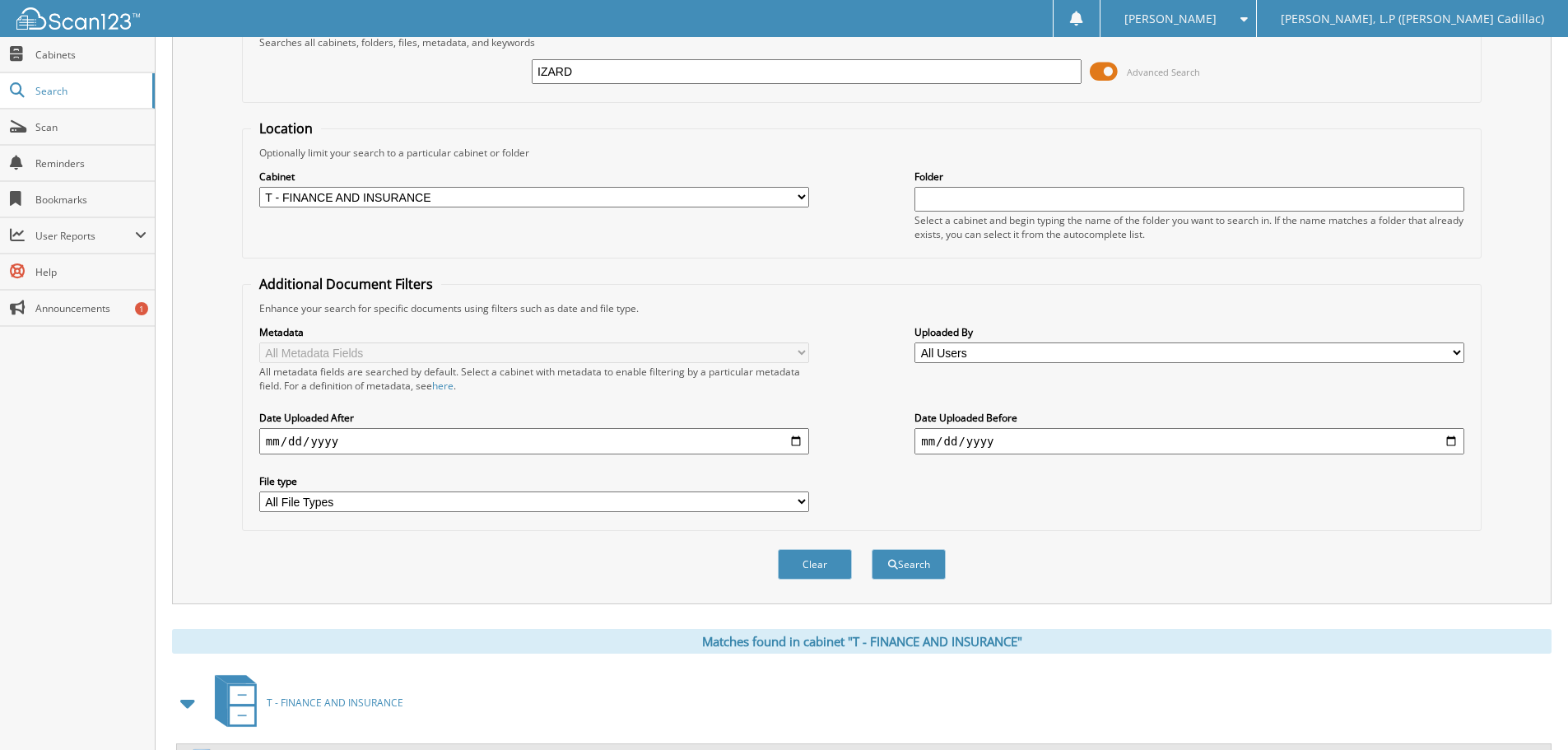
scroll to position [261, 0]
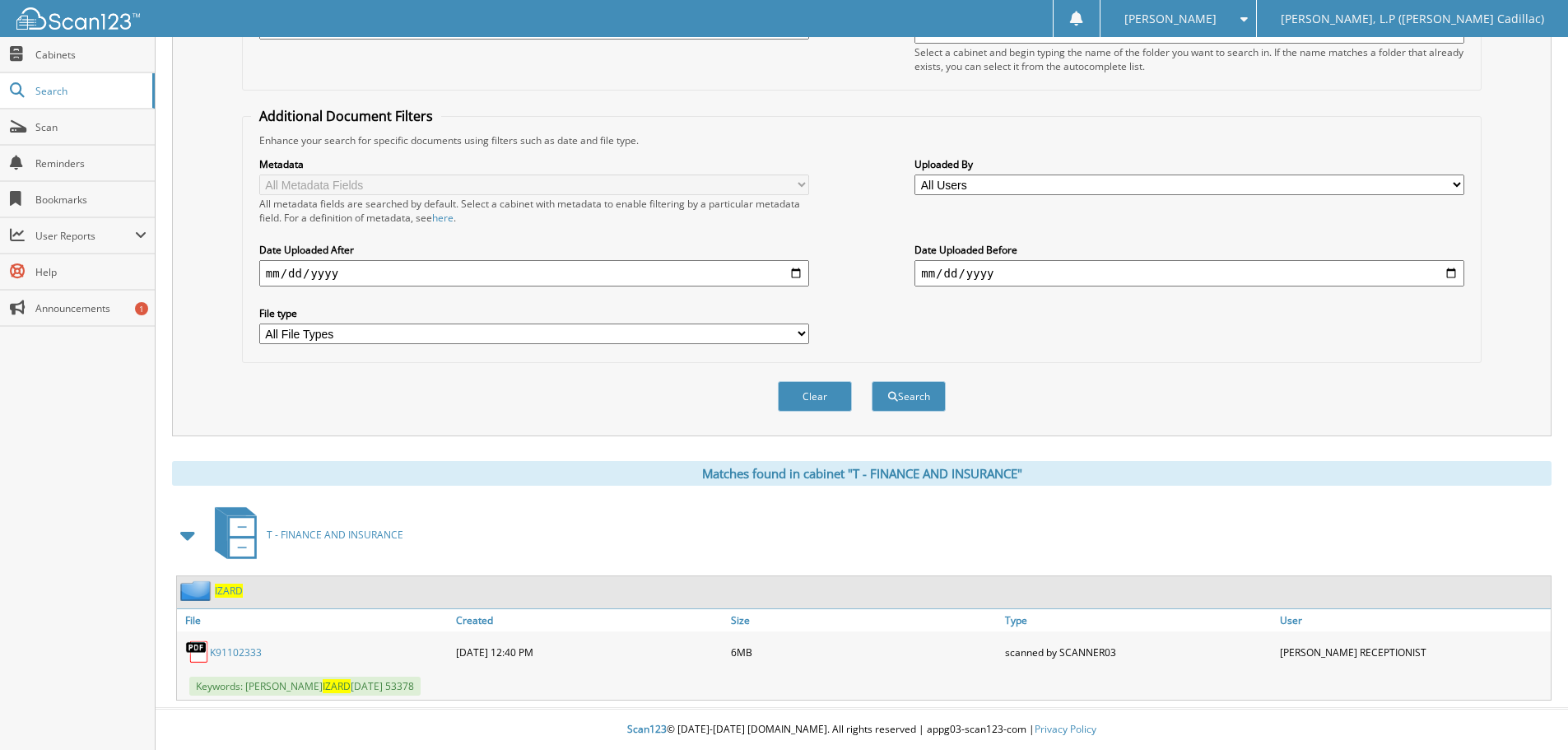
click at [232, 655] on link "K91102333" at bounding box center [236, 652] width 52 height 14
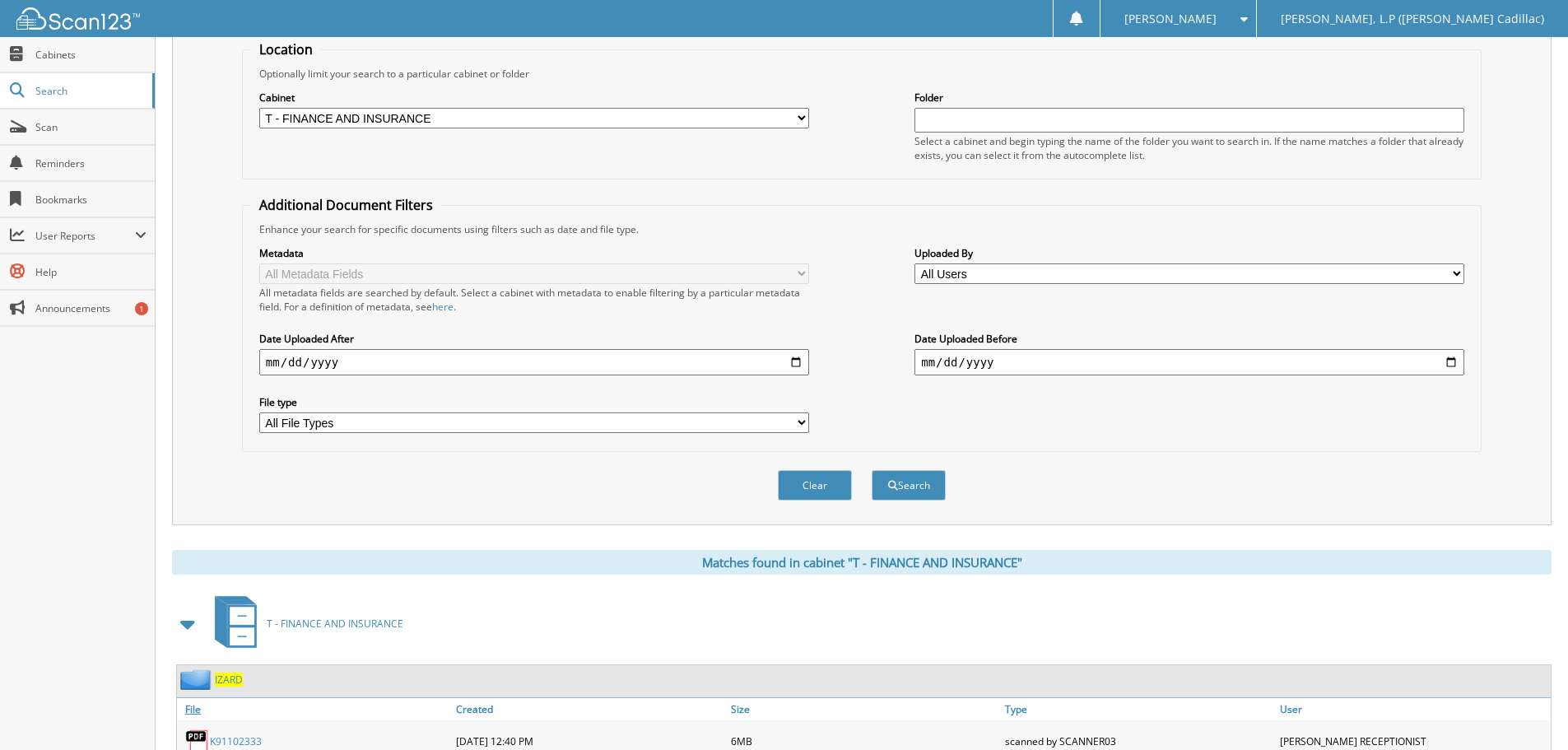
scroll to position [0, 0]
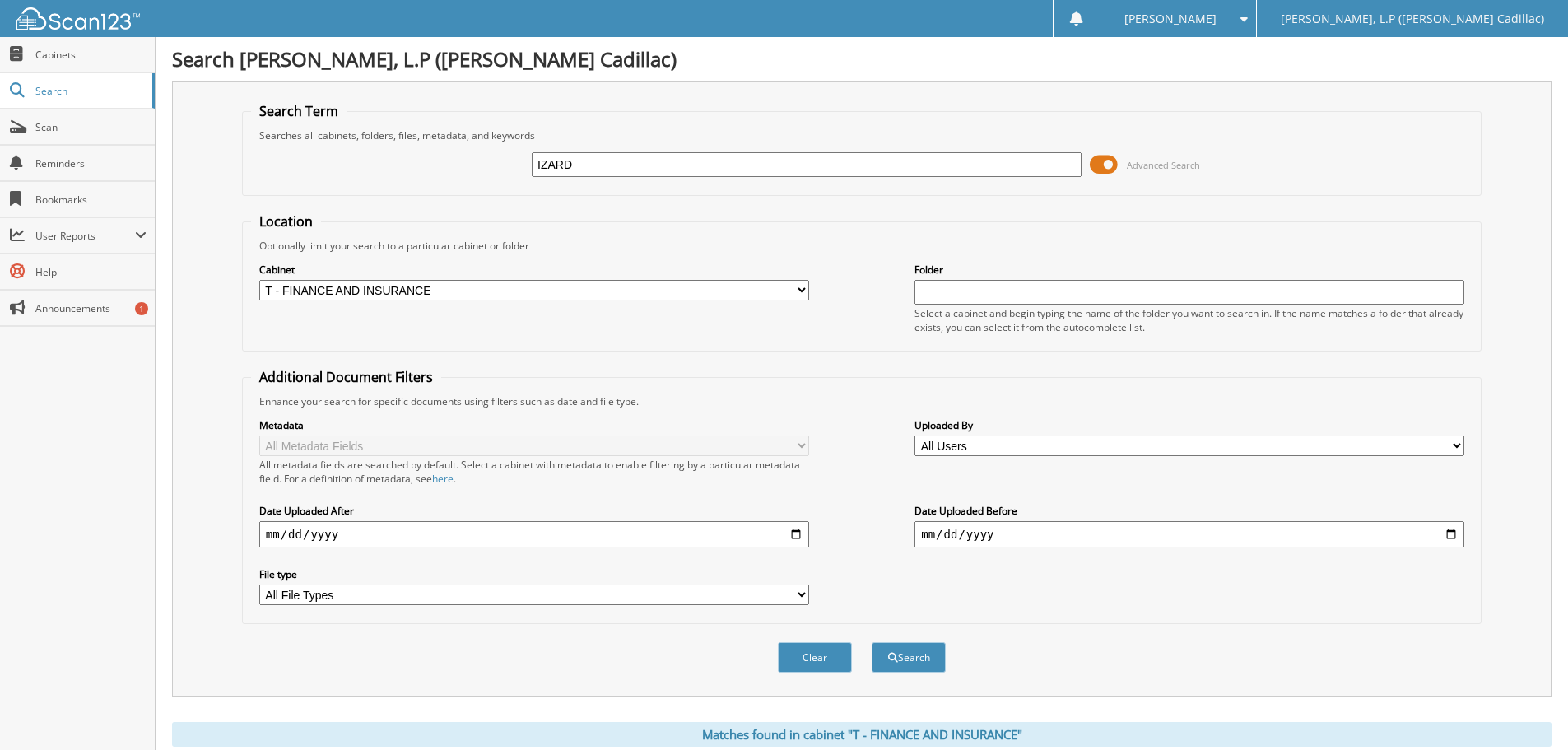
drag, startPoint x: 495, startPoint y: 168, endPoint x: 382, endPoint y: 168, distance: 113.0
click at [389, 168] on div "IZARD Advanced Search" at bounding box center [861, 165] width 1221 height 44
type input "MZ159634"
click at [872, 642] on button "Search" at bounding box center [909, 656] width 74 height 31
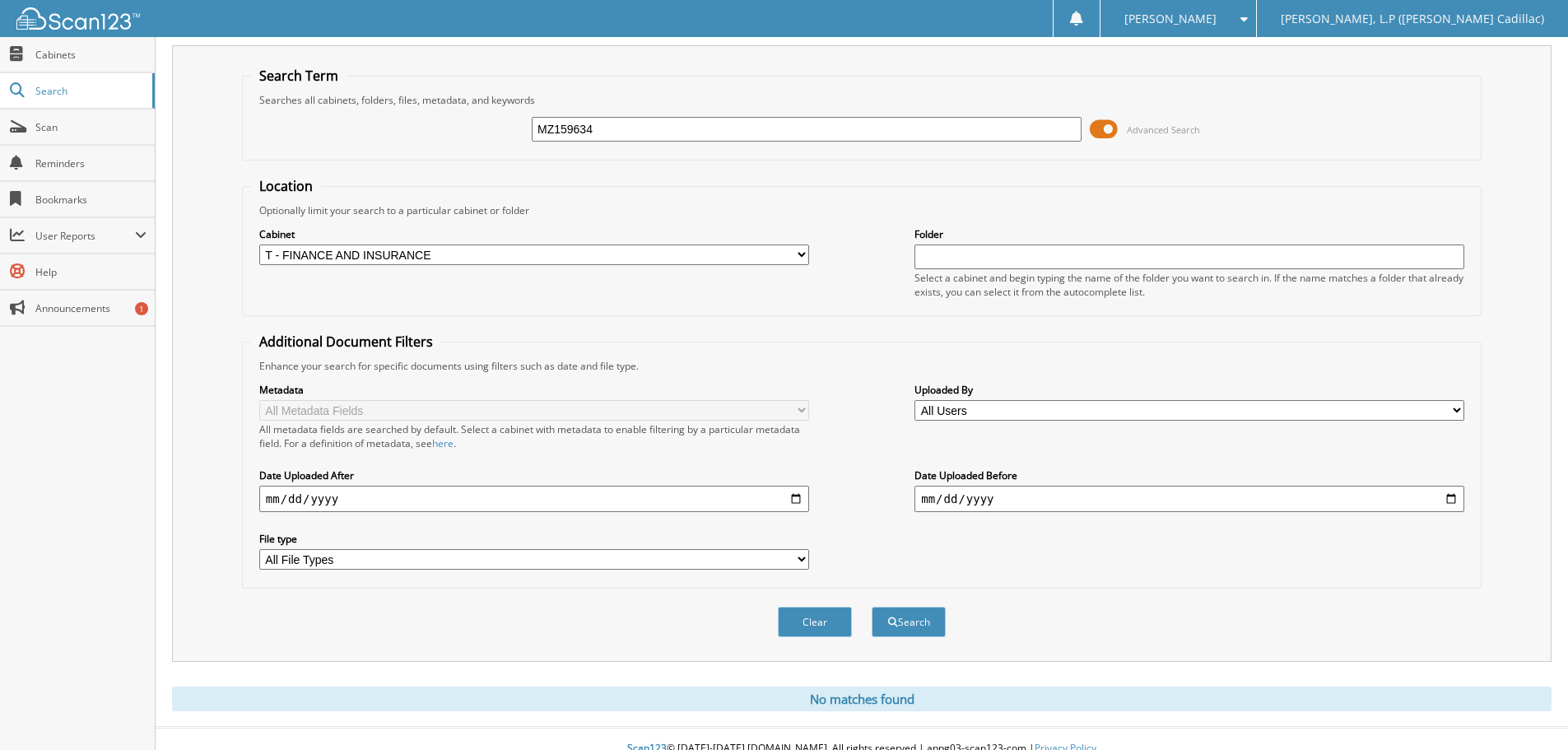
scroll to position [55, 0]
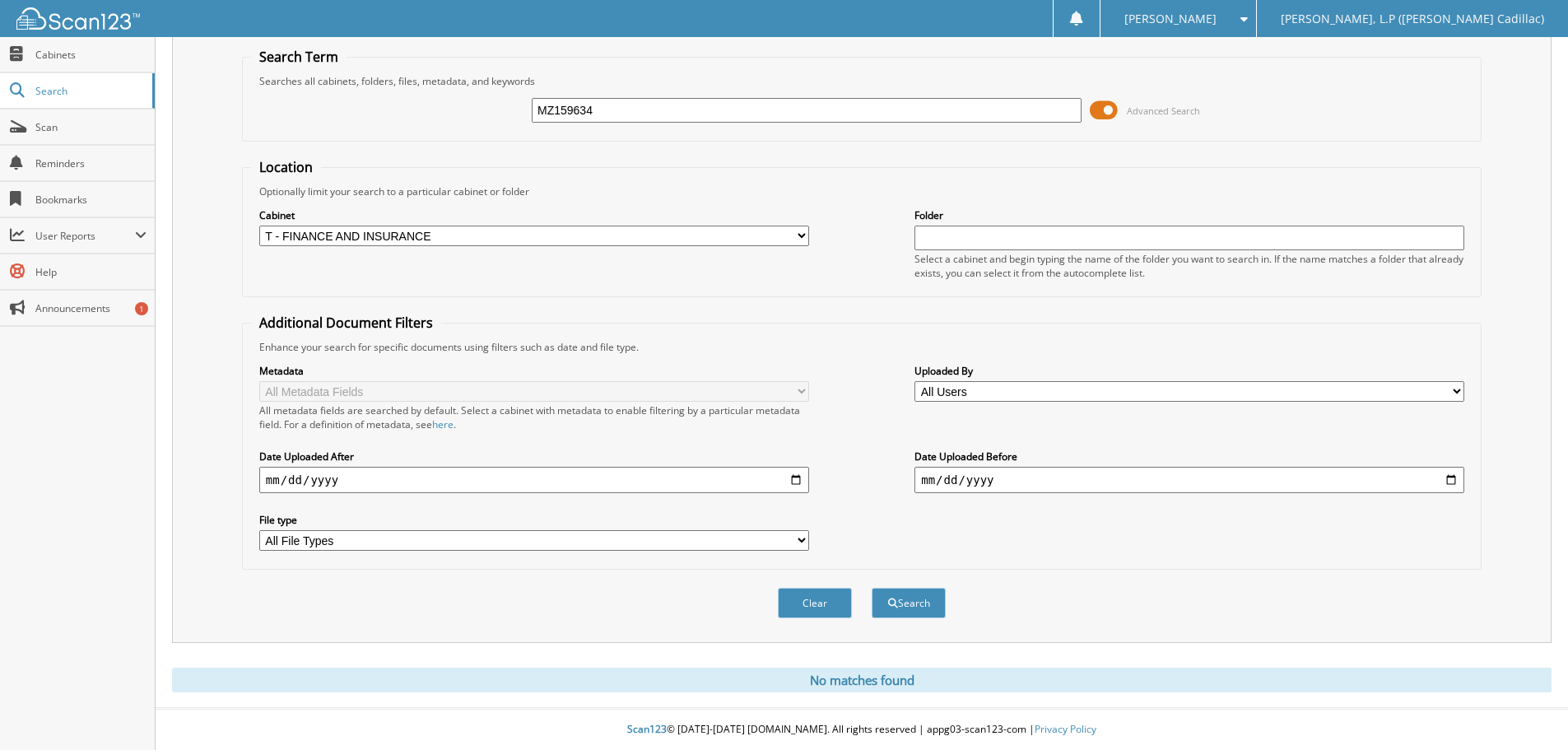
drag, startPoint x: 619, startPoint y: 110, endPoint x: 443, endPoint y: 102, distance: 176.2
click at [503, 108] on div "MZ159634 Advanced Search" at bounding box center [861, 110] width 1221 height 44
type input "MZ235831"
click at [872, 588] on button "Search" at bounding box center [909, 603] width 74 height 31
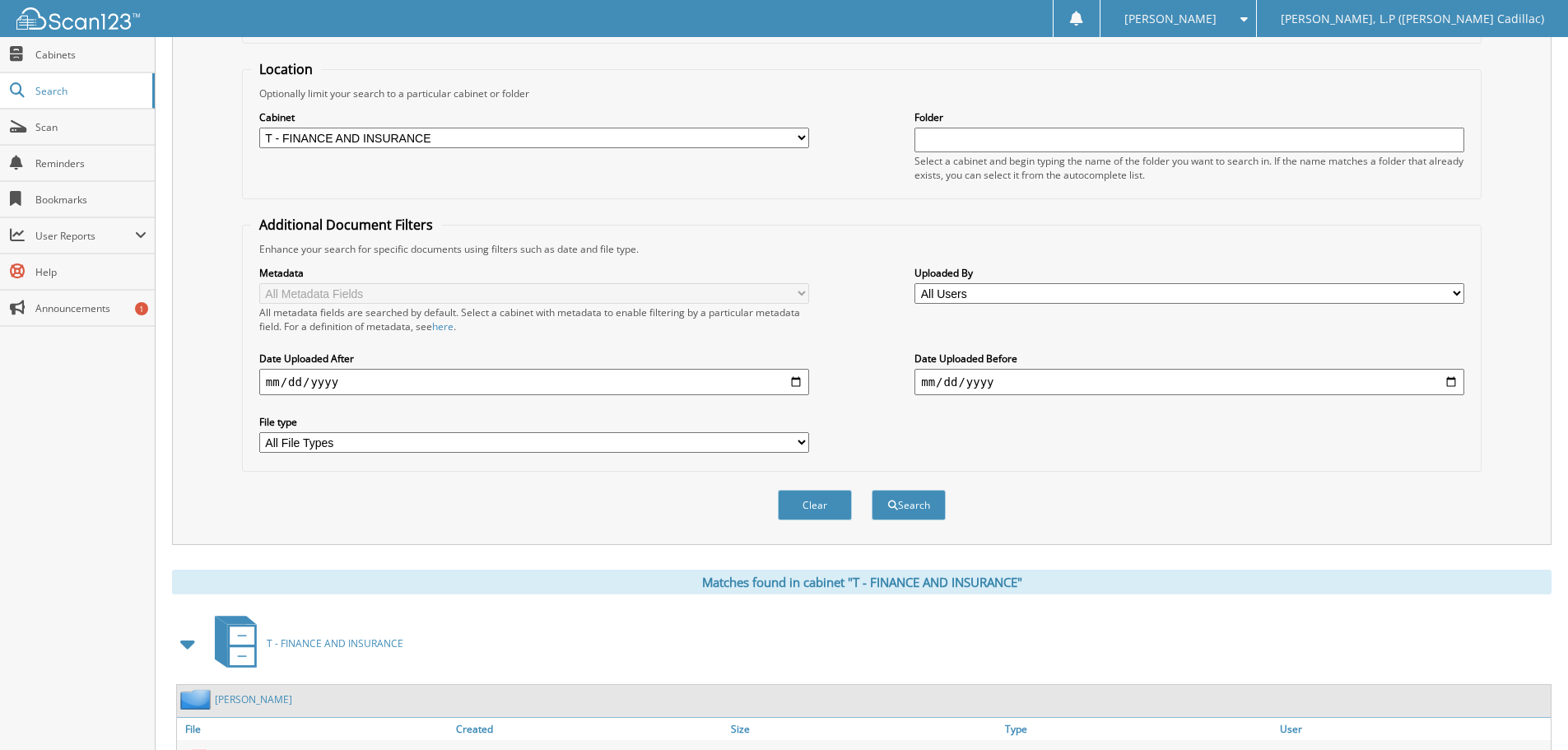
scroll to position [261, 0]
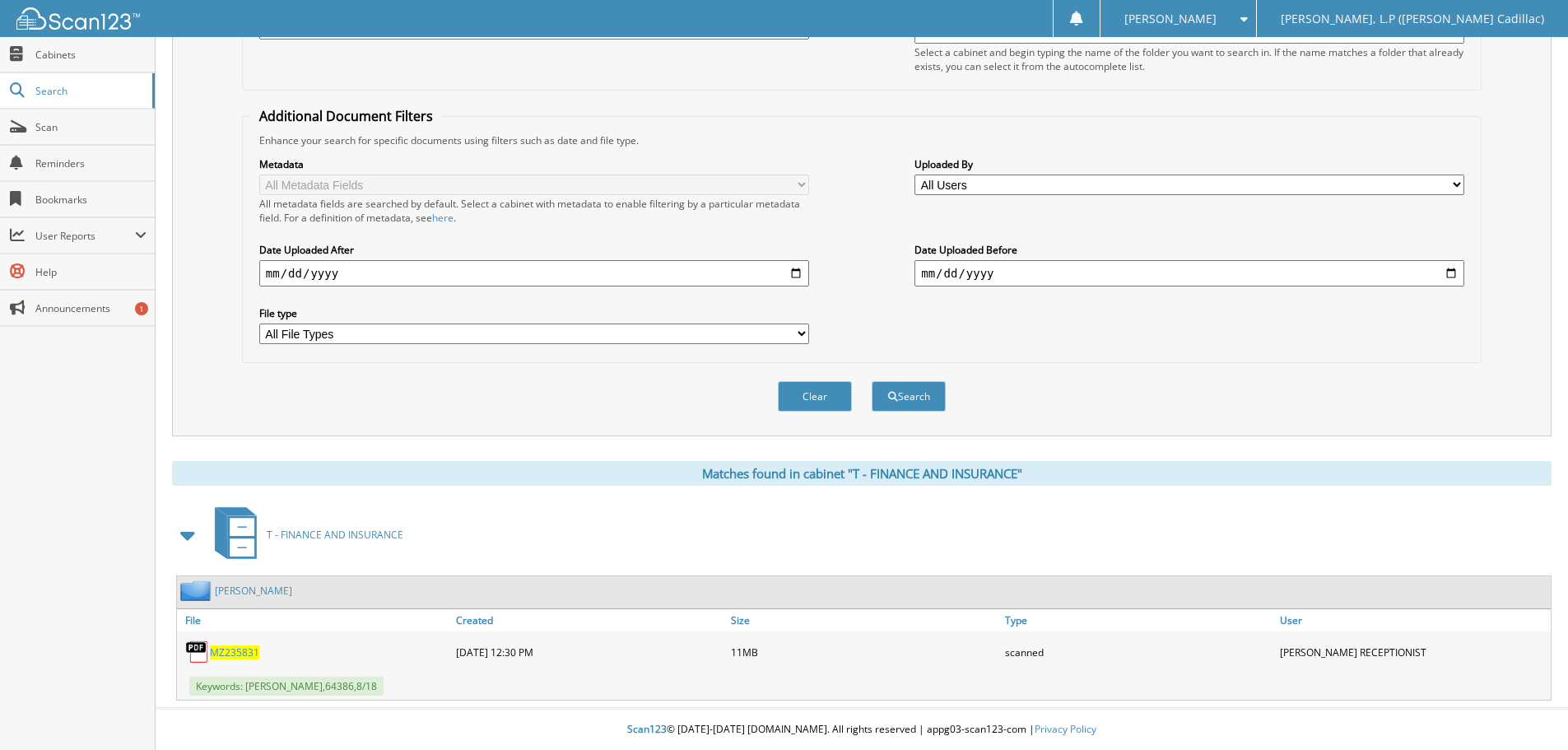
click at [249, 654] on span "MZ235831" at bounding box center [234, 652] width 49 height 14
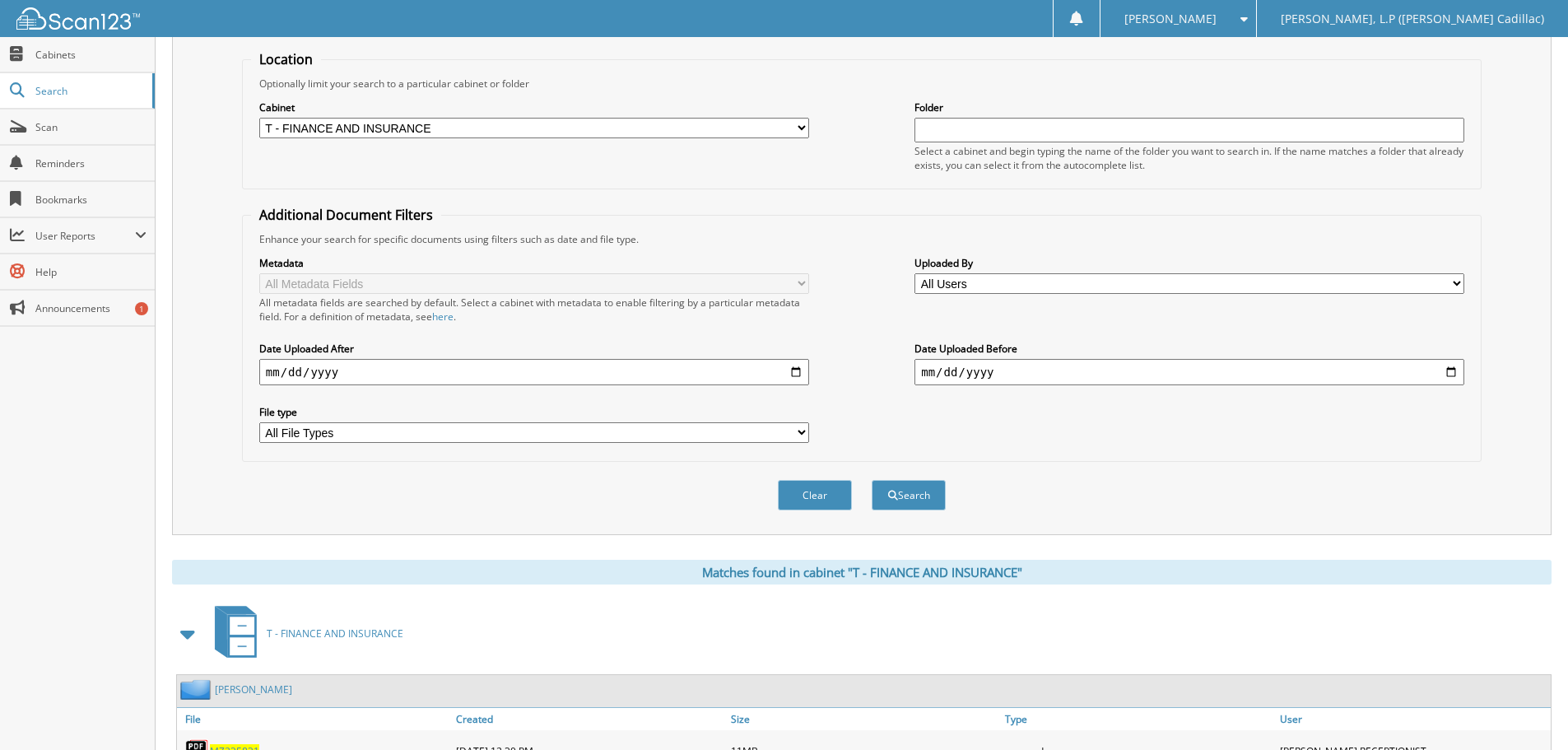
scroll to position [0, 0]
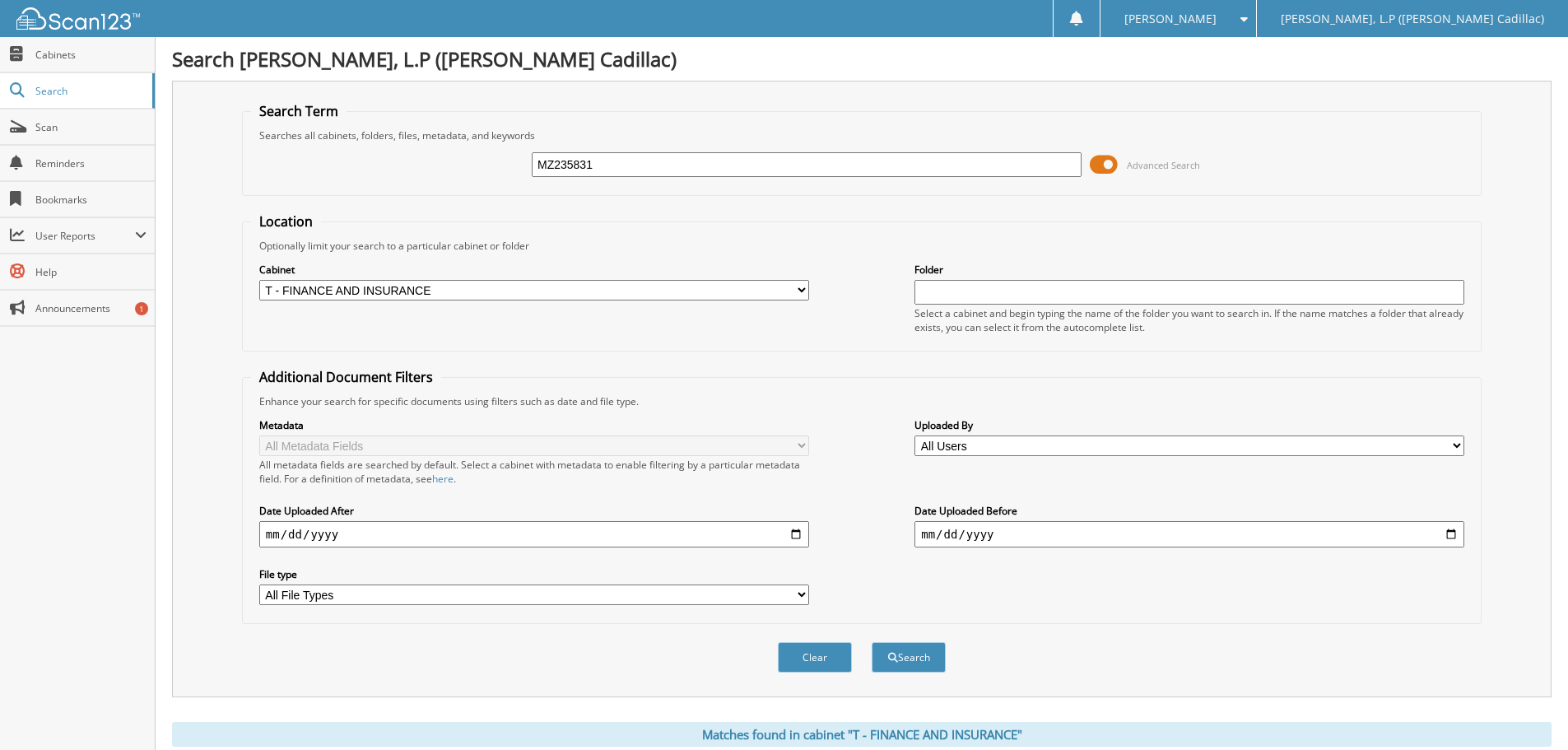
drag, startPoint x: 603, startPoint y: 162, endPoint x: 460, endPoint y: 153, distance: 143.3
click at [477, 155] on div "MZ235831 Advanced Search" at bounding box center [861, 165] width 1221 height 44
type input "MZ121543"
click at [872, 642] on button "Search" at bounding box center [909, 656] width 74 height 31
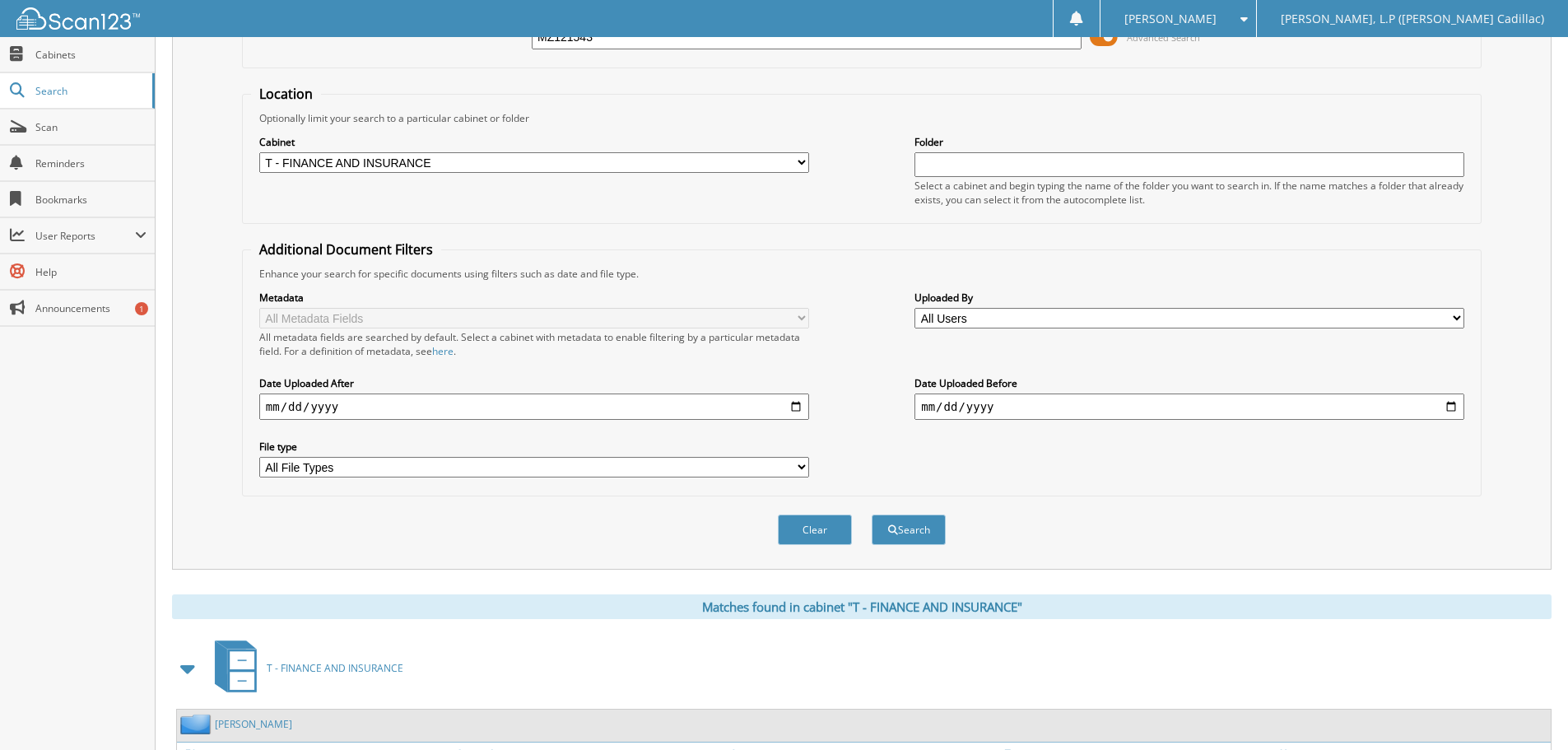
scroll to position [261, 0]
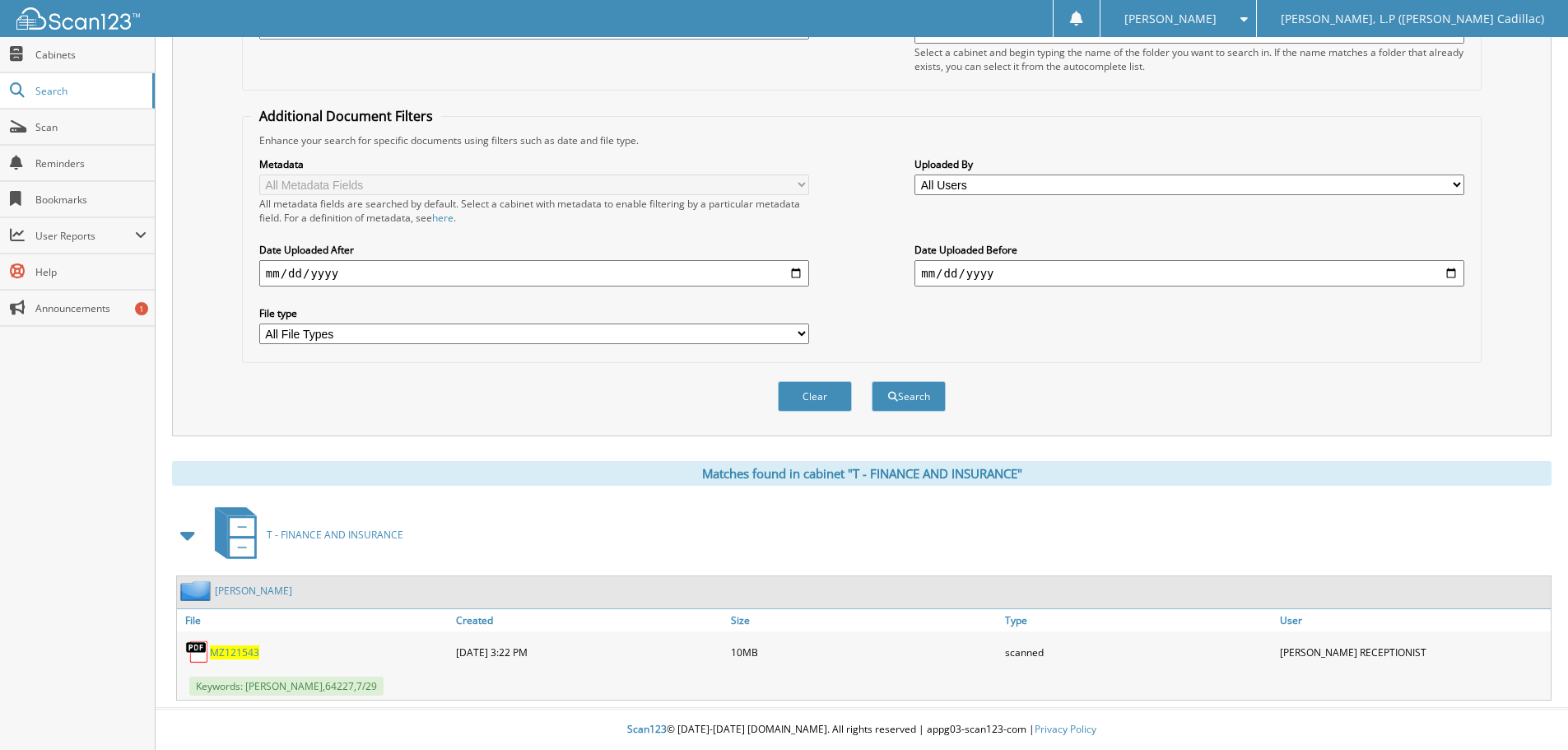
click at [251, 650] on span "MZ121543" at bounding box center [234, 652] width 49 height 14
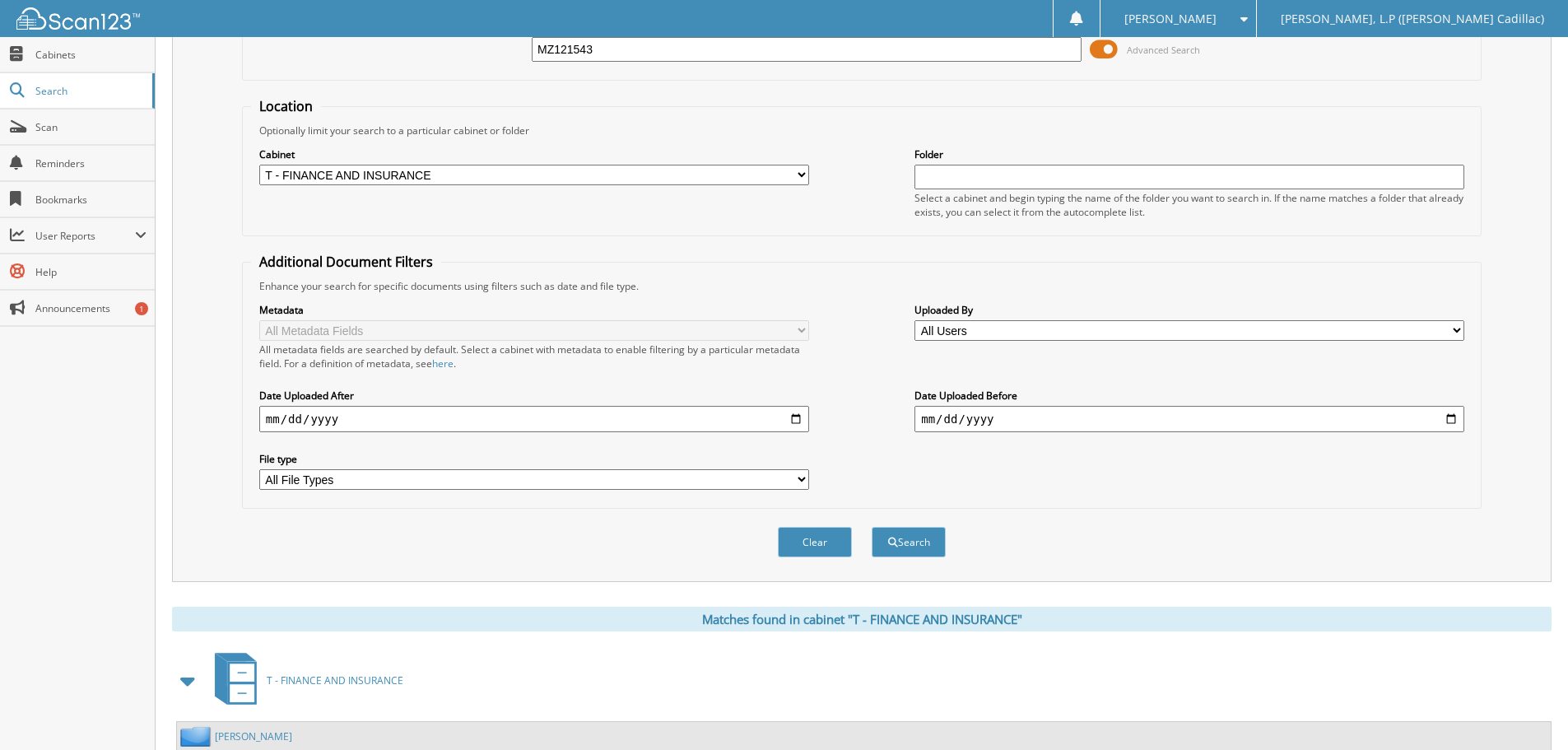
scroll to position [0, 0]
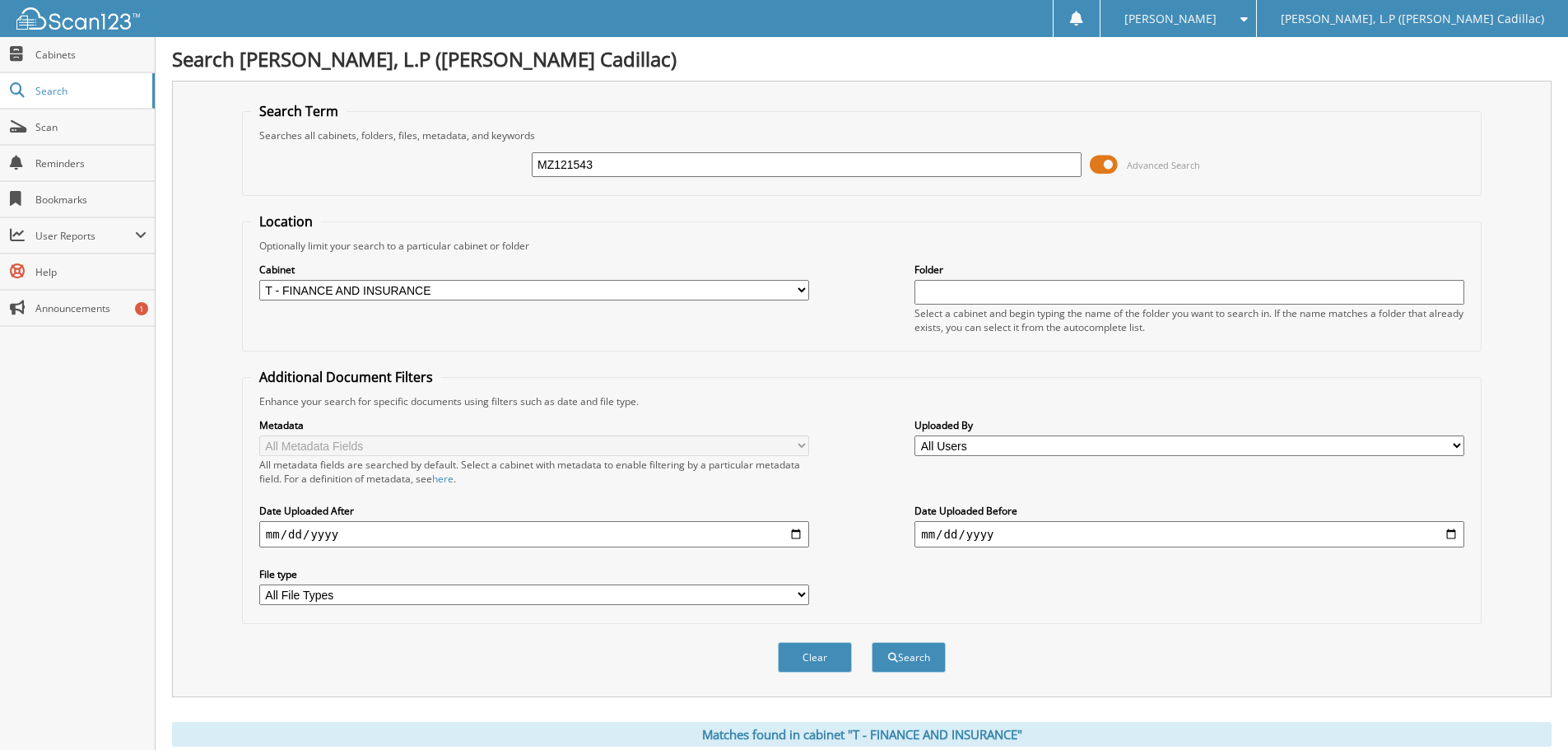
drag, startPoint x: 656, startPoint y: 176, endPoint x: 433, endPoint y: 168, distance: 223.1
click at [433, 168] on div "MZ121543 Advanced Search" at bounding box center [861, 165] width 1221 height 44
type input "MZ225815"
click at [872, 642] on button "Search" at bounding box center [909, 656] width 74 height 31
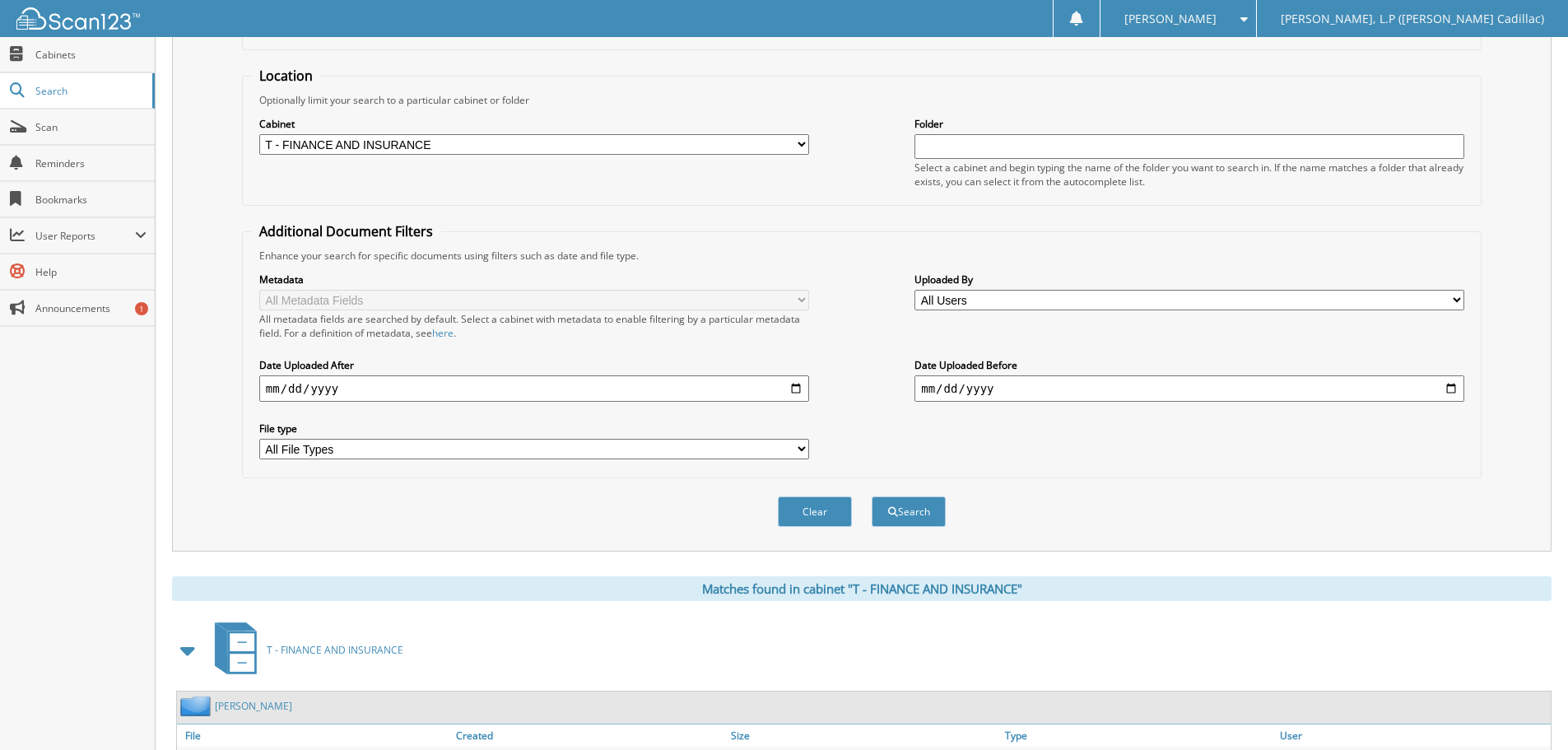
scroll to position [330, 0]
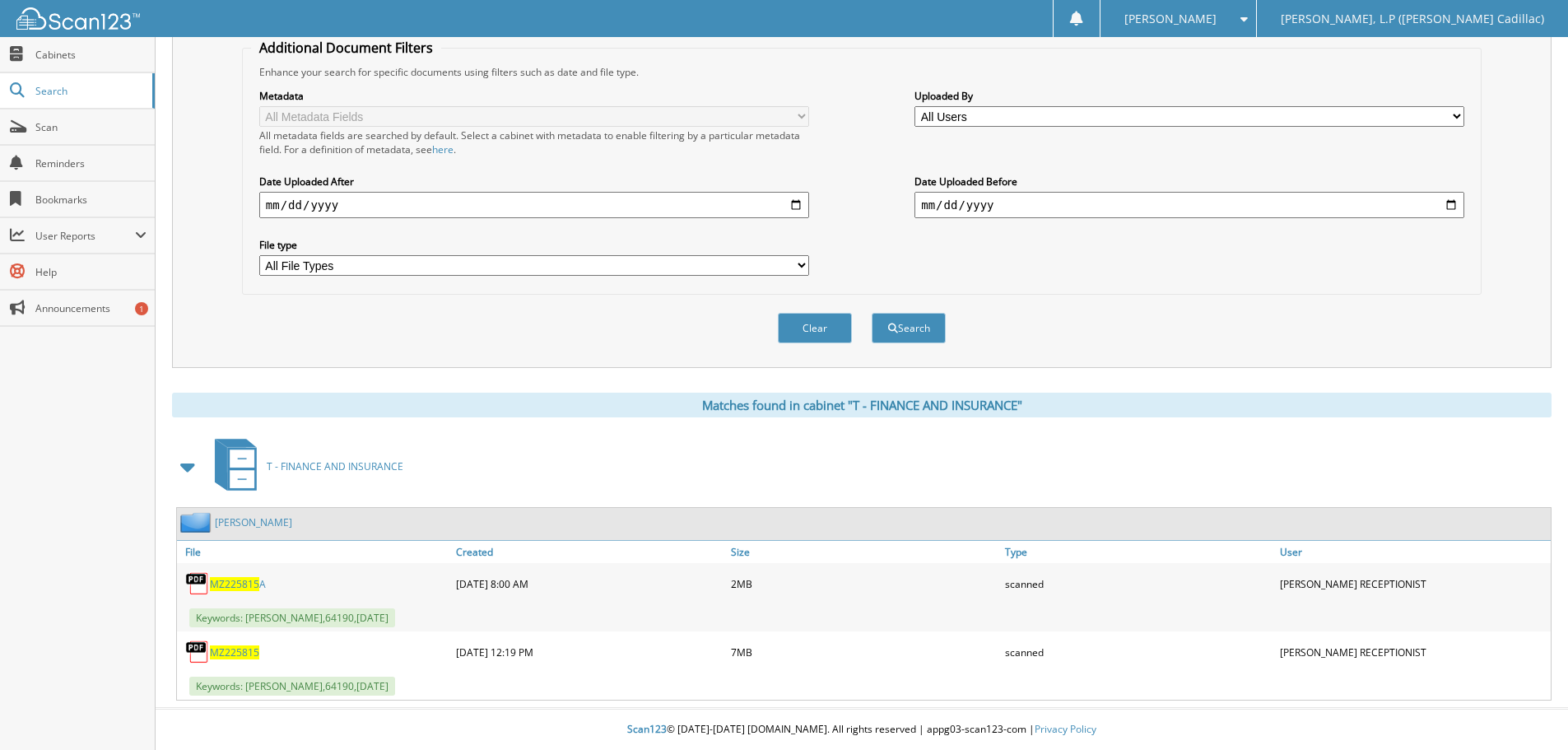
click at [246, 654] on span "MZ225815" at bounding box center [234, 652] width 49 height 14
click at [232, 589] on span "MZ225815" at bounding box center [234, 583] width 49 height 14
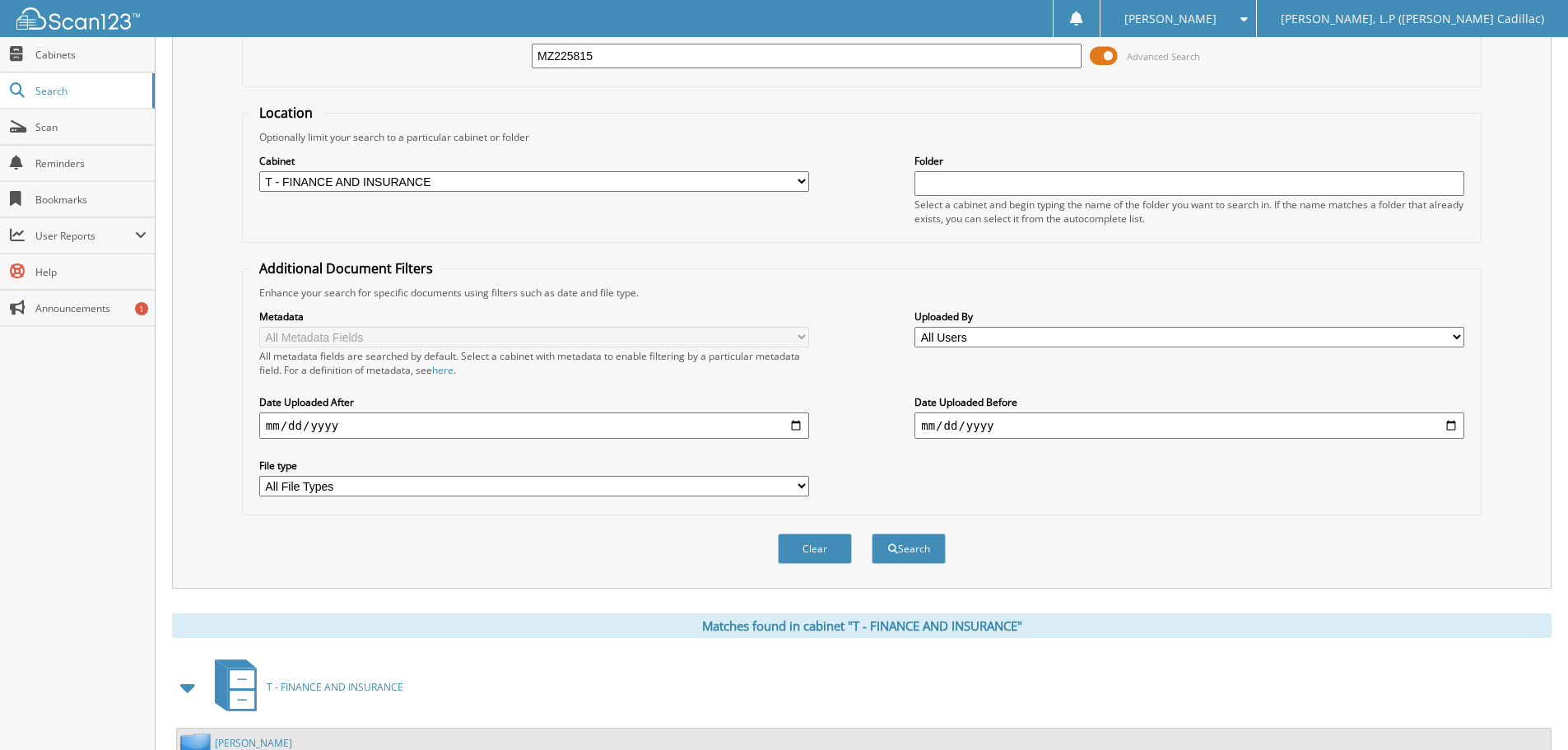
scroll to position [0, 0]
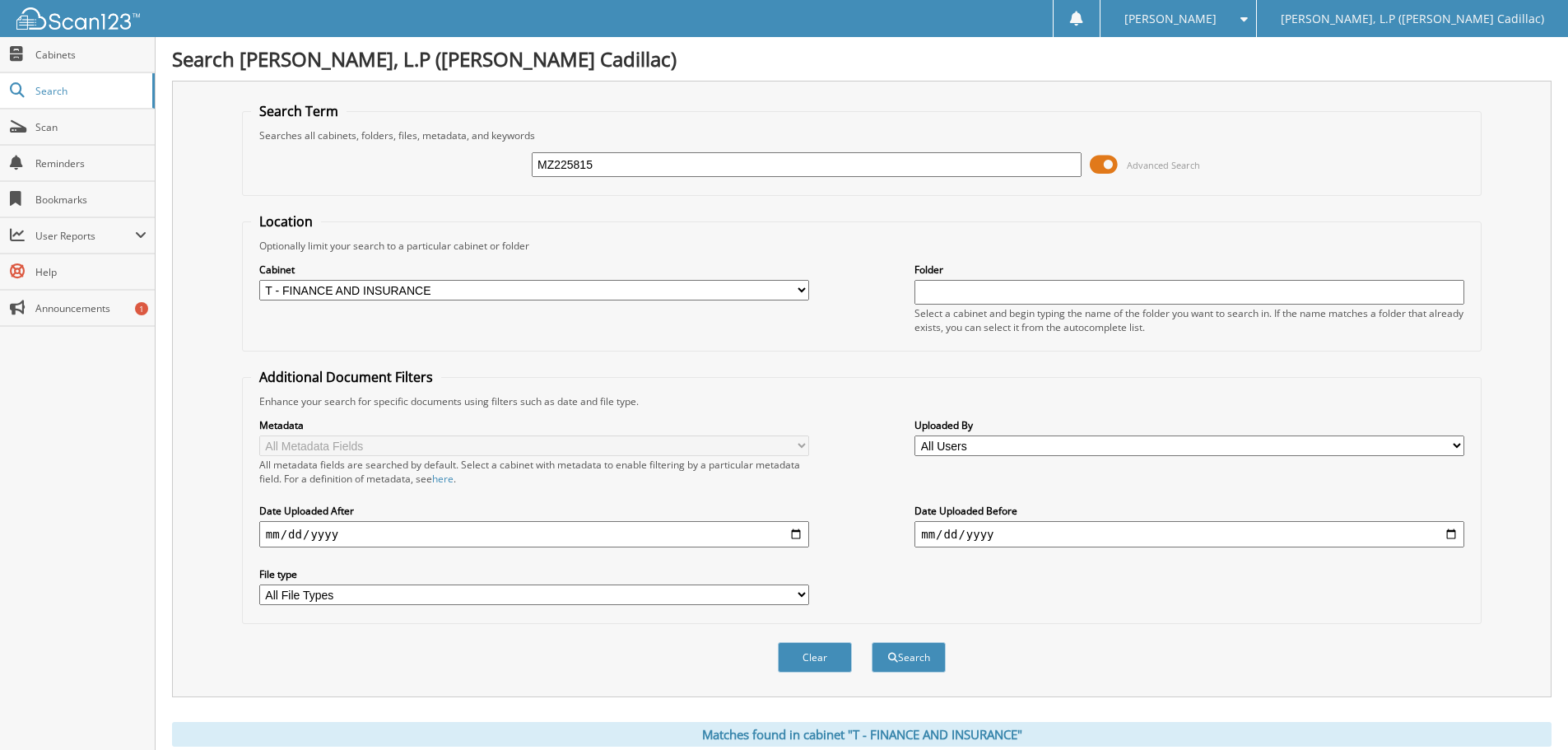
drag, startPoint x: 499, startPoint y: 161, endPoint x: 436, endPoint y: 164, distance: 63.1
click at [436, 164] on div "MZ225815 Advanced Search" at bounding box center [861, 165] width 1221 height 44
type input "MZ121543"
click at [872, 642] on button "Search" at bounding box center [909, 656] width 74 height 31
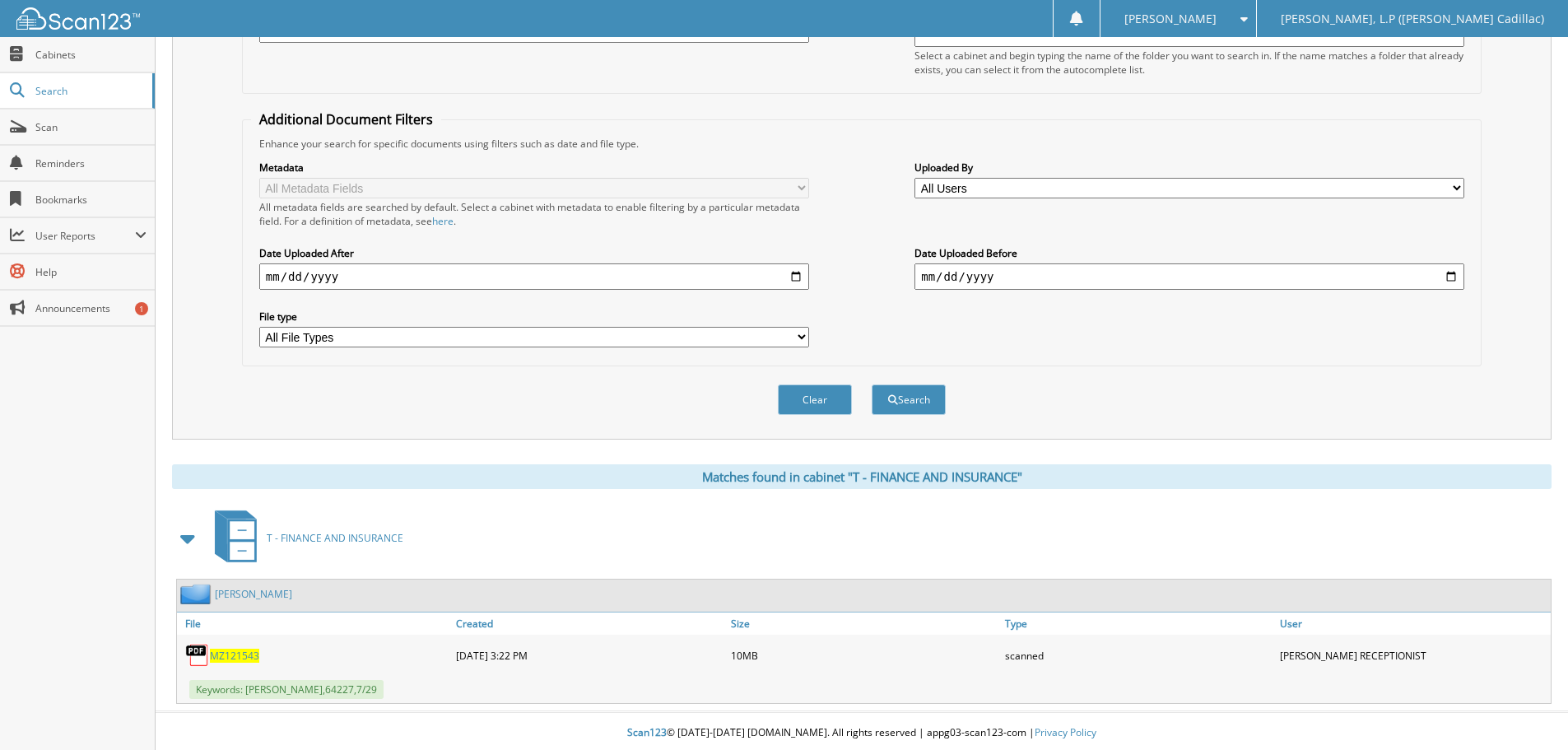
scroll to position [261, 0]
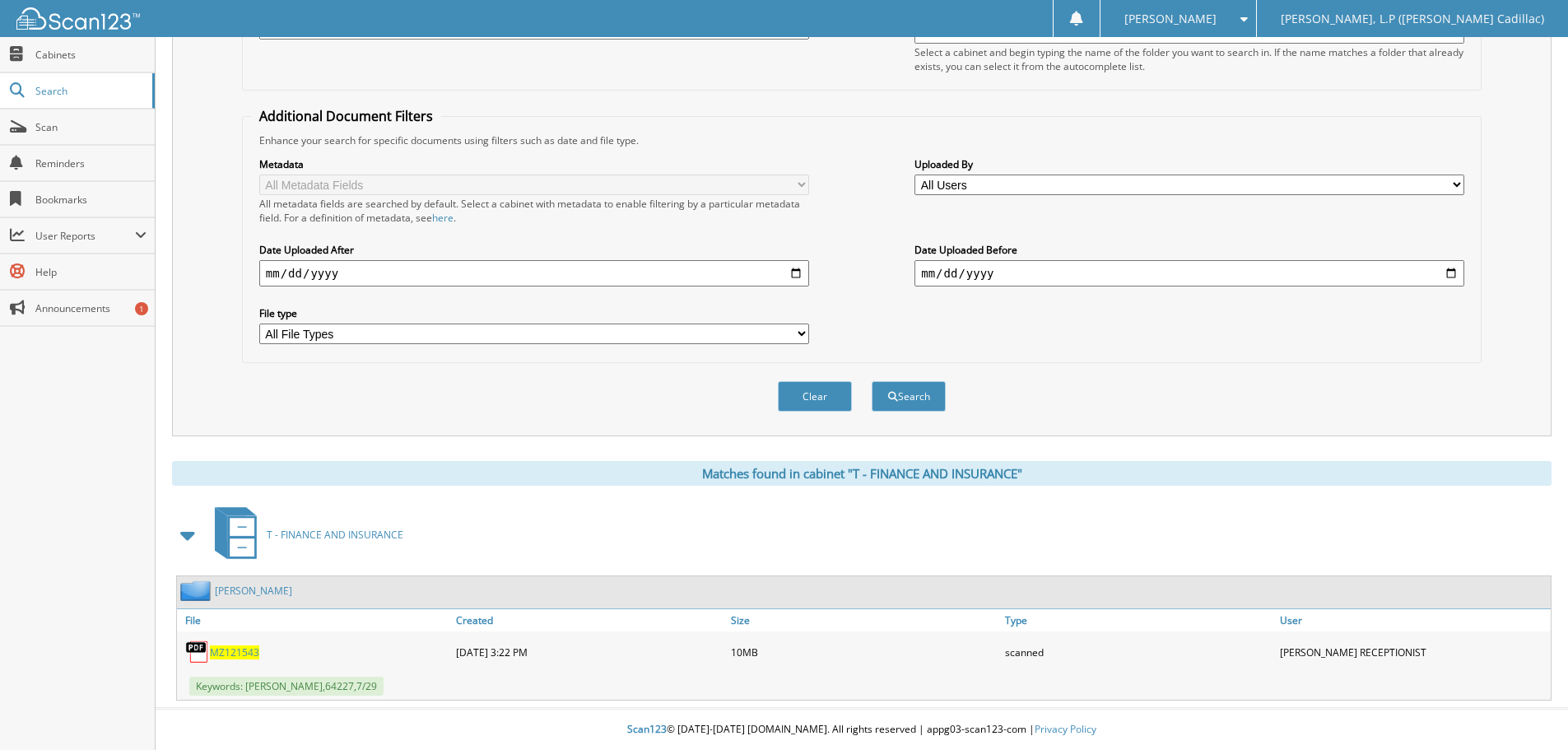
click at [240, 649] on span "MZ121543" at bounding box center [234, 652] width 49 height 14
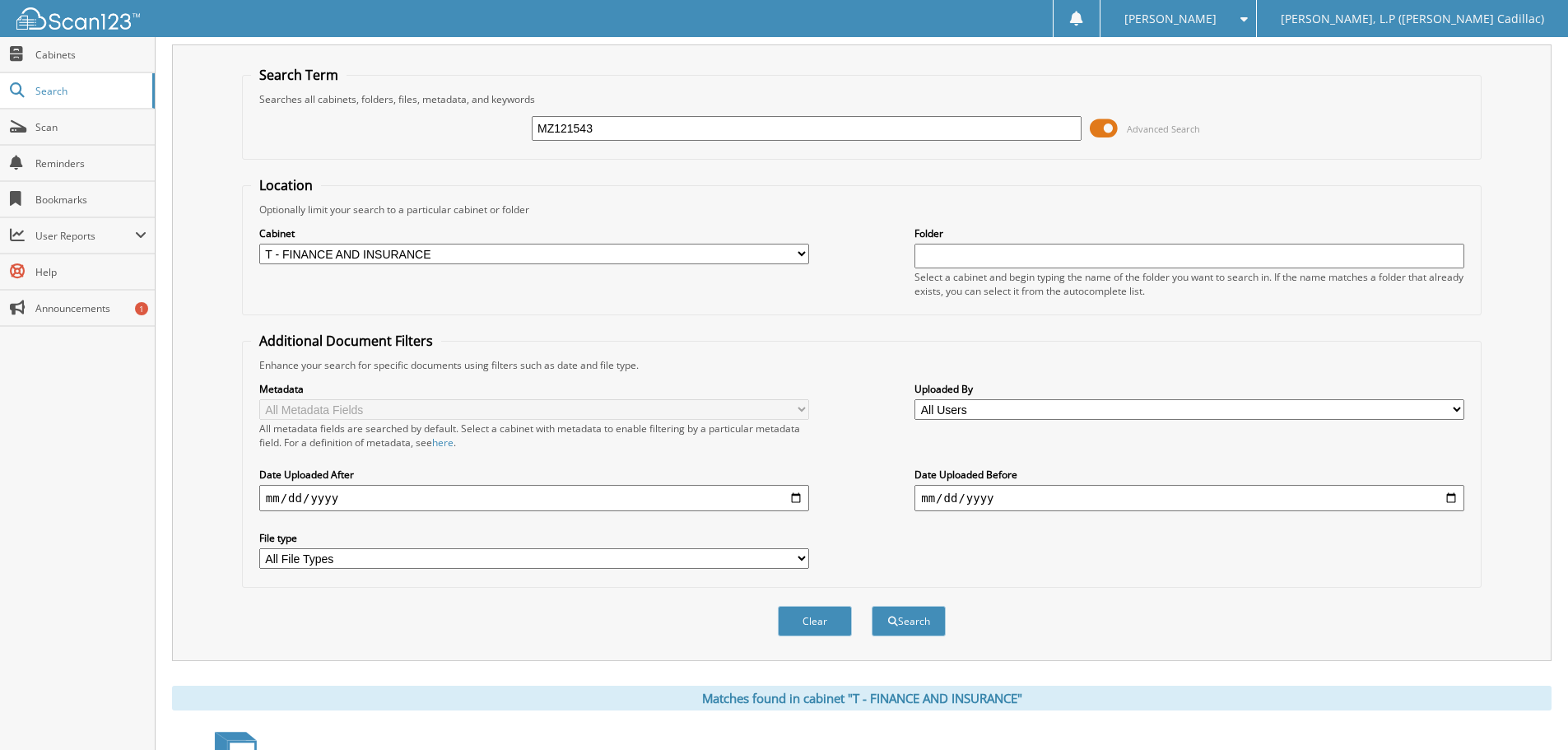
scroll to position [0, 0]
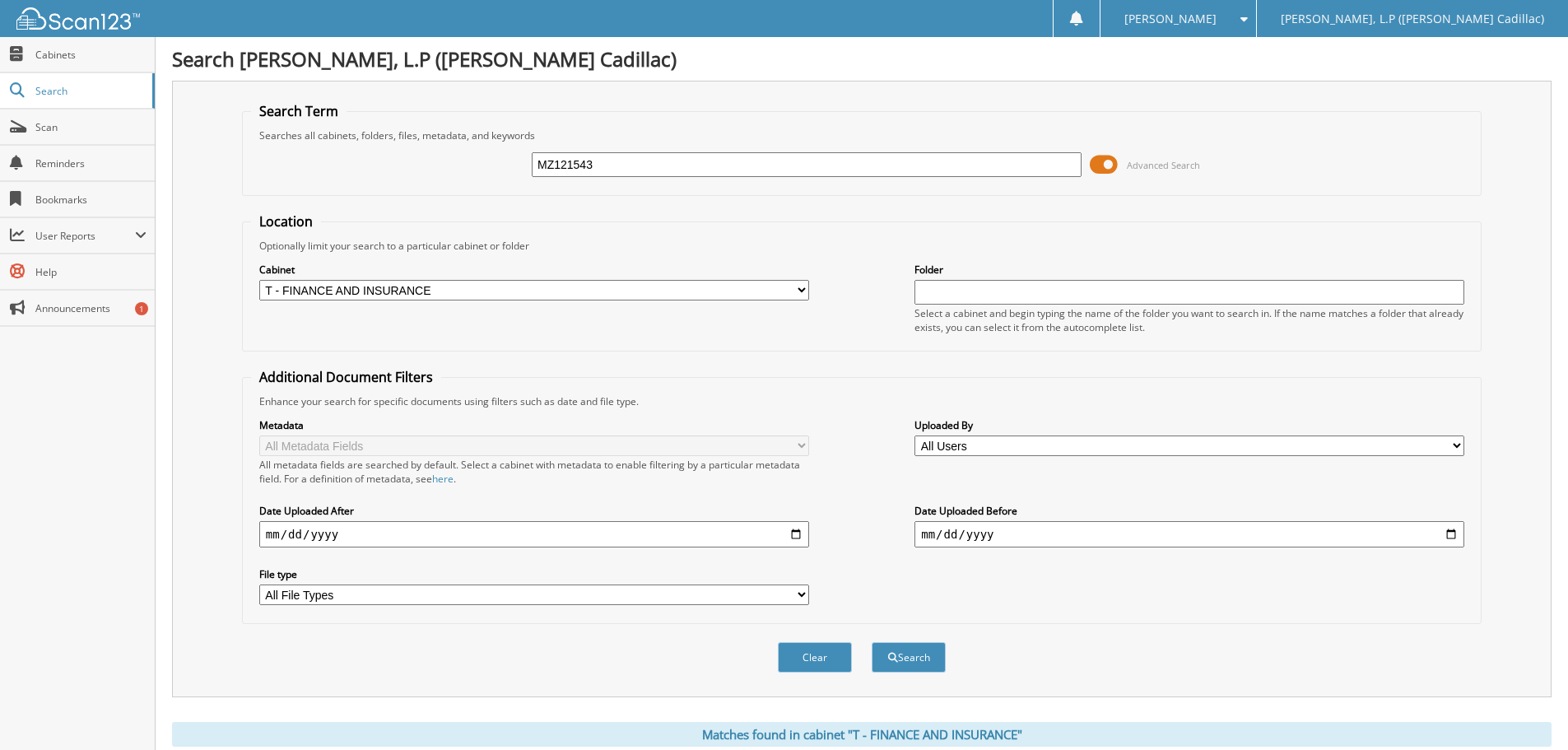
drag, startPoint x: 547, startPoint y: 163, endPoint x: 445, endPoint y: 160, distance: 102.0
click at [503, 161] on div "MZ121543 Advanced Search" at bounding box center [861, 165] width 1221 height 44
type input "[PERSON_NAME]"
click at [872, 642] on button "Search" at bounding box center [909, 656] width 74 height 31
drag, startPoint x: 546, startPoint y: 165, endPoint x: 487, endPoint y: 159, distance: 59.3
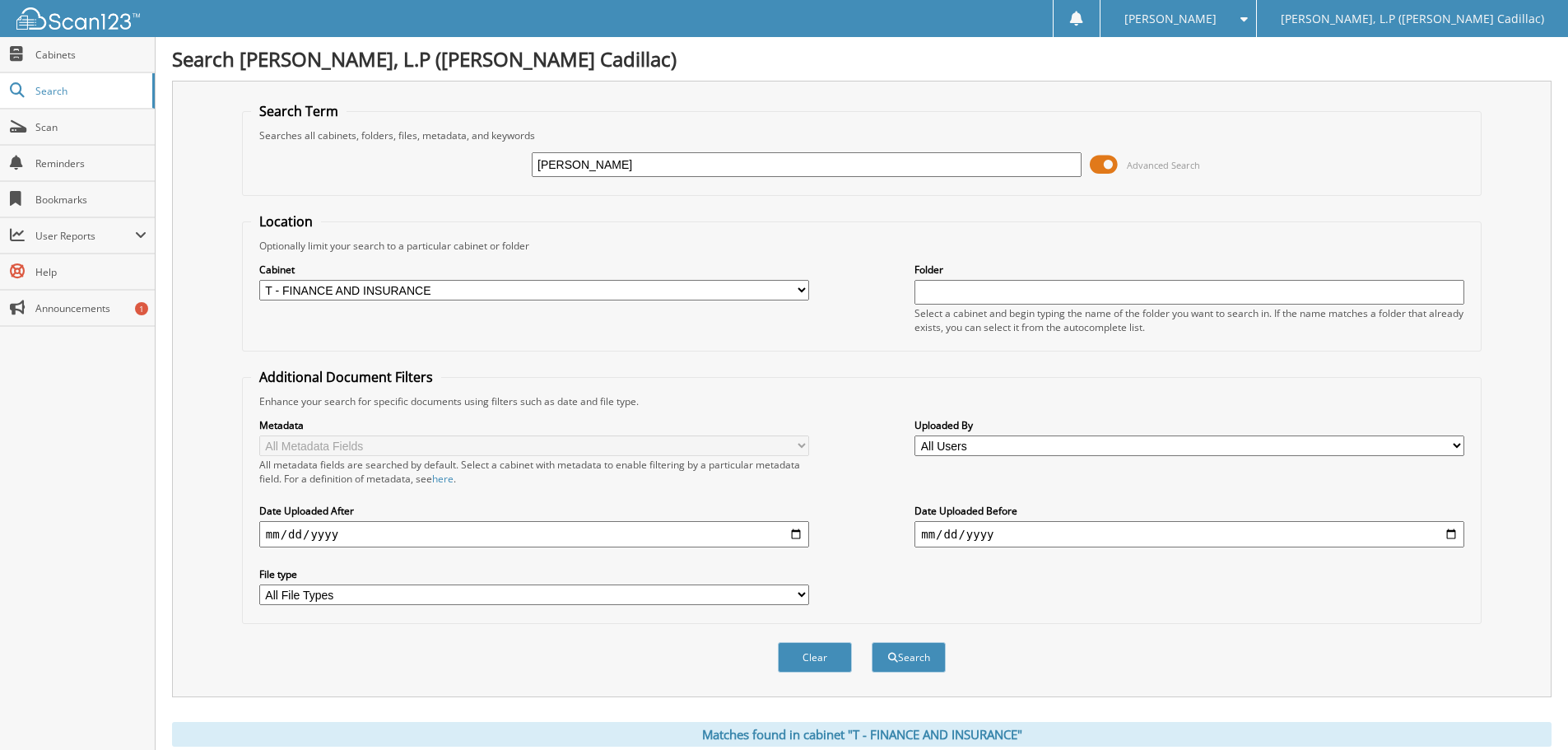
click at [487, 159] on div "[PERSON_NAME] Advanced Search" at bounding box center [861, 165] width 1221 height 44
type input "RZ723291"
click at [872, 642] on button "Search" at bounding box center [909, 656] width 74 height 31
click at [641, 169] on input "RZ723291" at bounding box center [806, 164] width 550 height 25
type input "RZ723291A"
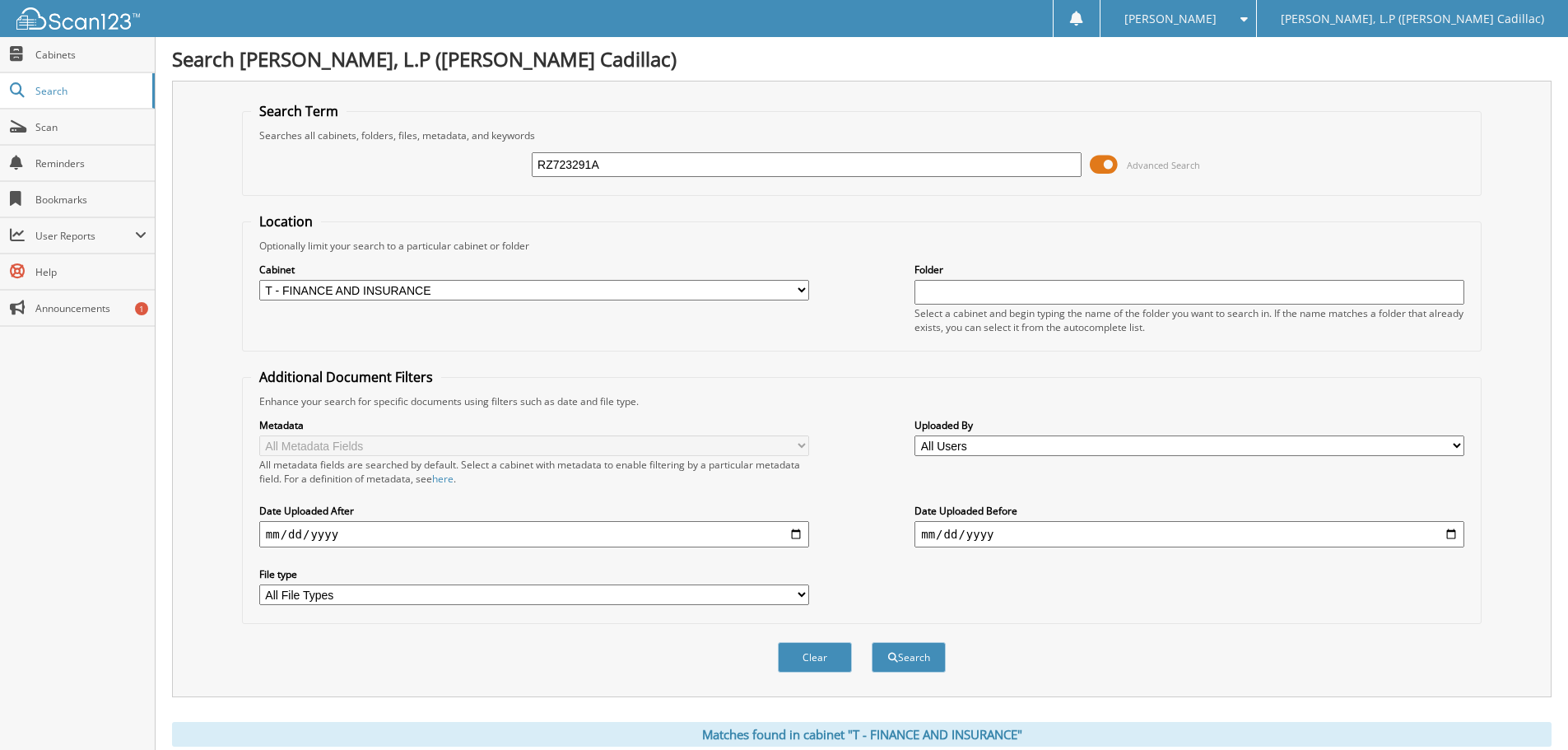
click at [872, 642] on button "Search" at bounding box center [909, 656] width 74 height 31
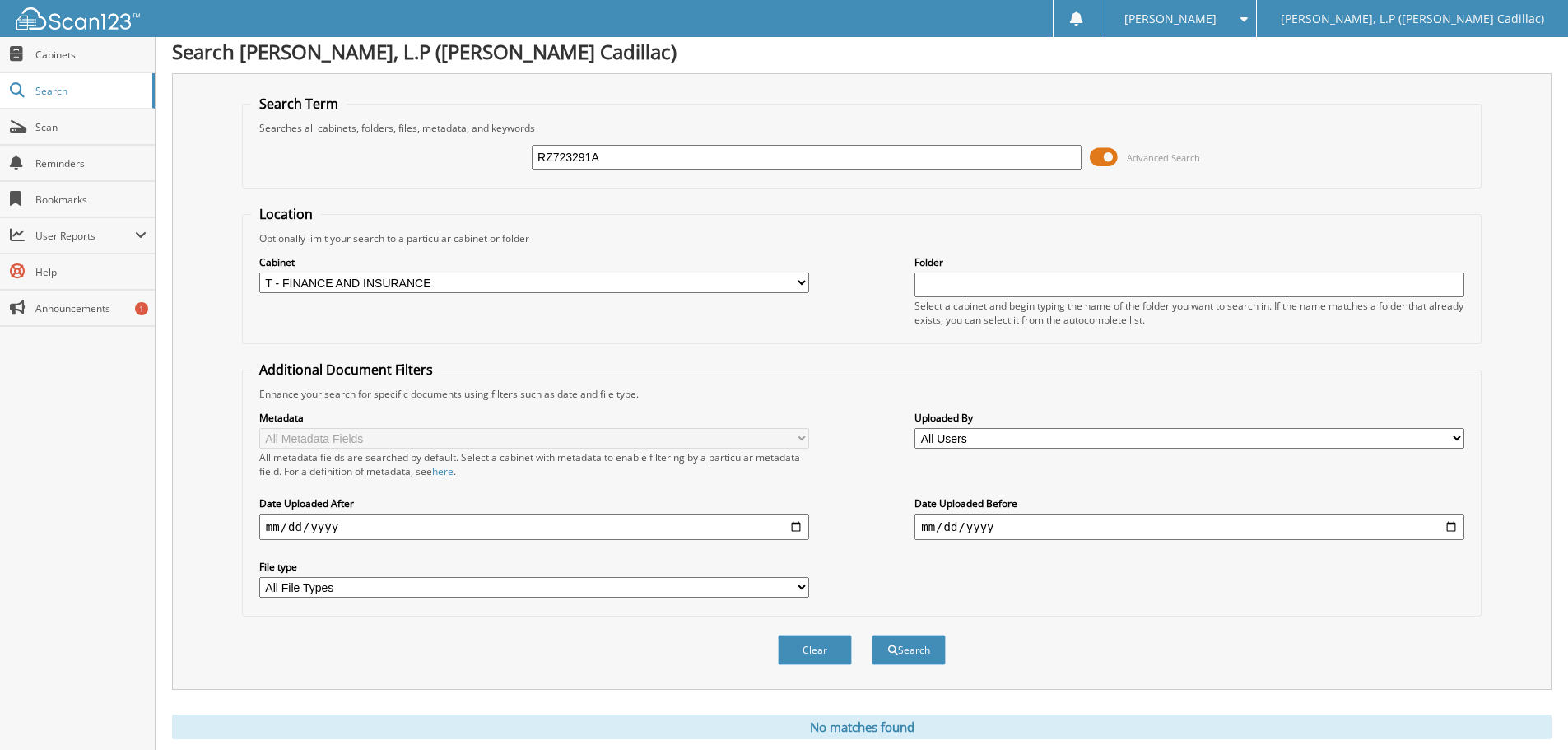
scroll to position [55, 0]
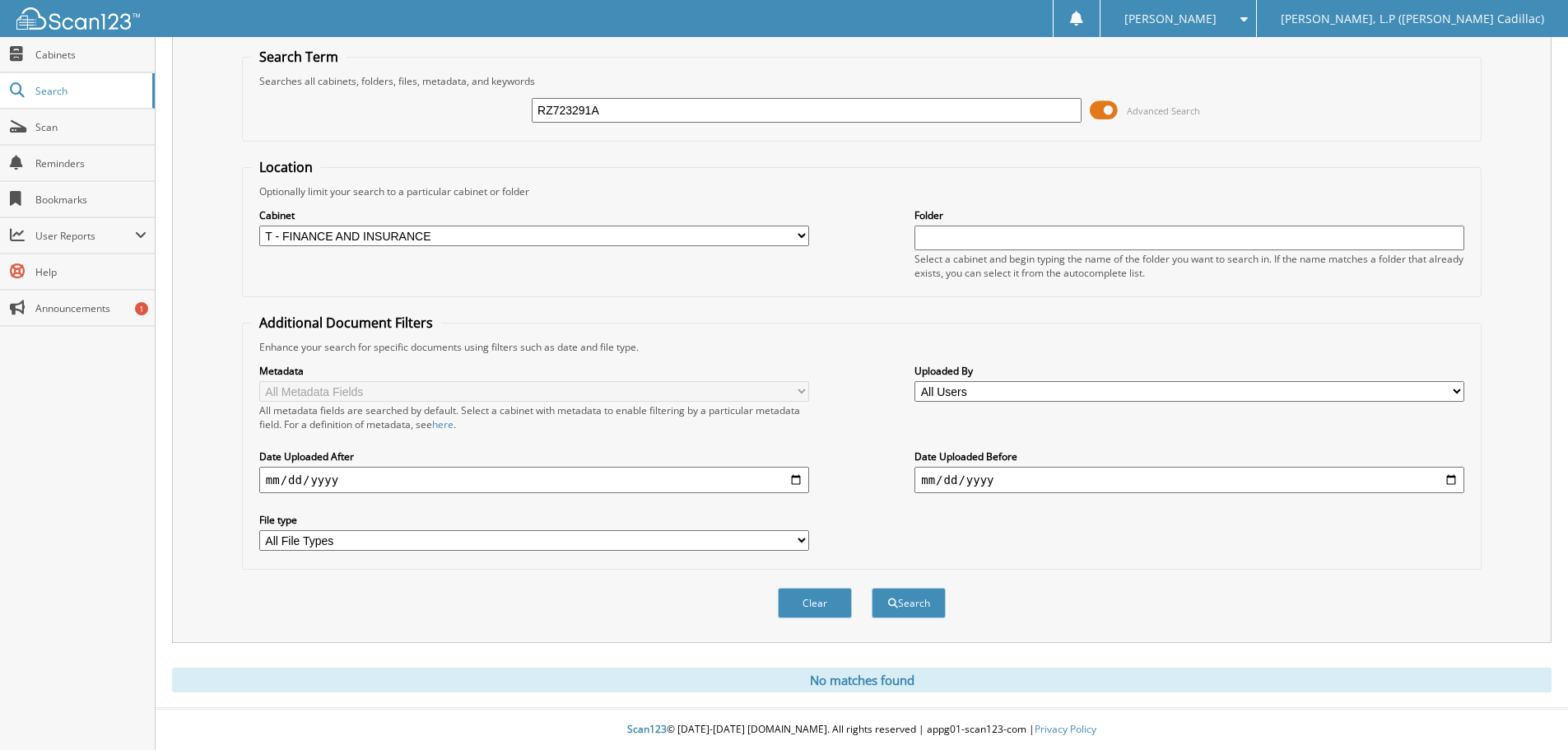
drag, startPoint x: 643, startPoint y: 115, endPoint x: 408, endPoint y: 112, distance: 235.0
click at [453, 113] on div "RZ723291A Advanced Search" at bounding box center [861, 110] width 1221 height 44
click at [555, 108] on input "text" at bounding box center [806, 110] width 550 height 25
type input "SR112789C"
click at [872, 588] on button "Search" at bounding box center [909, 603] width 74 height 31
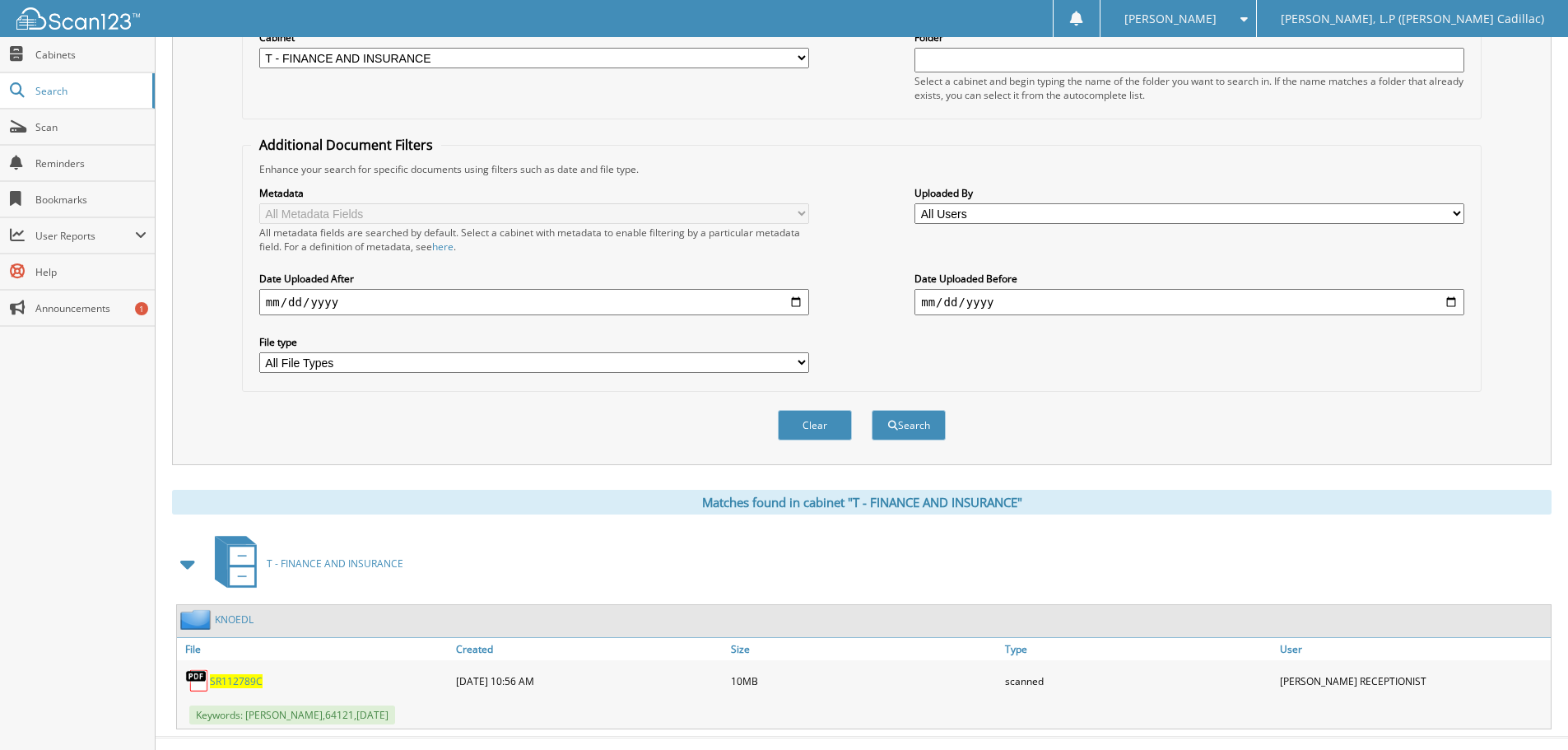
scroll to position [261, 0]
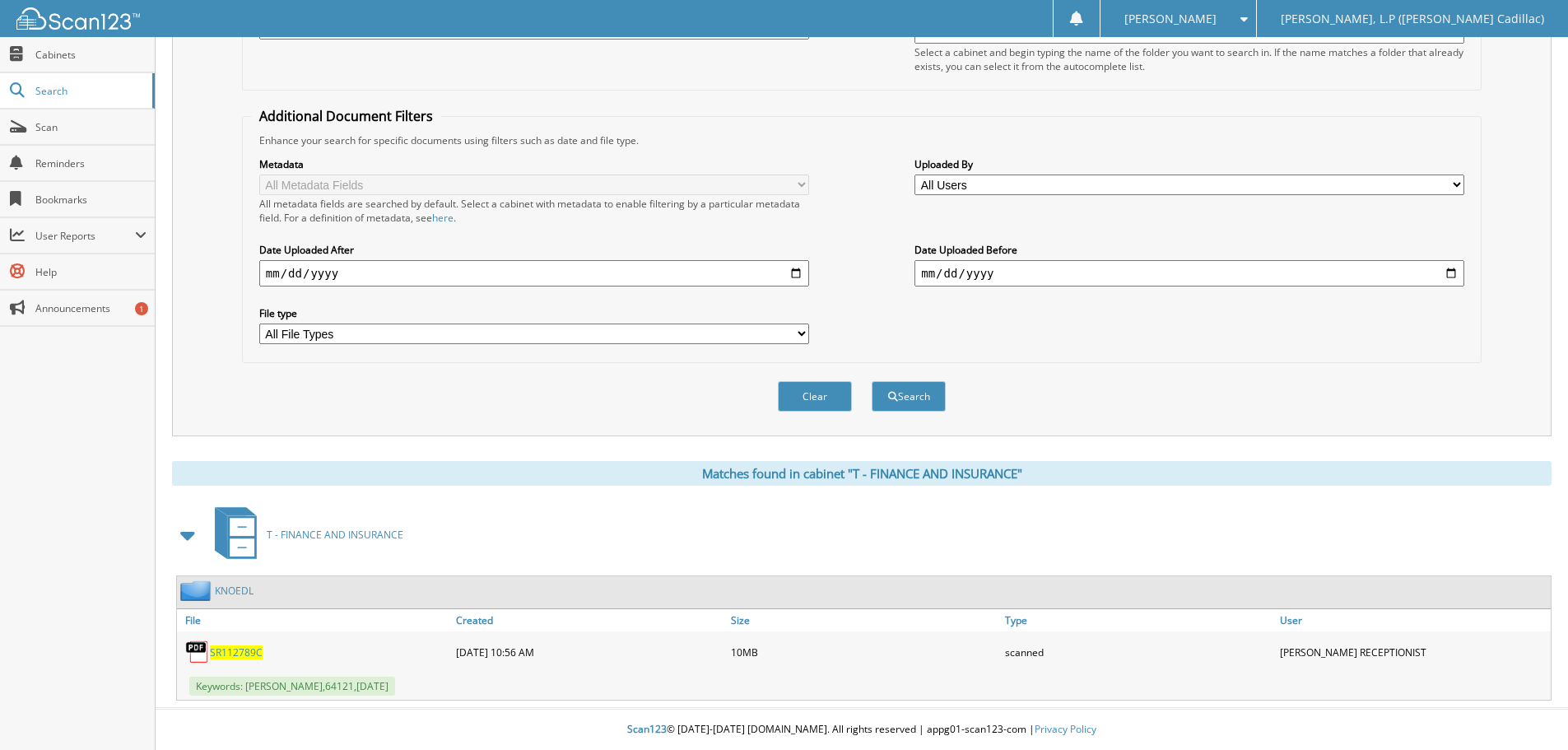
click at [248, 653] on span "SR112789C" at bounding box center [236, 652] width 53 height 14
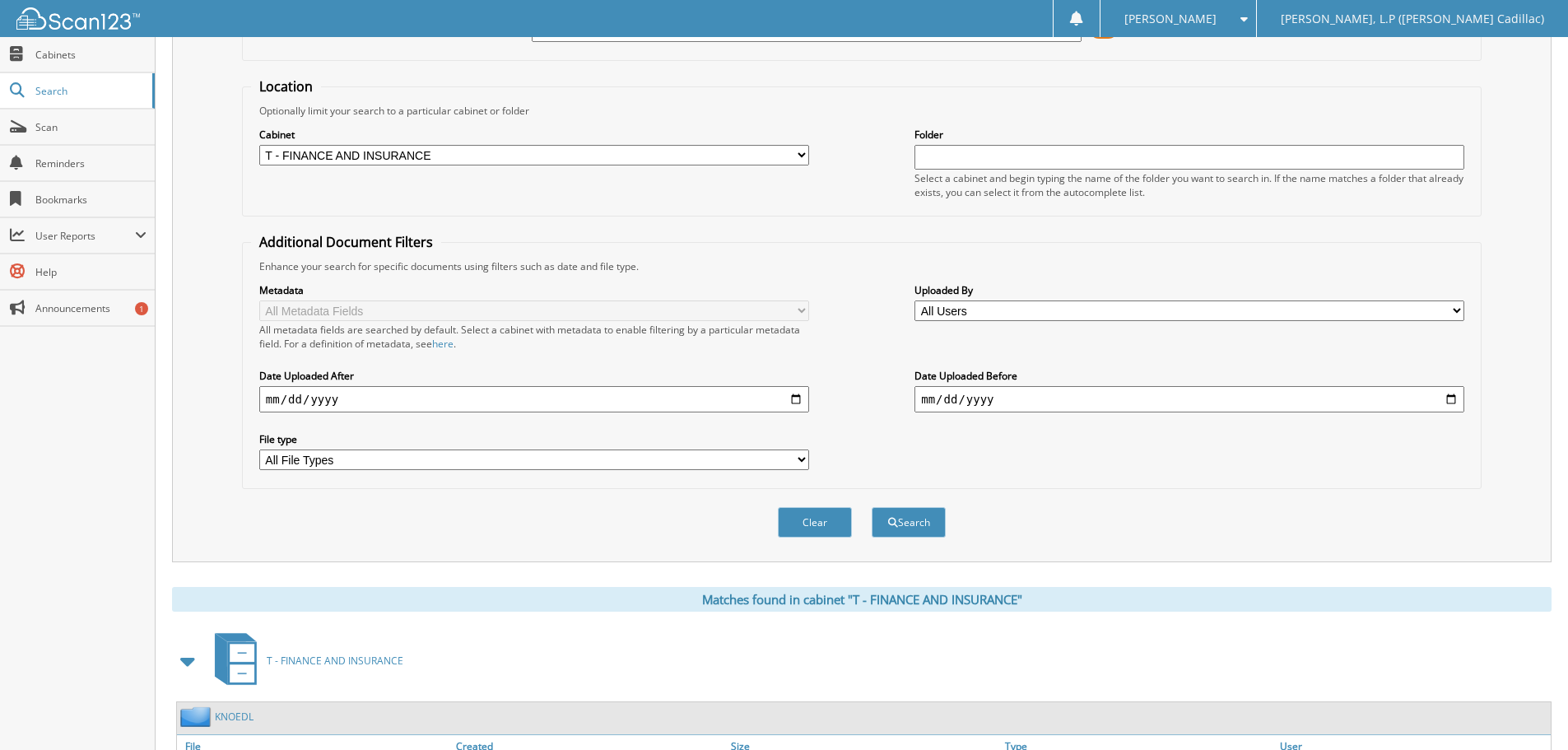
scroll to position [0, 0]
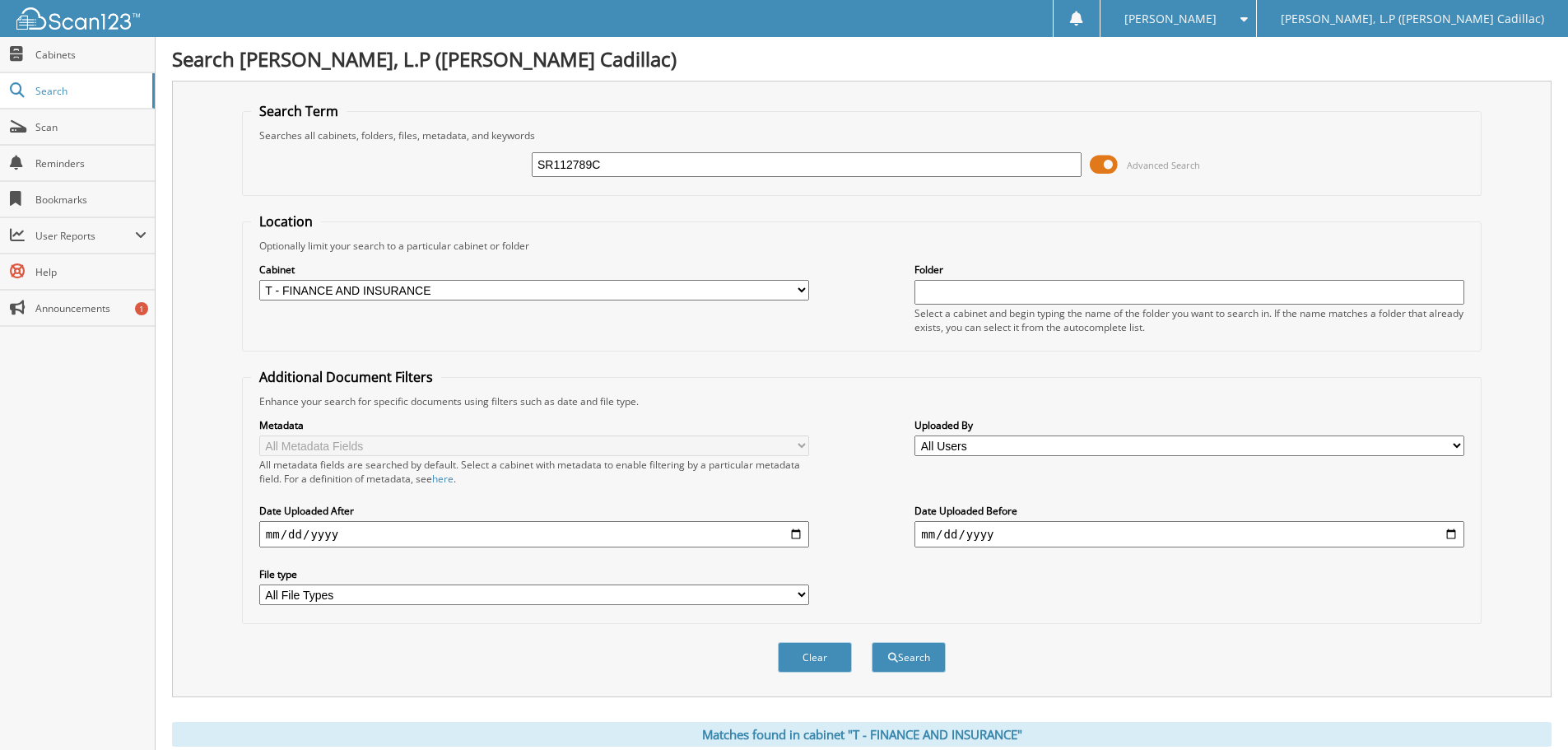
drag, startPoint x: 620, startPoint y: 171, endPoint x: 450, endPoint y: 167, distance: 170.0
click at [467, 177] on div "SR112789C Advanced Search" at bounding box center [861, 165] width 1221 height 44
type input "Z"
type input "NZ141428"
click at [872, 642] on button "Search" at bounding box center [909, 656] width 74 height 31
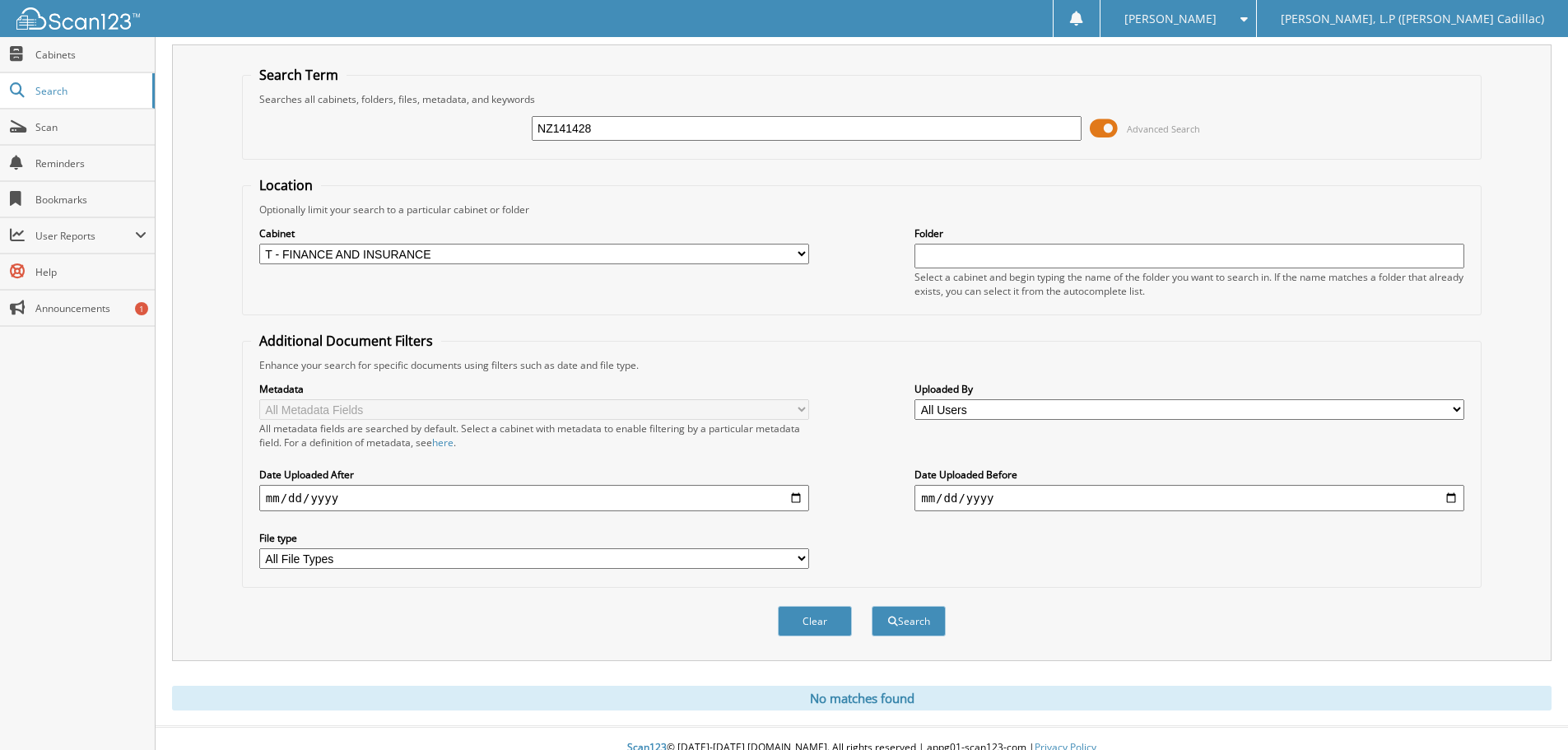
scroll to position [55, 0]
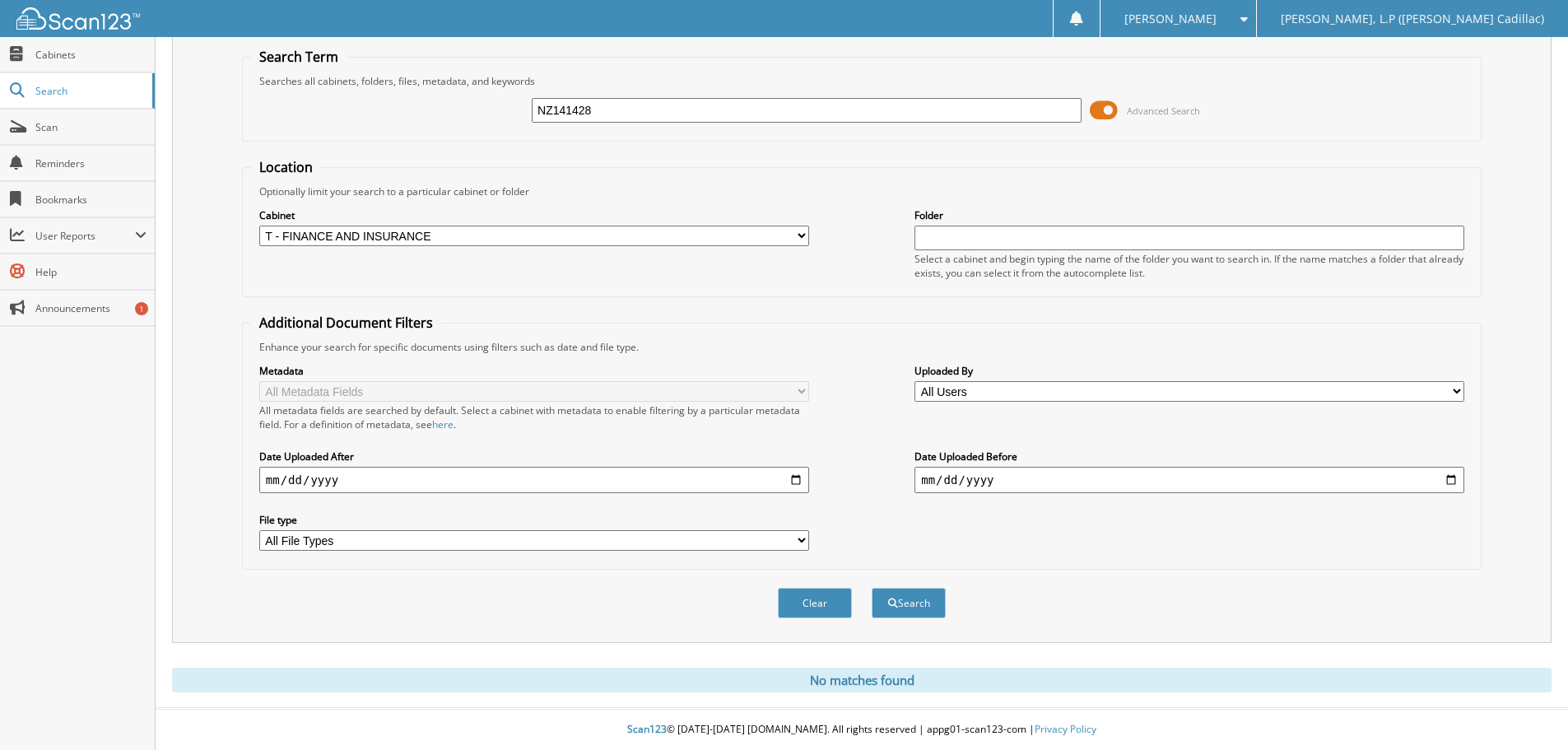
click at [357, 109] on div "NZ141428 Advanced Search" at bounding box center [861, 110] width 1221 height 44
type input "STILLWAGON"
click at [872, 588] on button "Search" at bounding box center [909, 603] width 74 height 31
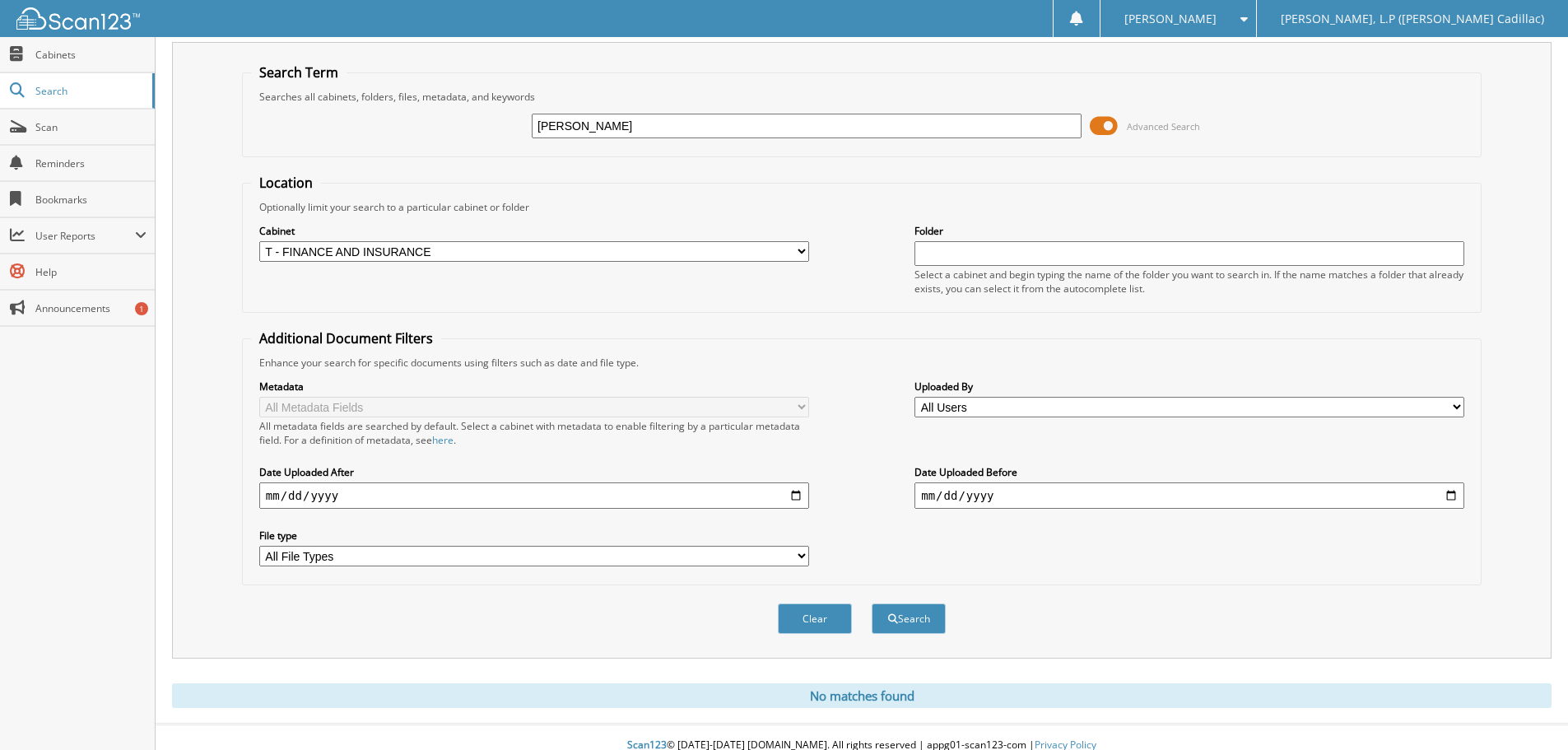
scroll to position [55, 0]
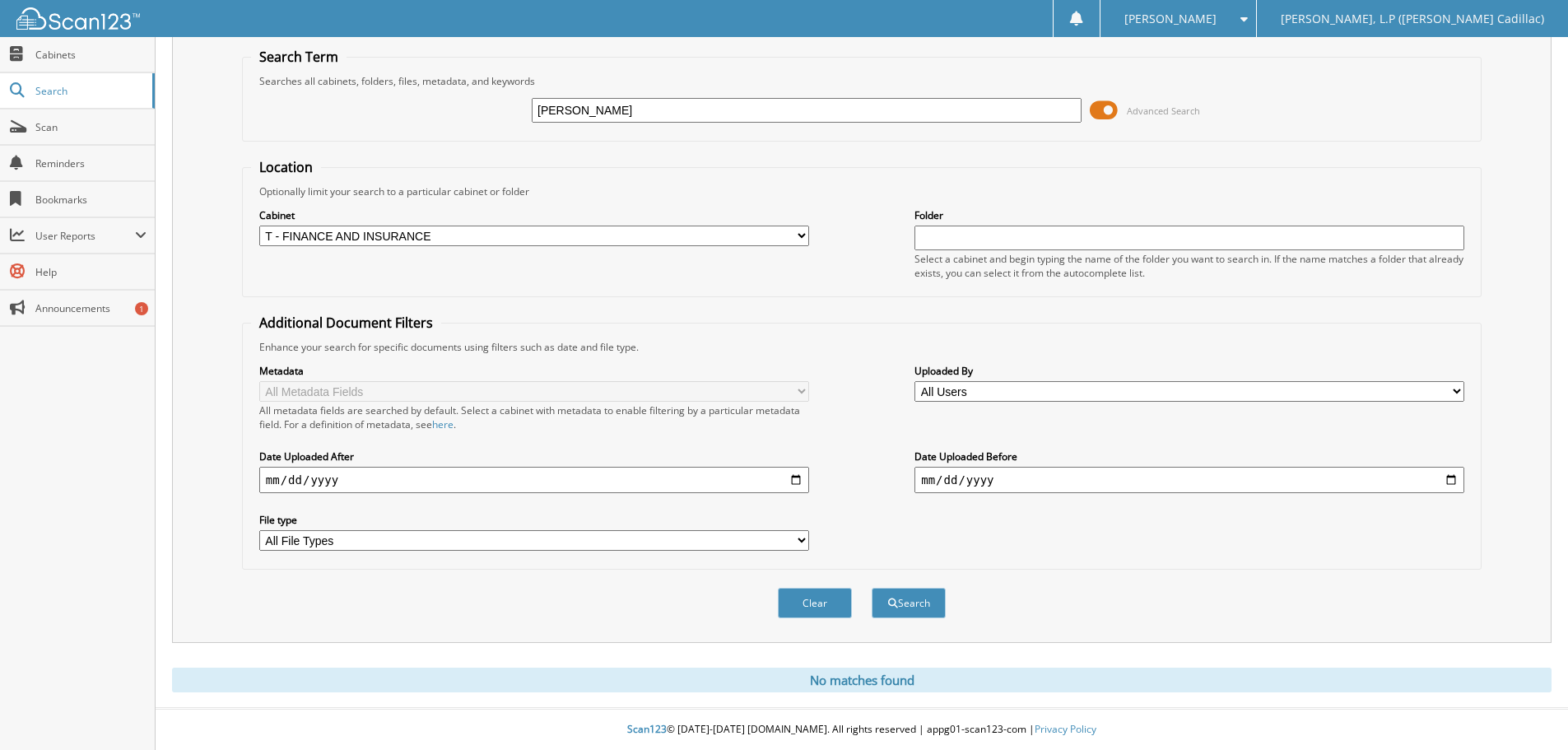
drag, startPoint x: 629, startPoint y: 112, endPoint x: 377, endPoint y: 93, distance: 252.7
click at [395, 98] on div "[PERSON_NAME] Advanced Search" at bounding box center [861, 110] width 1221 height 44
type input "[PERSON_NAME]"
click at [872, 588] on button "Search" at bounding box center [909, 603] width 74 height 31
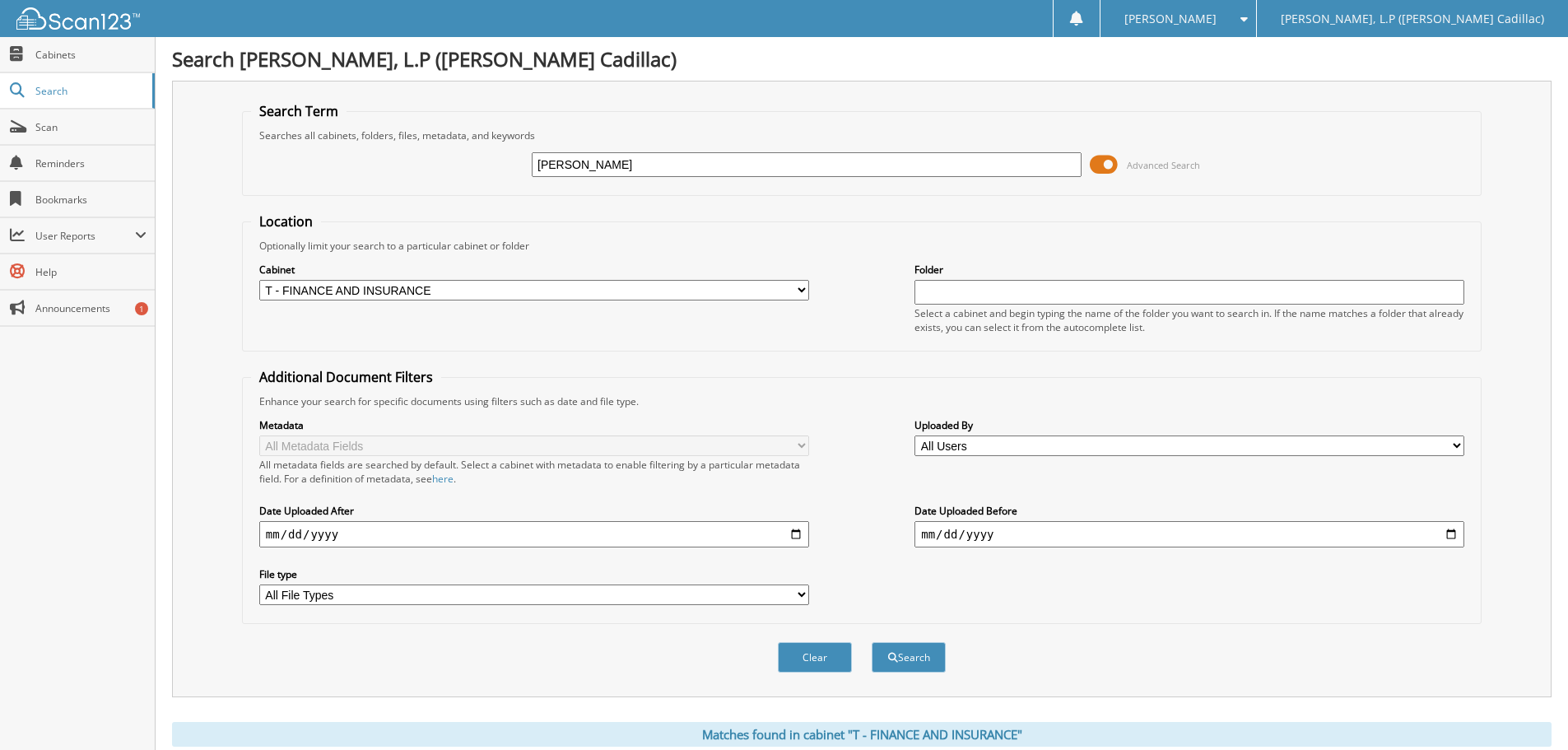
click at [465, 162] on div "DOWDY Advanced Search" at bounding box center [861, 165] width 1221 height 44
click at [395, 289] on select "All Cabinets T - BODY SHOP T - FINANCE AND INSURANCE T - PARTS T - SERVICE Need…" at bounding box center [534, 290] width 550 height 20
select select
click at [260, 280] on select "All Cabinets T - BODY SHOP T - FINANCE AND INSURANCE T - PARTS T - SERVICE Need…" at bounding box center [534, 290] width 550 height 20
click at [625, 164] on input "text" at bounding box center [806, 164] width 550 height 25
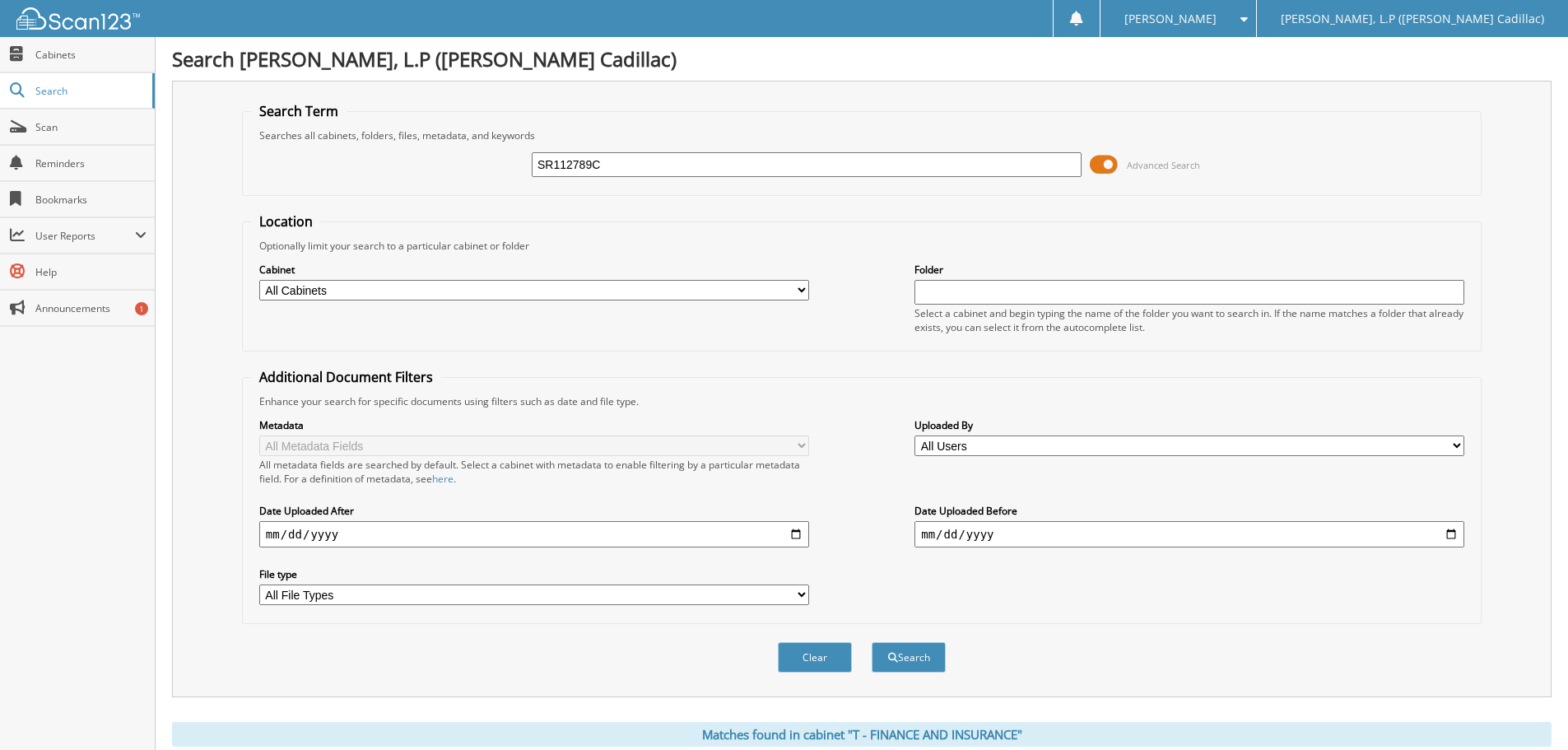
type input "SR112789C"
click at [872, 642] on button "Search" at bounding box center [909, 656] width 74 height 31
drag, startPoint x: 627, startPoint y: 167, endPoint x: 314, endPoint y: 165, distance: 313.0
click at [377, 167] on div "SR112789C Advanced Search" at bounding box center [861, 165] width 1221 height 44
type input "PZ205784"
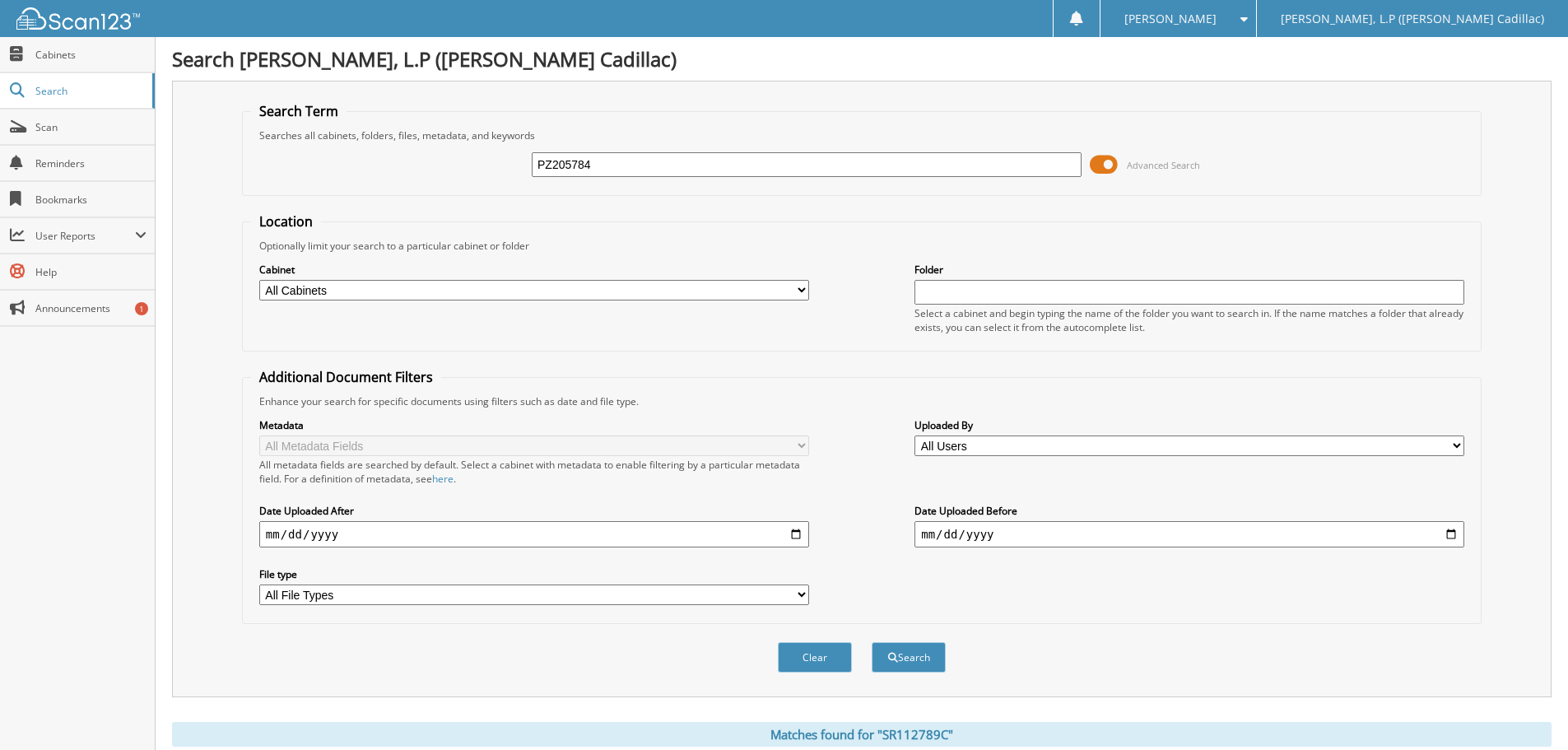
click at [872, 642] on button "Search" at bounding box center [909, 656] width 74 height 31
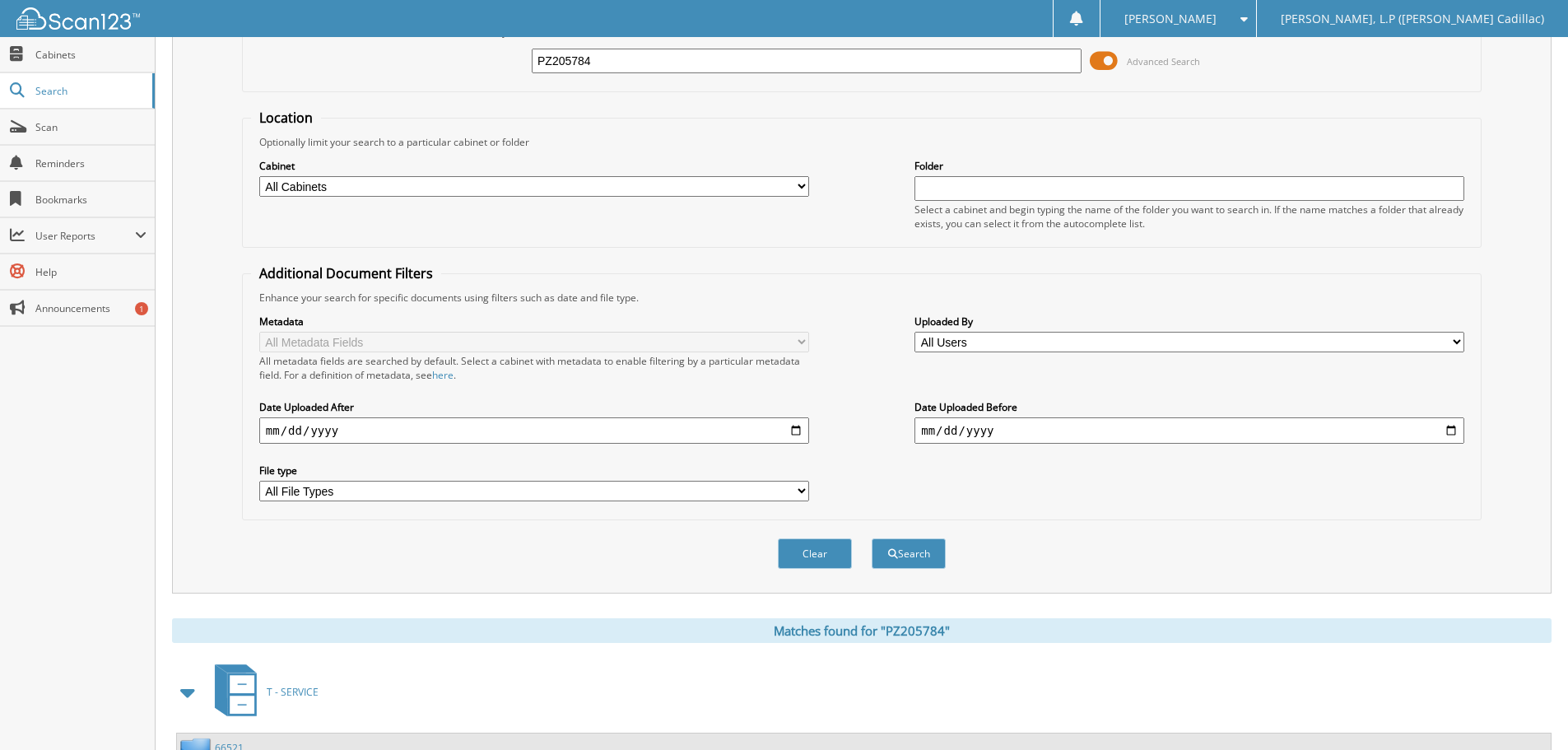
scroll to position [261, 0]
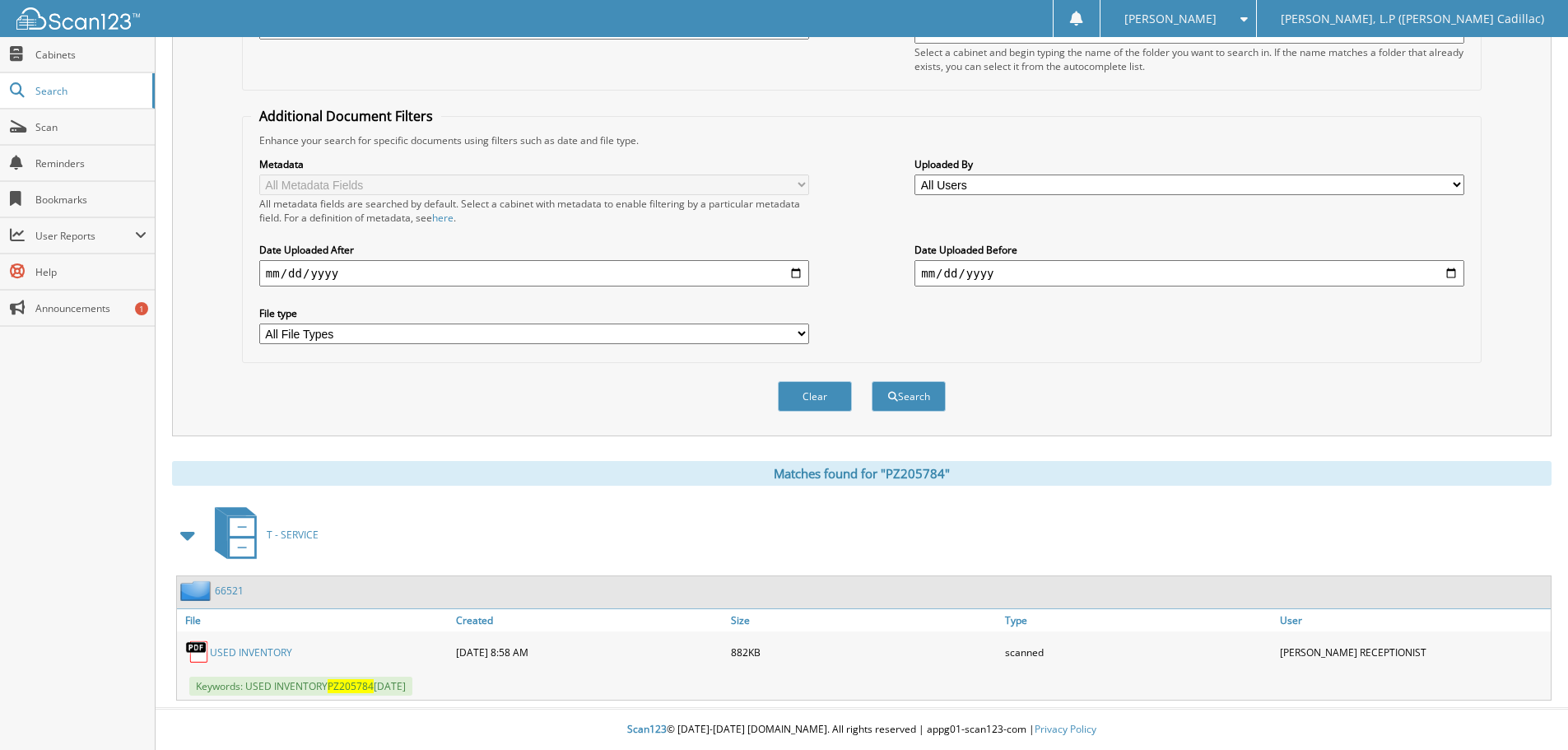
click at [246, 654] on link "USED INVENTORY" at bounding box center [250, 652] width 83 height 14
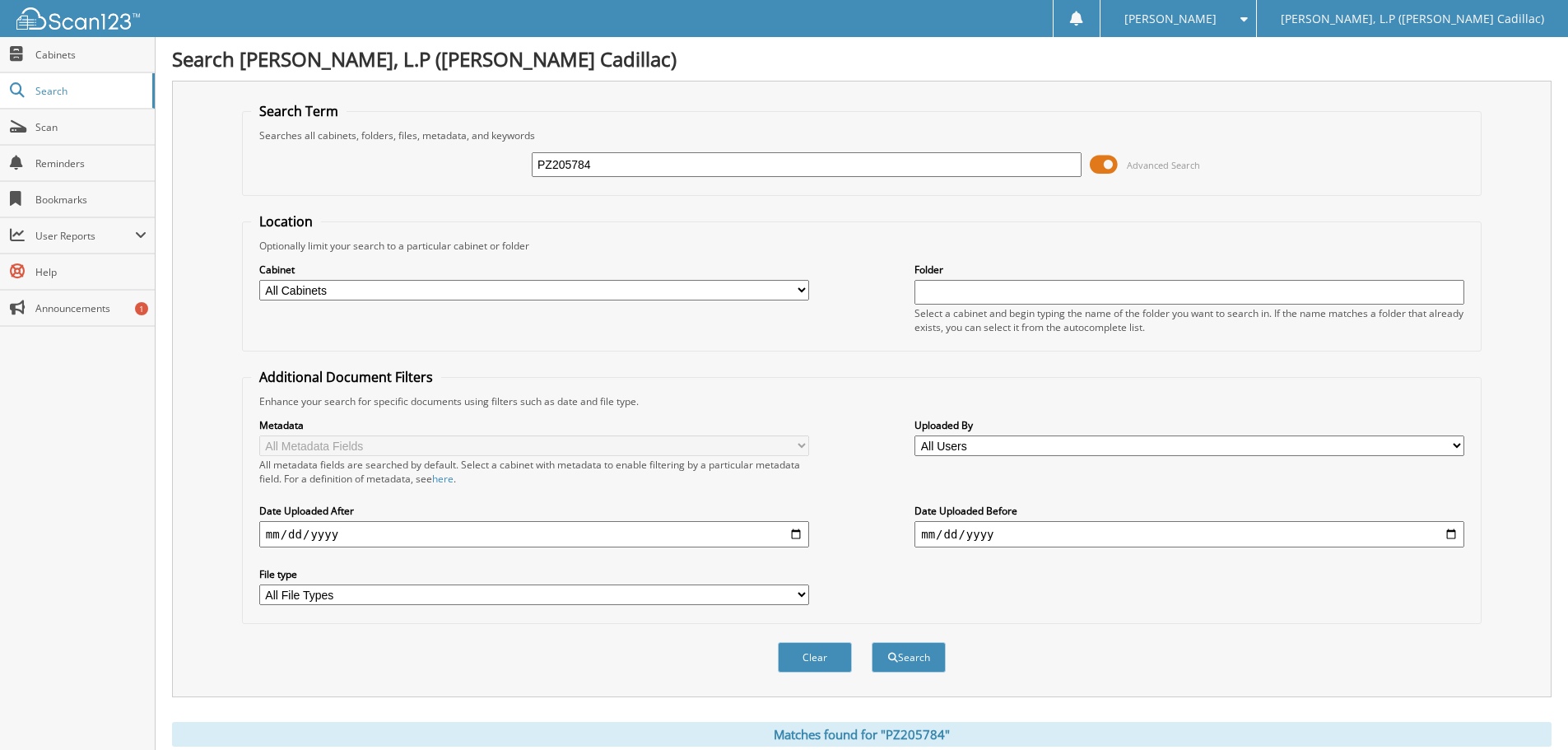
drag, startPoint x: 637, startPoint y: 157, endPoint x: 461, endPoint y: 158, distance: 176.0
click at [470, 158] on div "PZ205784 Advanced Search" at bounding box center [861, 165] width 1221 height 44
type input "PR341360A"
click at [872, 642] on button "Search" at bounding box center [909, 656] width 74 height 31
click at [628, 170] on input "PR341360A" at bounding box center [806, 164] width 550 height 25
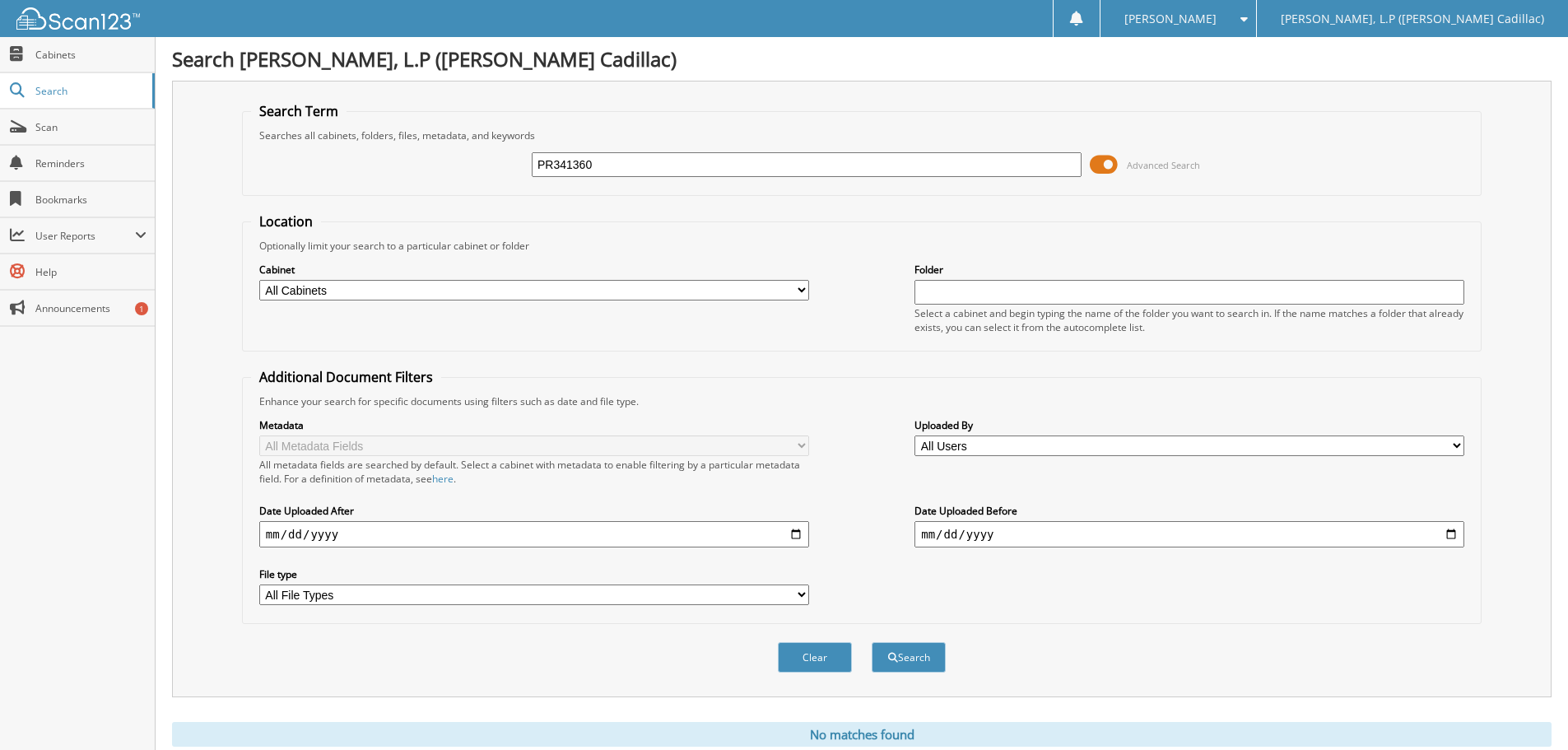
type input "PR341360"
click at [872, 642] on button "Search" at bounding box center [909, 656] width 74 height 31
